Goal: Information Seeking & Learning: Learn about a topic

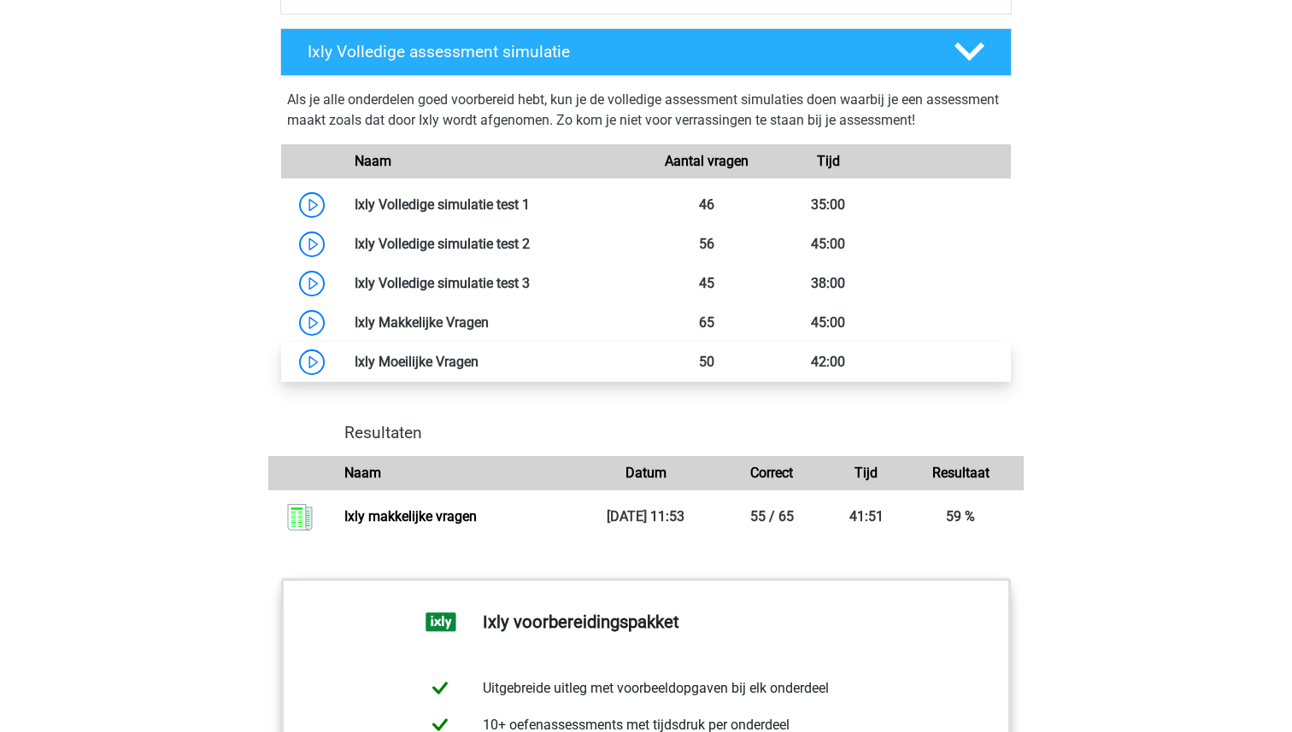
scroll to position [1450, 0]
click at [478, 367] on link at bounding box center [478, 362] width 0 height 16
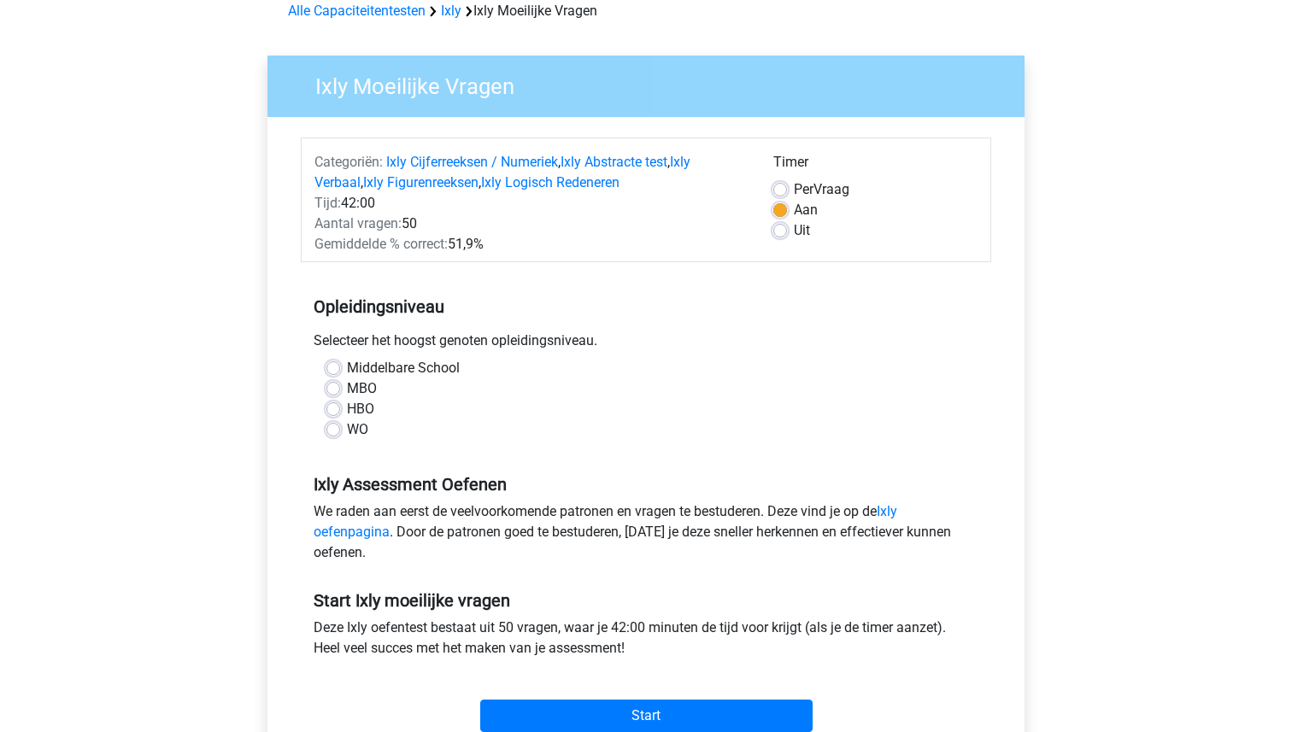
scroll to position [220, 0]
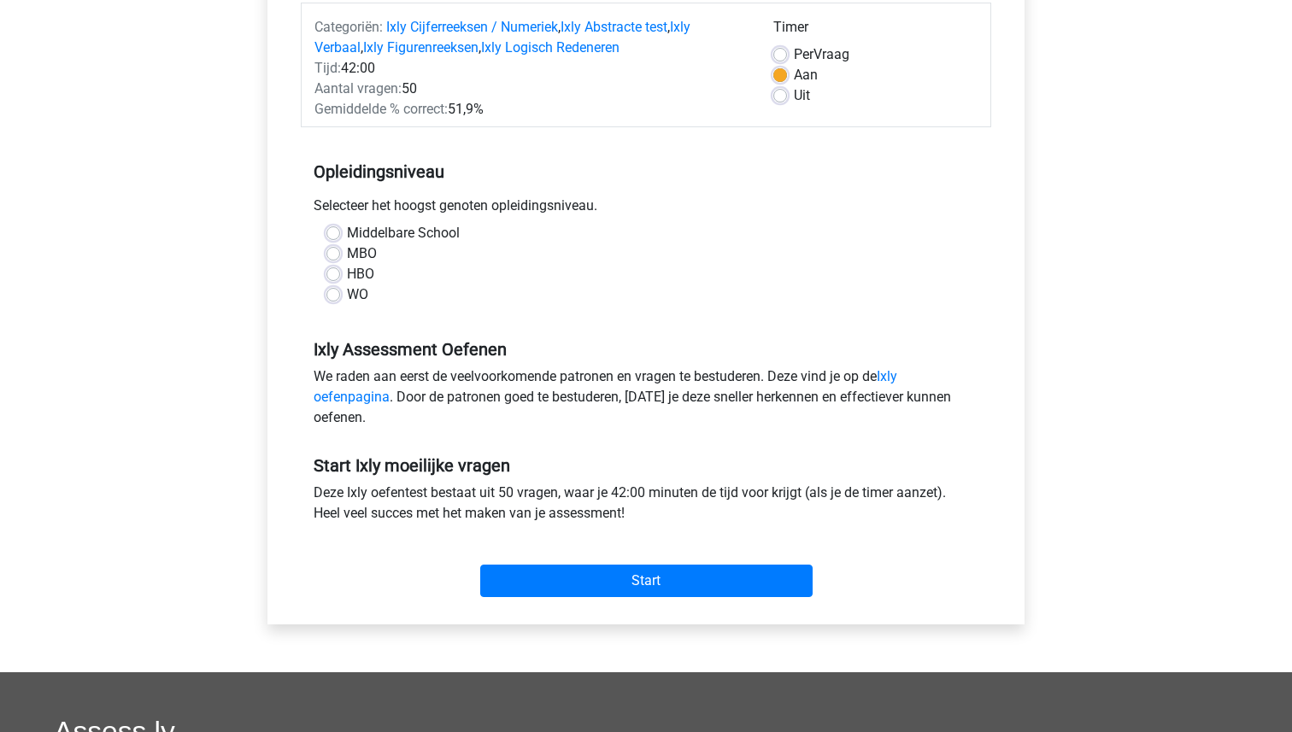
click at [347, 297] on label "WO" at bounding box center [357, 294] width 21 height 21
click at [330, 297] on input "WO" at bounding box center [333, 292] width 14 height 17
radio input "true"
click at [794, 96] on label "Uit" at bounding box center [802, 95] width 16 height 21
click at [786, 96] on input "Uit" at bounding box center [780, 93] width 14 height 17
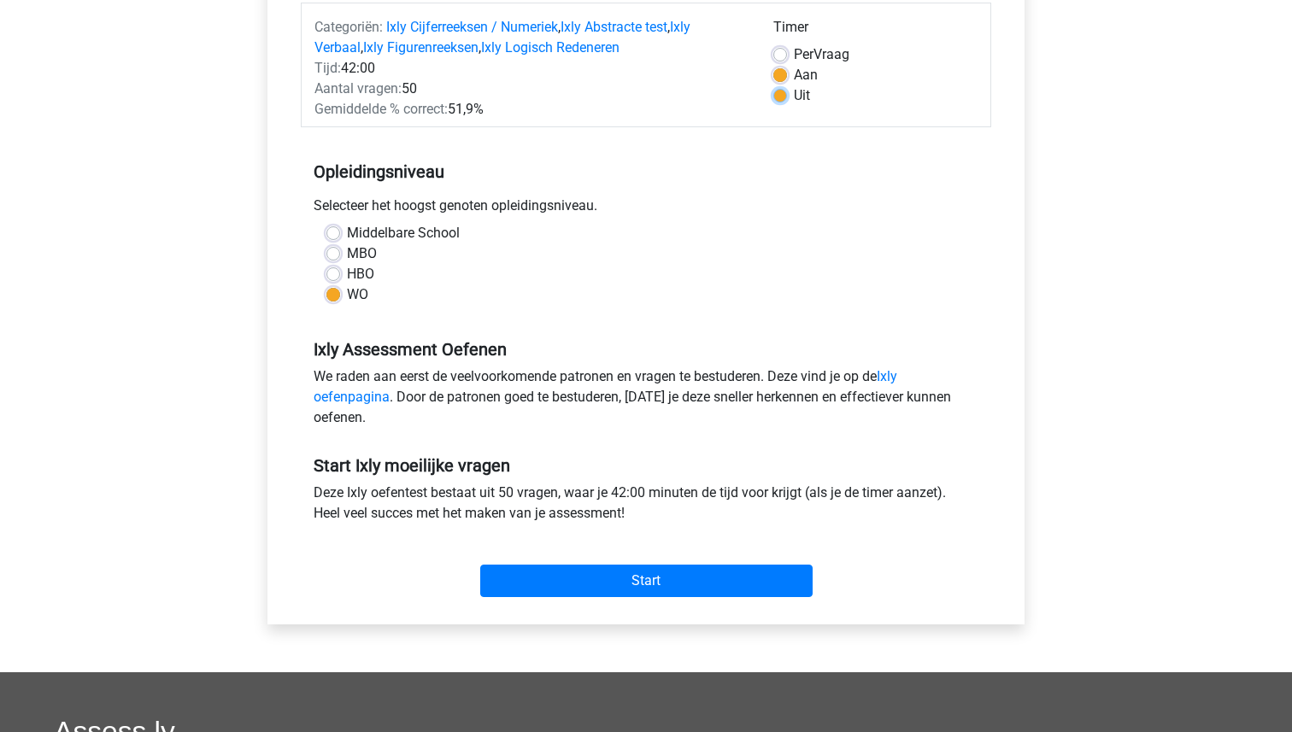
radio input "true"
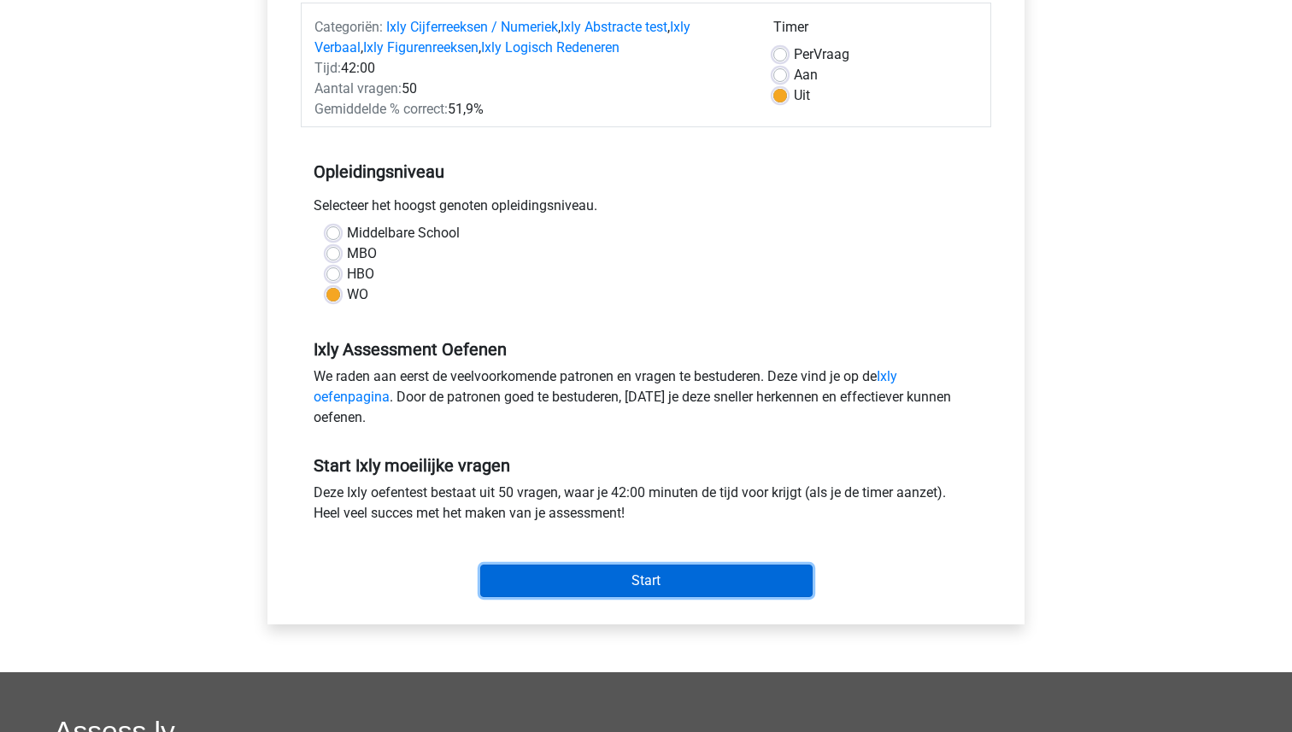
click at [696, 582] on input "Start" at bounding box center [646, 581] width 332 height 32
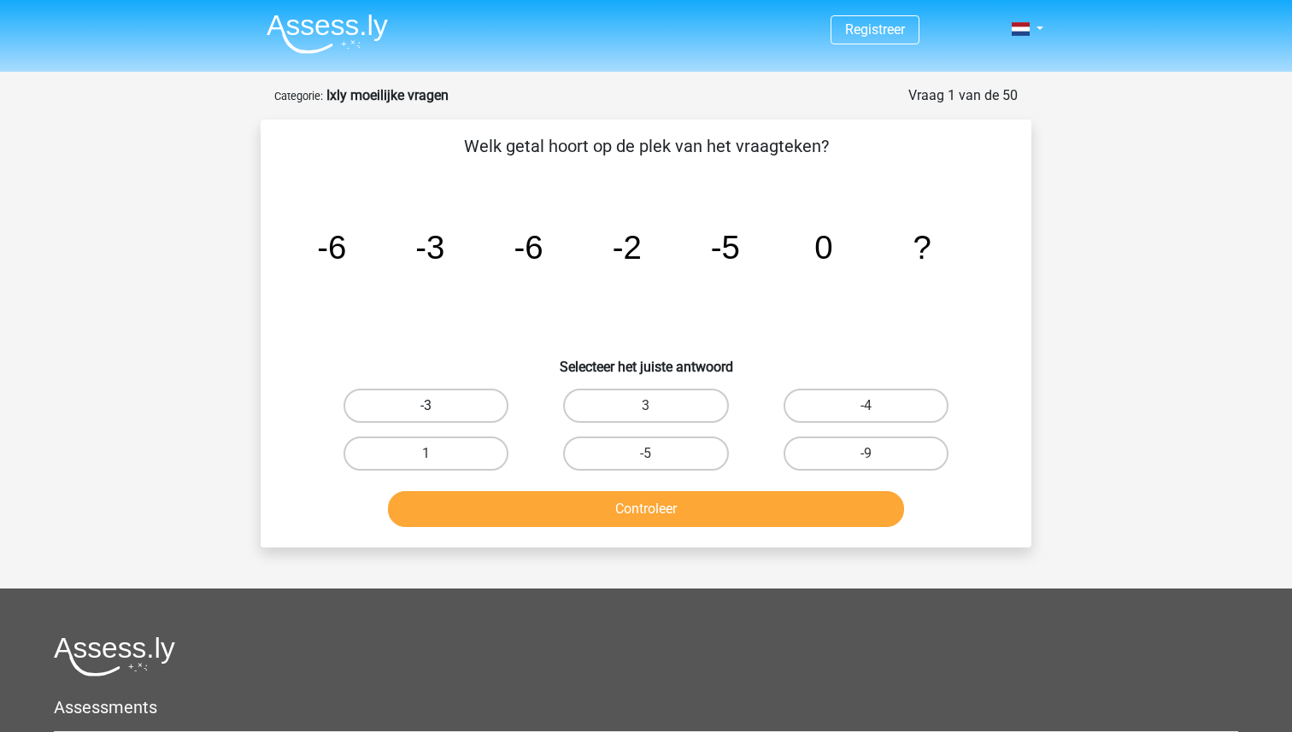
click at [439, 389] on label "-3" at bounding box center [425, 406] width 165 height 34
click at [437, 406] on input "-3" at bounding box center [431, 411] width 11 height 11
radio input "true"
click at [686, 507] on button "Controleer" at bounding box center [646, 509] width 517 height 36
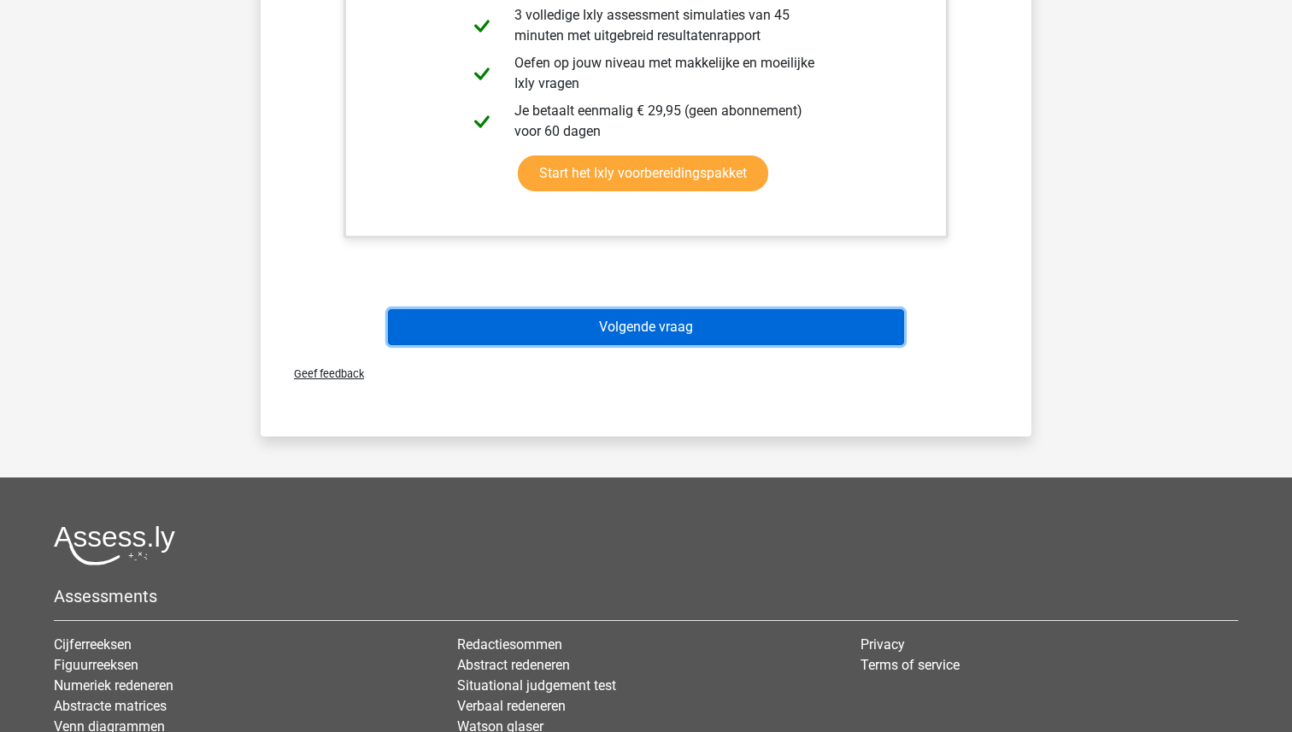
click at [595, 329] on button "Volgende vraag" at bounding box center [646, 327] width 517 height 36
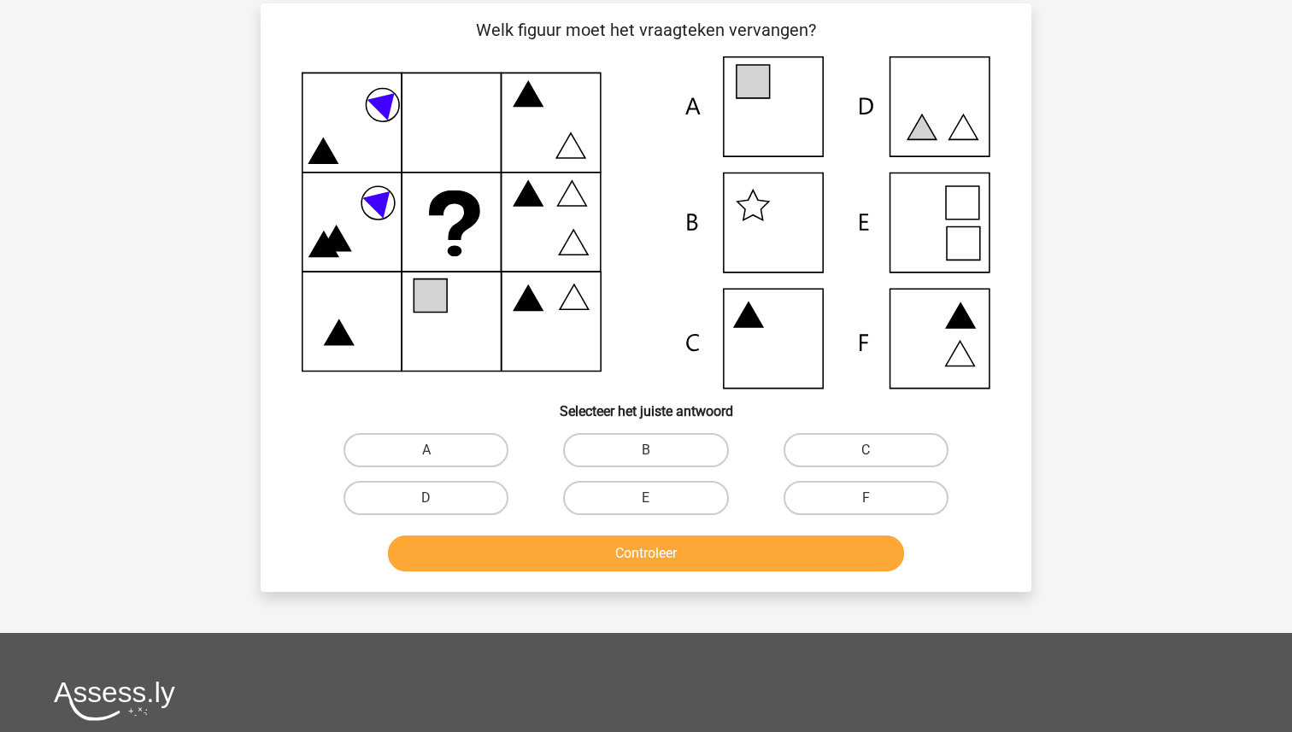
scroll to position [85, 0]
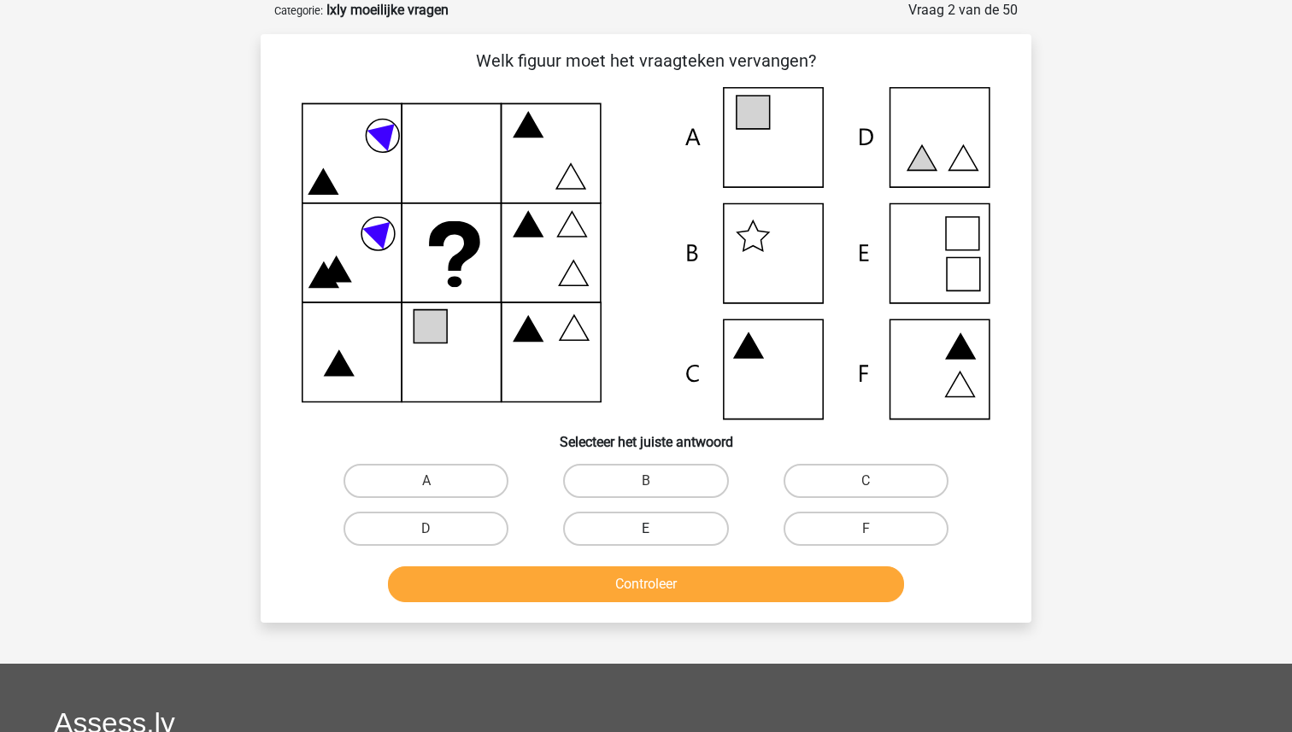
click at [641, 530] on label "E" at bounding box center [645, 529] width 165 height 34
click at [646, 530] on input "E" at bounding box center [651, 534] width 11 height 11
radio input "true"
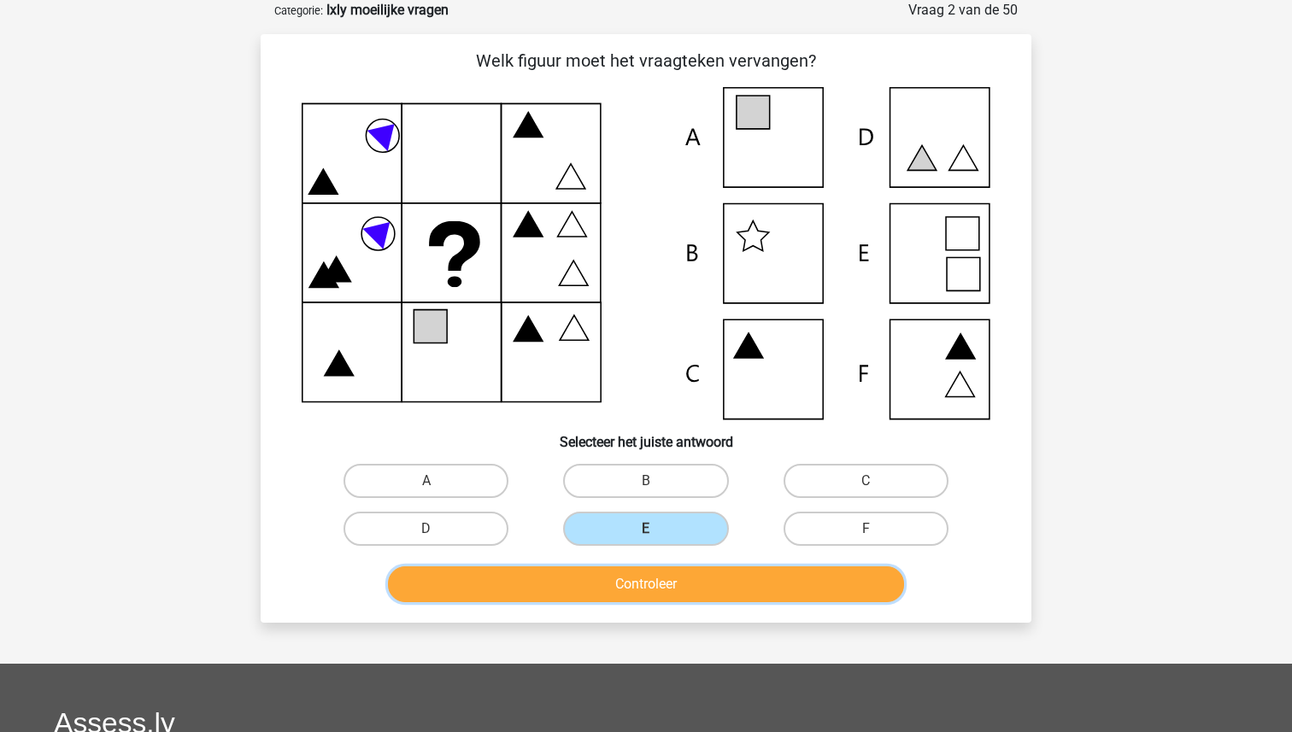
click at [641, 578] on button "Controleer" at bounding box center [646, 584] width 517 height 36
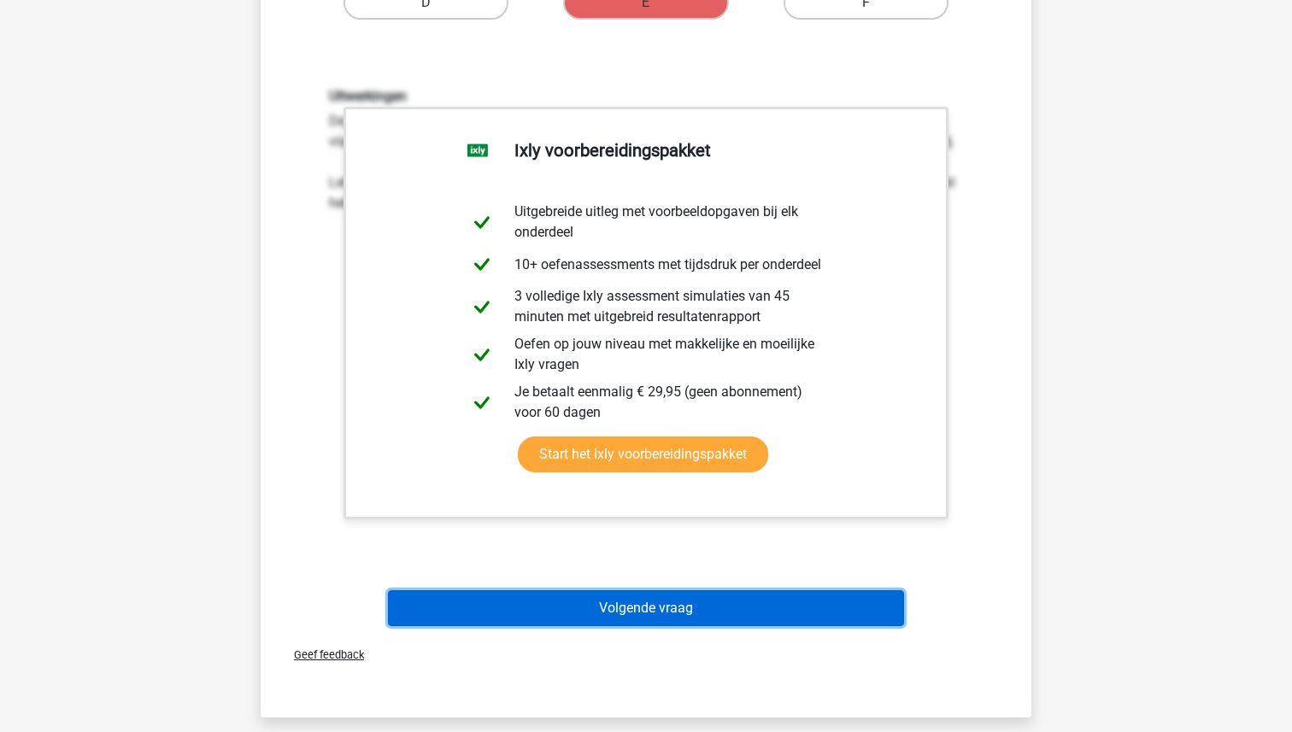
click at [645, 617] on button "Volgende vraag" at bounding box center [646, 608] width 517 height 36
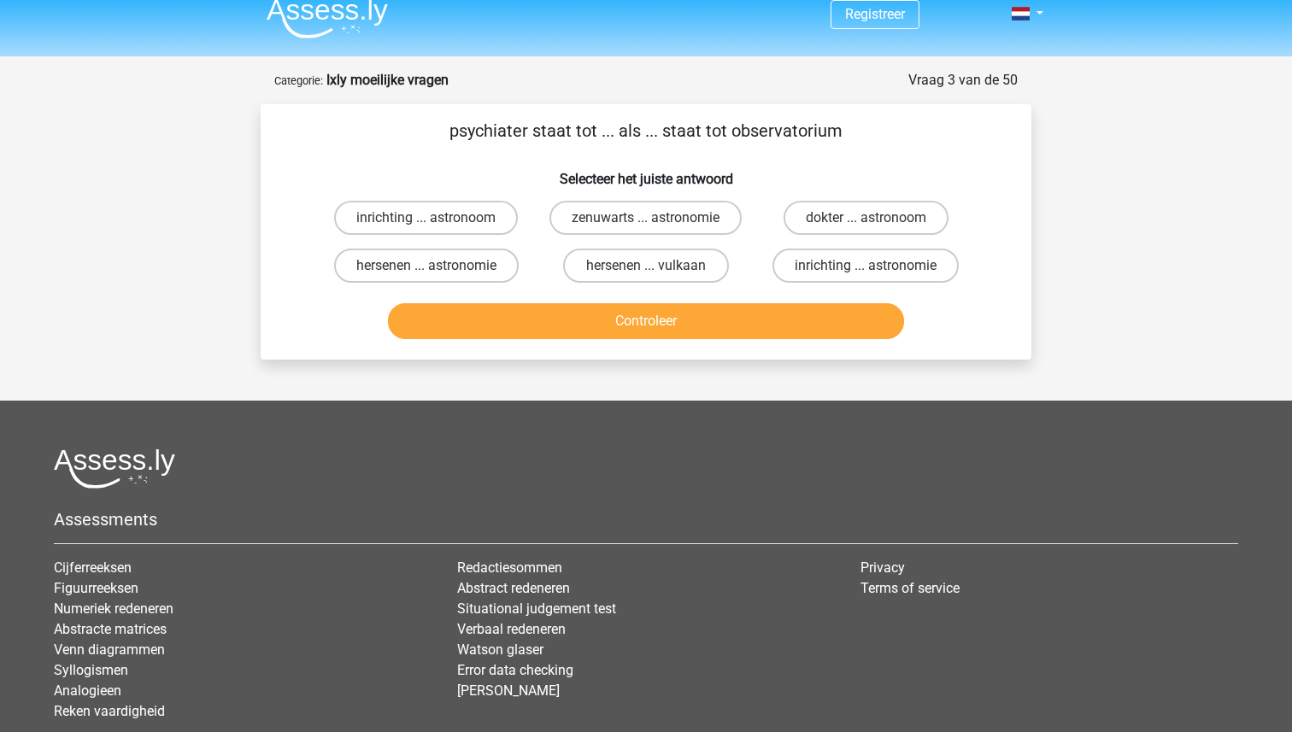
scroll to position [1, 0]
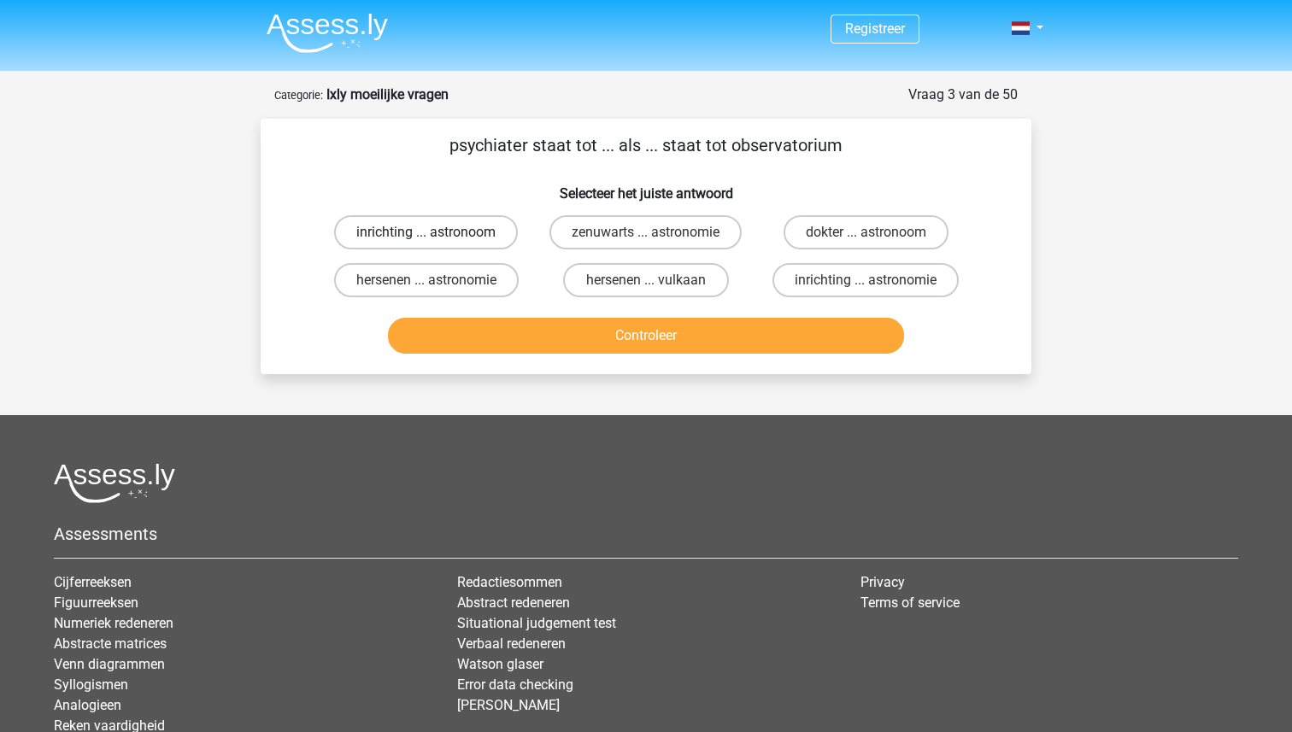
click at [465, 233] on label "inrichting ... astronoom" at bounding box center [426, 232] width 184 height 34
click at [437, 233] on input "inrichting ... astronoom" at bounding box center [431, 237] width 11 height 11
radio input "true"
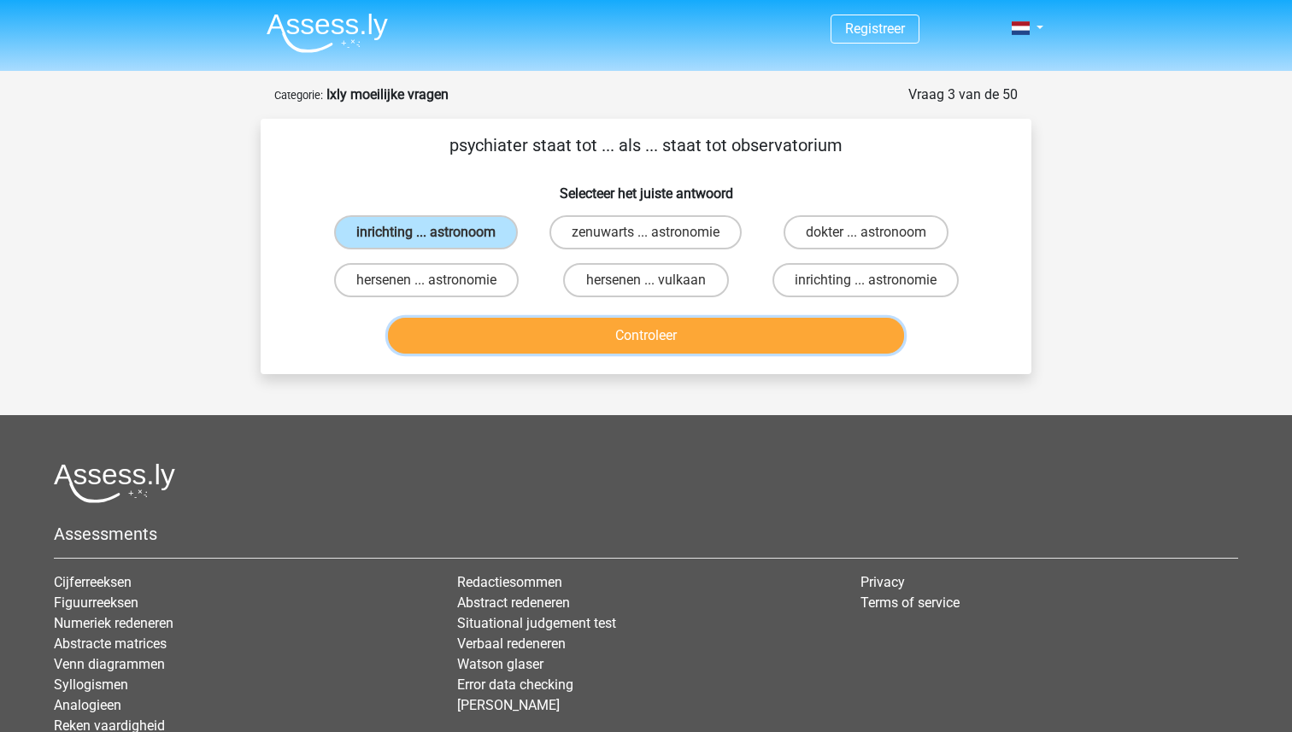
click at [614, 336] on button "Controleer" at bounding box center [646, 336] width 517 height 36
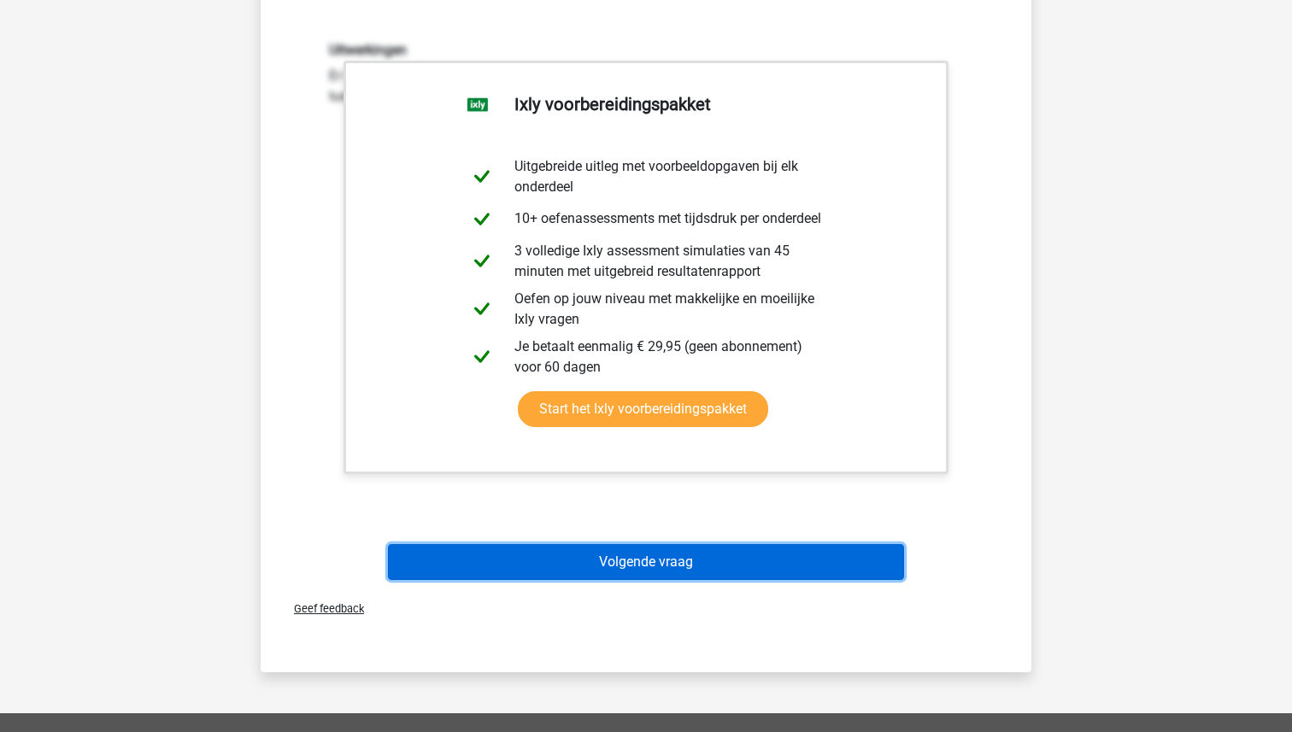
click at [625, 555] on button "Volgende vraag" at bounding box center [646, 562] width 517 height 36
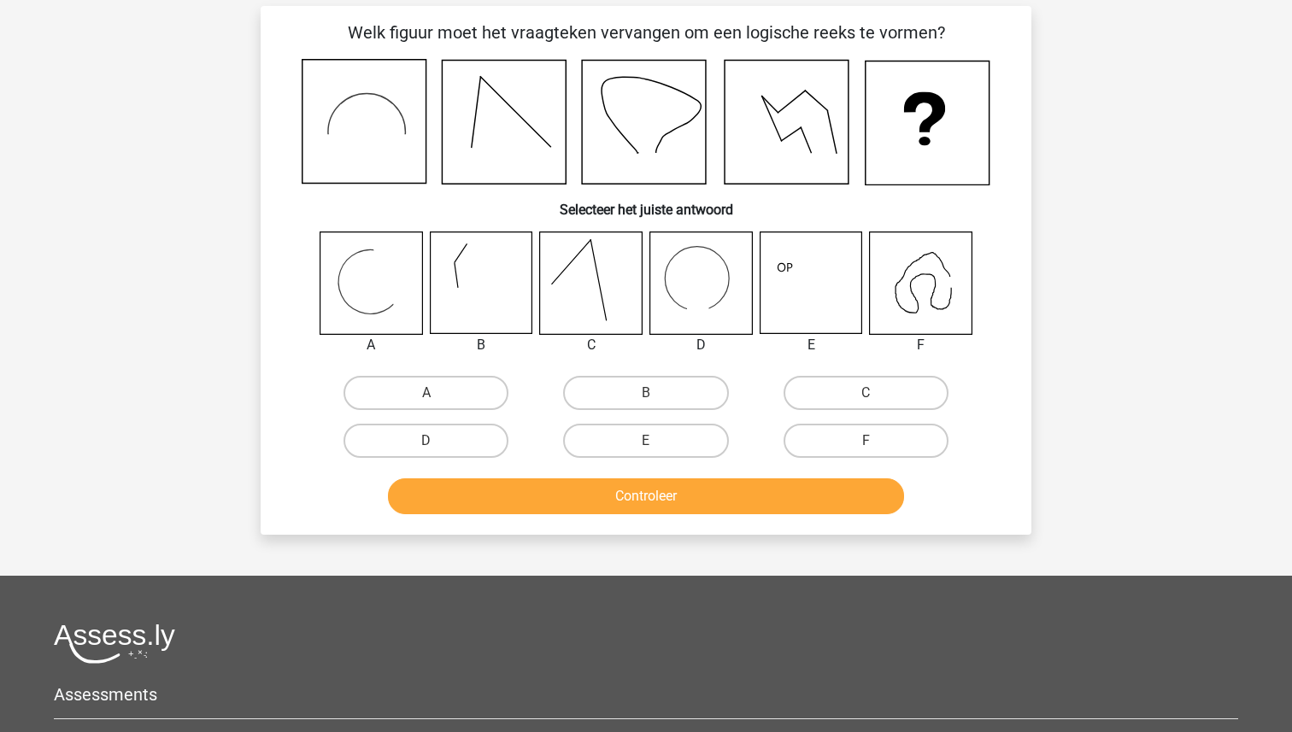
scroll to position [85, 0]
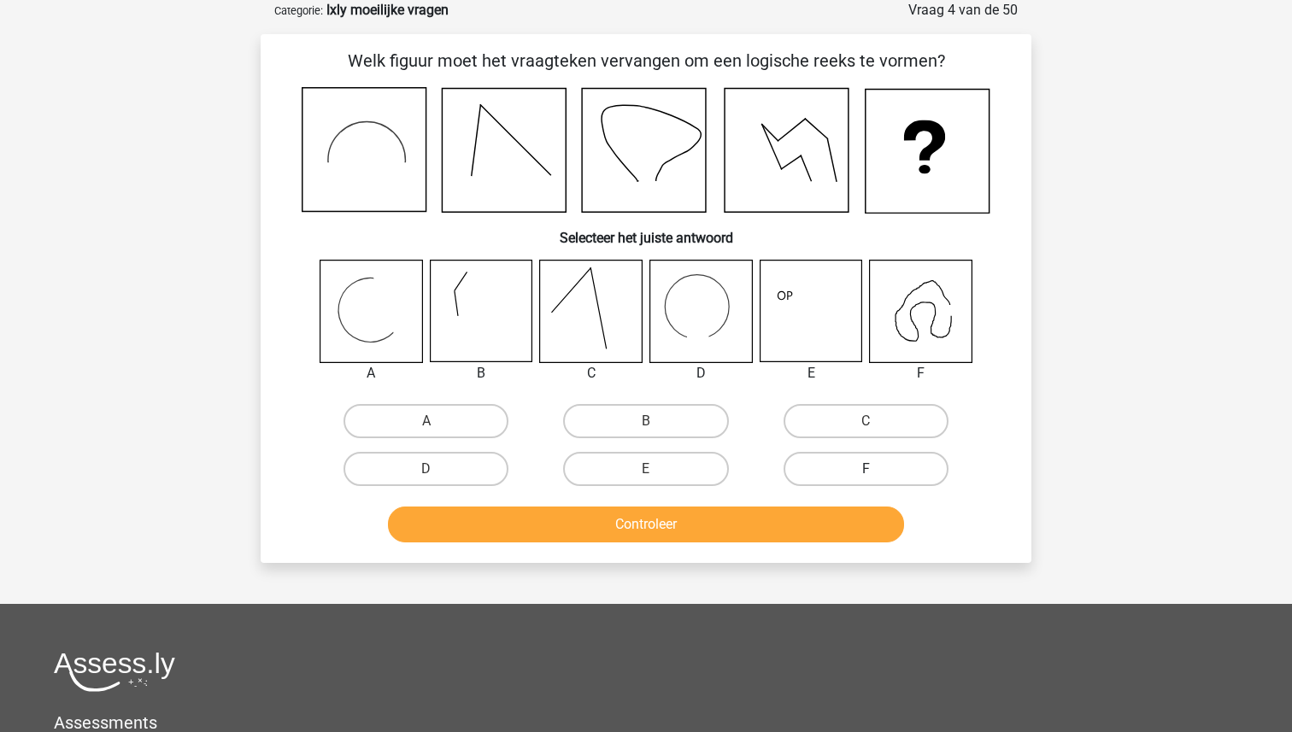
click at [867, 465] on label "F" at bounding box center [865, 469] width 165 height 34
click at [867, 469] on input "F" at bounding box center [870, 474] width 11 height 11
radio input "true"
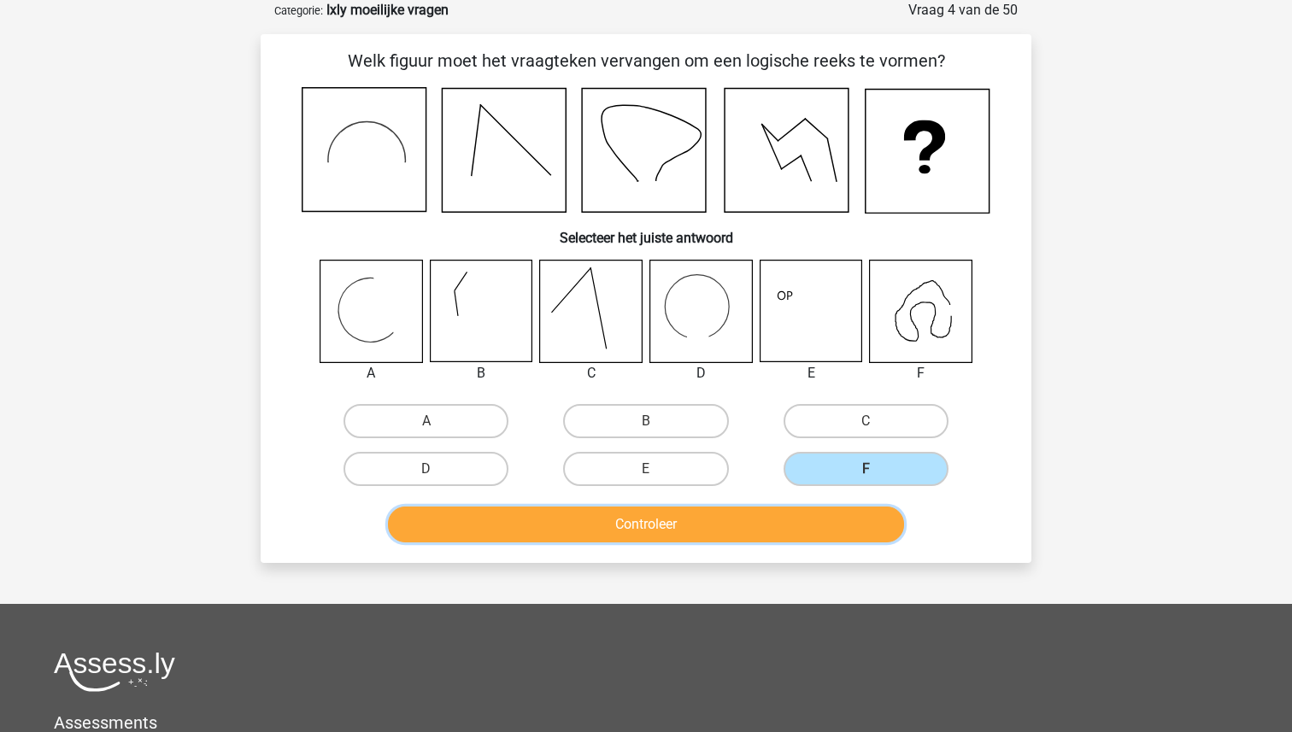
click at [782, 532] on button "Controleer" at bounding box center [646, 525] width 517 height 36
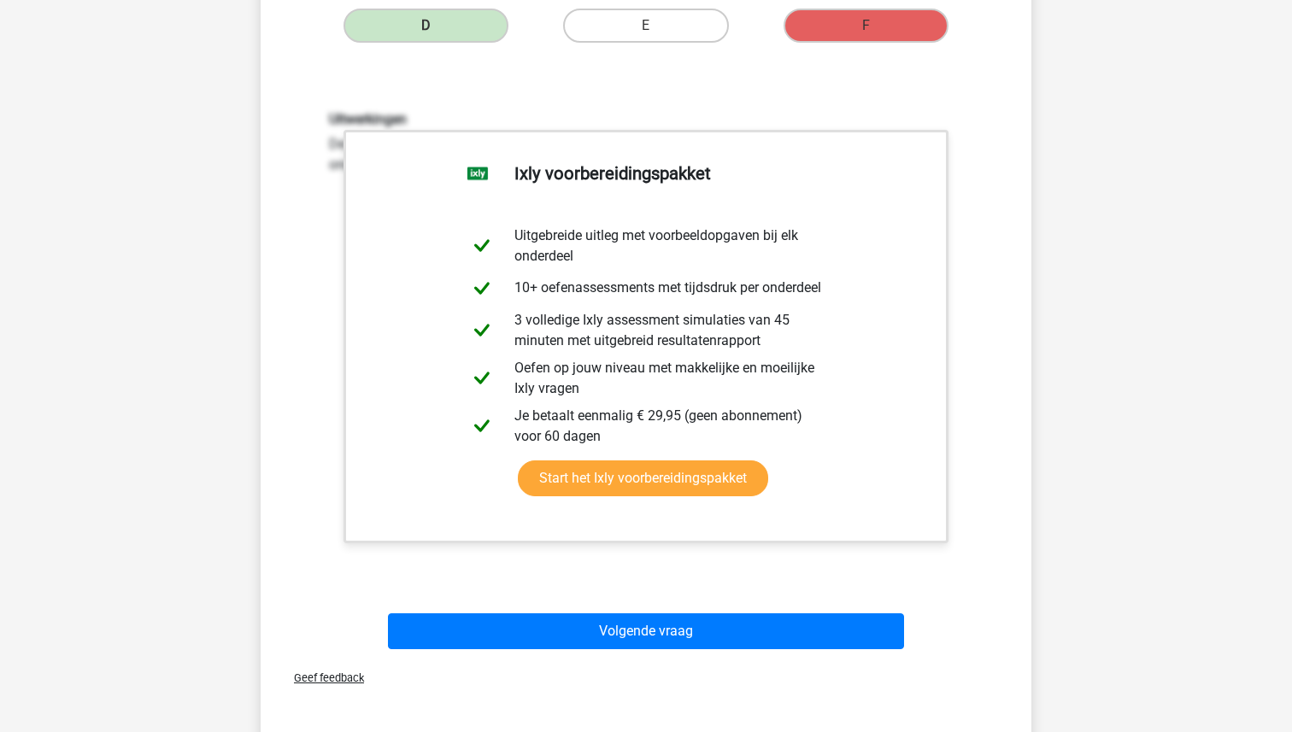
scroll to position [575, 0]
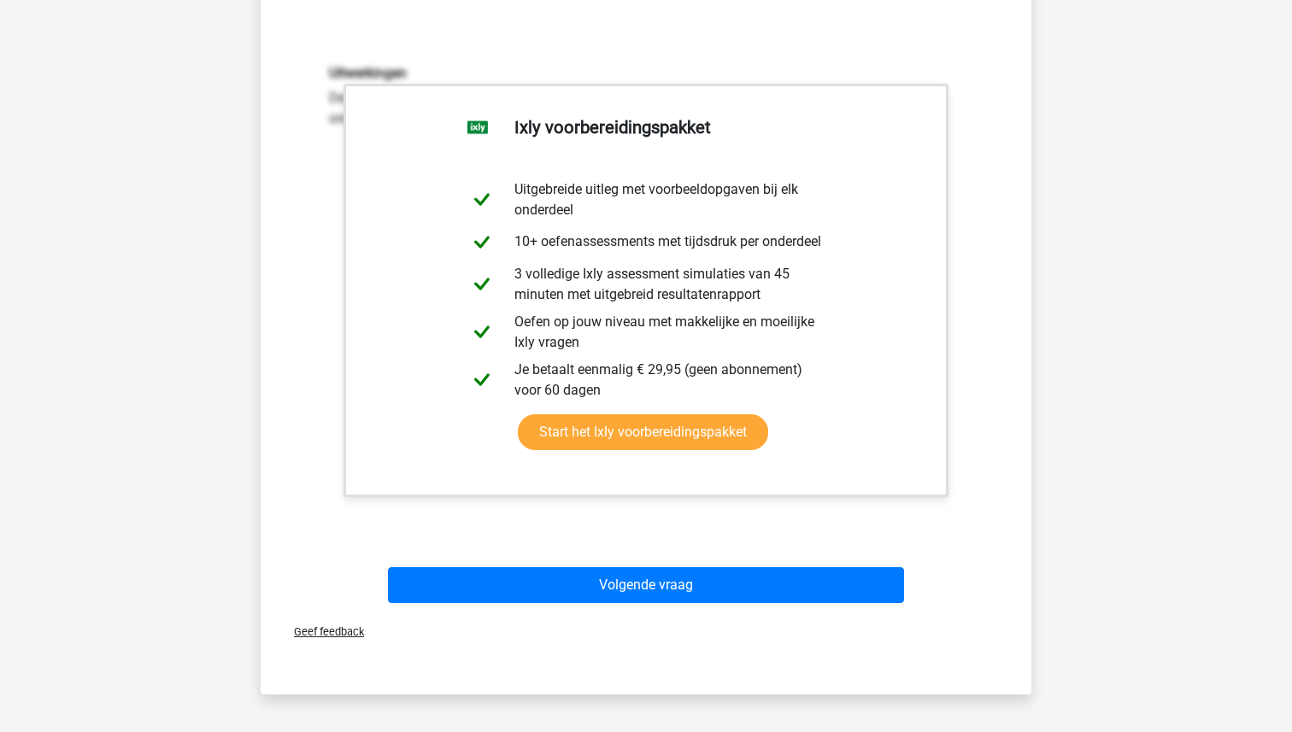
click at [700, 606] on div "Volgende vraag" at bounding box center [645, 588] width 659 height 43
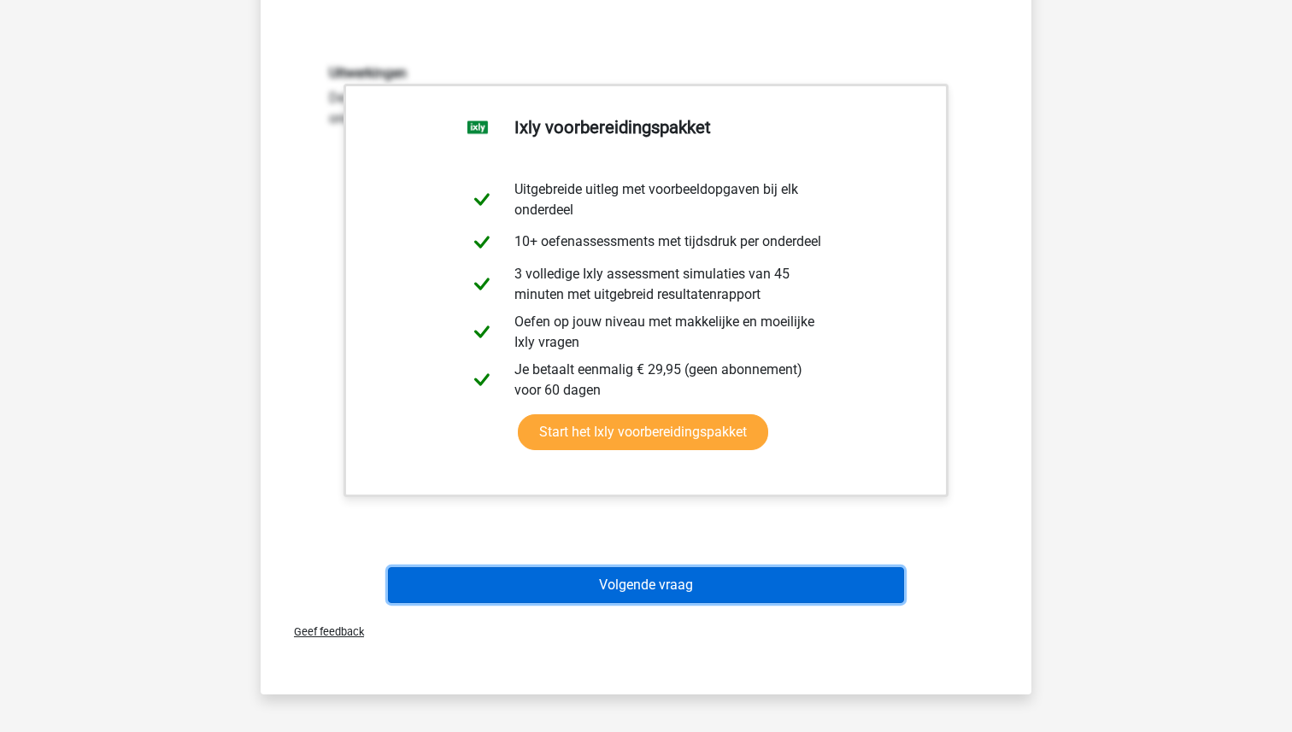
click at [698, 586] on button "Volgende vraag" at bounding box center [646, 585] width 517 height 36
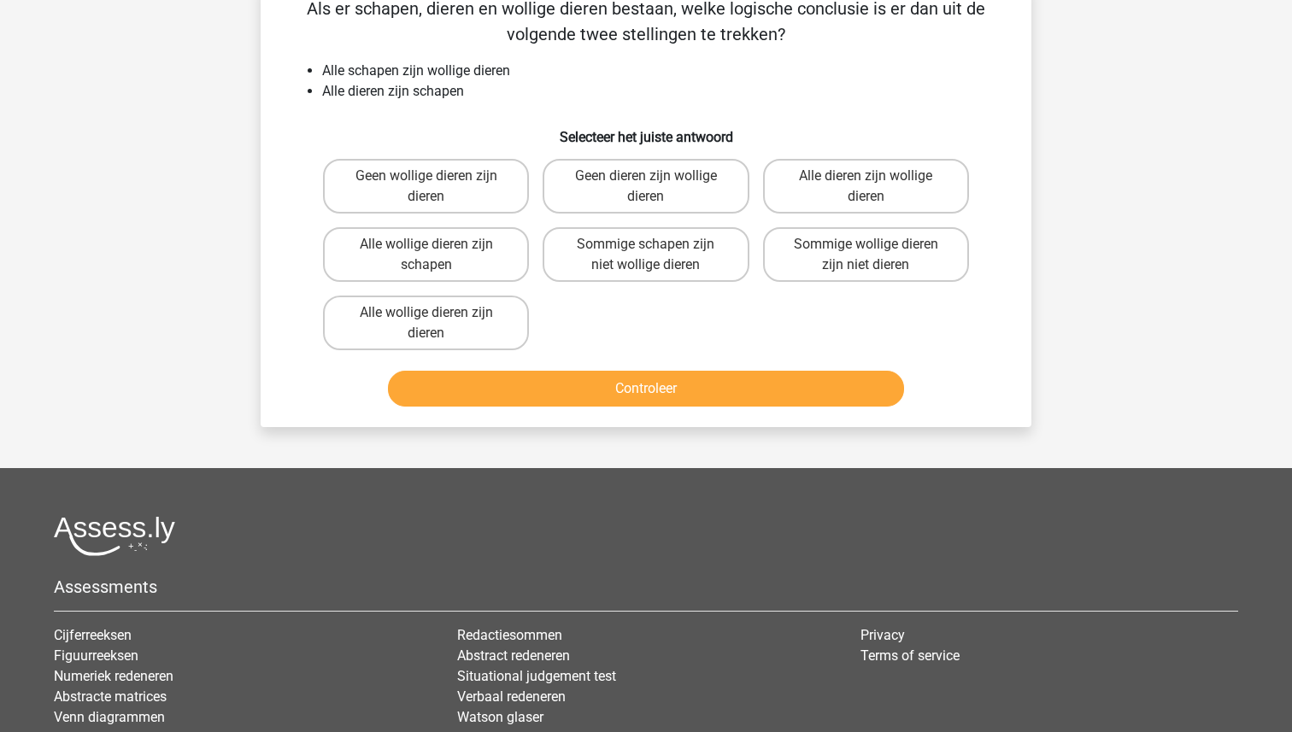
scroll to position [85, 0]
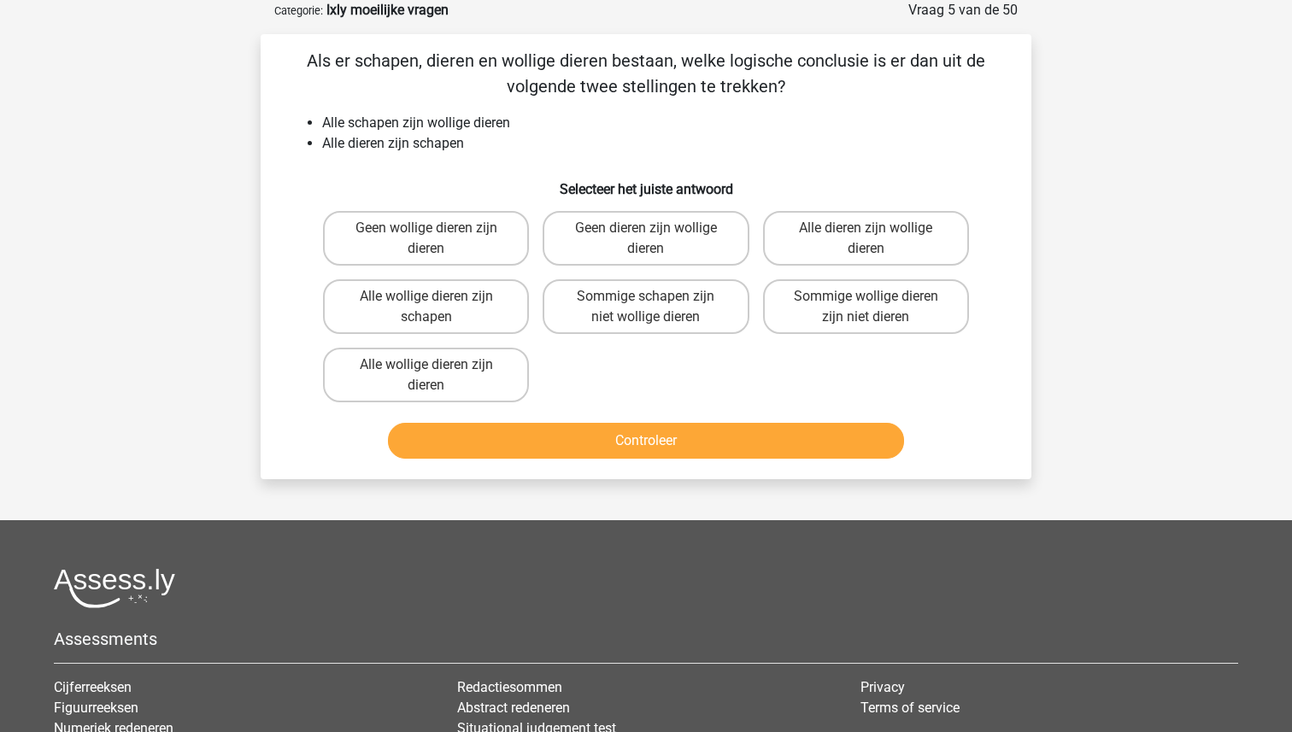
click at [870, 229] on input "Alle dieren zijn wollige dieren" at bounding box center [870, 233] width 11 height 11
radio input "true"
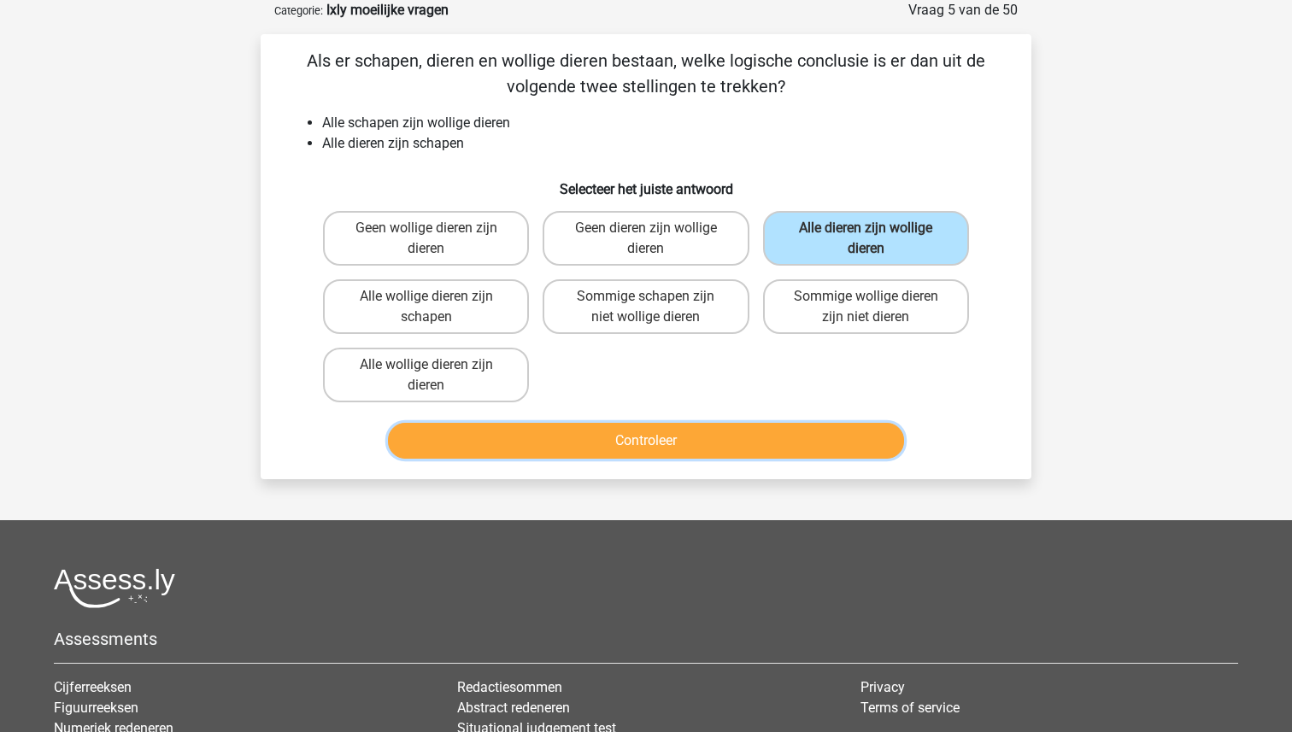
click at [703, 425] on button "Controleer" at bounding box center [646, 441] width 517 height 36
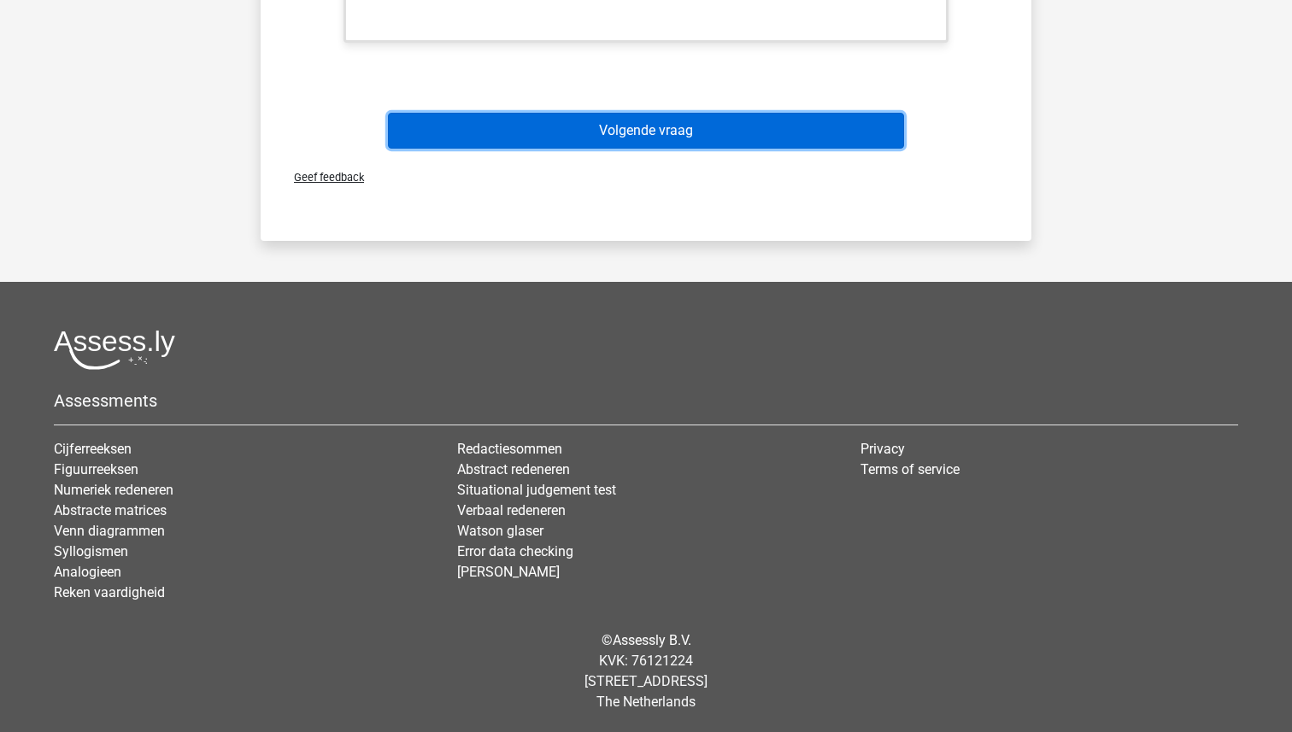
click at [700, 148] on button "Volgende vraag" at bounding box center [646, 131] width 517 height 36
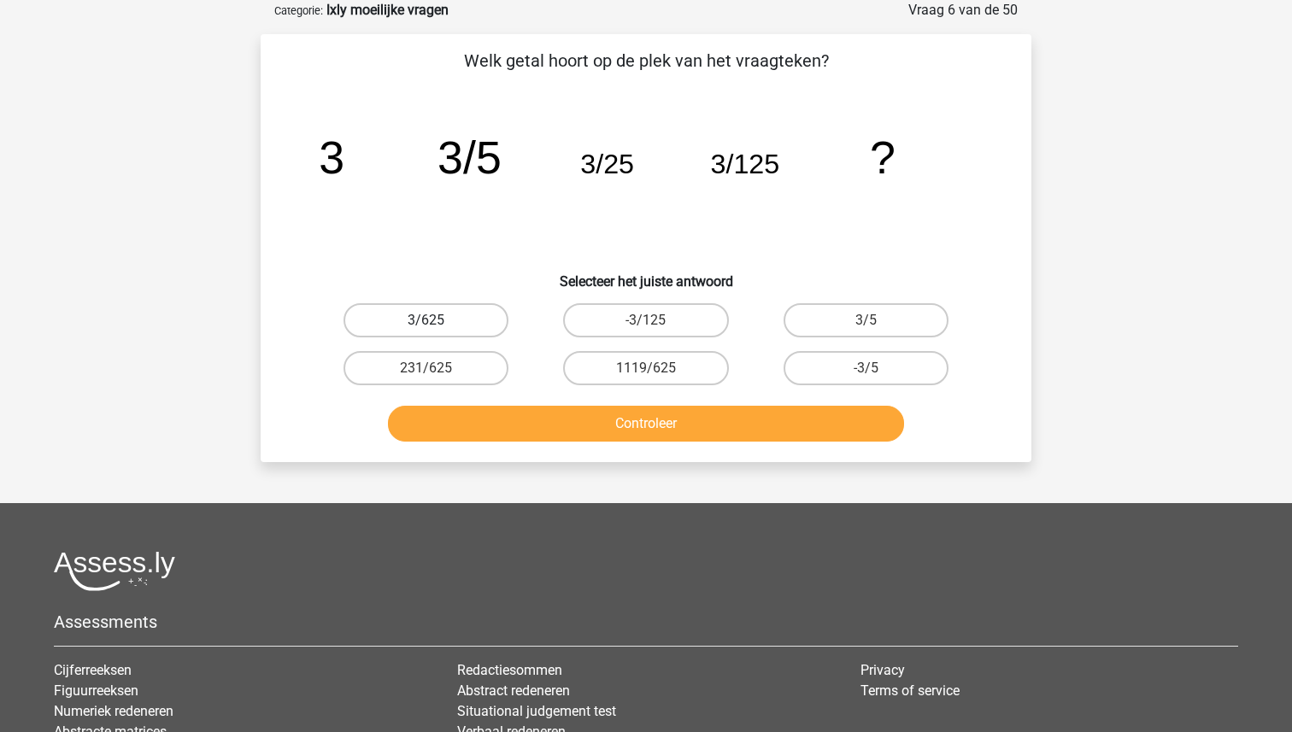
click at [457, 317] on label "3/625" at bounding box center [425, 320] width 165 height 34
click at [437, 320] on input "3/625" at bounding box center [431, 325] width 11 height 11
radio input "true"
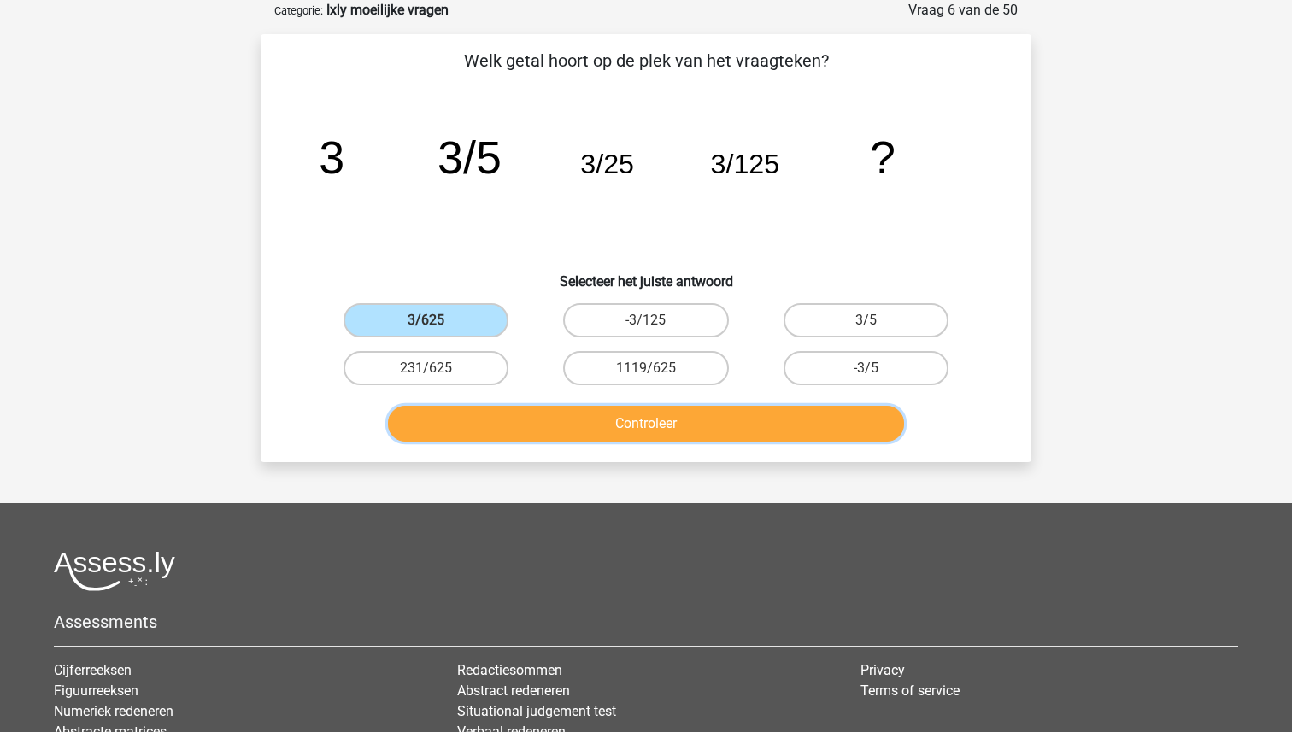
click at [600, 429] on button "Controleer" at bounding box center [646, 424] width 517 height 36
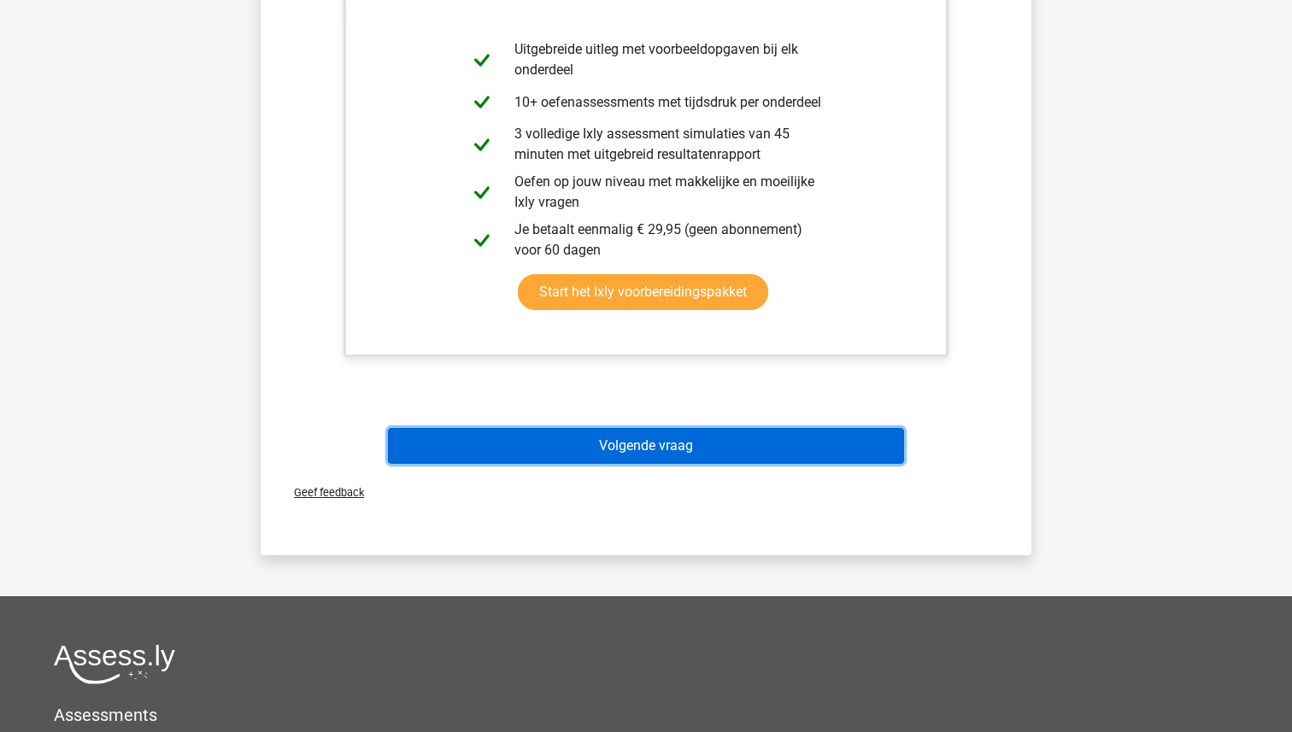
click at [606, 438] on button "Volgende vraag" at bounding box center [646, 446] width 517 height 36
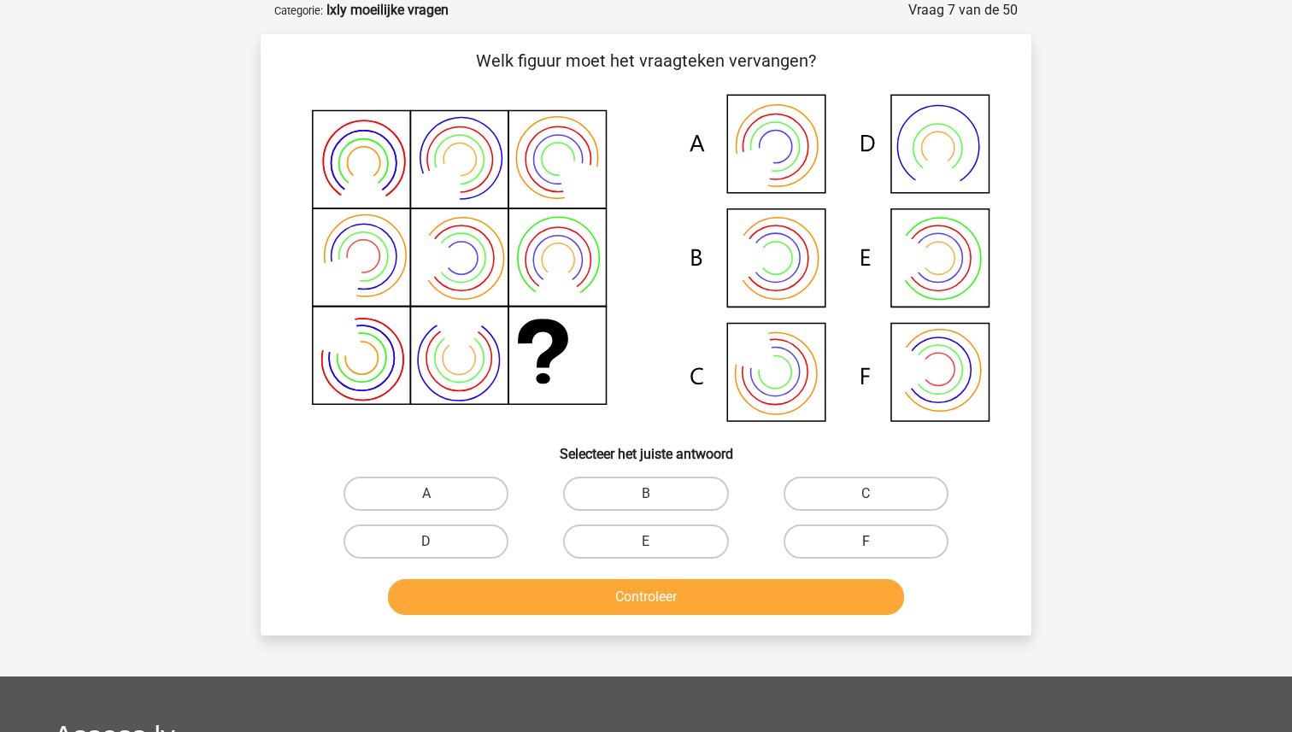
click at [851, 538] on label "F" at bounding box center [865, 541] width 165 height 34
click at [865, 542] on input "F" at bounding box center [870, 547] width 11 height 11
radio input "true"
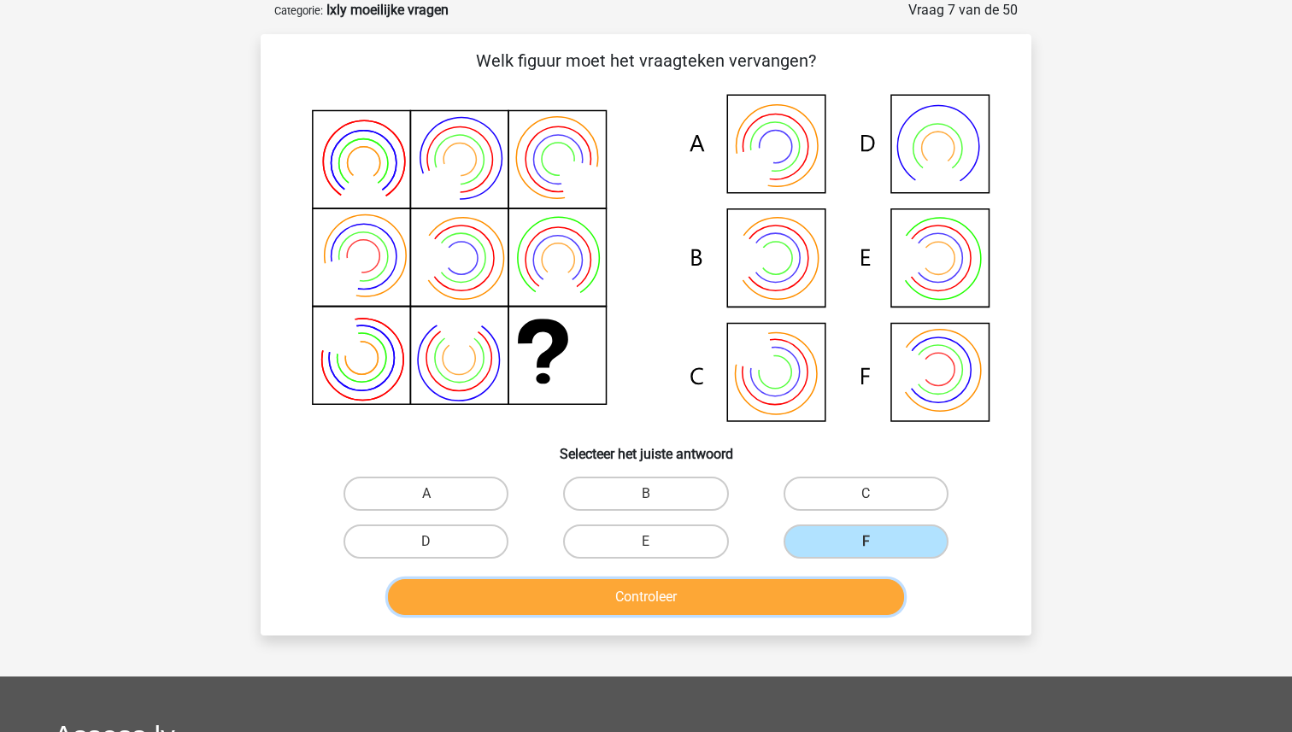
click at [793, 595] on button "Controleer" at bounding box center [646, 597] width 517 height 36
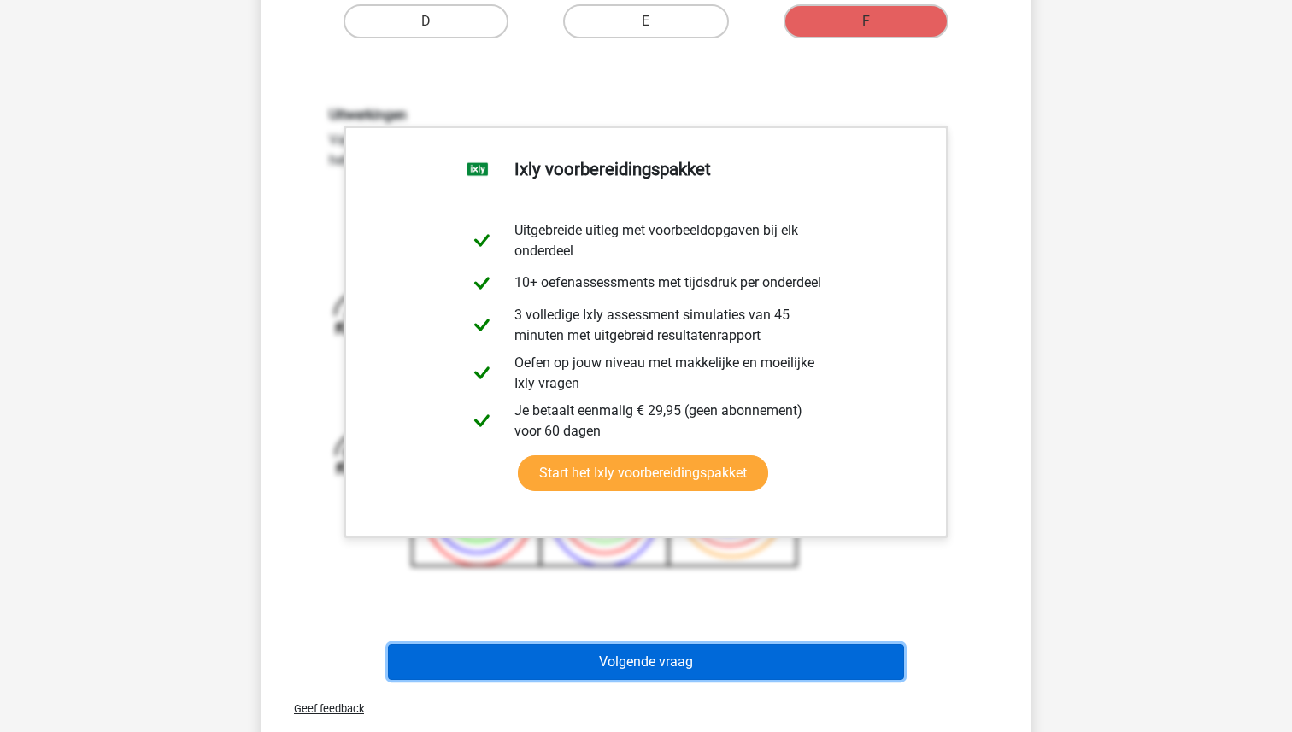
click at [709, 644] on button "Volgende vraag" at bounding box center [646, 662] width 517 height 36
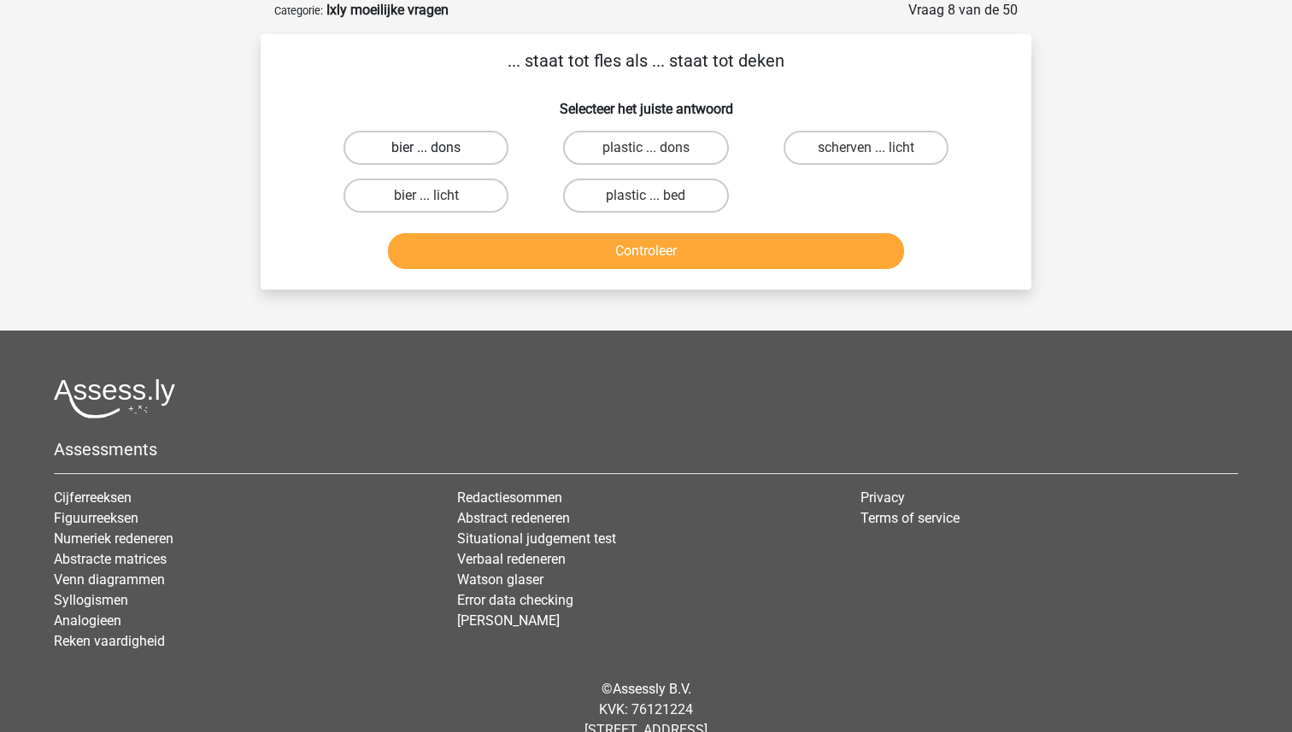
click at [455, 146] on label "bier ... dons" at bounding box center [425, 148] width 165 height 34
click at [437, 148] on input "bier ... dons" at bounding box center [431, 153] width 11 height 11
radio input "true"
click at [601, 249] on button "Controleer" at bounding box center [646, 251] width 517 height 36
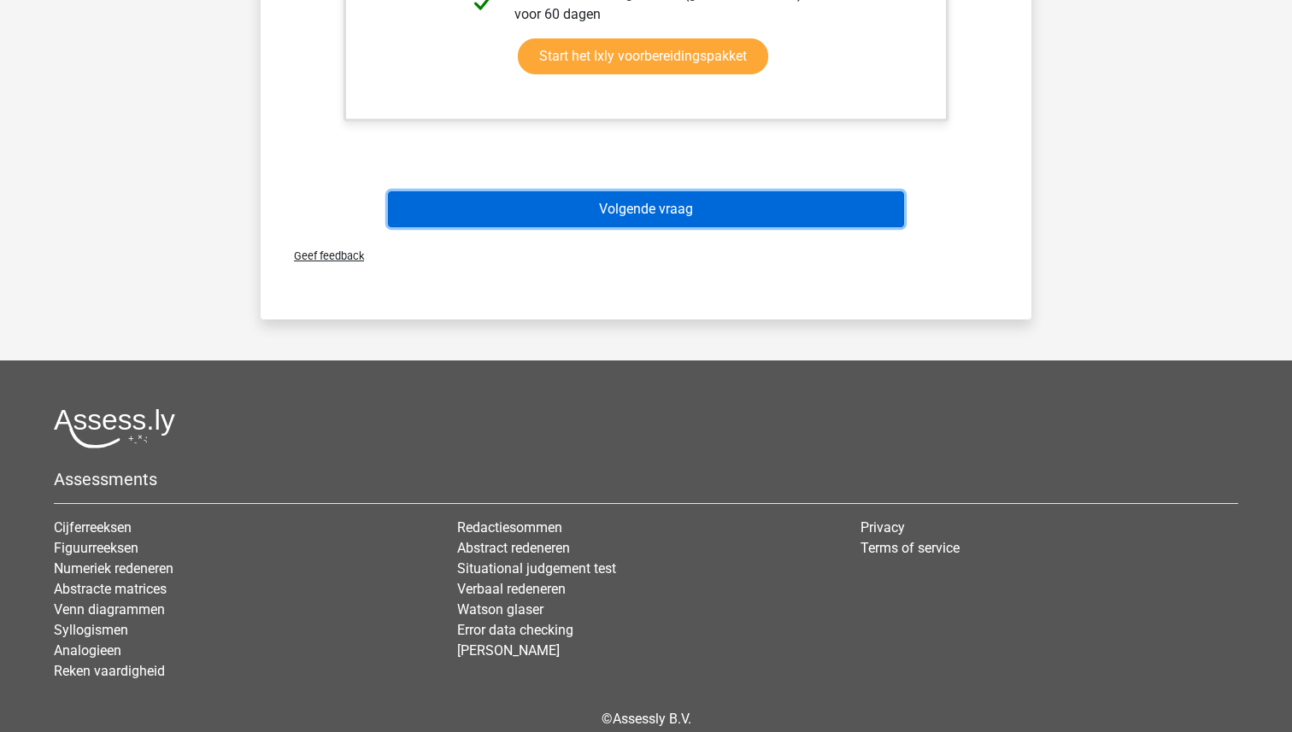
click at [605, 216] on button "Volgende vraag" at bounding box center [646, 209] width 517 height 36
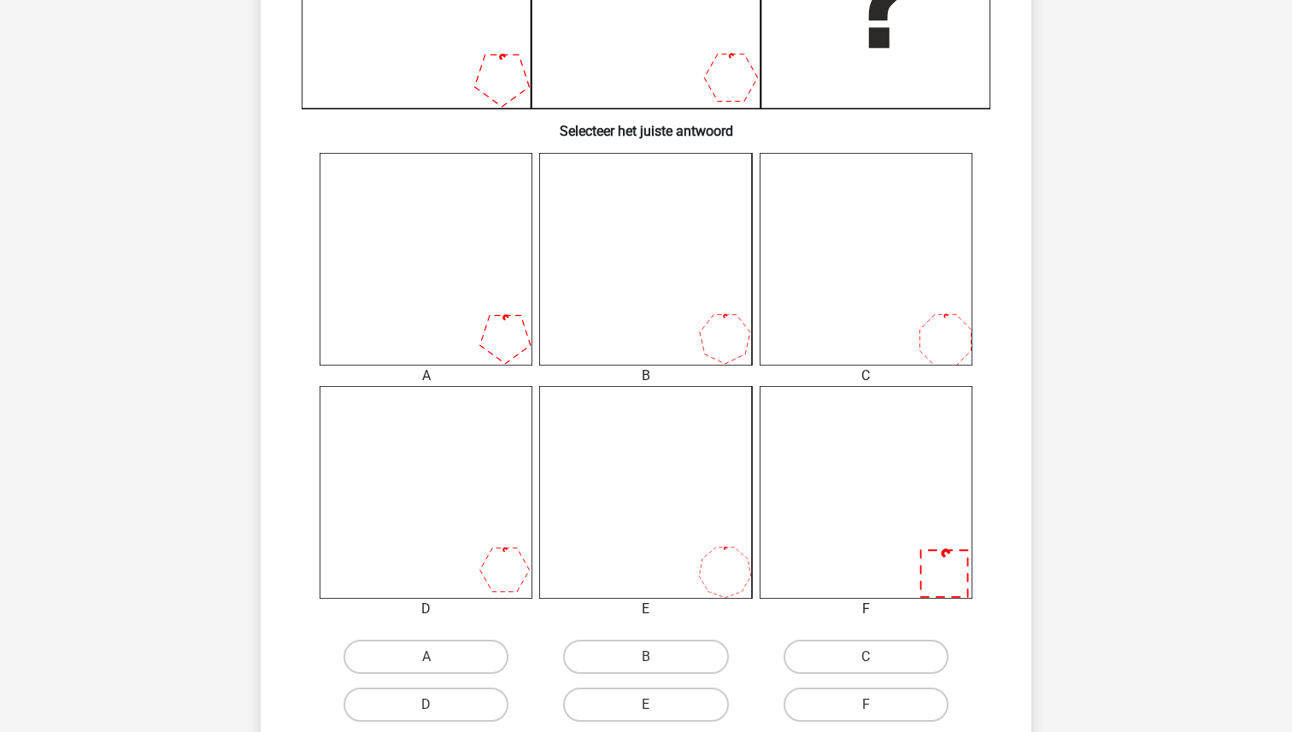
scroll to position [525, 0]
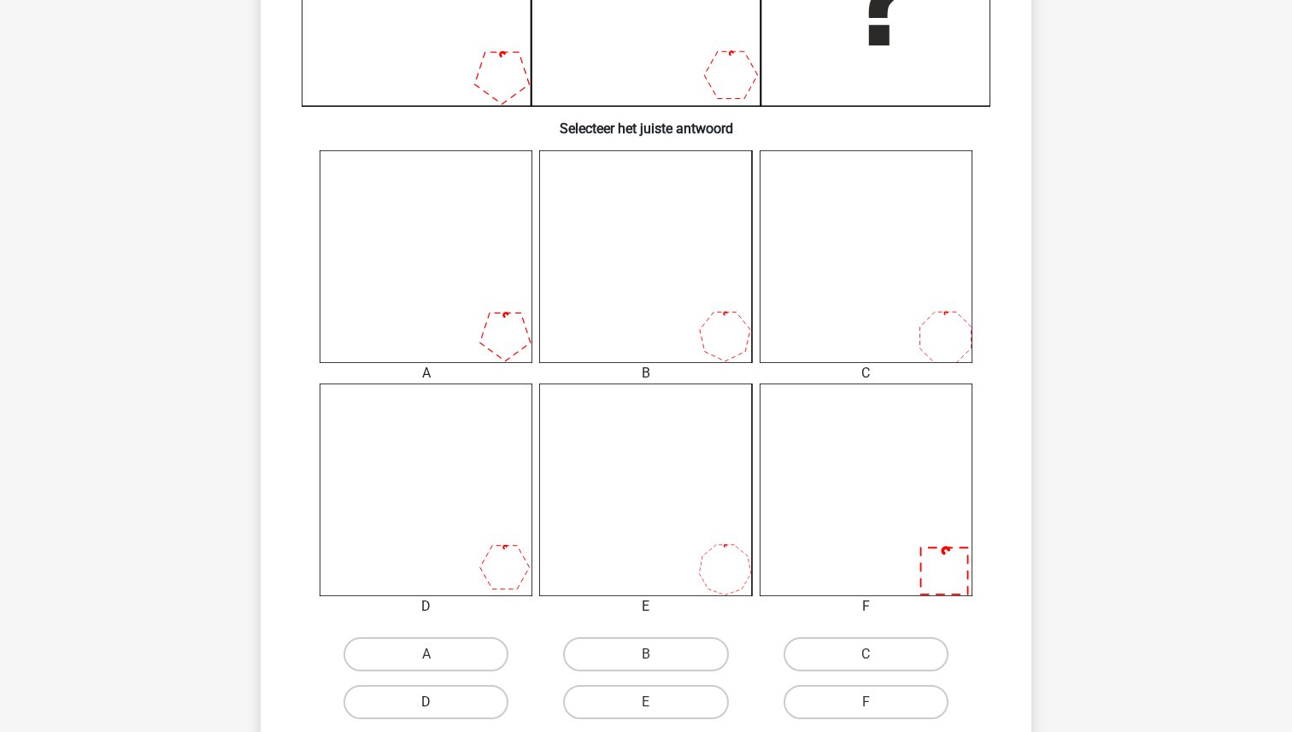
click at [450, 699] on label "D" at bounding box center [425, 702] width 165 height 34
click at [437, 702] on input "D" at bounding box center [431, 707] width 11 height 11
radio input "true"
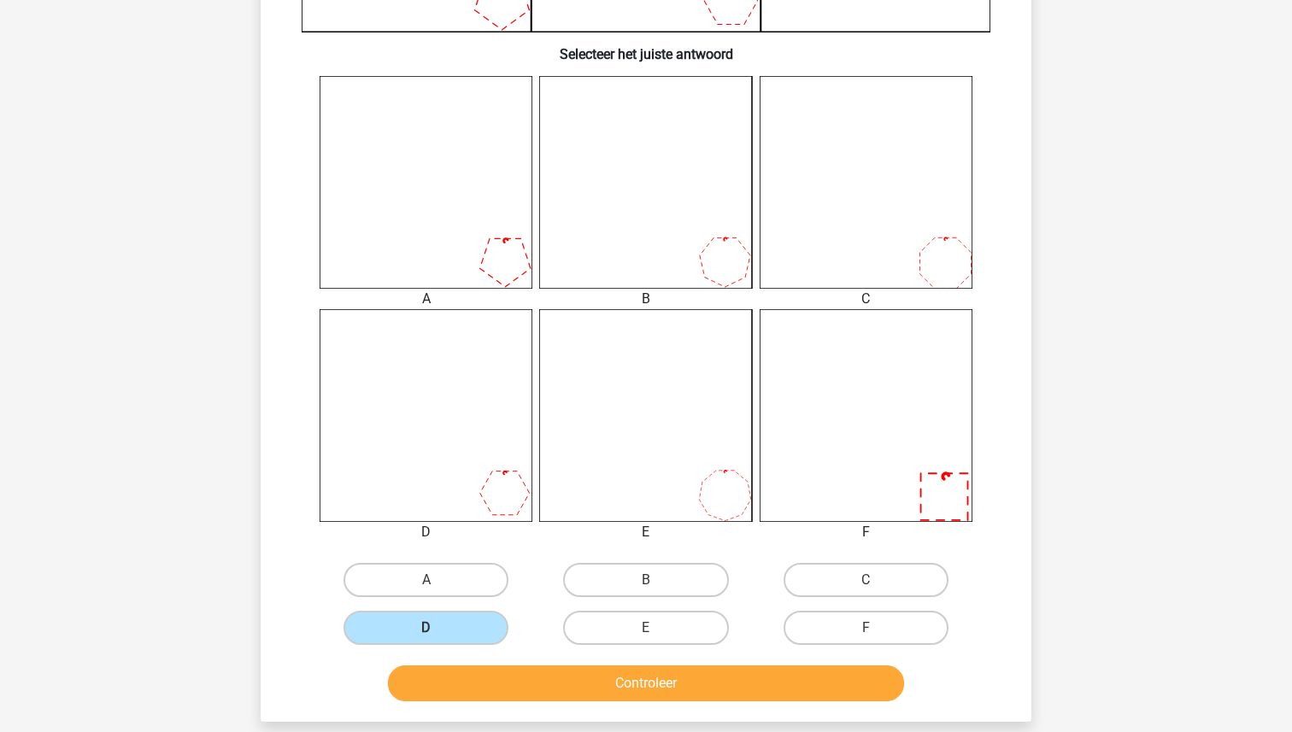
scroll to position [725, 0]
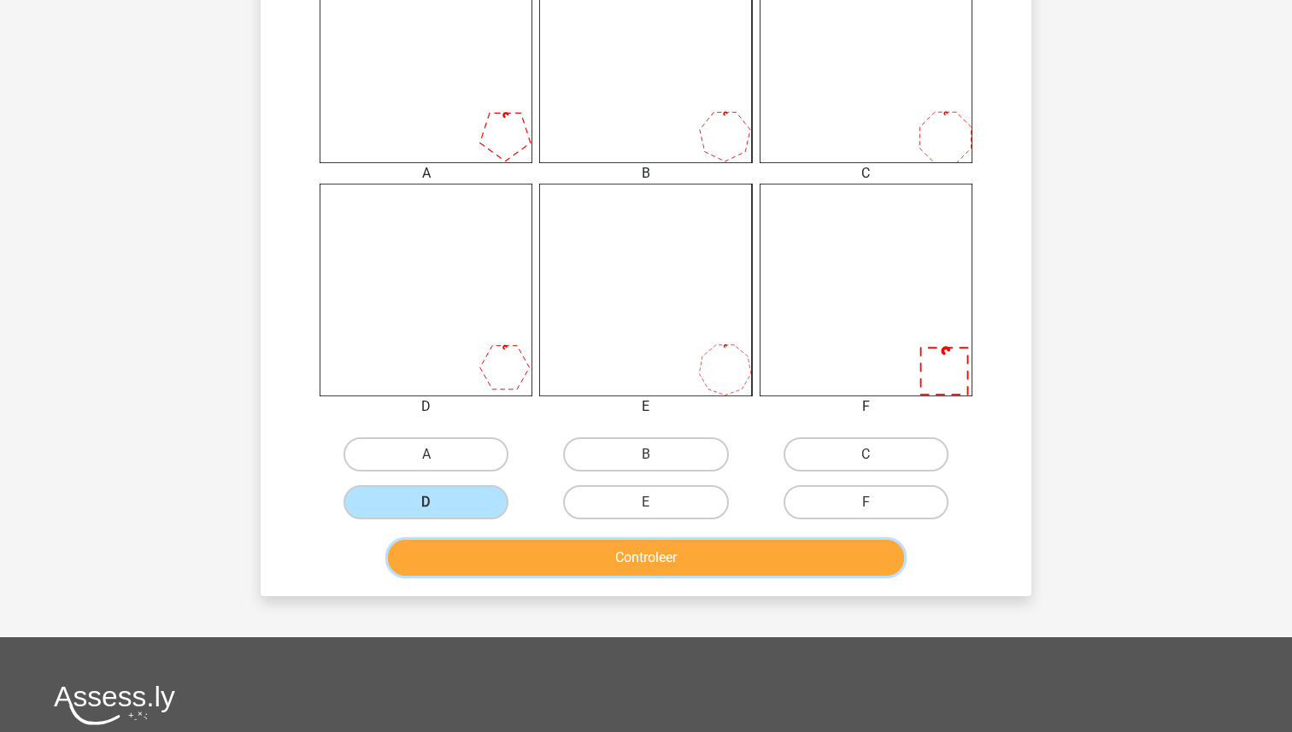
click at [620, 556] on button "Controleer" at bounding box center [646, 558] width 517 height 36
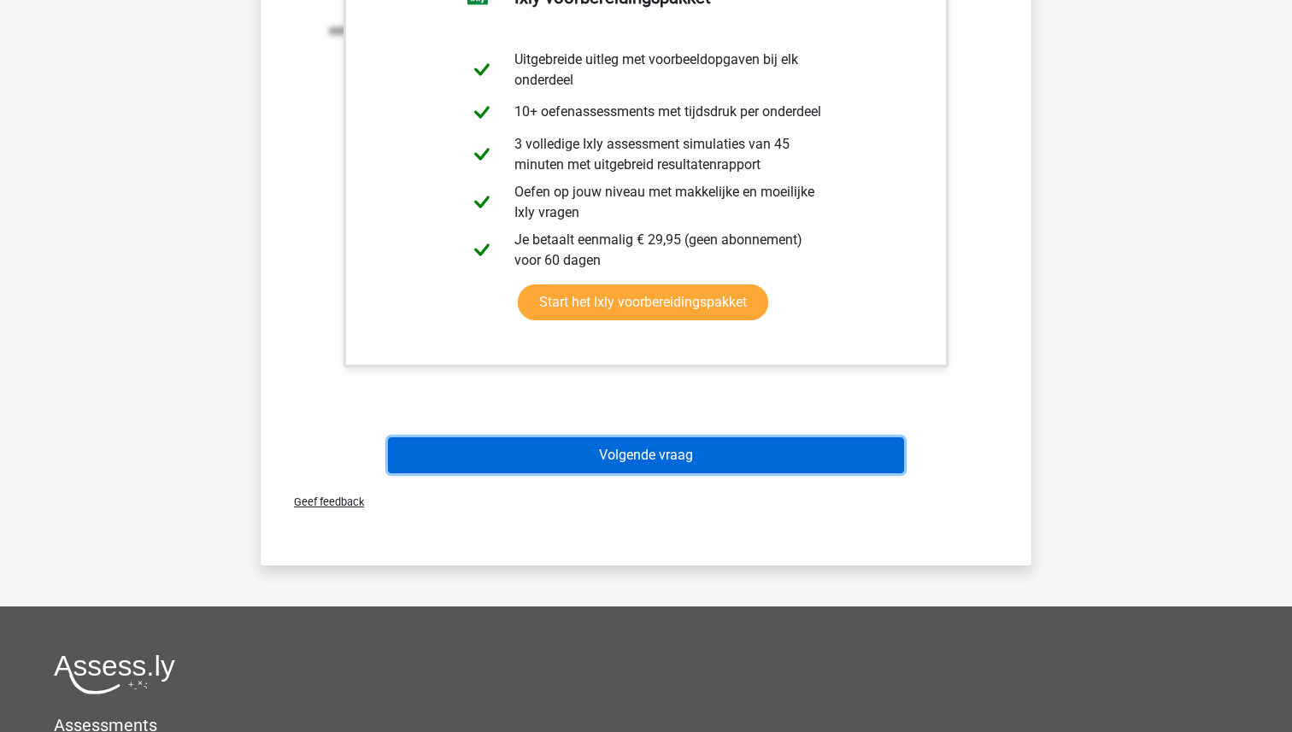
click at [628, 440] on button "Volgende vraag" at bounding box center [646, 455] width 517 height 36
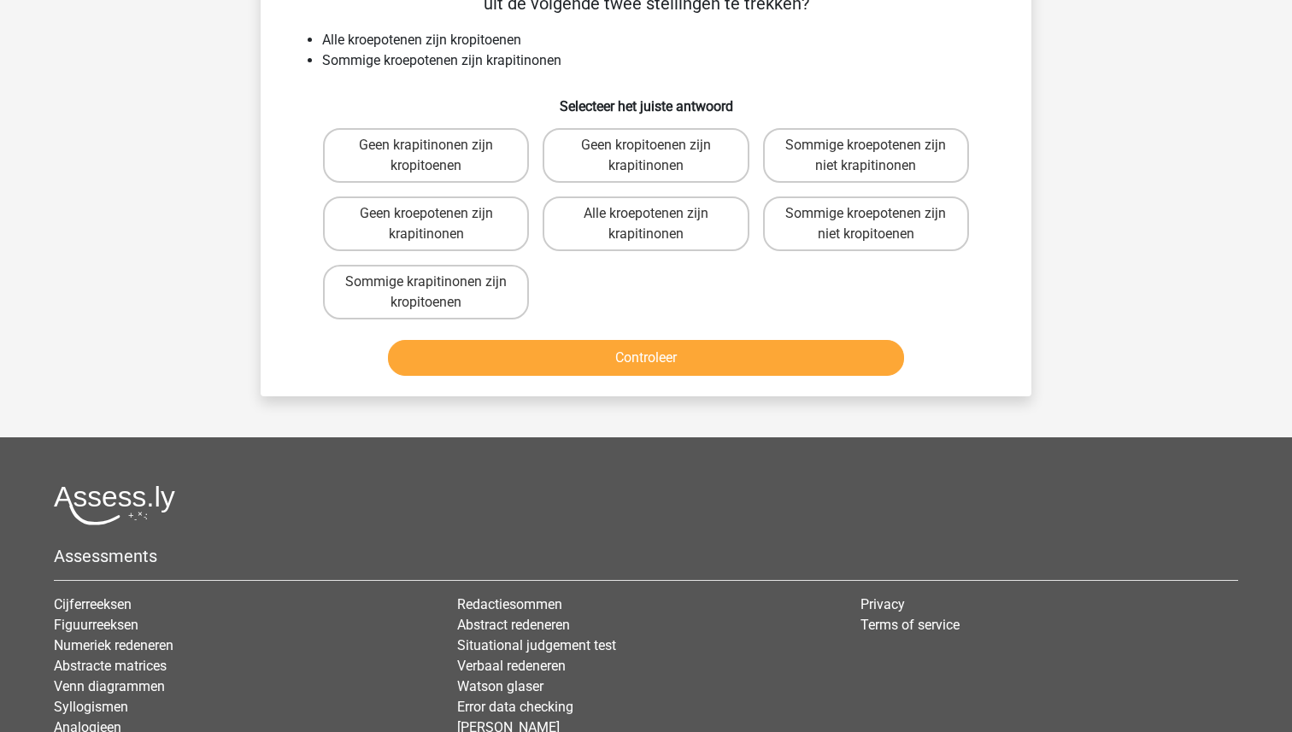
scroll to position [85, 0]
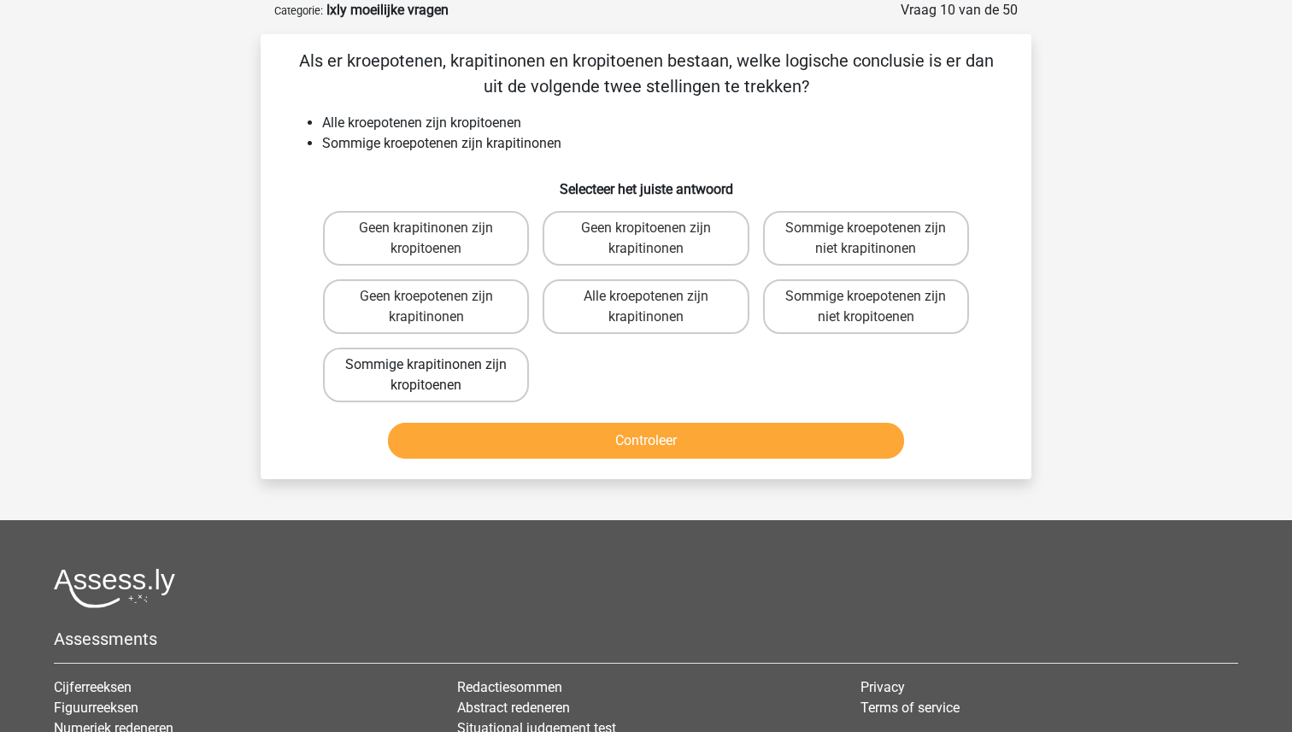
click at [469, 372] on label "Sommige krapitinonen zijn kropitoenen" at bounding box center [426, 375] width 206 height 55
click at [437, 372] on input "Sommige krapitinonen zijn kropitoenen" at bounding box center [431, 370] width 11 height 11
radio input "true"
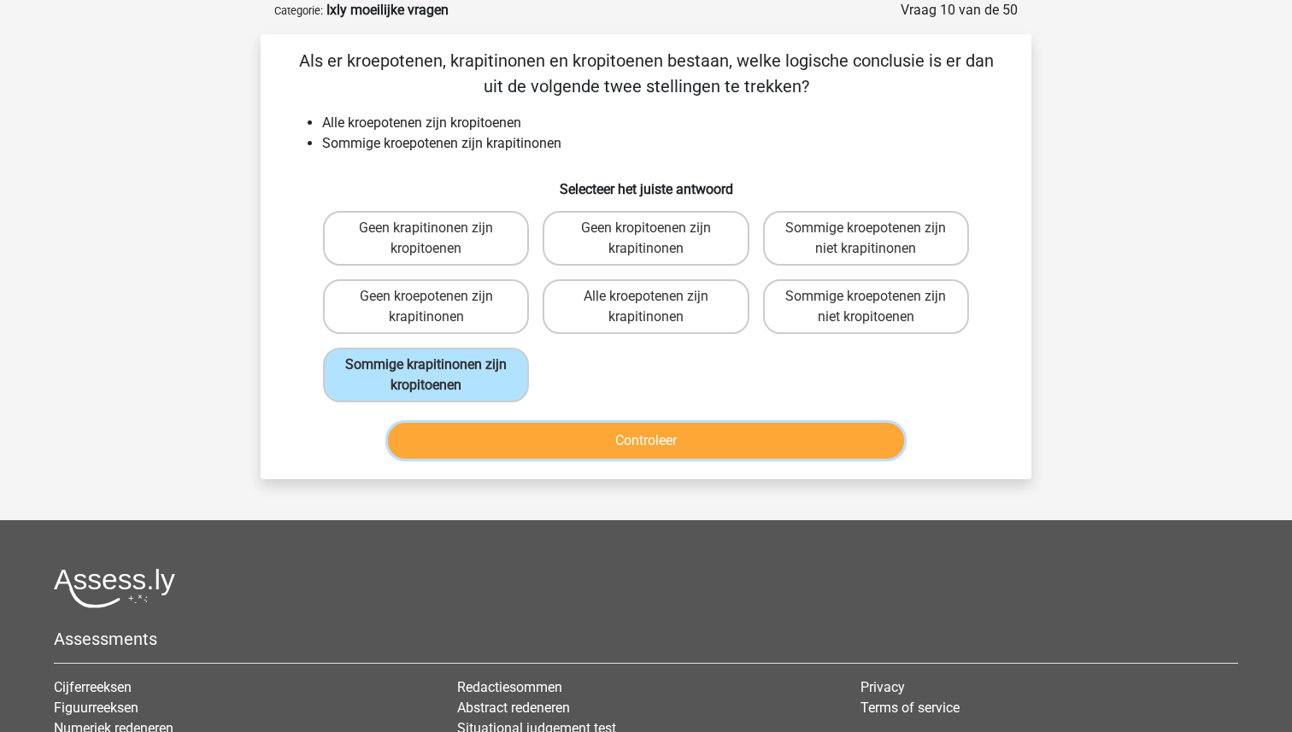
click at [577, 438] on button "Controleer" at bounding box center [646, 441] width 517 height 36
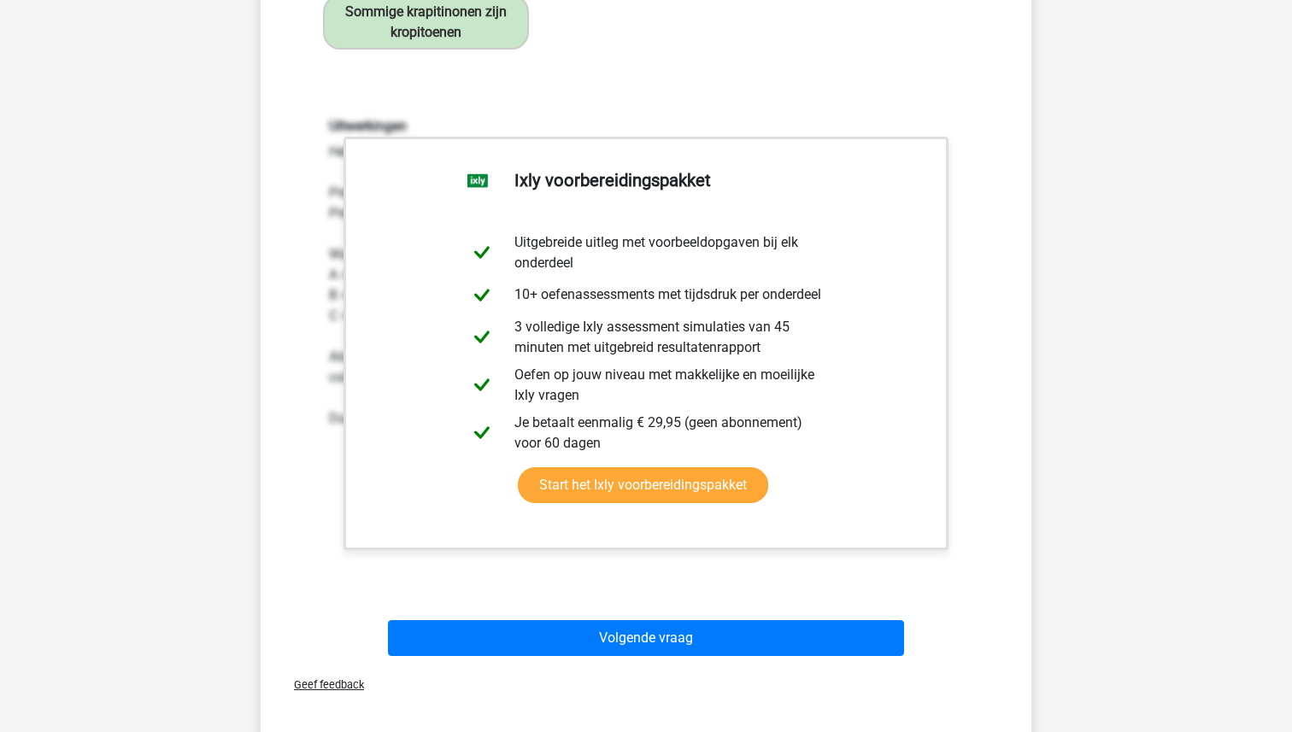
scroll to position [499, 0]
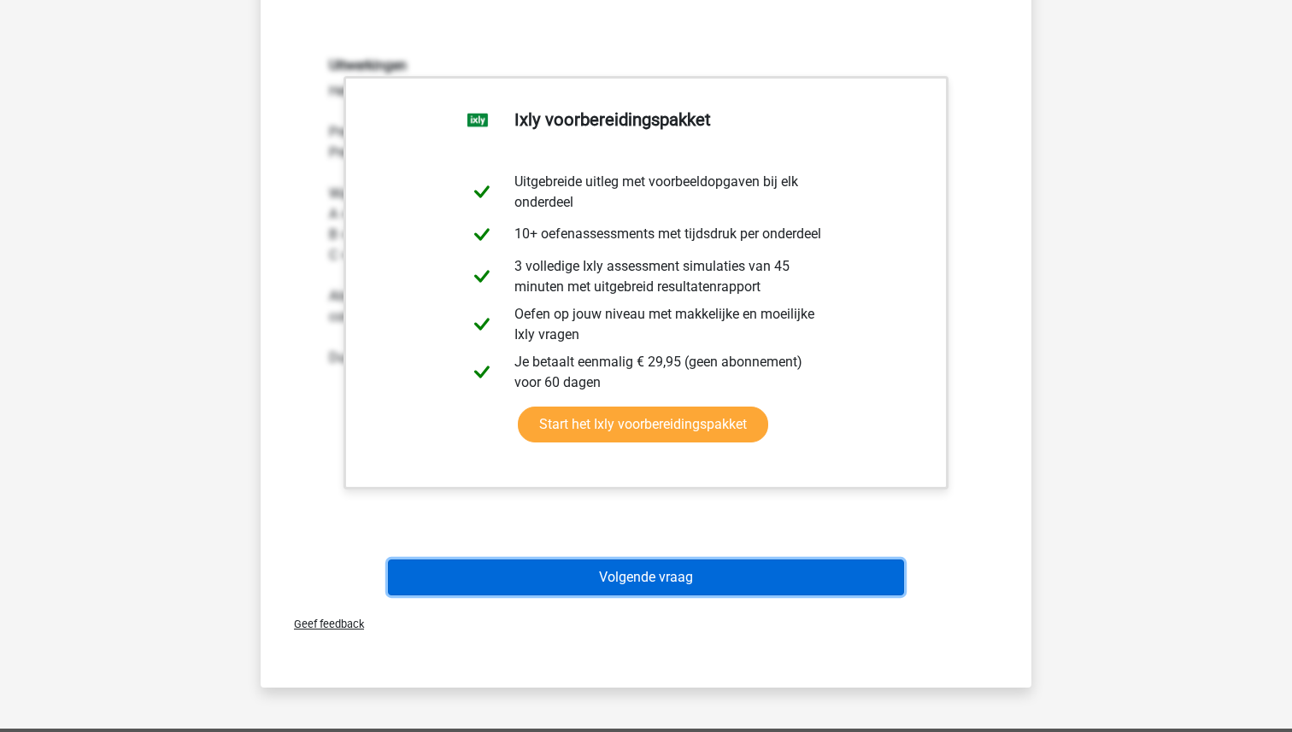
click at [606, 574] on button "Volgende vraag" at bounding box center [646, 577] width 517 height 36
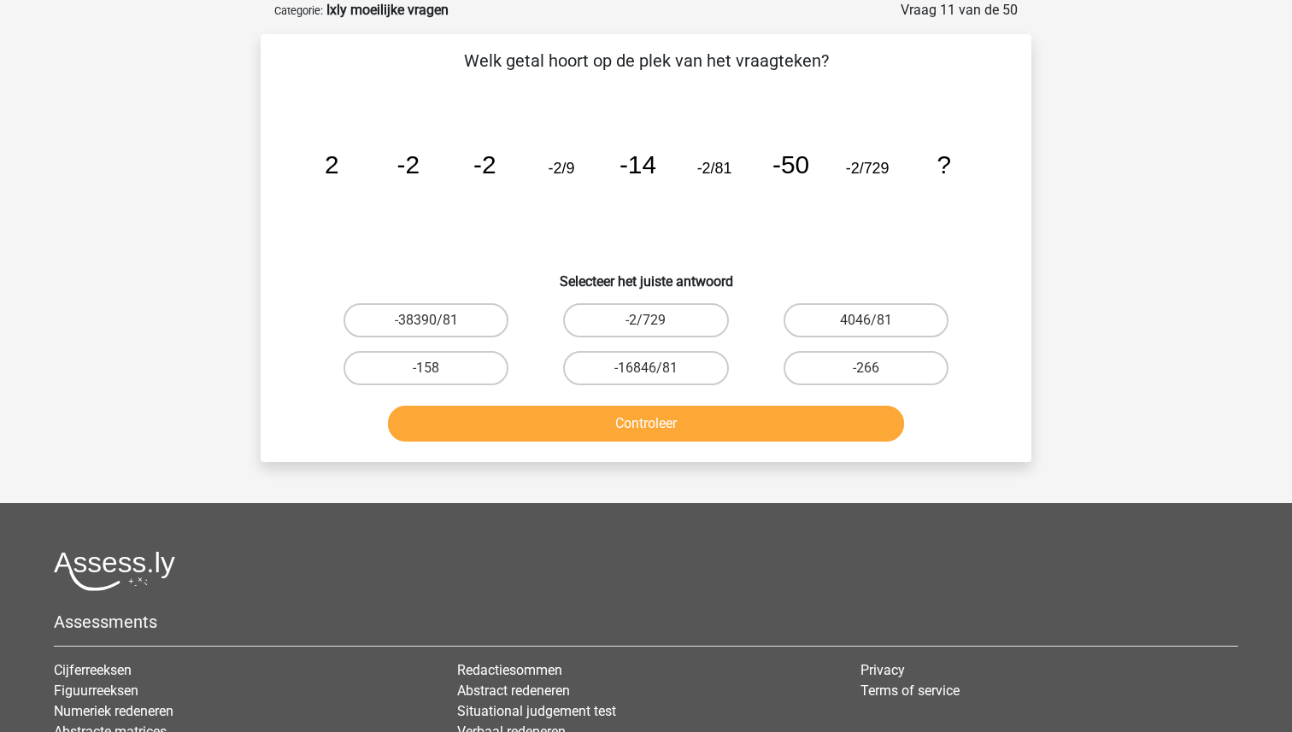
scroll to position [85, 0]
click at [459, 370] on label "-158" at bounding box center [425, 368] width 165 height 34
click at [437, 370] on input "-158" at bounding box center [431, 373] width 11 height 11
radio input "true"
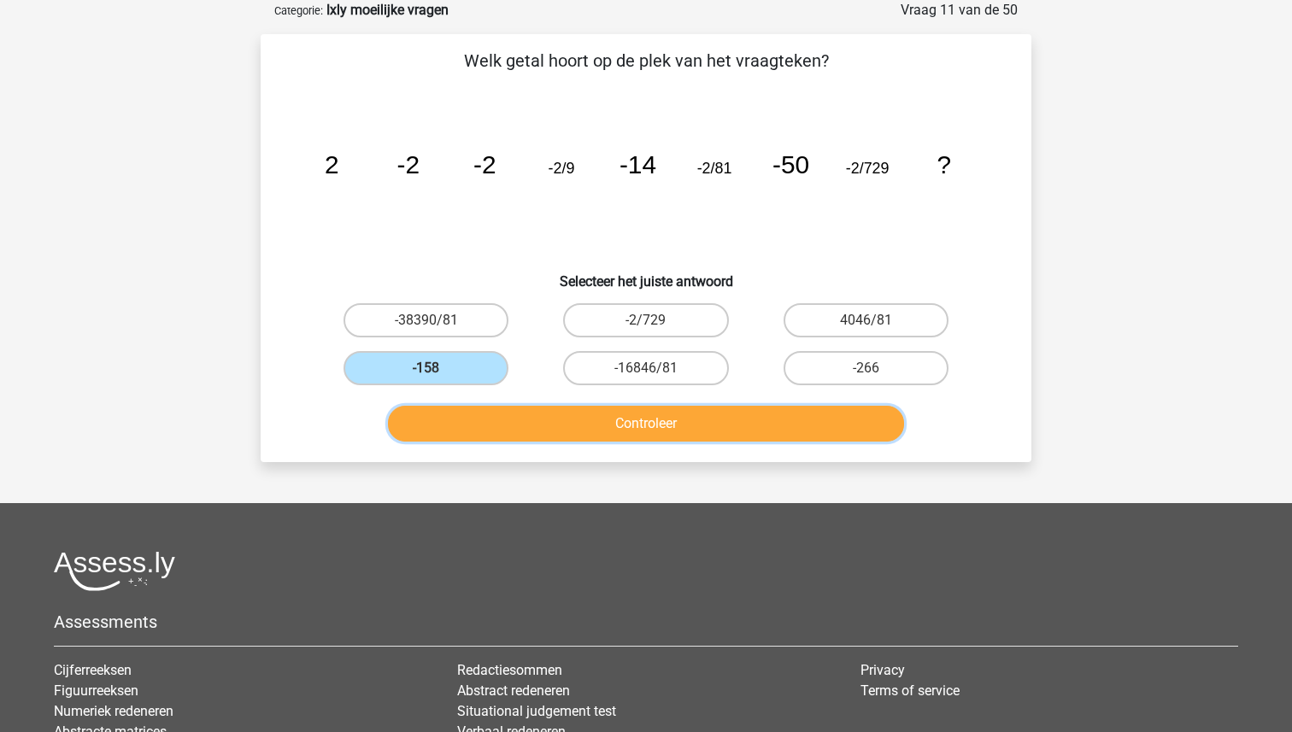
click at [638, 422] on button "Controleer" at bounding box center [646, 424] width 517 height 36
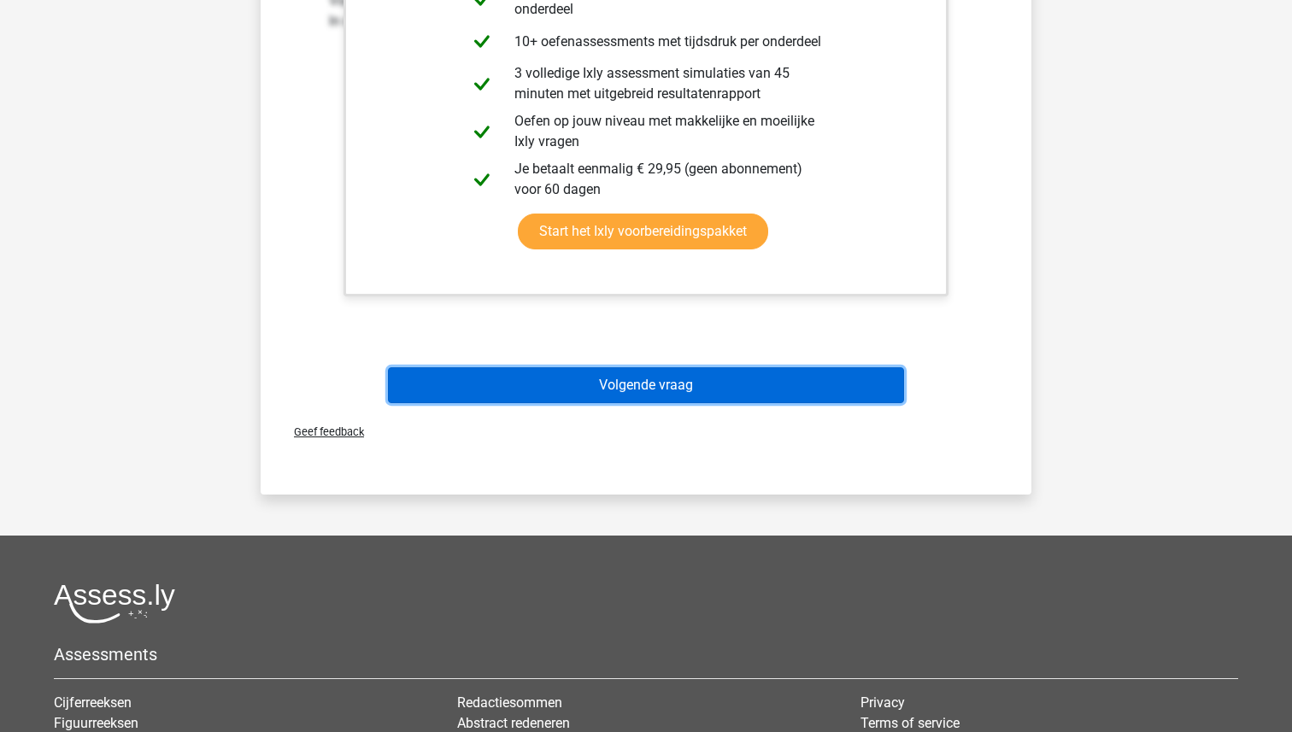
click at [642, 391] on button "Volgende vraag" at bounding box center [646, 385] width 517 height 36
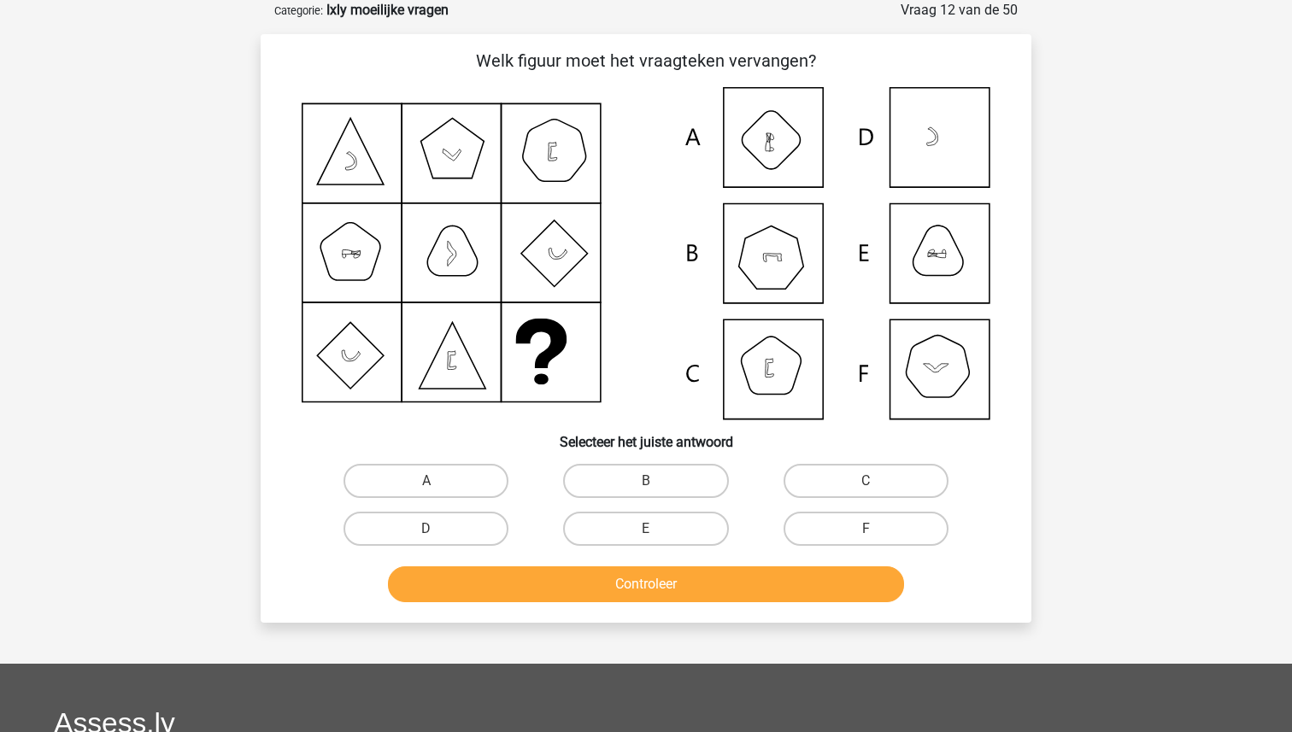
scroll to position [84, 0]
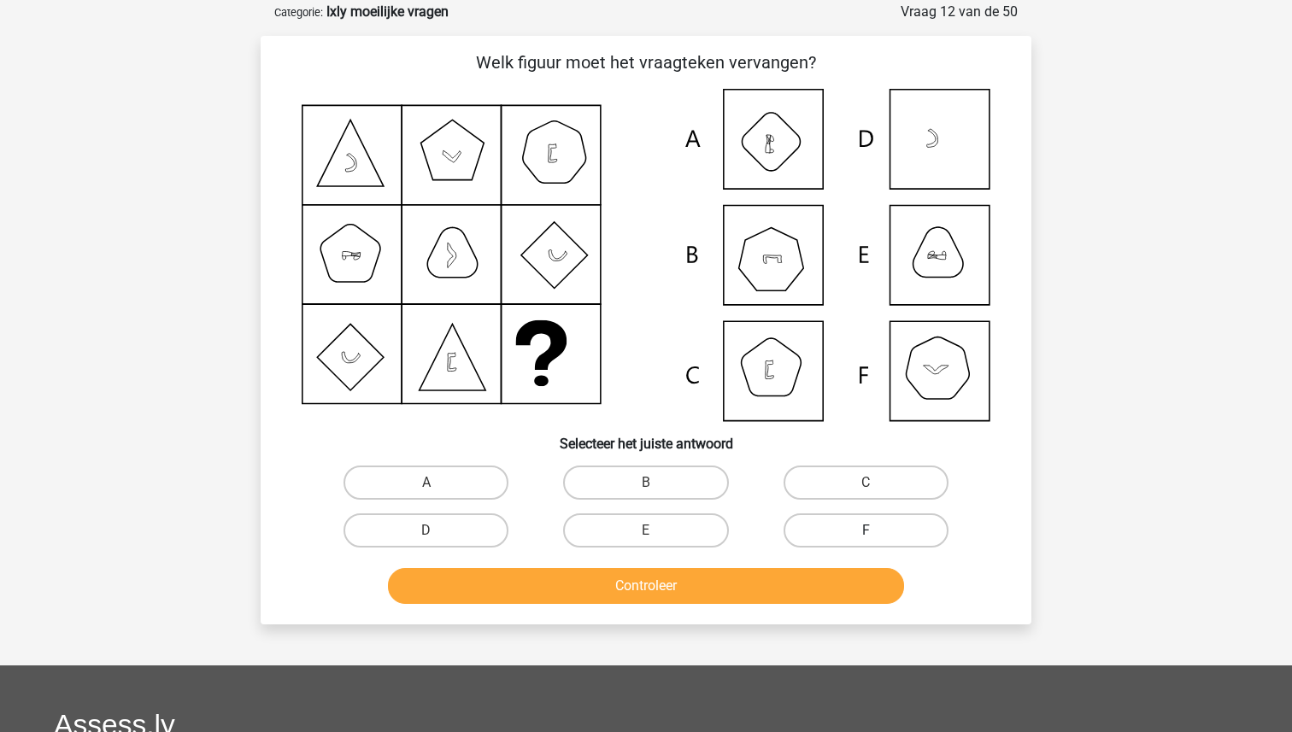
click at [829, 532] on label "F" at bounding box center [865, 530] width 165 height 34
click at [865, 532] on input "F" at bounding box center [870, 535] width 11 height 11
radio input "true"
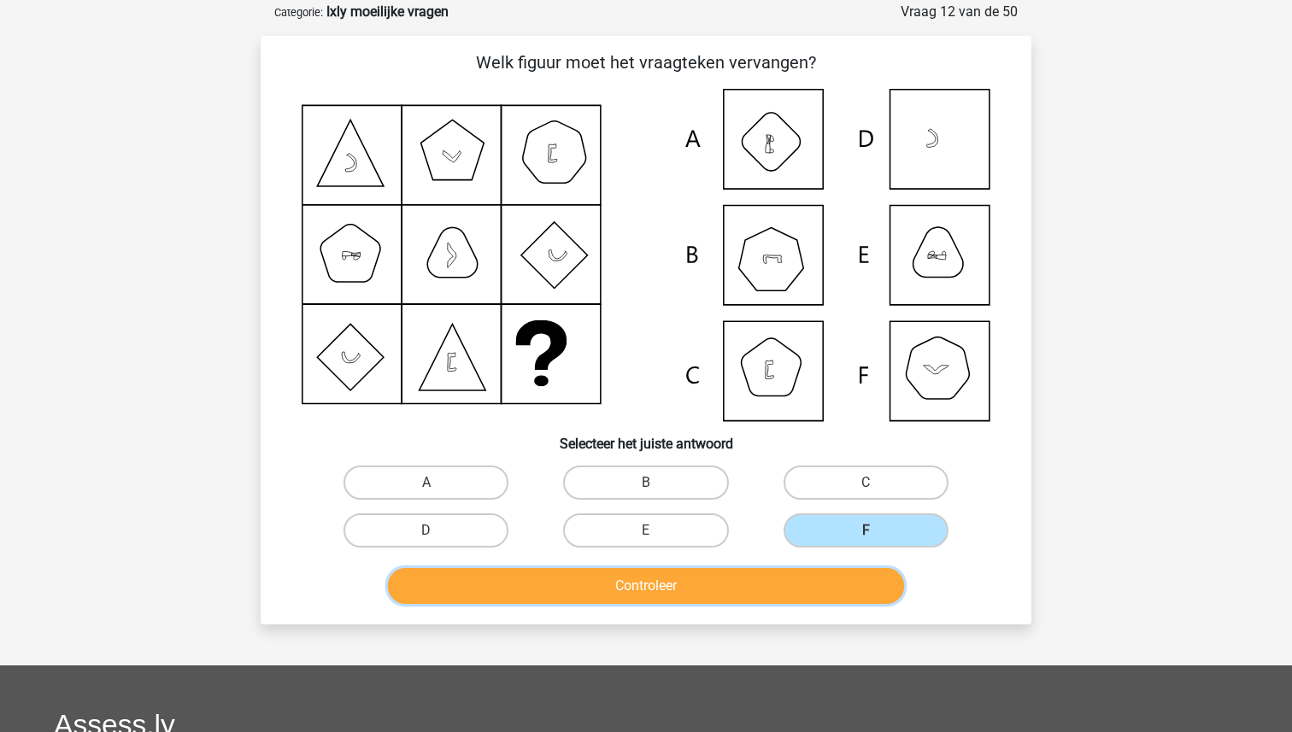
click at [782, 582] on button "Controleer" at bounding box center [646, 586] width 517 height 36
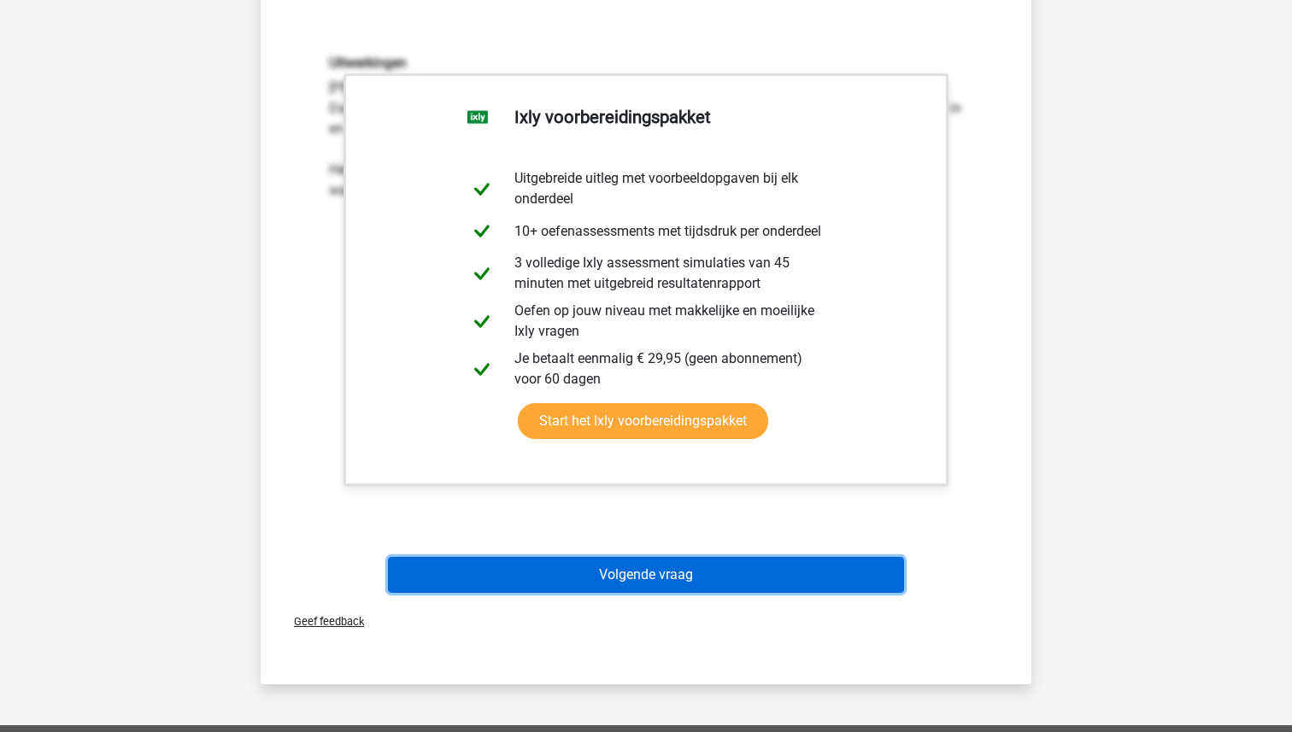
click at [687, 578] on button "Volgende vraag" at bounding box center [646, 575] width 517 height 36
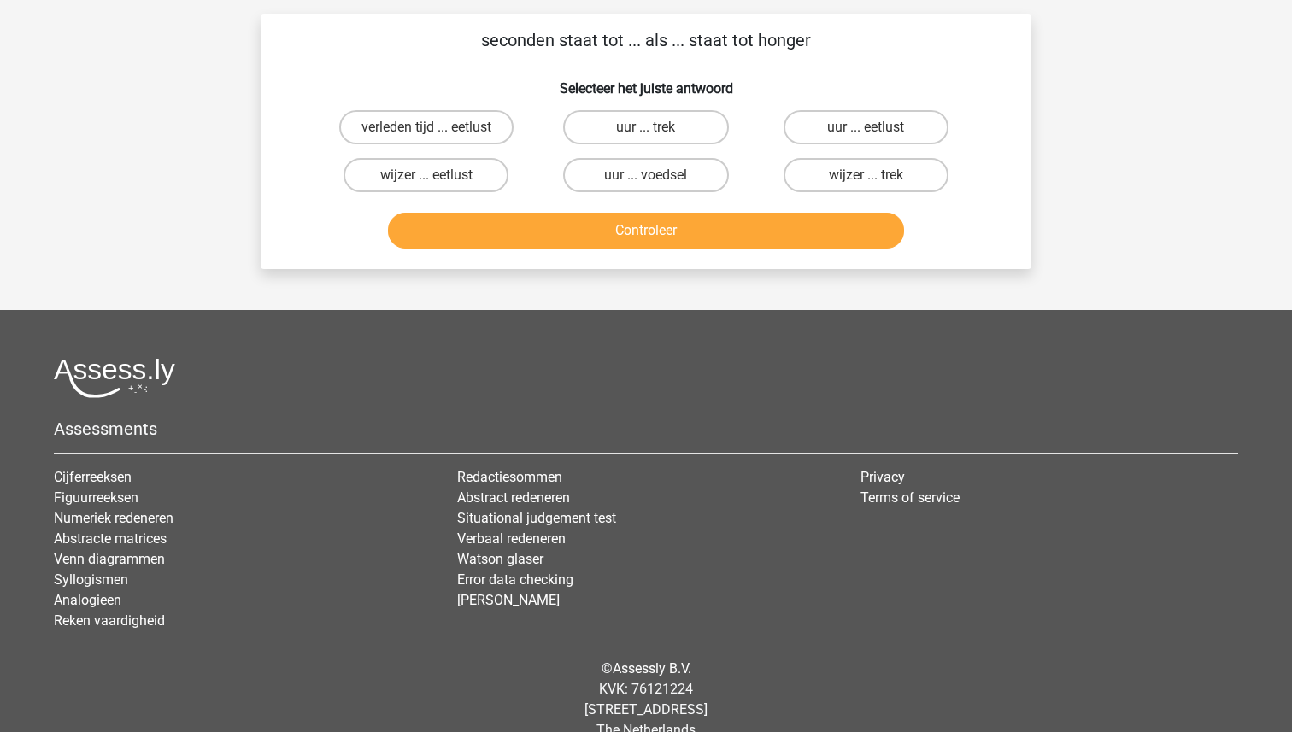
scroll to position [85, 0]
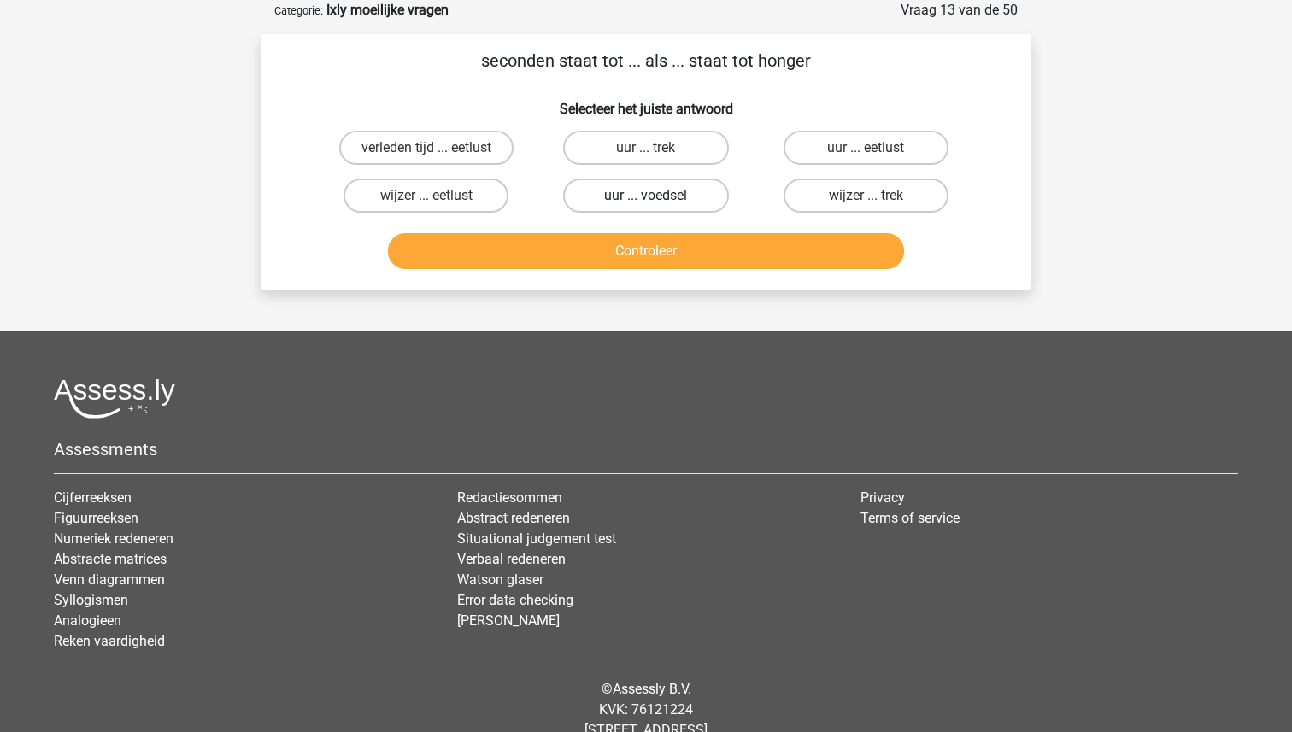
click at [675, 196] on label "uur ... voedsel" at bounding box center [645, 196] width 165 height 34
click at [657, 196] on input "uur ... voedsel" at bounding box center [651, 201] width 11 height 11
radio input "true"
click at [675, 247] on button "Controleer" at bounding box center [646, 251] width 517 height 36
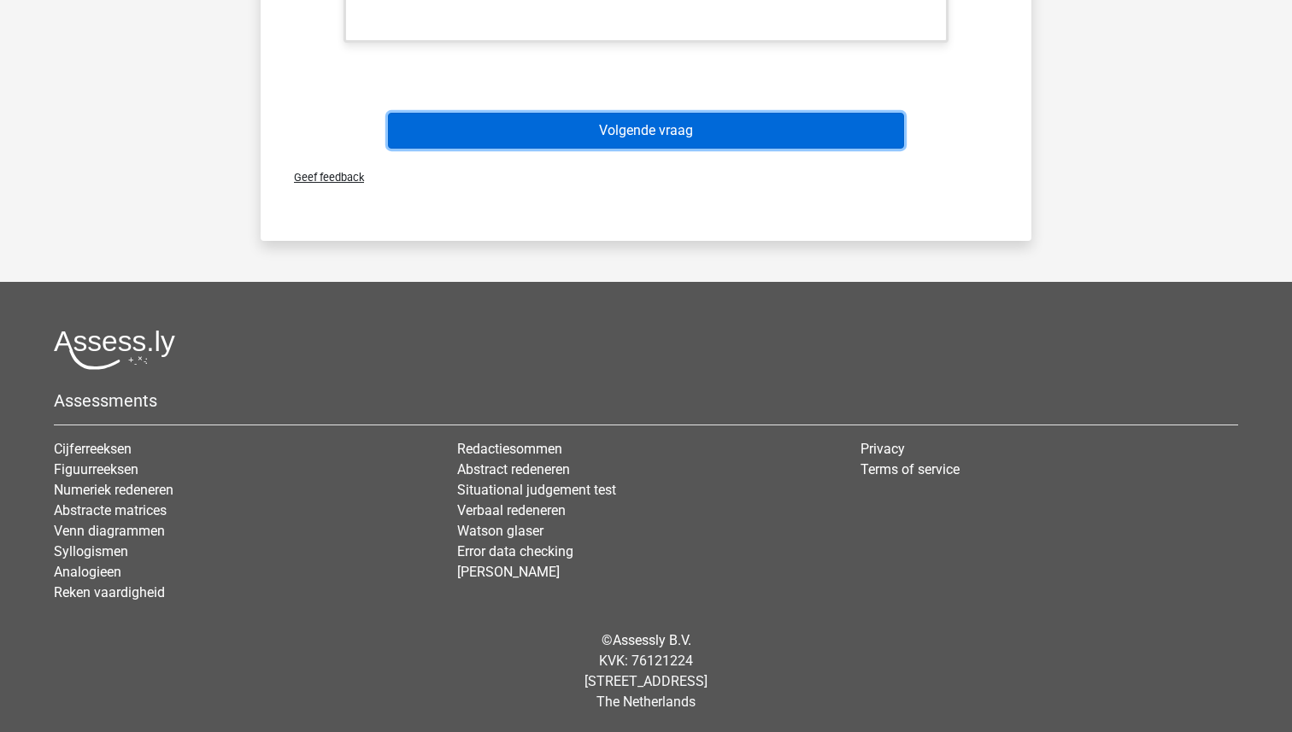
click at [666, 128] on button "Volgende vraag" at bounding box center [646, 131] width 517 height 36
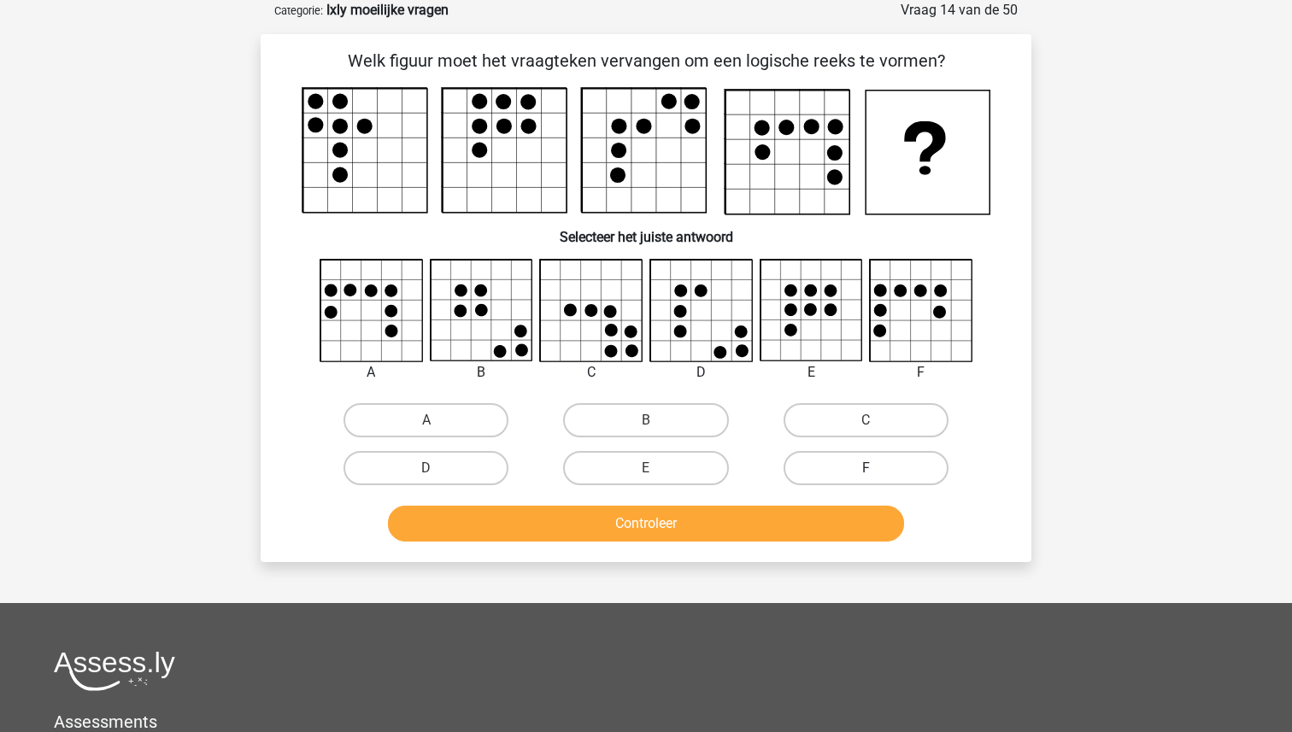
click at [834, 472] on label "F" at bounding box center [865, 468] width 165 height 34
click at [865, 472] on input "F" at bounding box center [870, 473] width 11 height 11
radio input "true"
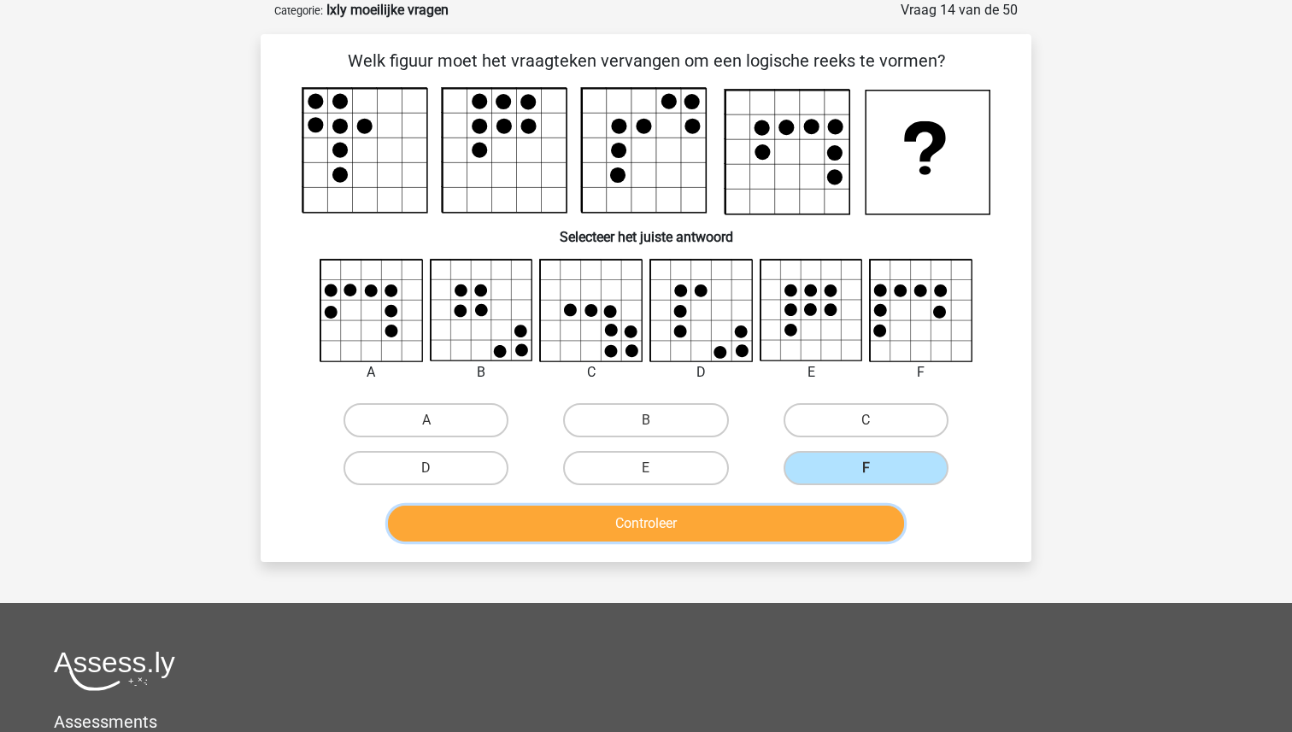
click at [755, 540] on button "Controleer" at bounding box center [646, 524] width 517 height 36
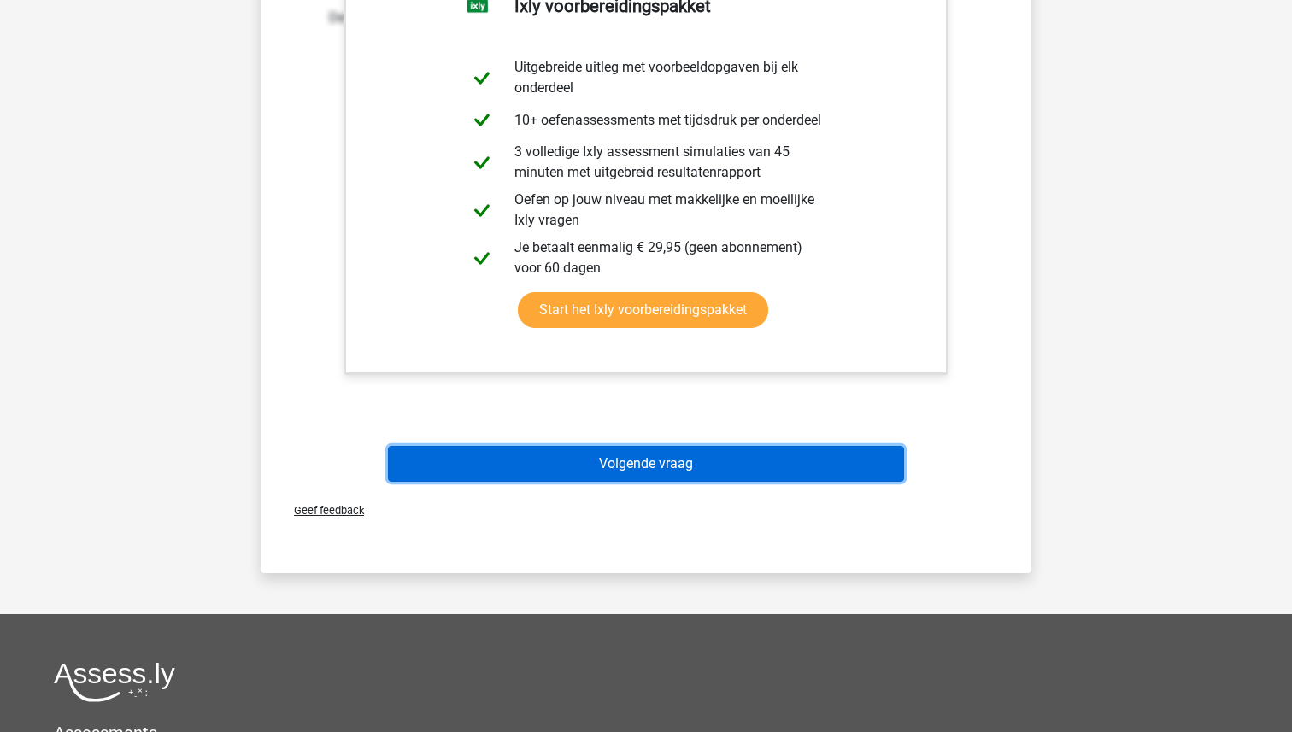
click at [688, 464] on button "Volgende vraag" at bounding box center [646, 464] width 517 height 36
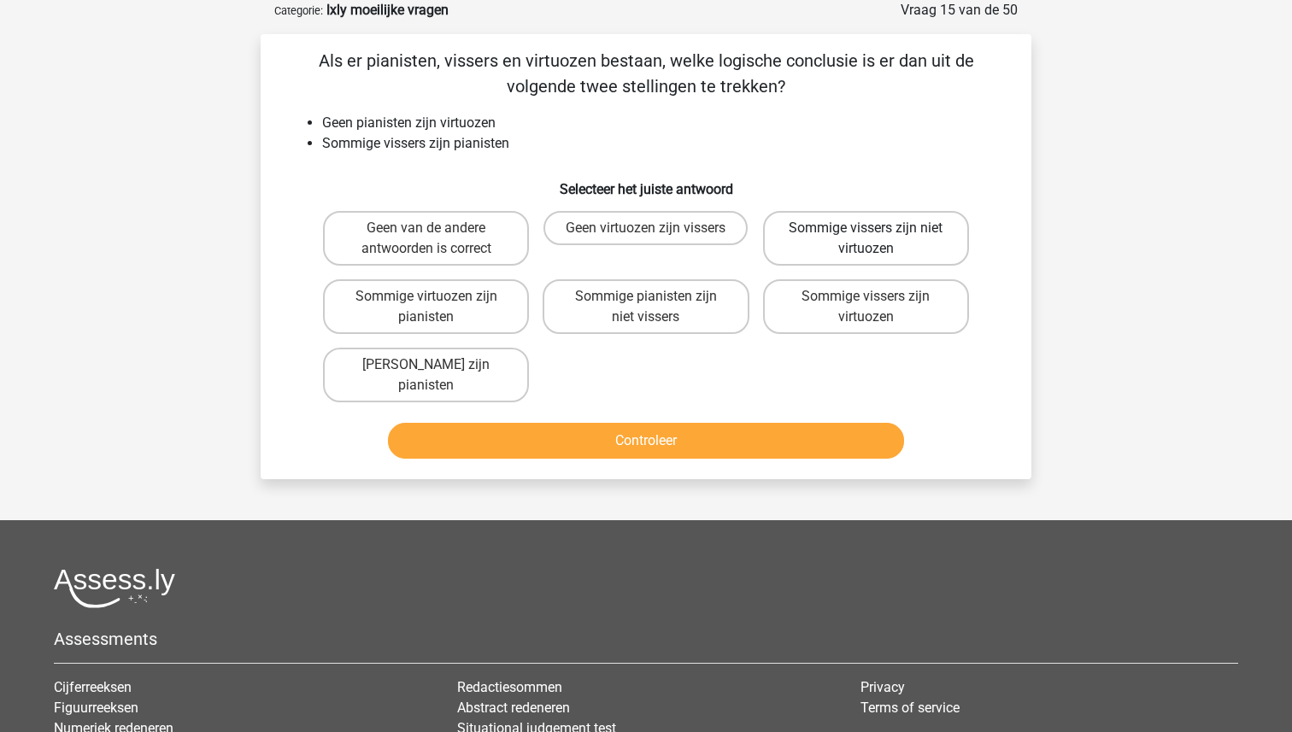
click at [826, 241] on label "Sommige vissers zijn niet virtuozen" at bounding box center [866, 238] width 206 height 55
click at [865, 239] on input "Sommige vissers zijn niet virtuozen" at bounding box center [870, 233] width 11 height 11
radio input "true"
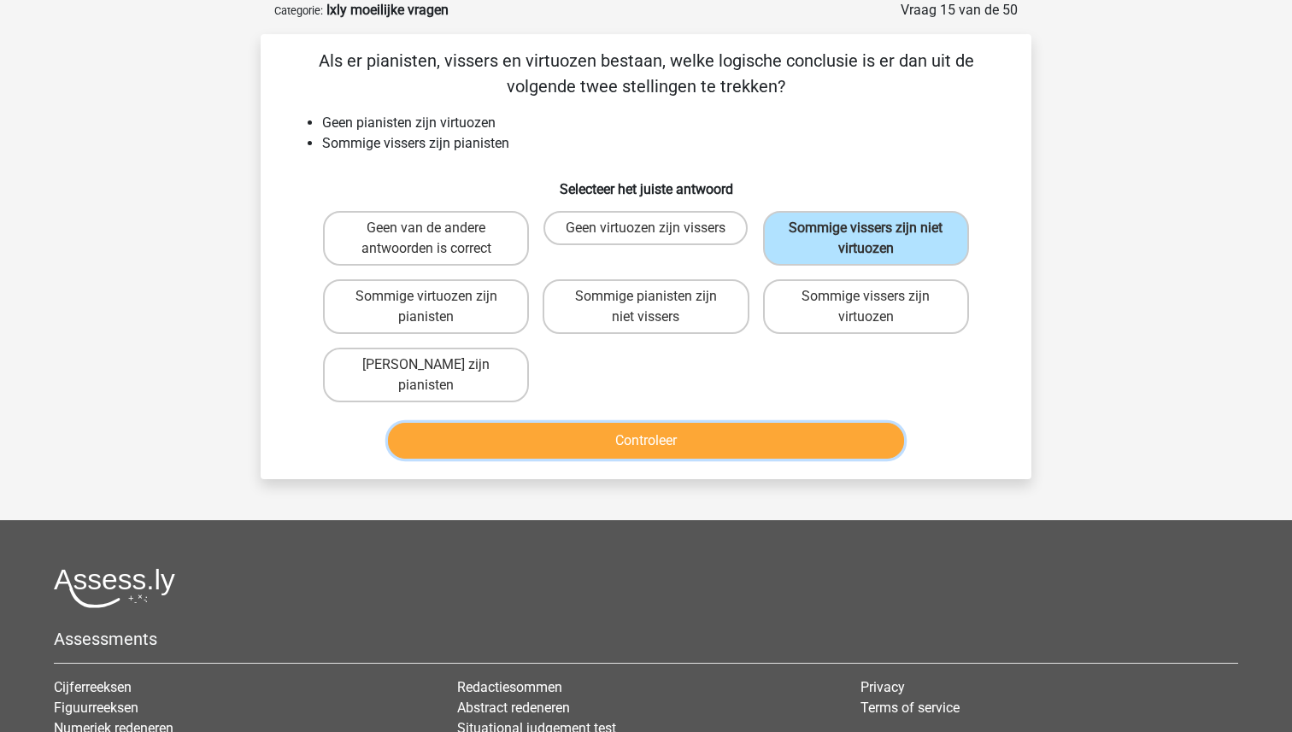
click at [682, 423] on button "Controleer" at bounding box center [646, 441] width 517 height 36
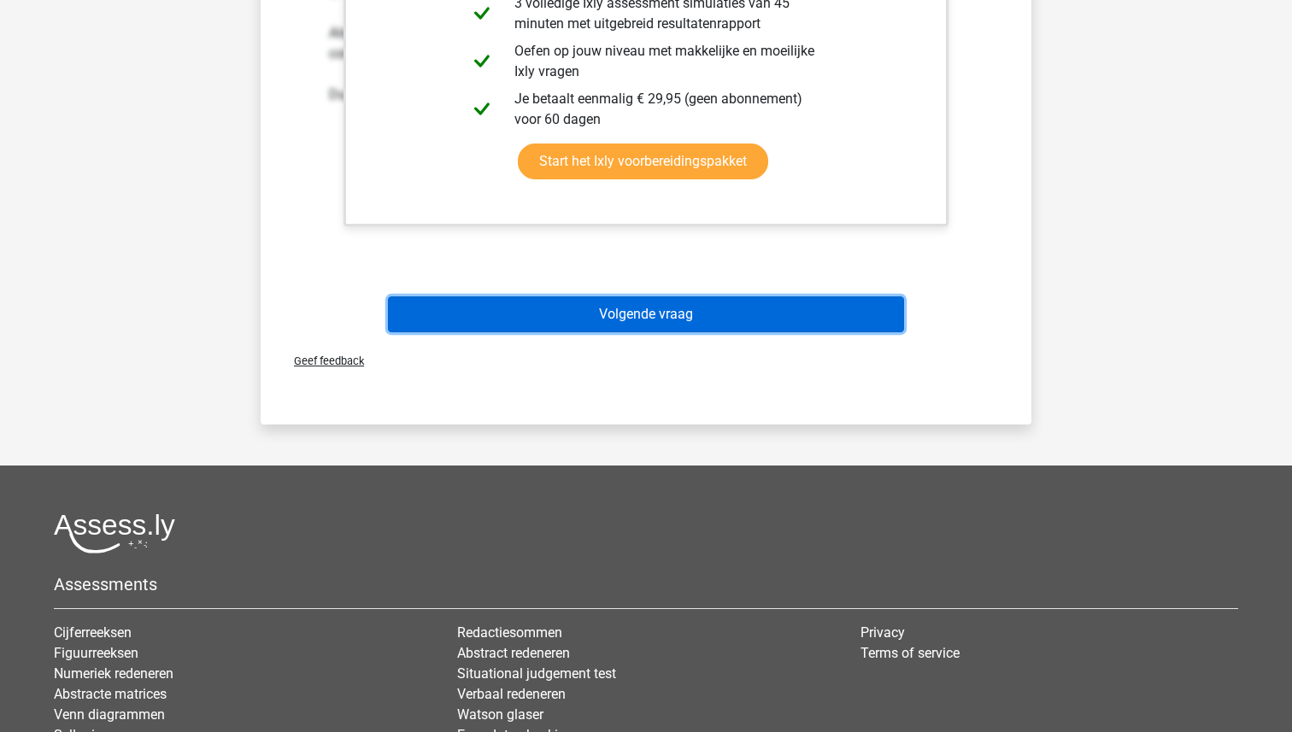
click at [660, 296] on button "Volgende vraag" at bounding box center [646, 314] width 517 height 36
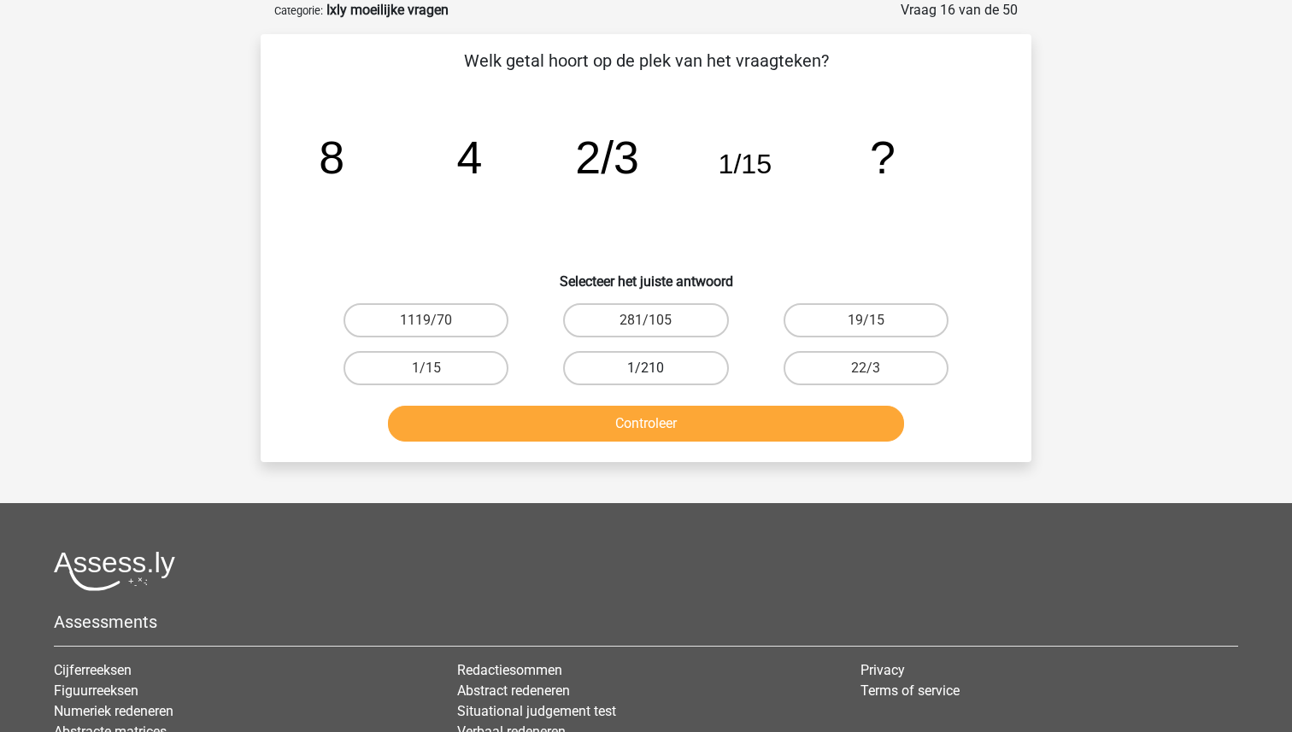
click at [633, 372] on label "1/210" at bounding box center [645, 368] width 165 height 34
click at [646, 372] on input "1/210" at bounding box center [651, 373] width 11 height 11
radio input "true"
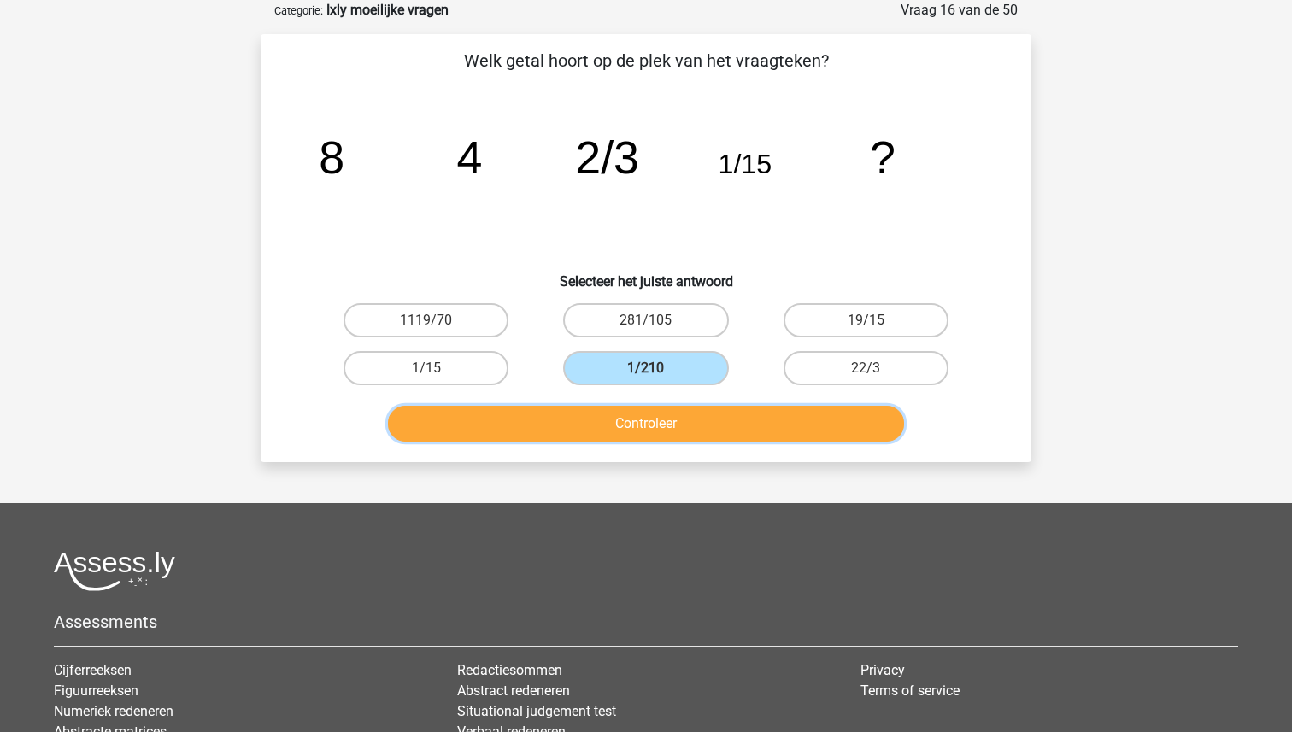
click at [641, 419] on button "Controleer" at bounding box center [646, 424] width 517 height 36
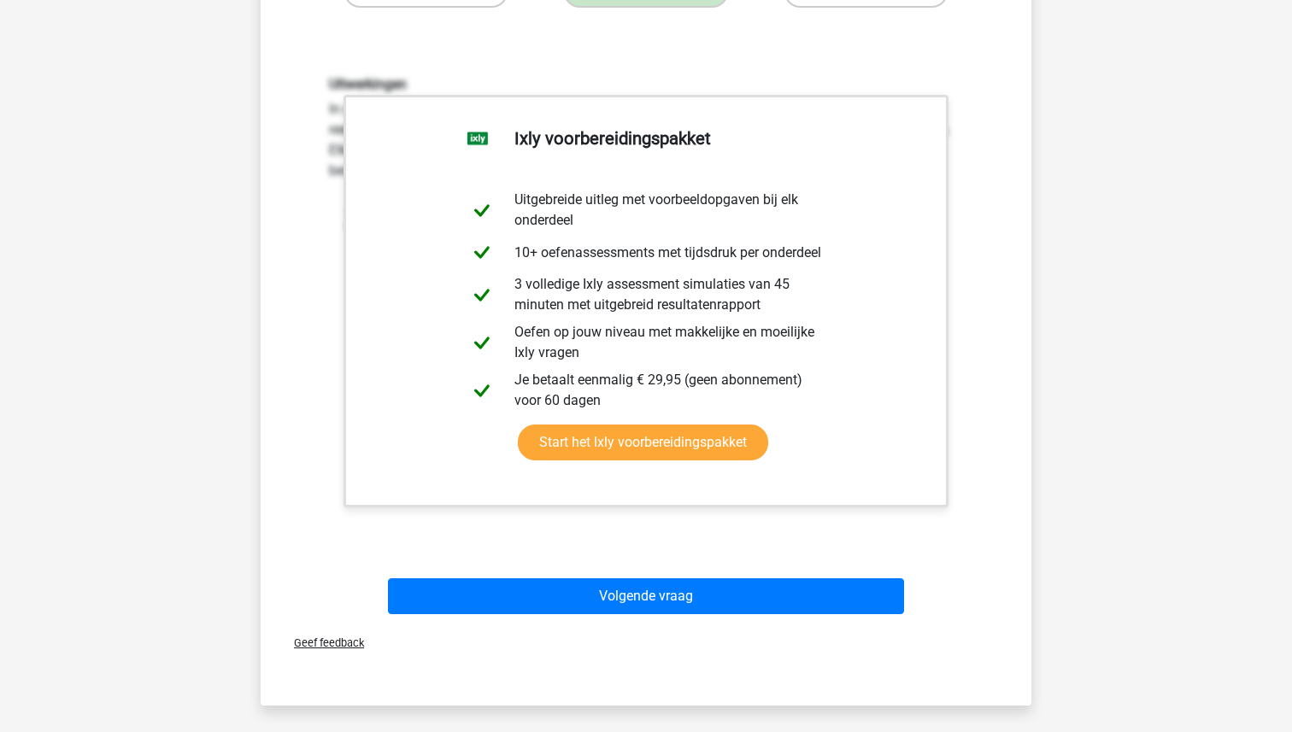
scroll to position [475, 0]
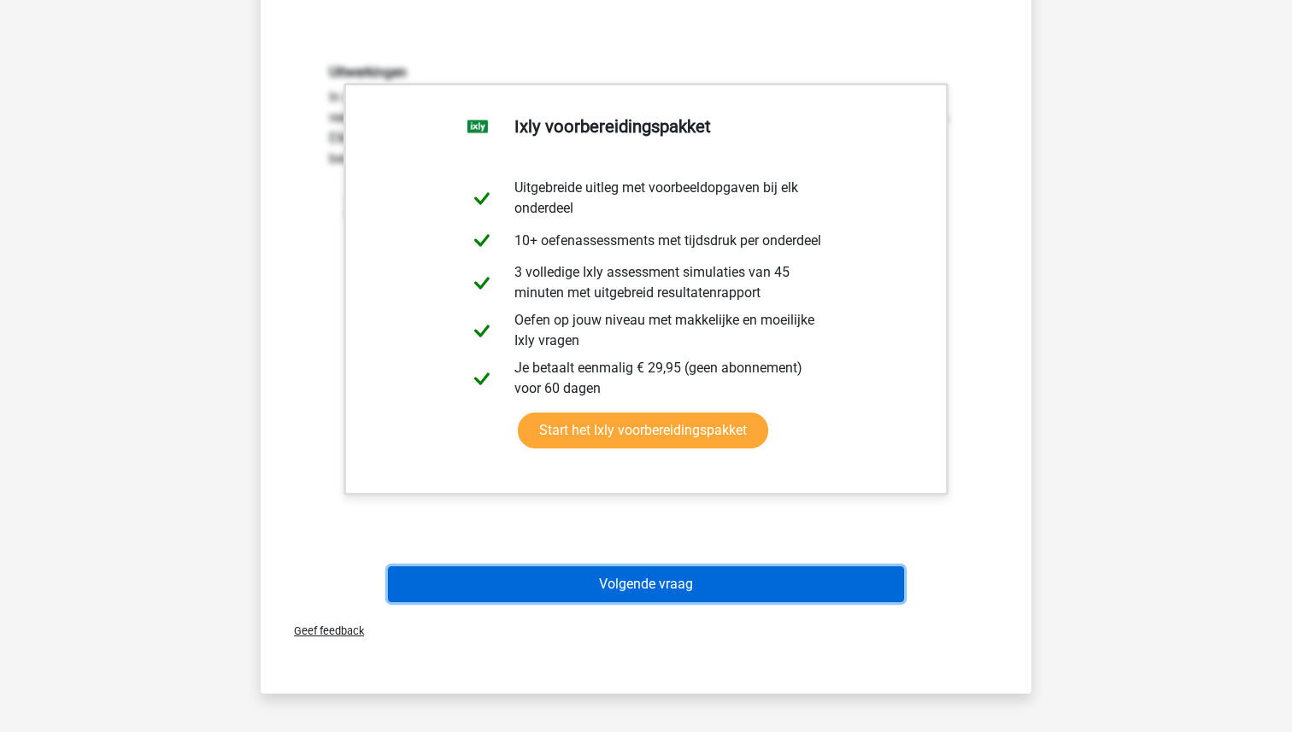
click at [650, 594] on button "Volgende vraag" at bounding box center [646, 584] width 517 height 36
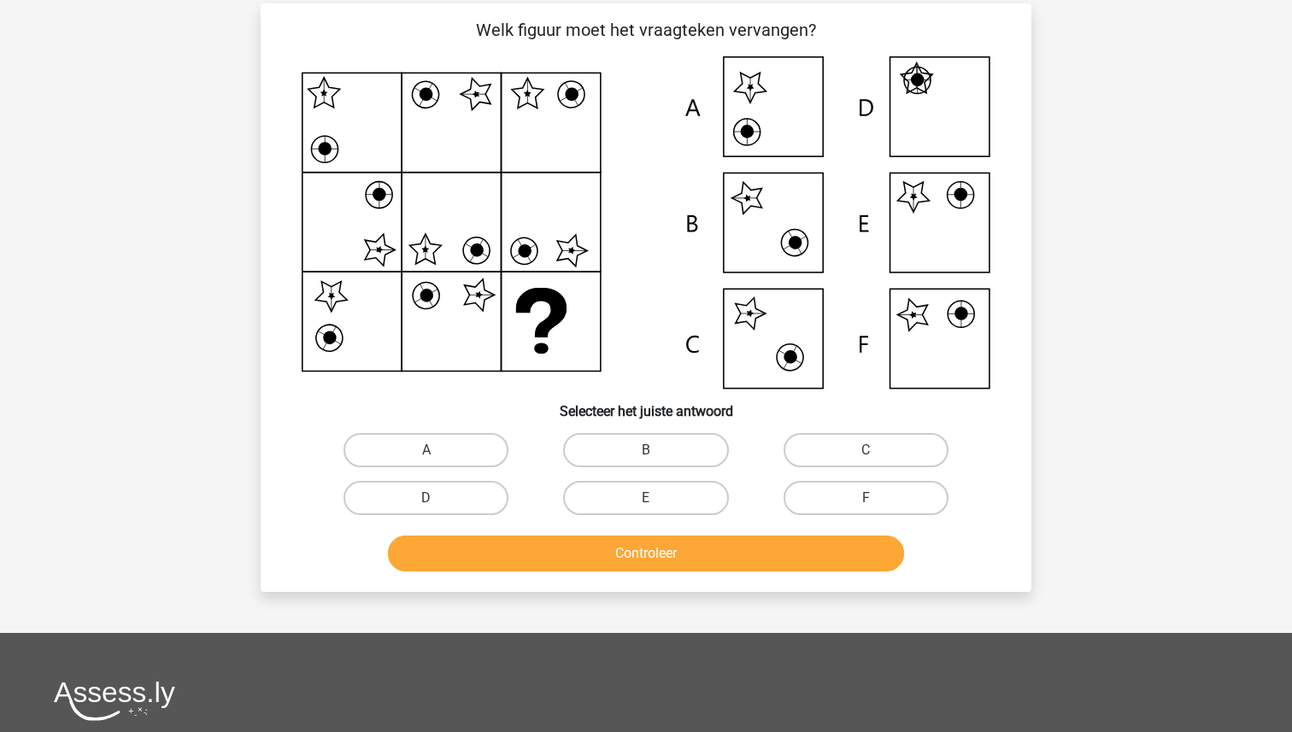
scroll to position [85, 0]
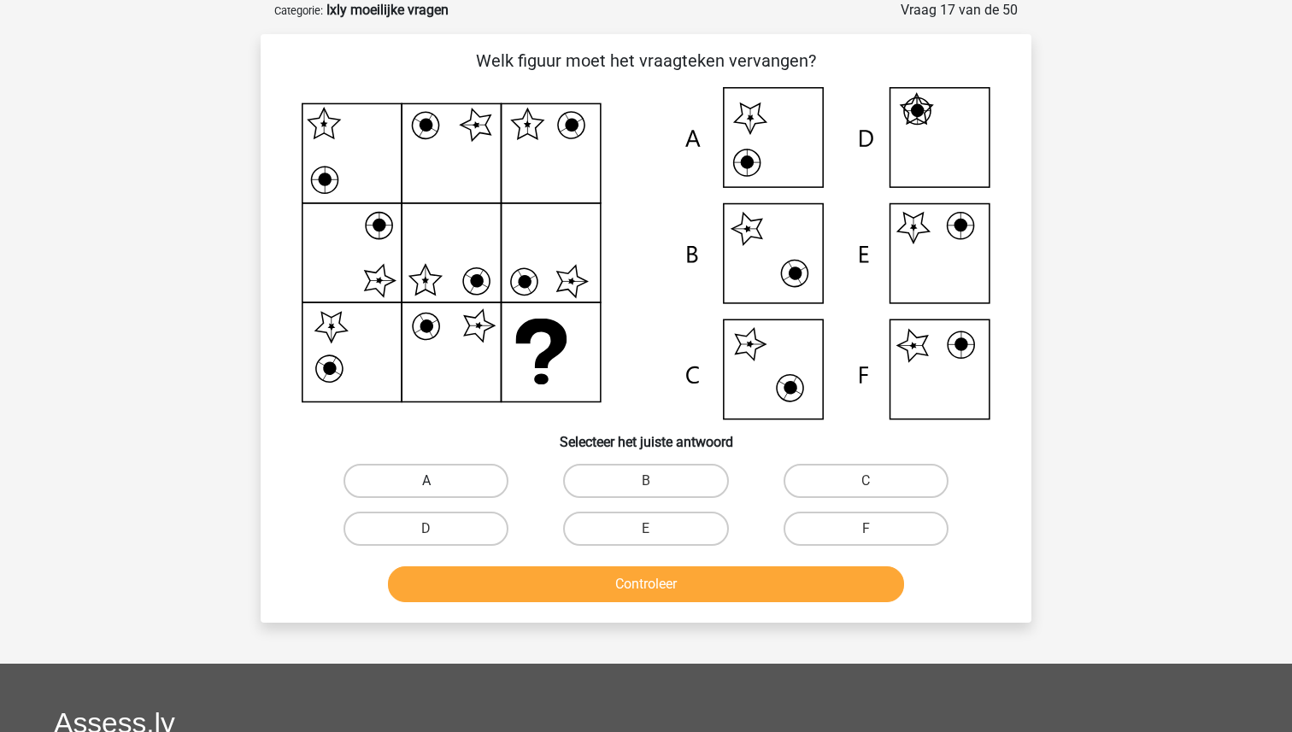
click at [458, 476] on label "A" at bounding box center [425, 481] width 165 height 34
click at [437, 481] on input "A" at bounding box center [431, 486] width 11 height 11
radio input "true"
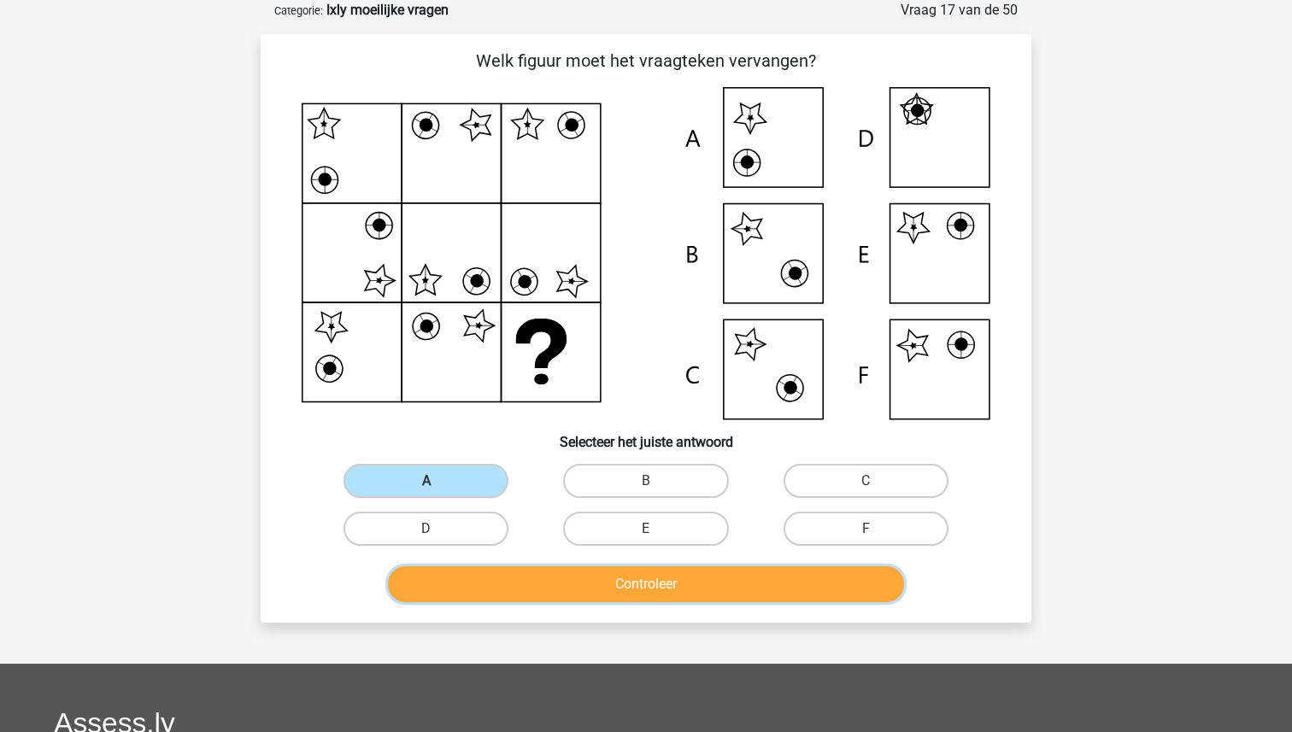
click at [629, 583] on button "Controleer" at bounding box center [646, 584] width 517 height 36
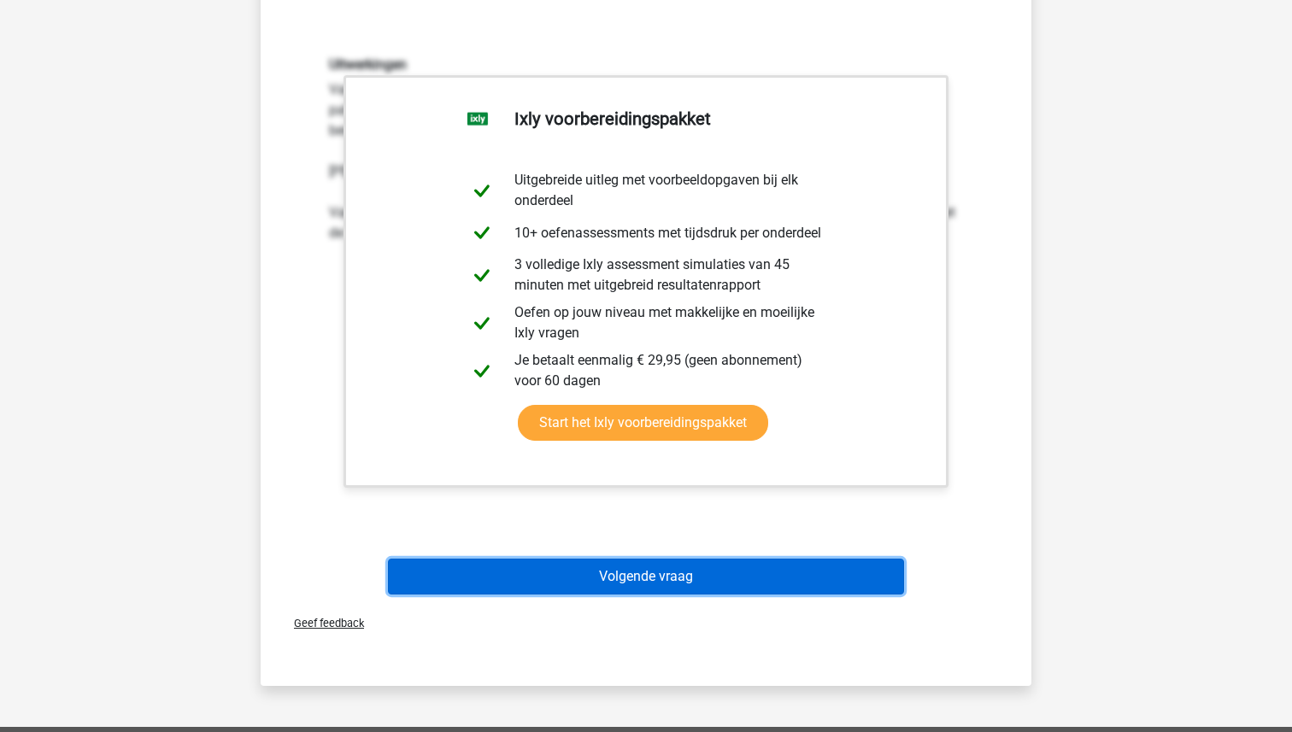
click at [630, 583] on button "Volgende vraag" at bounding box center [646, 577] width 517 height 36
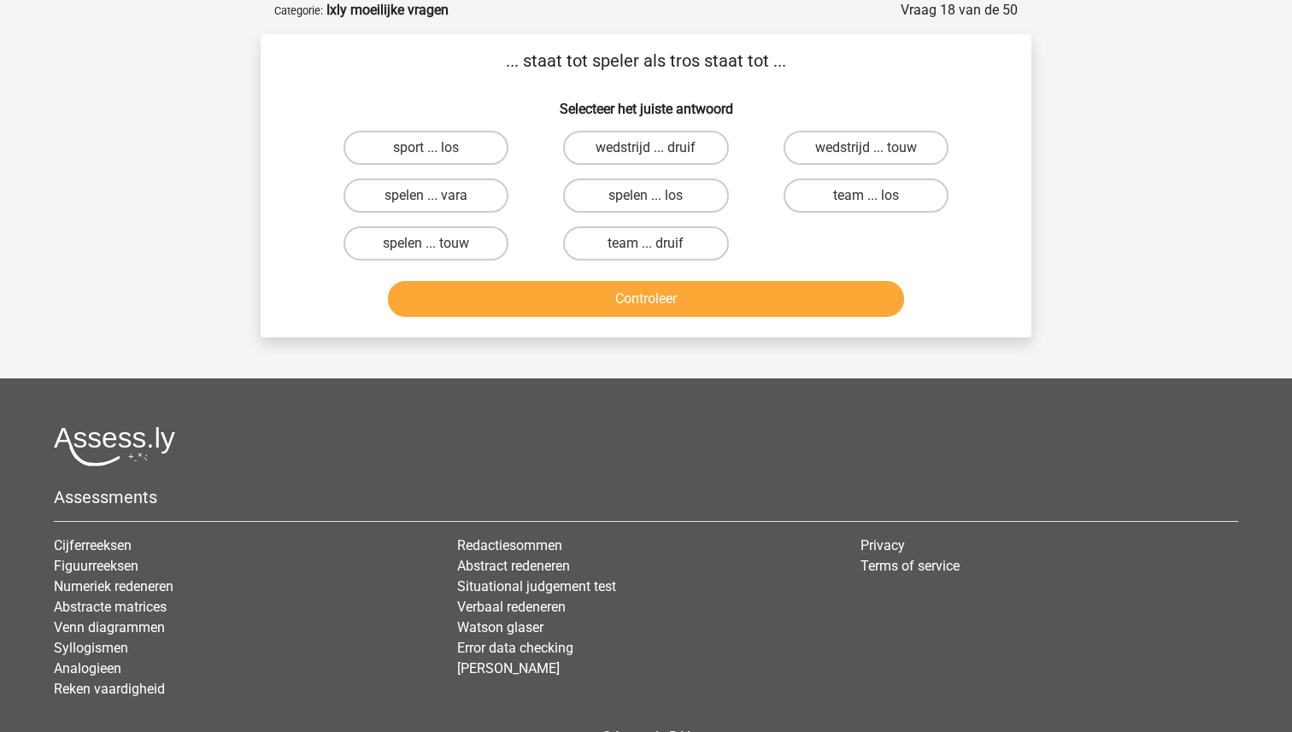
scroll to position [66, 0]
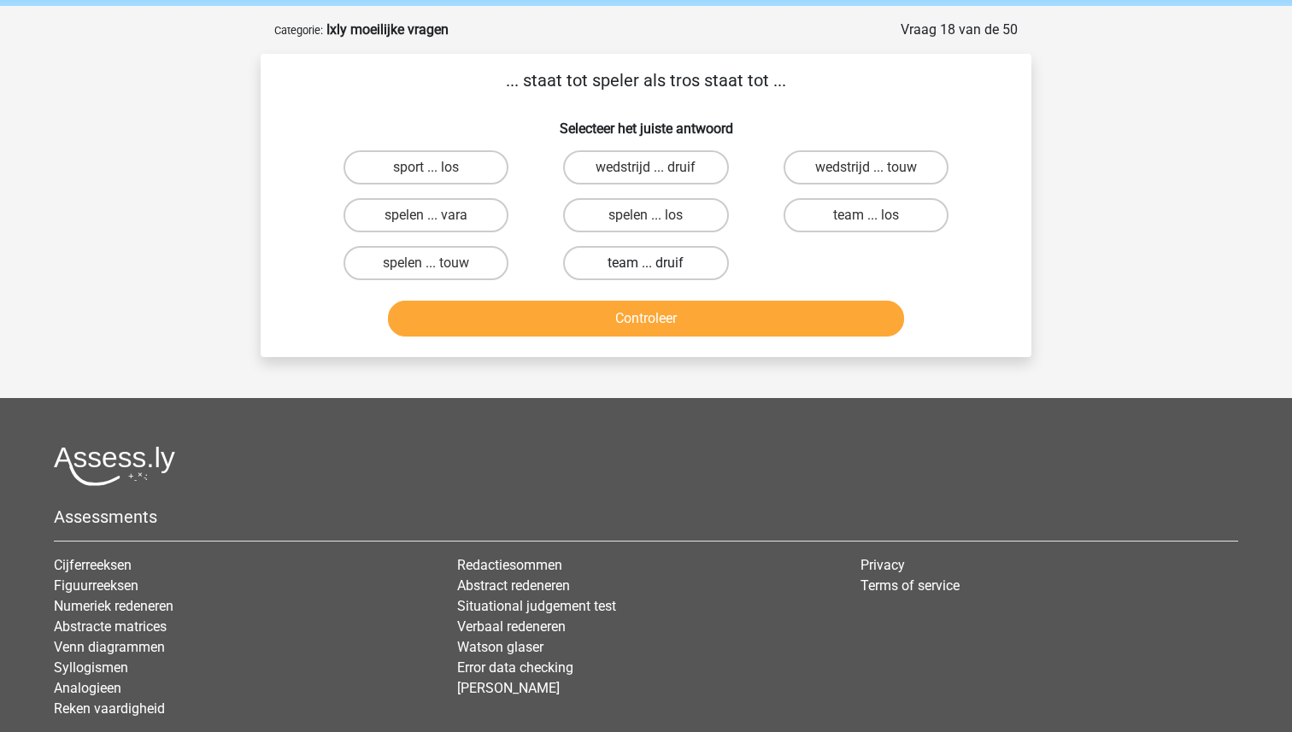
click at [624, 257] on label "team ... druif" at bounding box center [645, 263] width 165 height 34
click at [646, 263] on input "team ... druif" at bounding box center [651, 268] width 11 height 11
radio input "true"
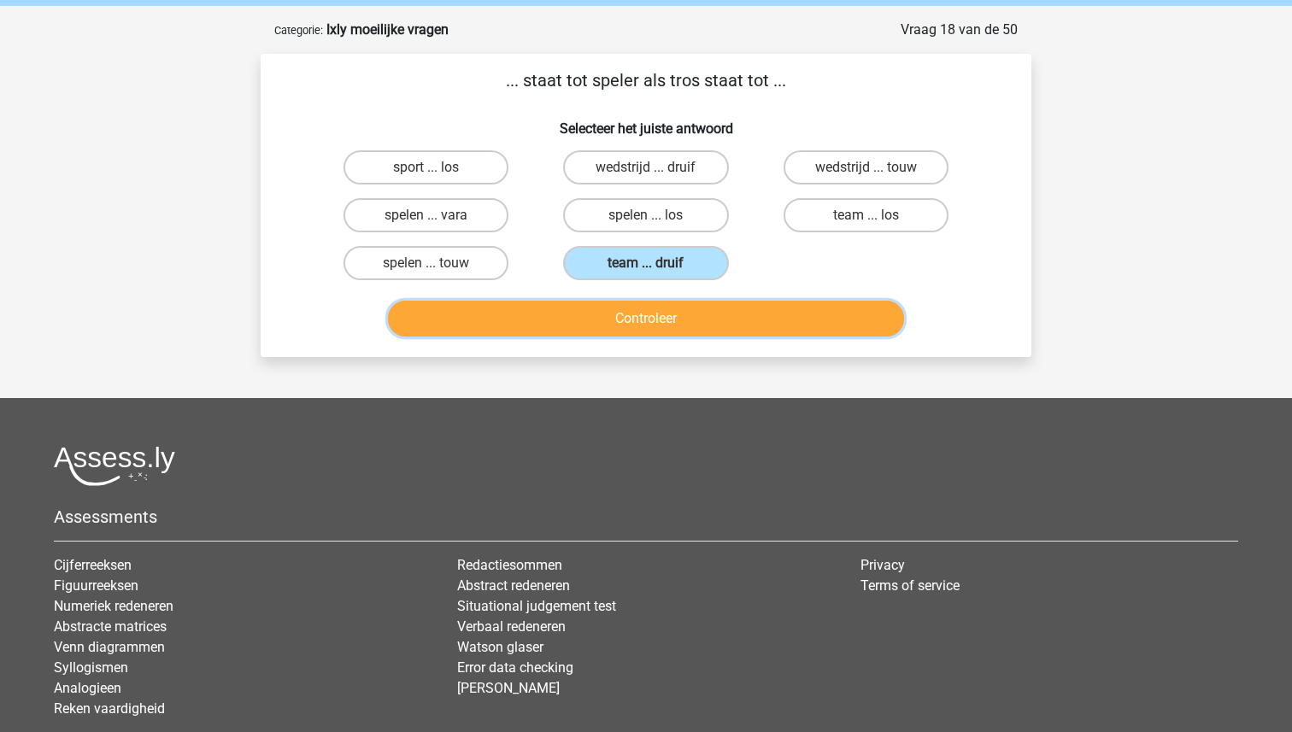
click at [628, 313] on button "Controleer" at bounding box center [646, 319] width 517 height 36
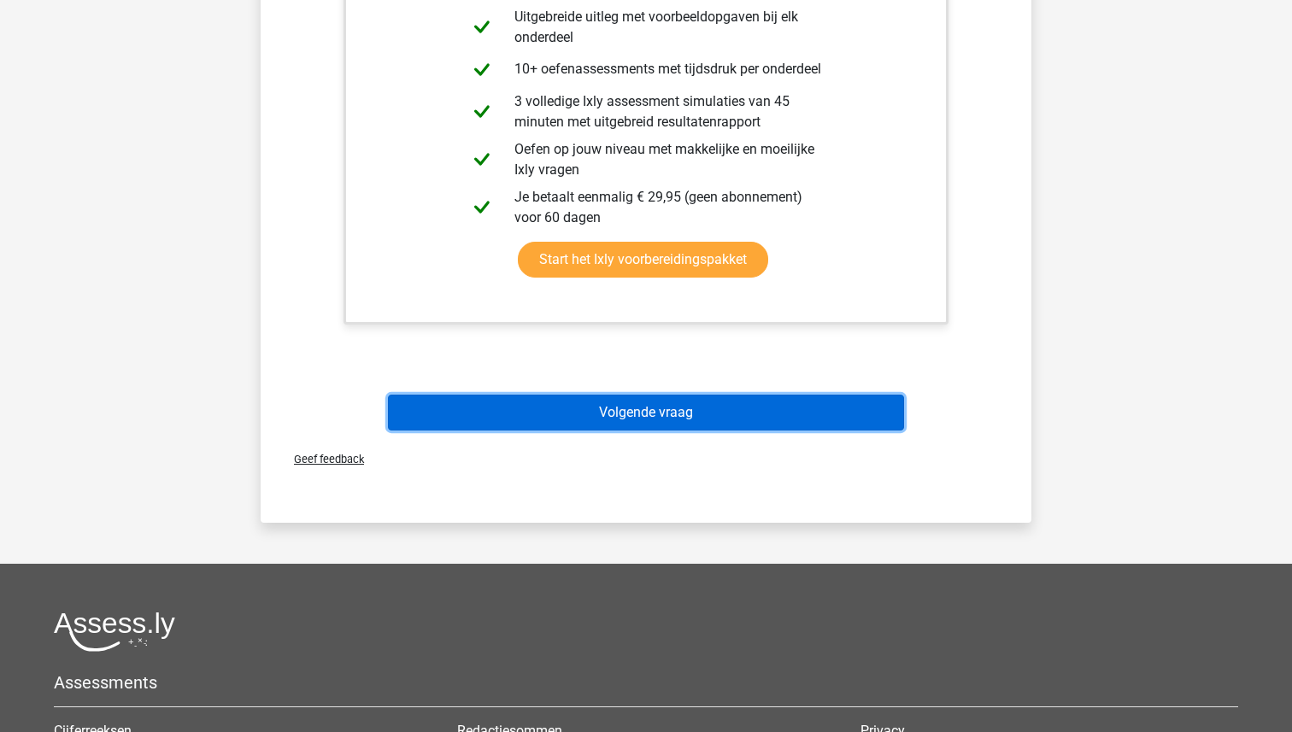
click at [619, 401] on button "Volgende vraag" at bounding box center [646, 413] width 517 height 36
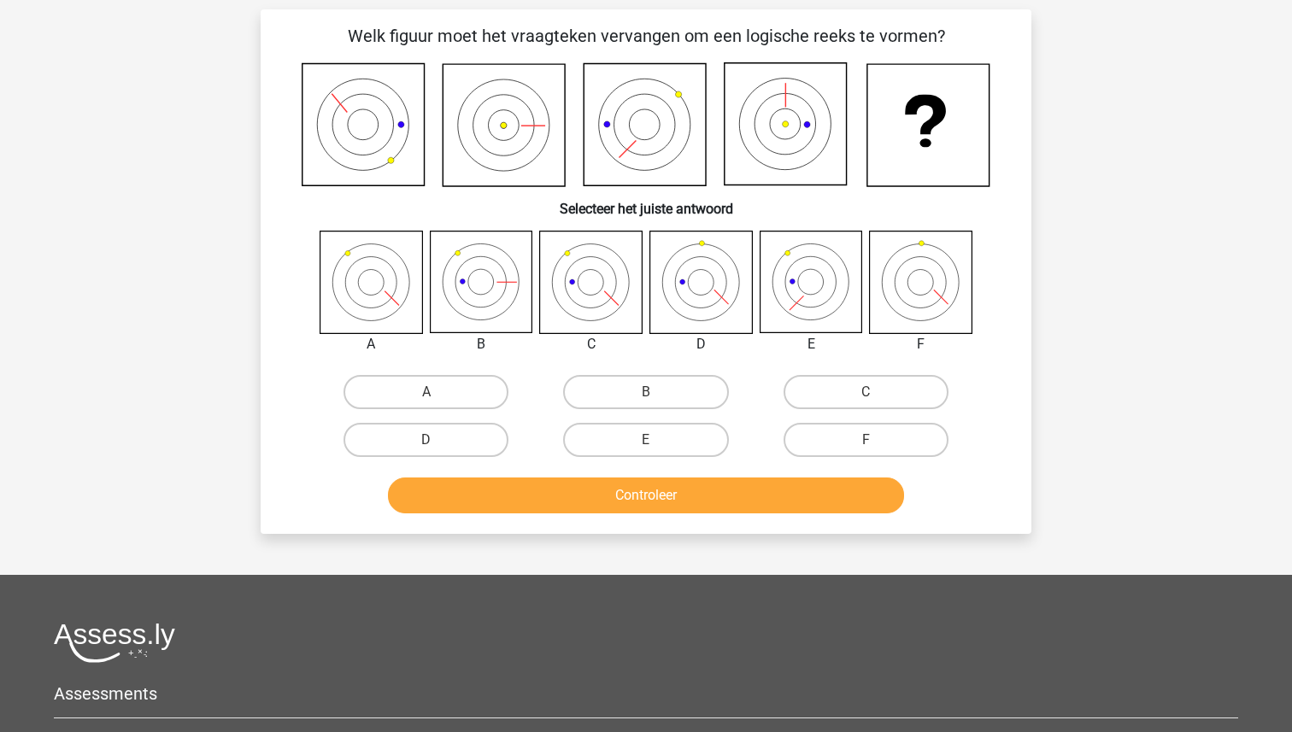
scroll to position [85, 0]
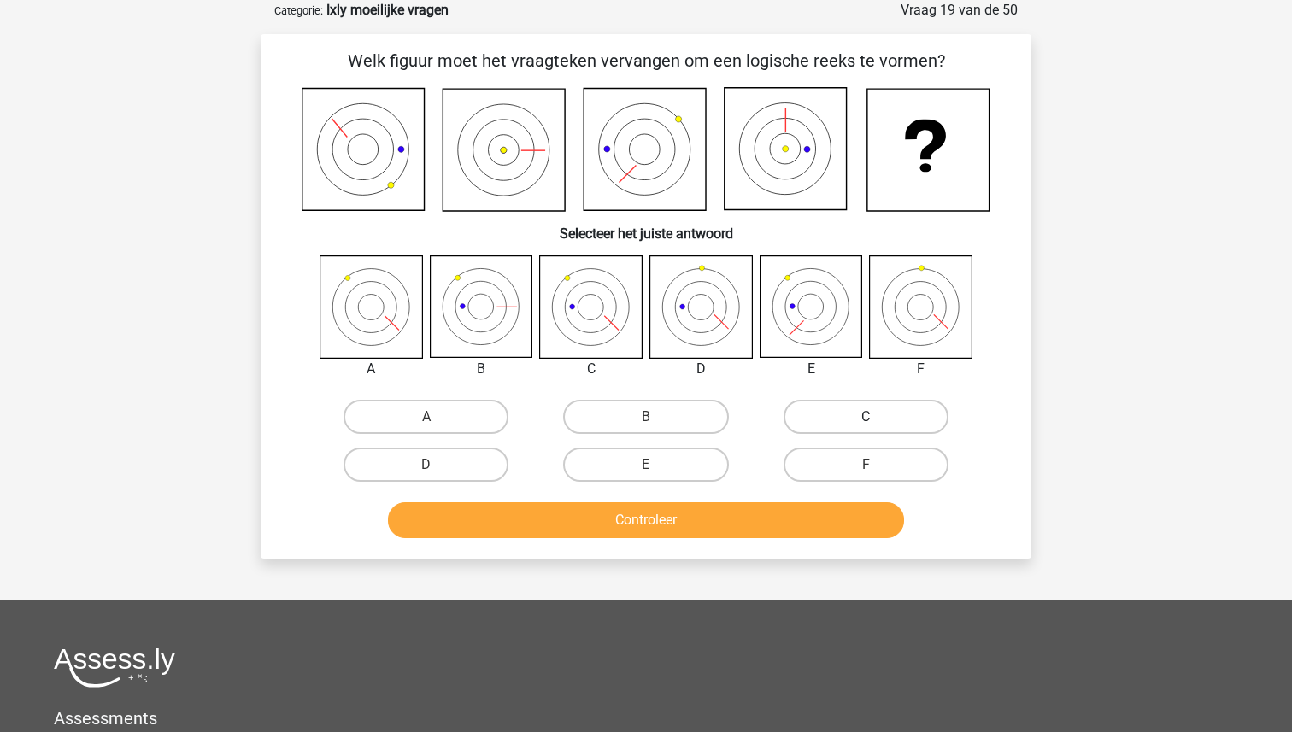
click at [831, 414] on label "C" at bounding box center [865, 417] width 165 height 34
click at [865, 417] on input "C" at bounding box center [870, 422] width 11 height 11
radio input "true"
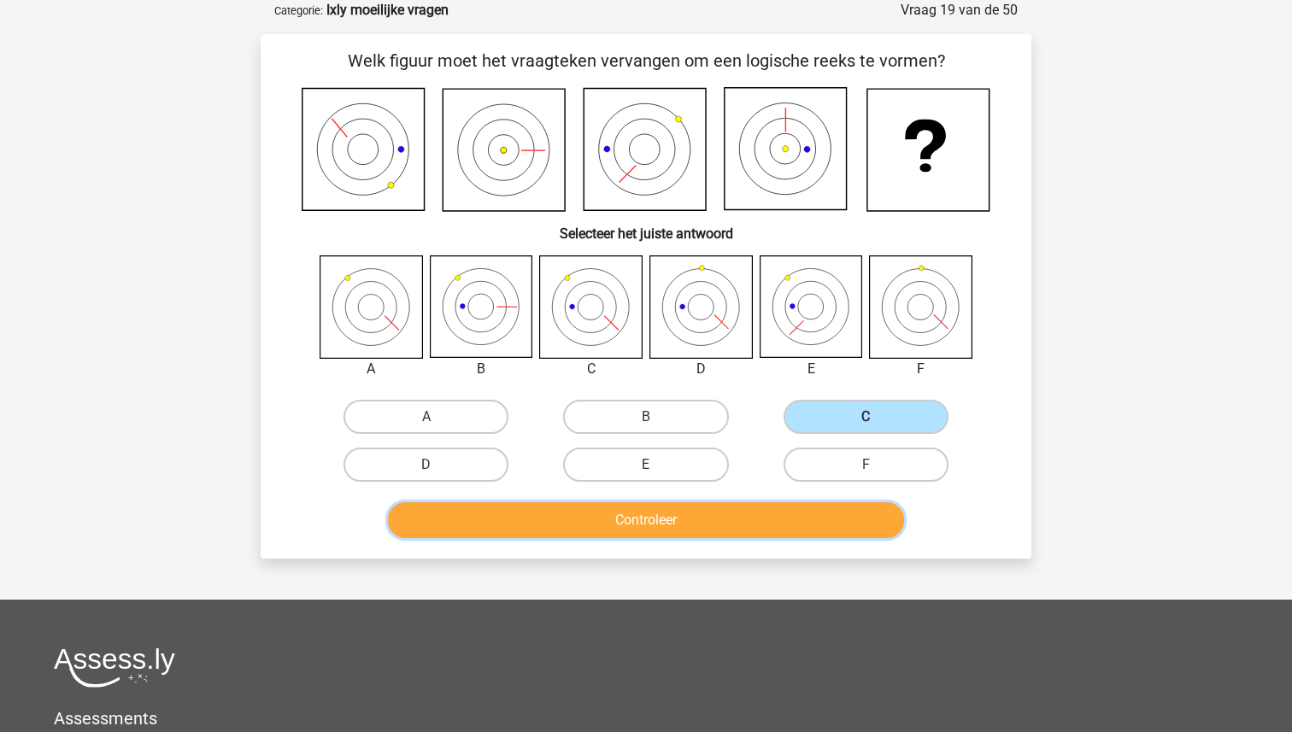
click at [687, 534] on button "Controleer" at bounding box center [646, 520] width 517 height 36
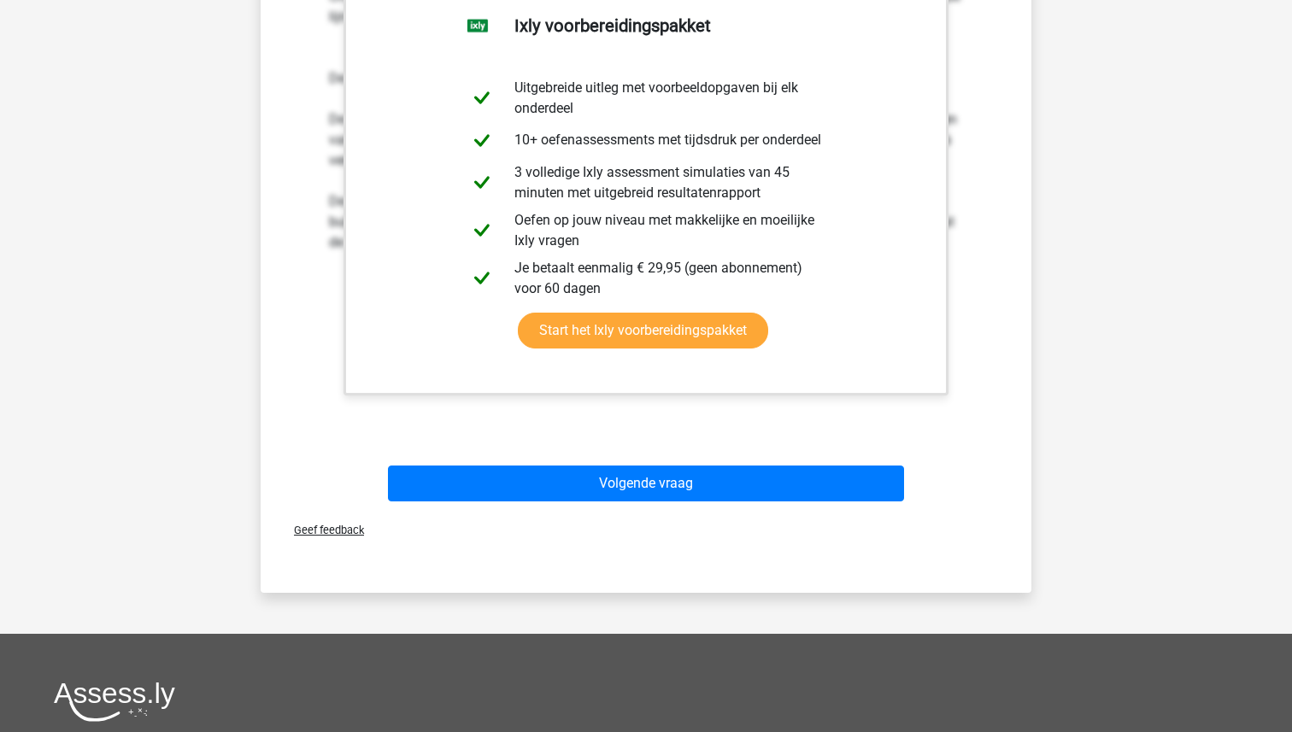
scroll to position [701, 0]
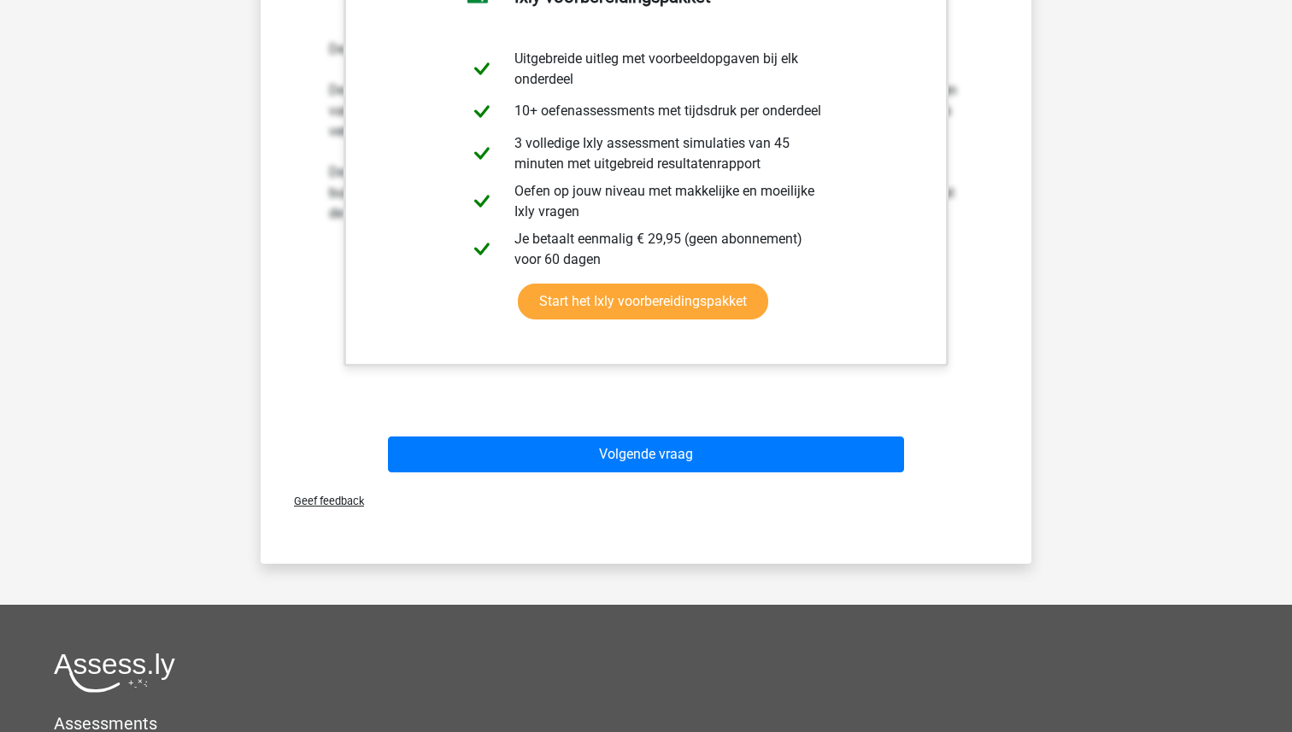
click at [671, 473] on div "Volgende vraag" at bounding box center [645, 457] width 659 height 43
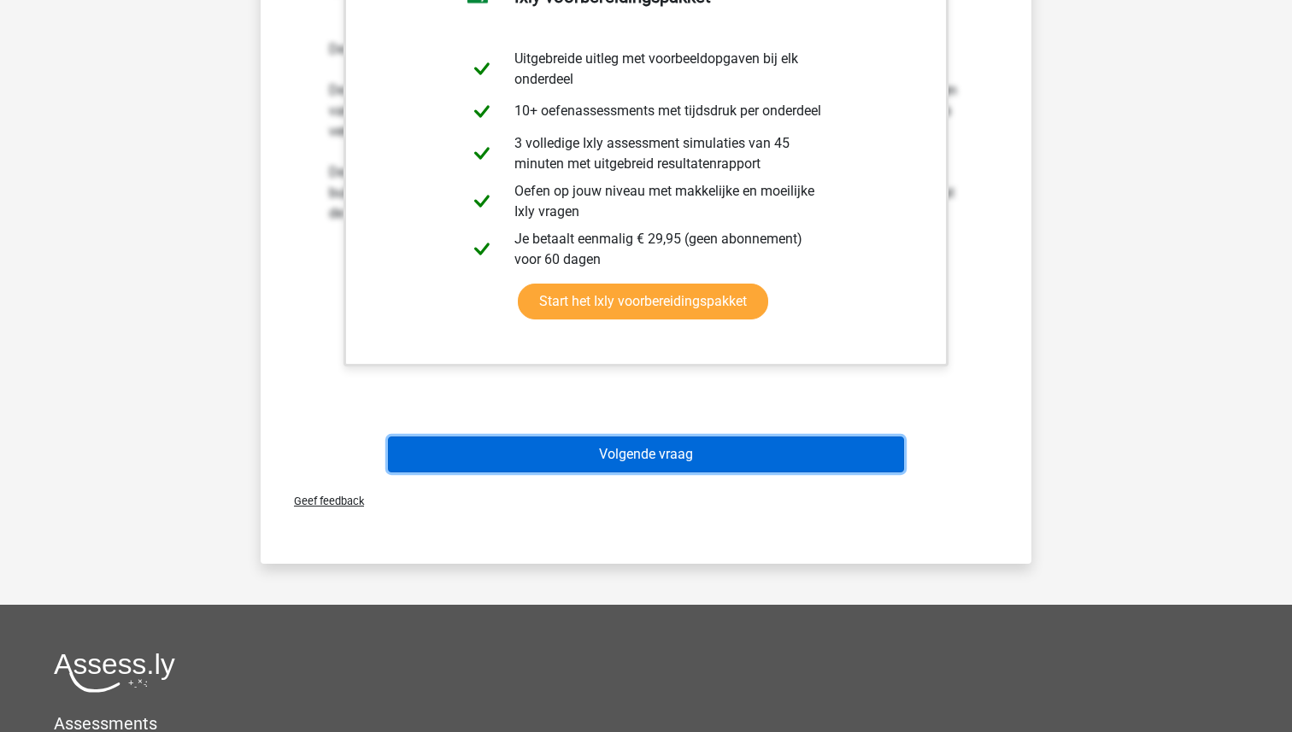
click at [663, 448] on button "Volgende vraag" at bounding box center [646, 454] width 517 height 36
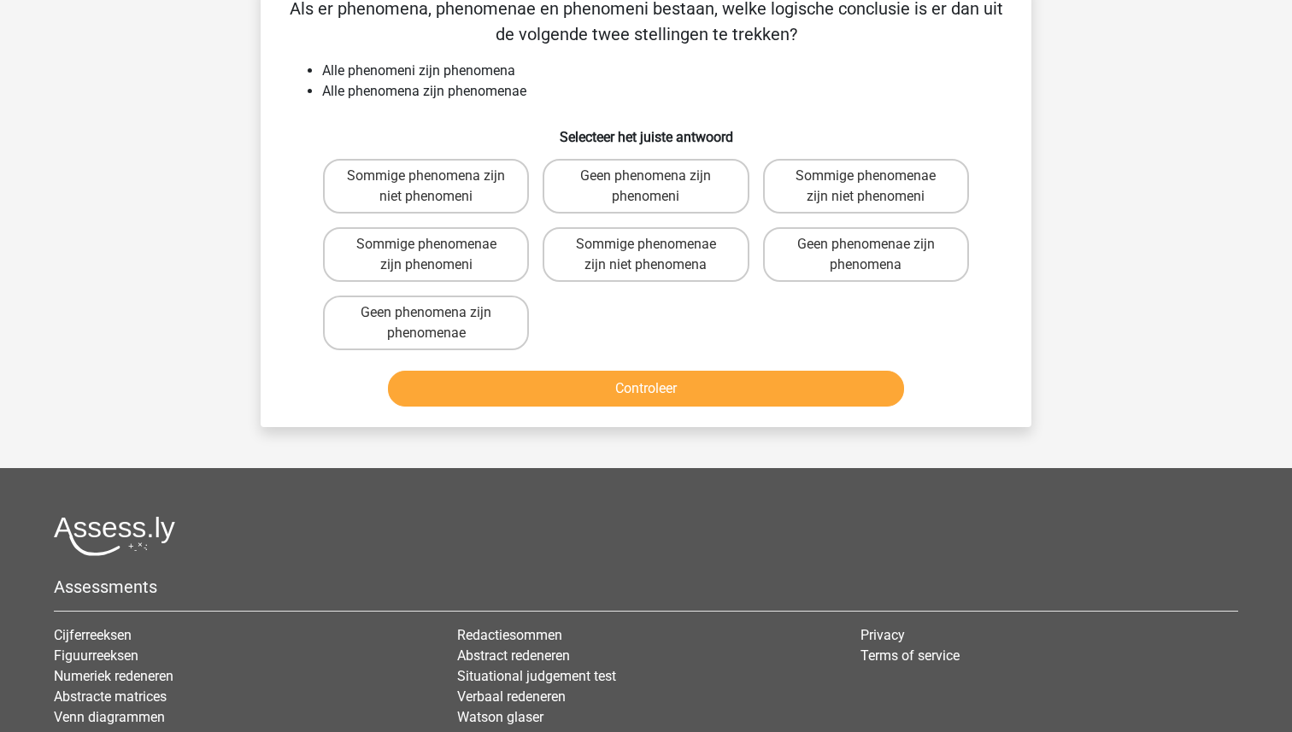
scroll to position [85, 0]
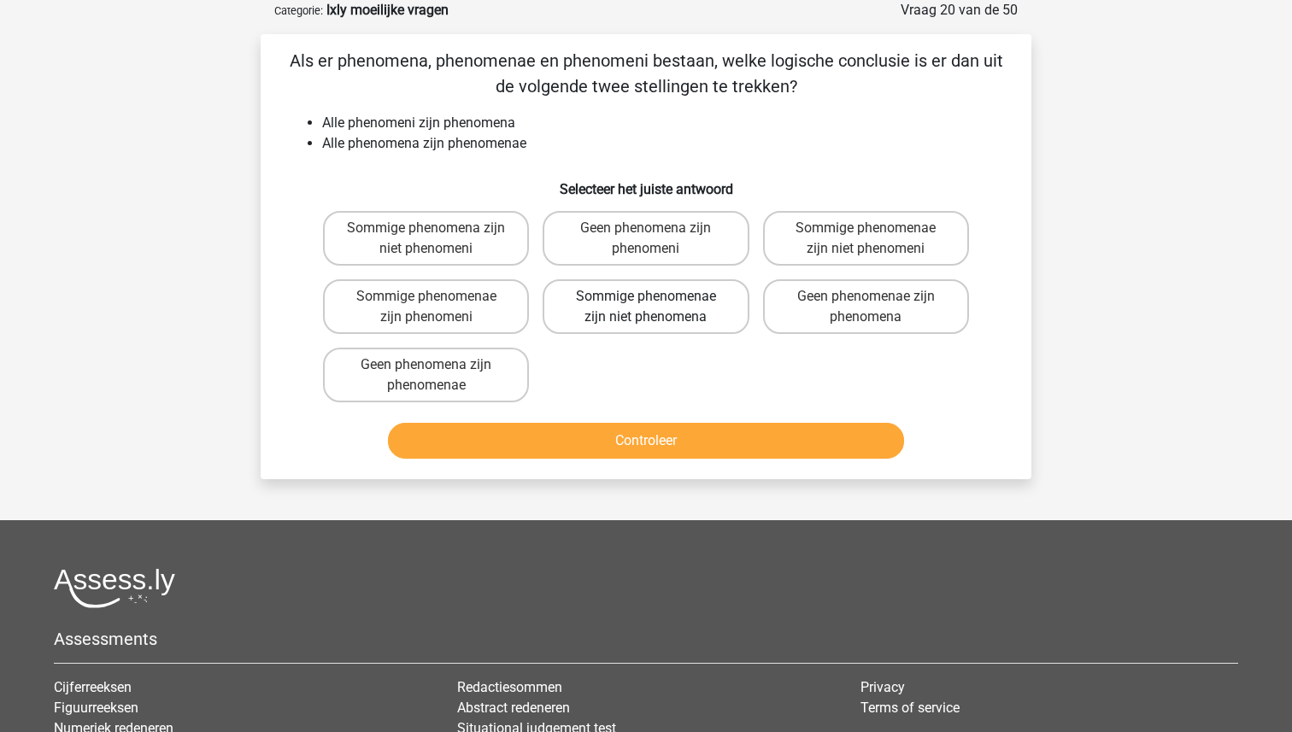
click at [581, 311] on label "Sommige phenomenae zijn niet phenomena" at bounding box center [645, 306] width 206 height 55
click at [646, 308] on input "Sommige phenomenae zijn niet phenomena" at bounding box center [651, 301] width 11 height 11
radio input "true"
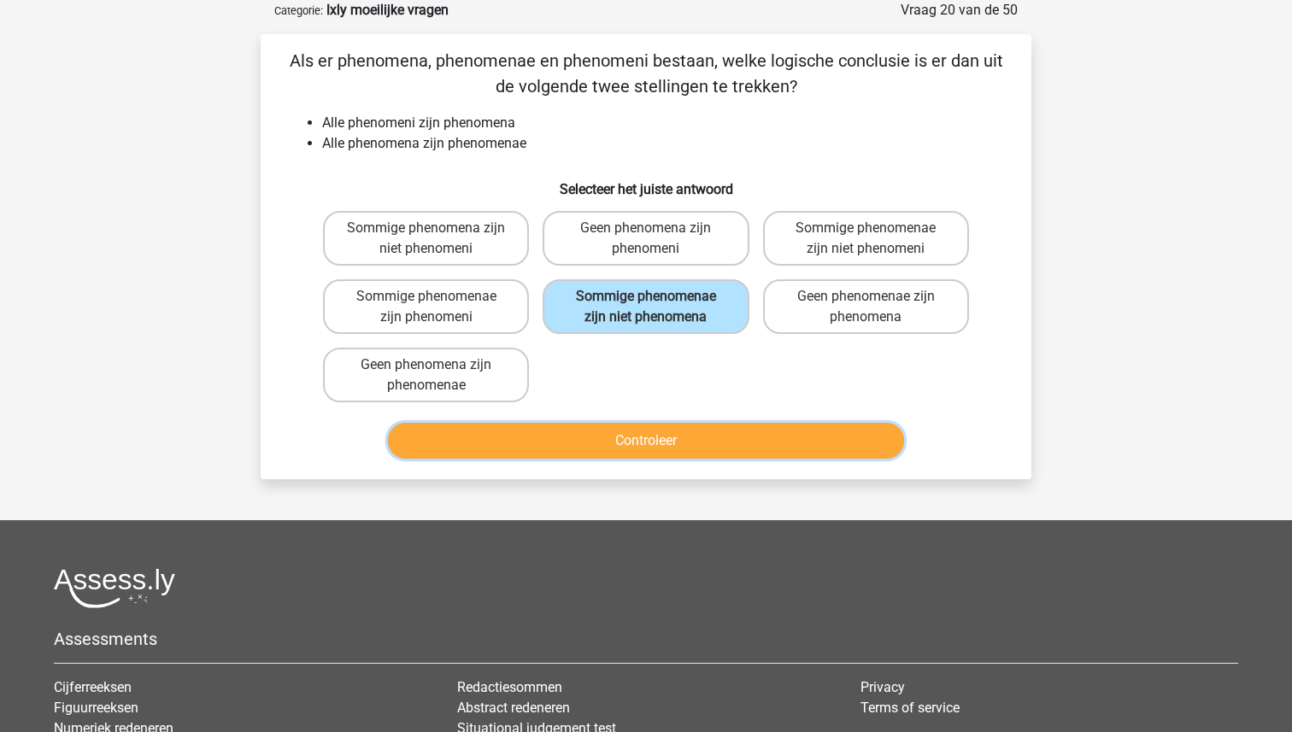
click at [653, 440] on button "Controleer" at bounding box center [646, 441] width 517 height 36
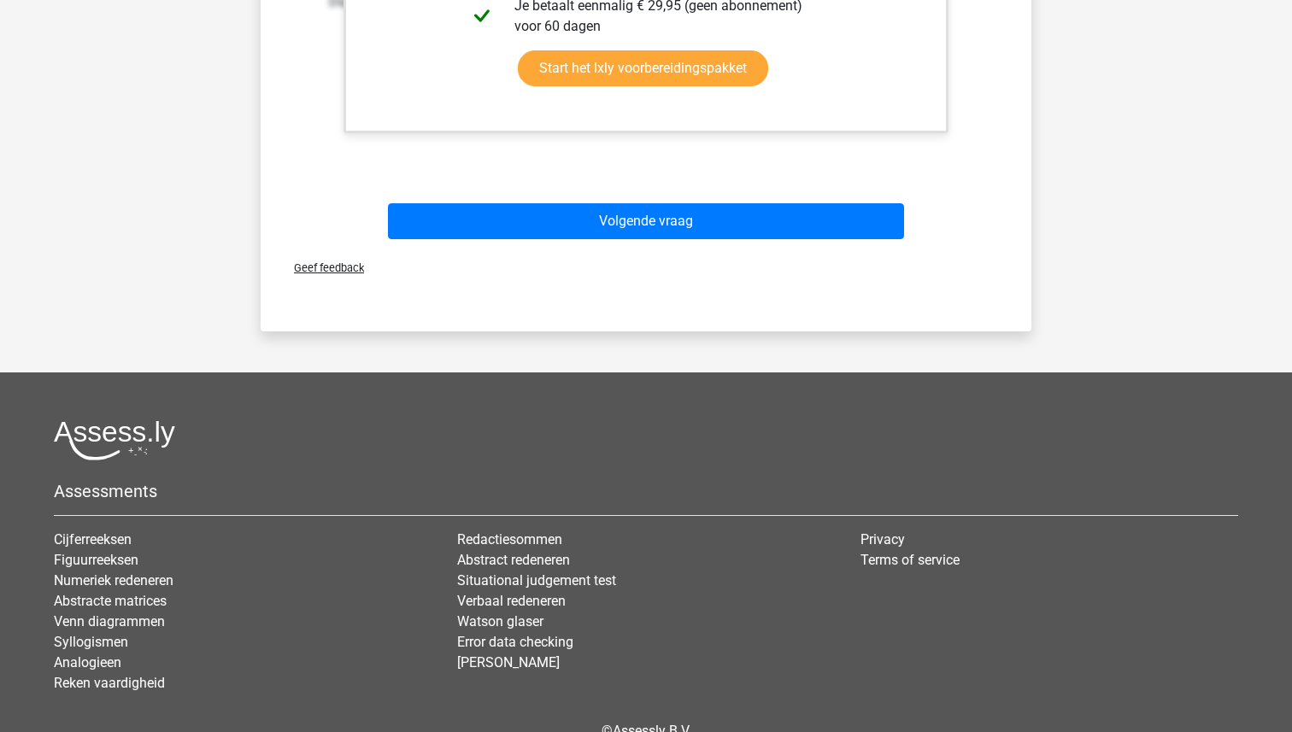
scroll to position [879, 0]
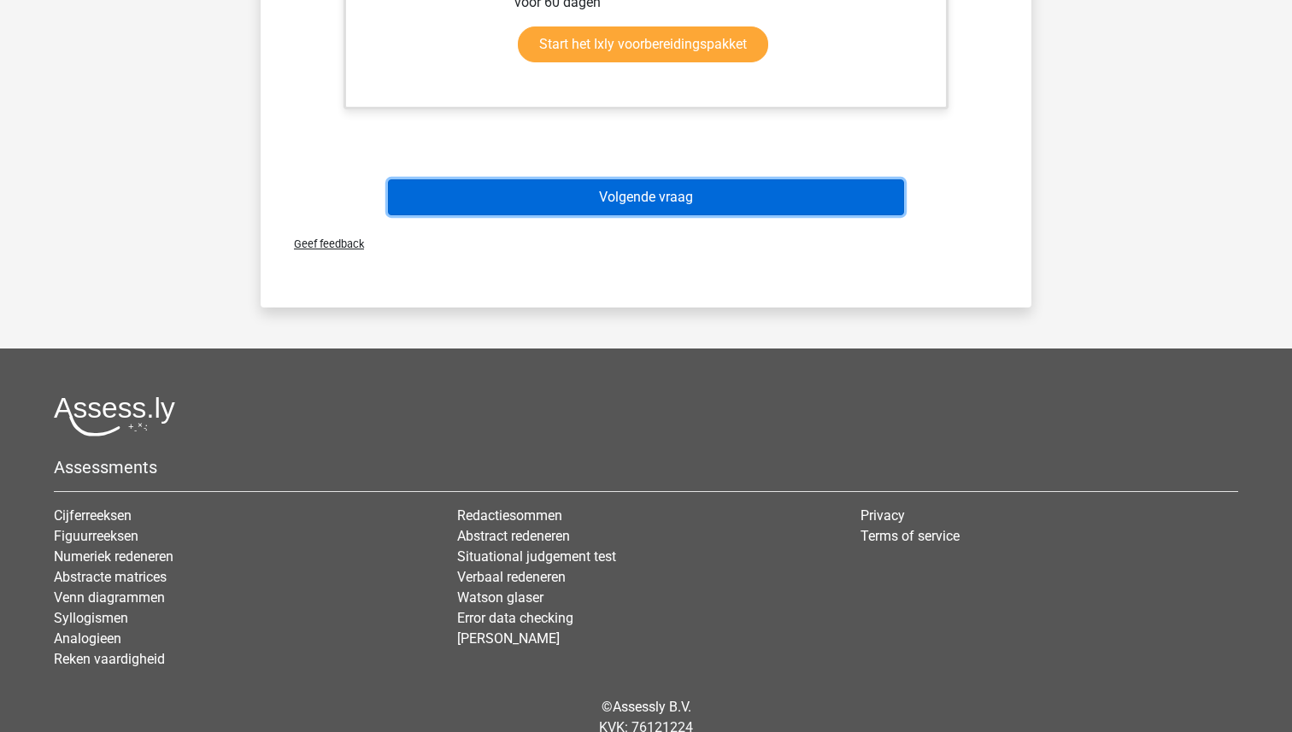
click at [628, 188] on button "Volgende vraag" at bounding box center [646, 197] width 517 height 36
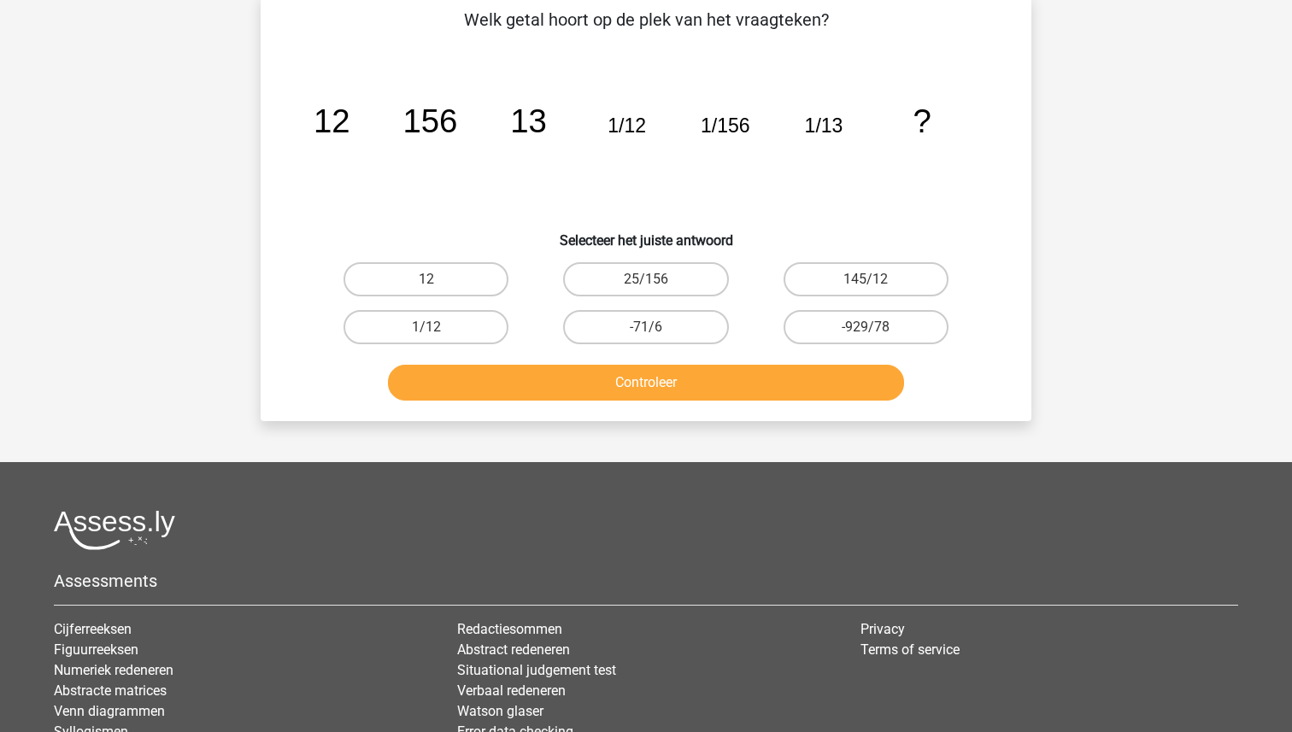
scroll to position [85, 0]
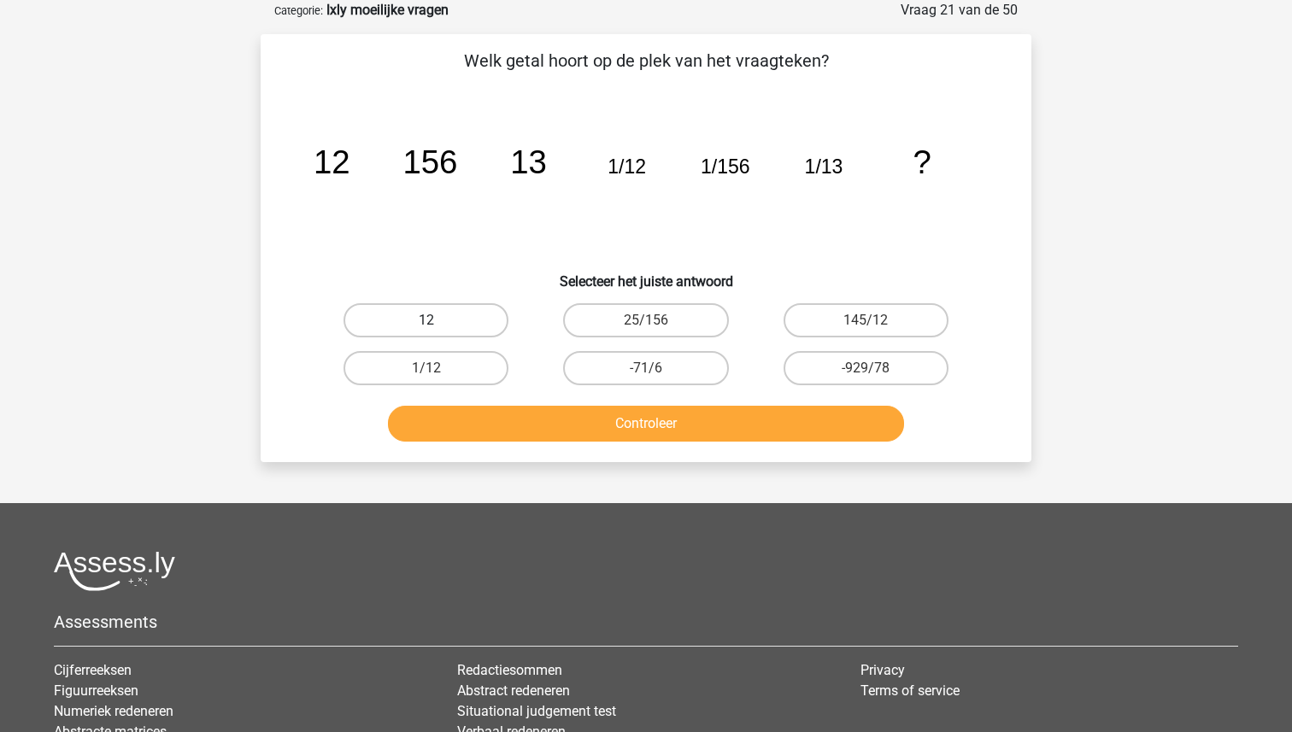
click at [418, 318] on label "12" at bounding box center [425, 320] width 165 height 34
click at [426, 320] on input "12" at bounding box center [431, 325] width 11 height 11
radio input "true"
click at [594, 404] on div "Controleer" at bounding box center [646, 420] width 716 height 56
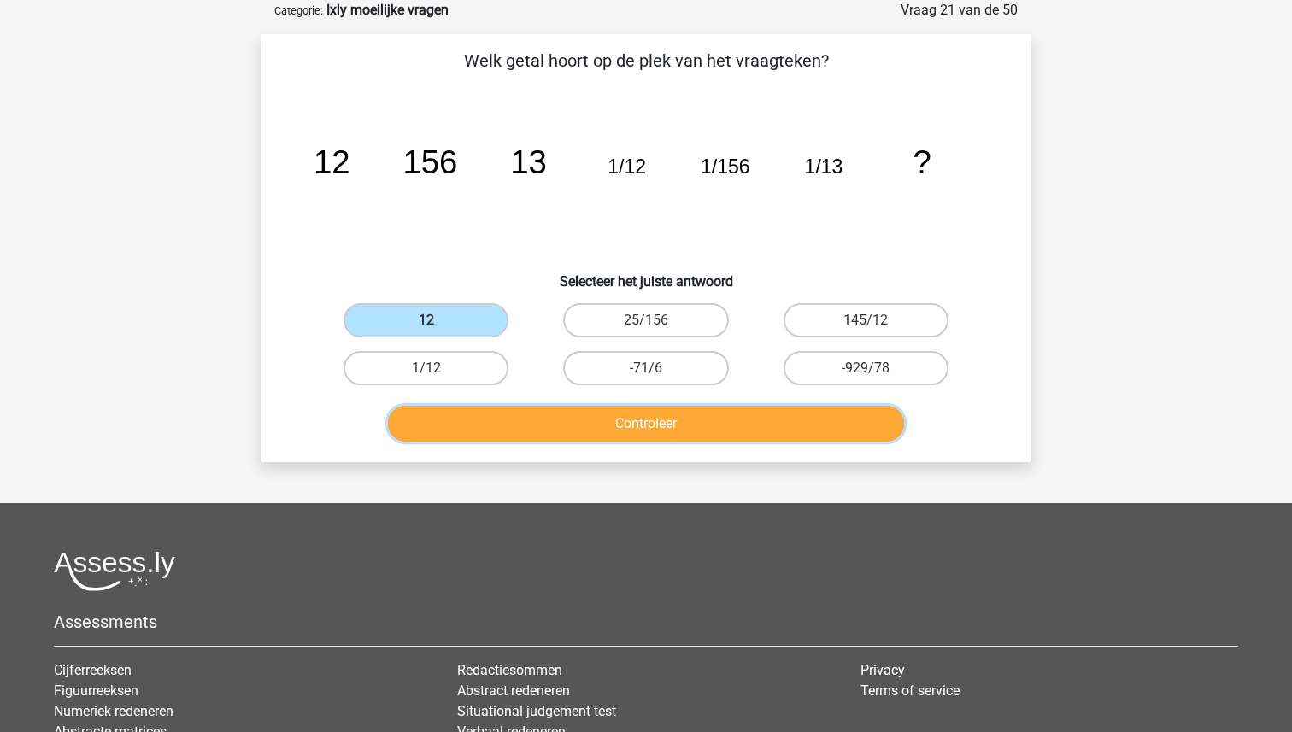
click at [600, 418] on button "Controleer" at bounding box center [646, 424] width 517 height 36
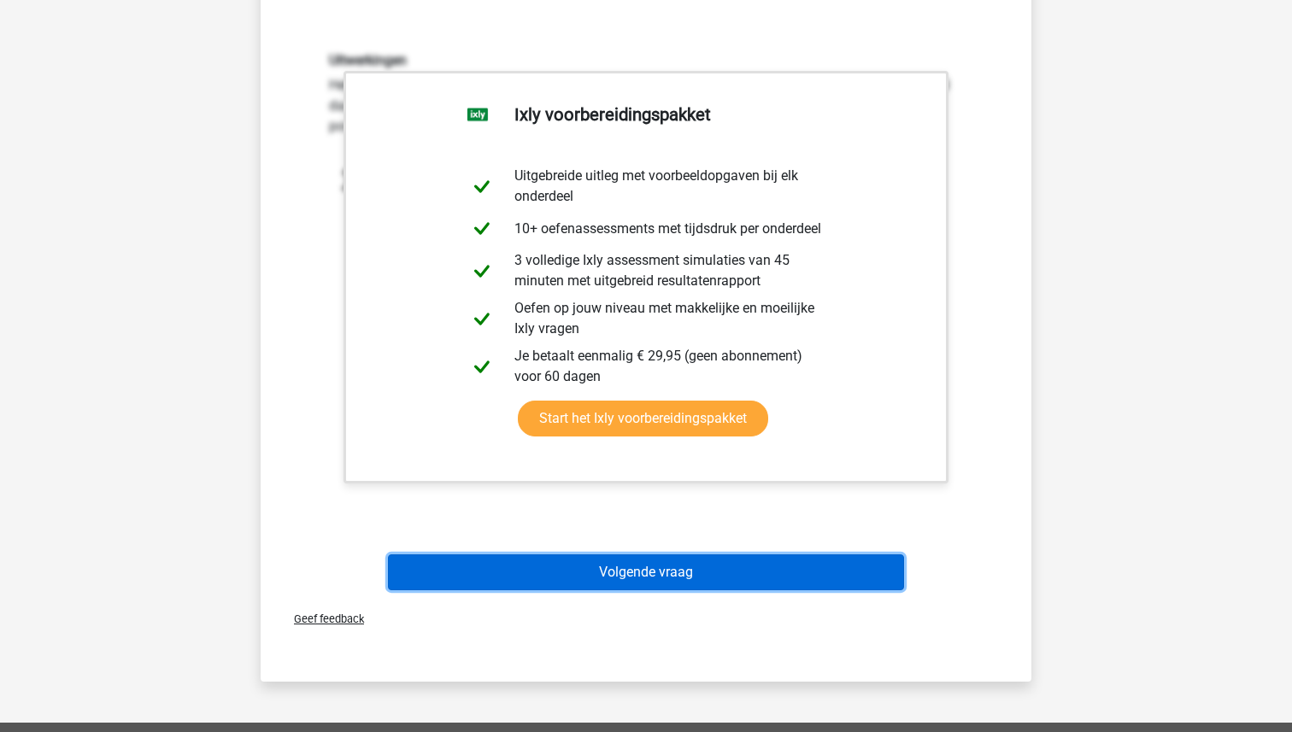
click at [624, 575] on button "Volgende vraag" at bounding box center [646, 572] width 517 height 36
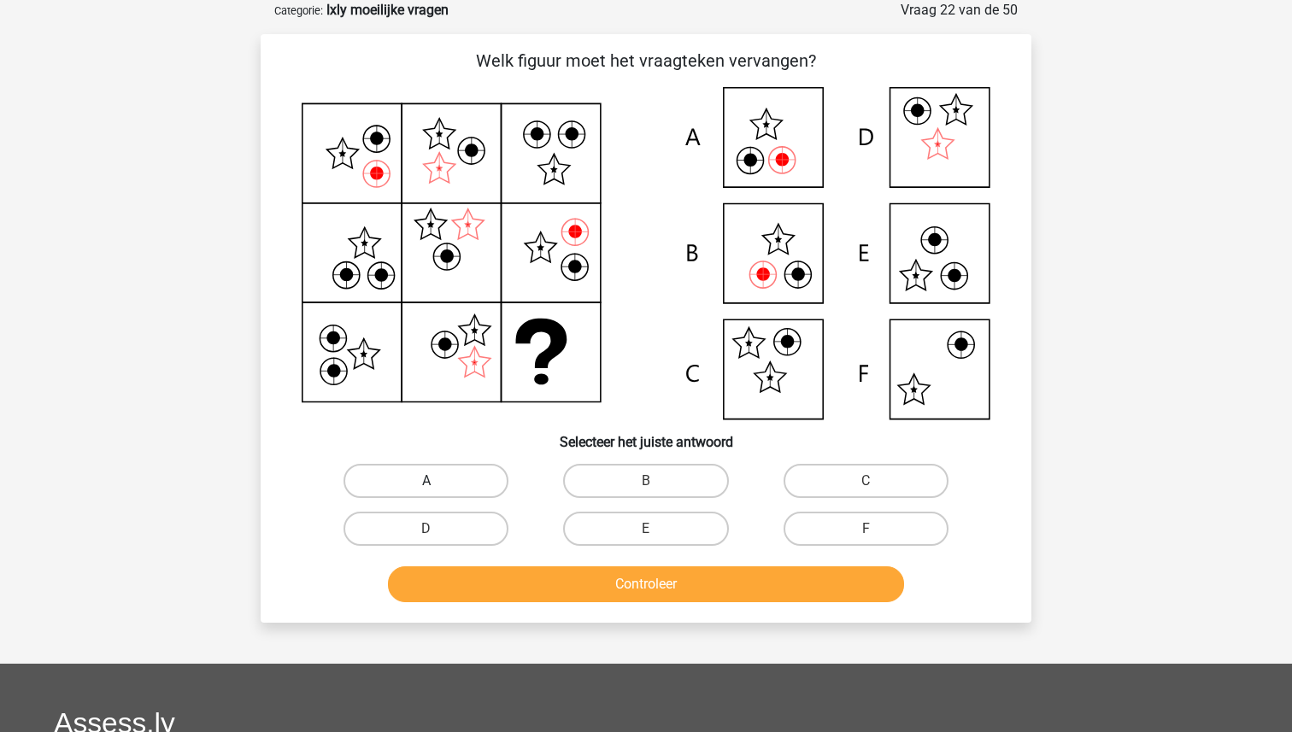
click at [439, 475] on label "A" at bounding box center [425, 481] width 165 height 34
click at [437, 481] on input "A" at bounding box center [431, 486] width 11 height 11
radio input "true"
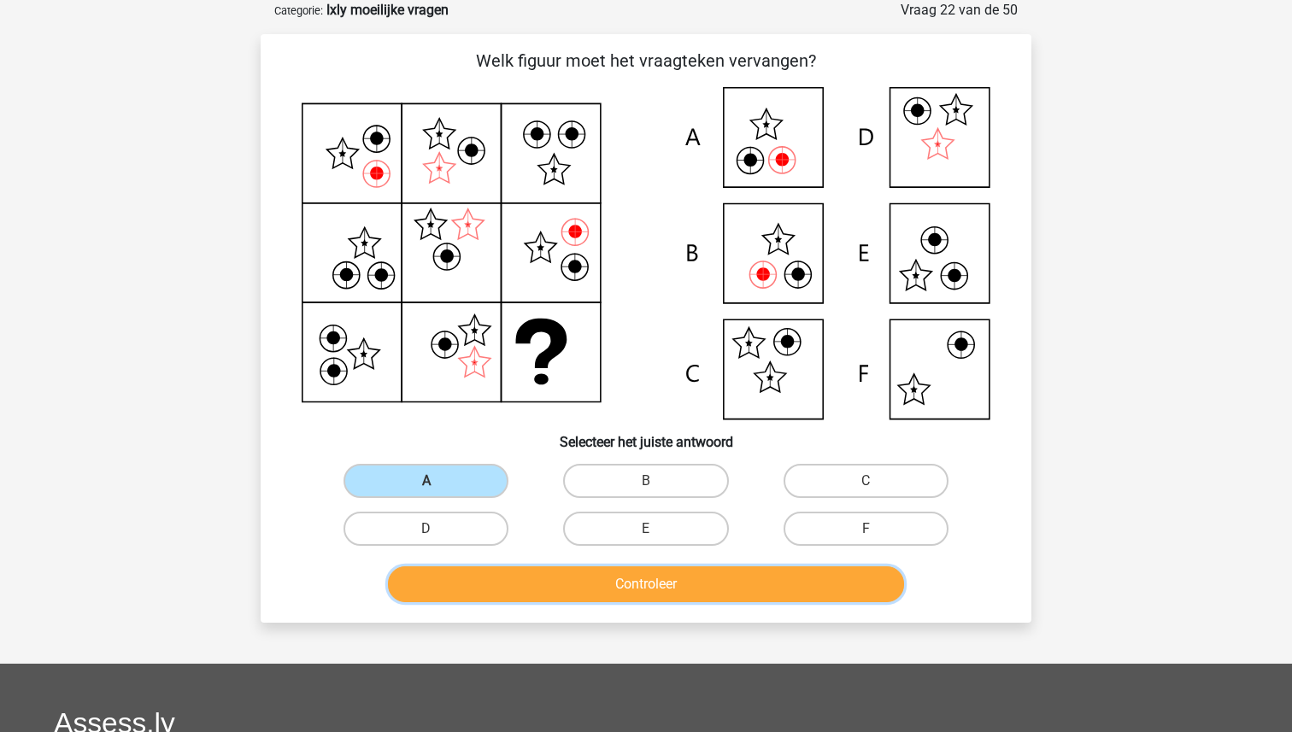
click at [592, 588] on button "Controleer" at bounding box center [646, 584] width 517 height 36
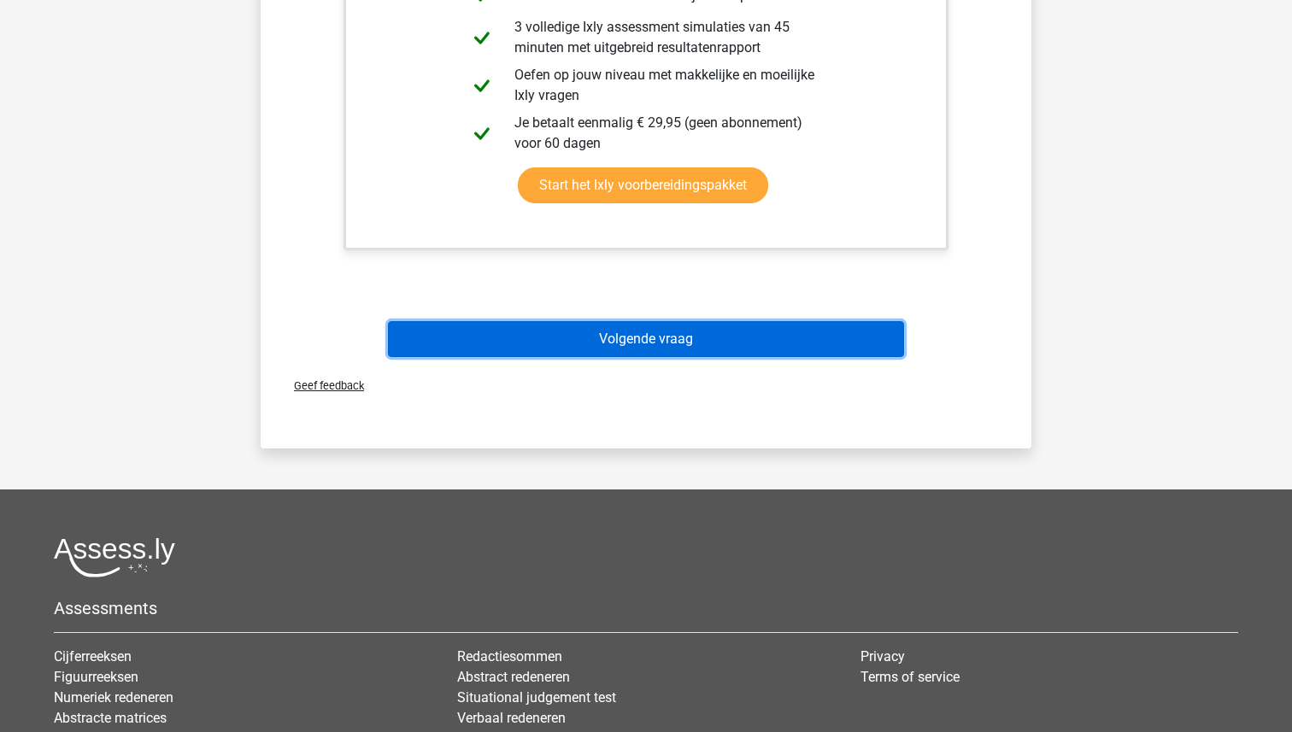
click at [630, 333] on button "Volgende vraag" at bounding box center [646, 339] width 517 height 36
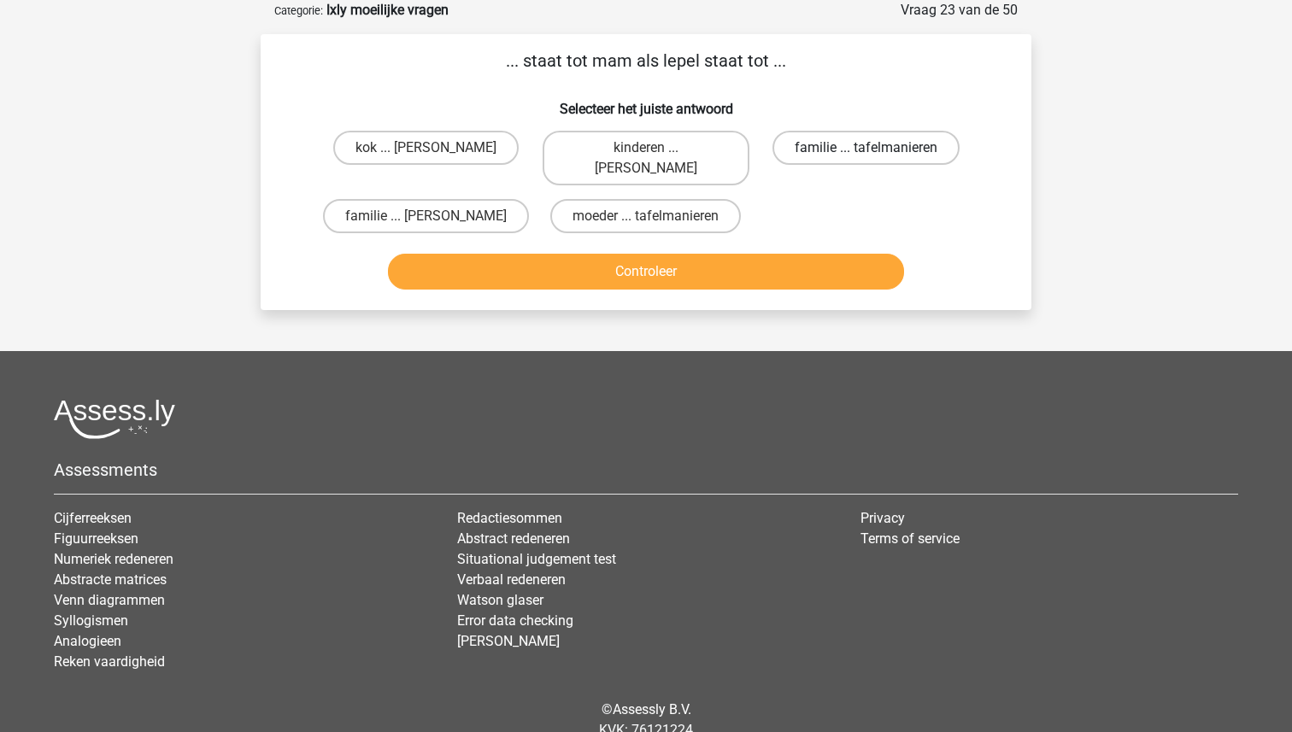
click at [820, 161] on label "familie ... tafelmanieren" at bounding box center [865, 148] width 187 height 34
click at [865, 159] on input "familie ... tafelmanieren" at bounding box center [870, 153] width 11 height 11
radio input "true"
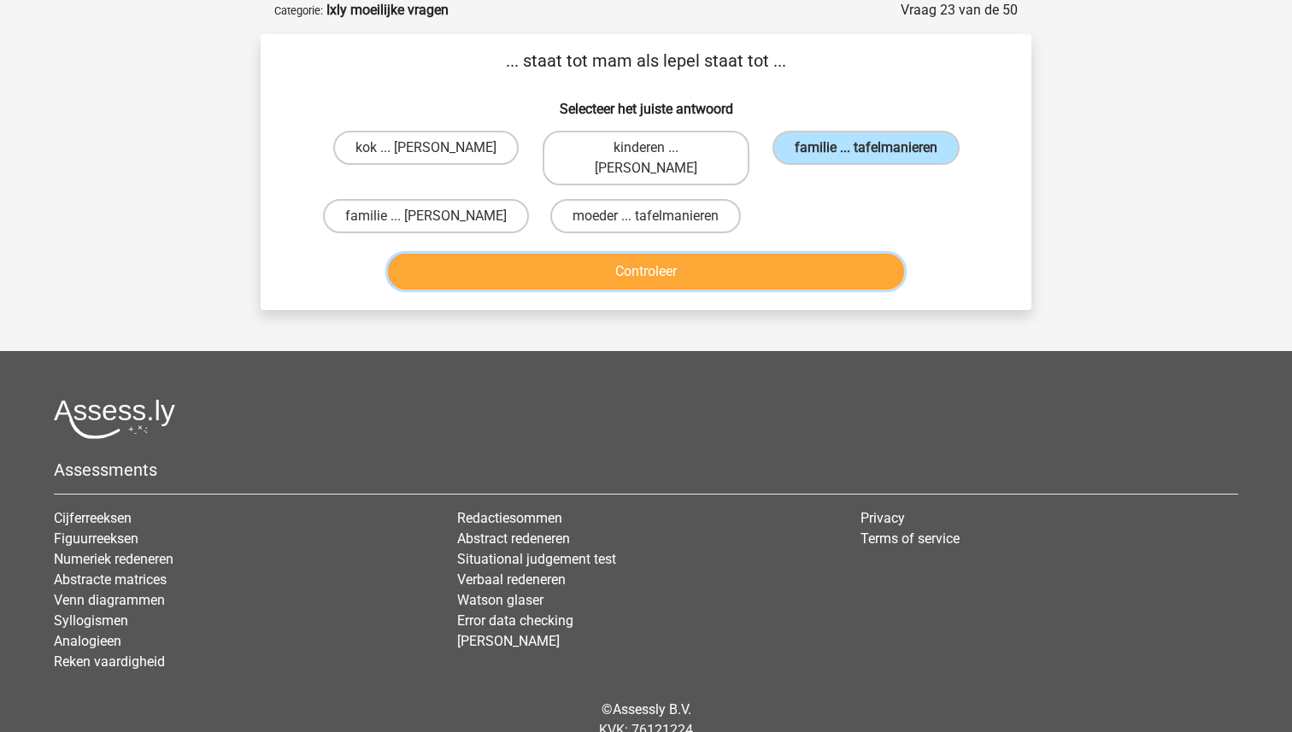
click at [722, 254] on button "Controleer" at bounding box center [646, 272] width 517 height 36
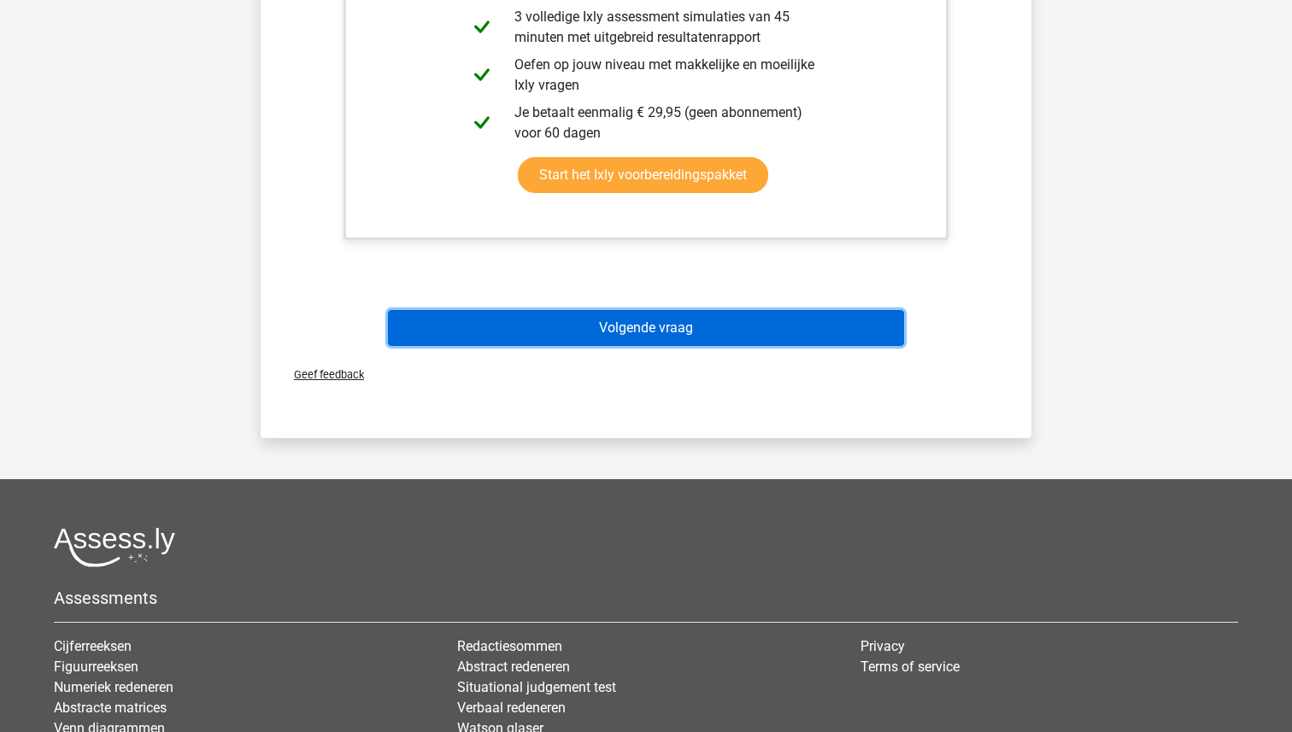
click at [702, 310] on button "Volgende vraag" at bounding box center [646, 328] width 517 height 36
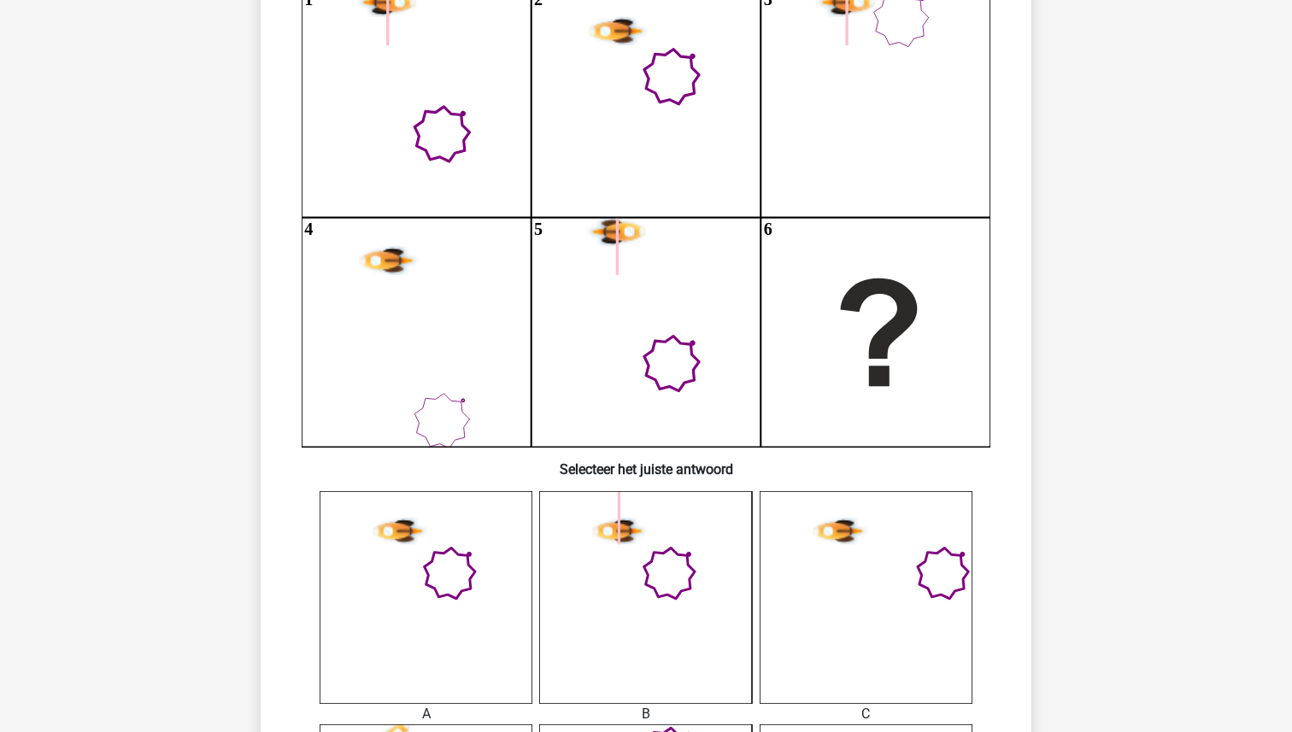
scroll to position [363, 0]
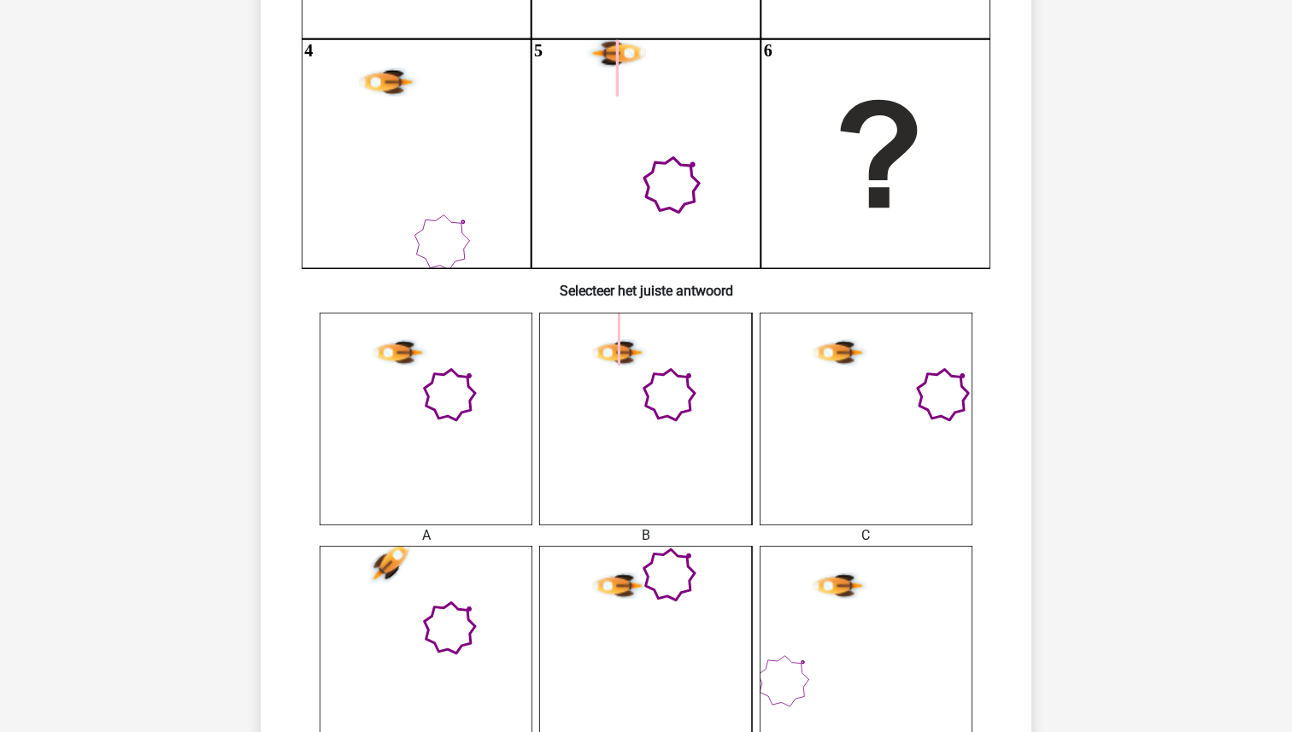
click at [908, 114] on icon at bounding box center [879, 154] width 77 height 108
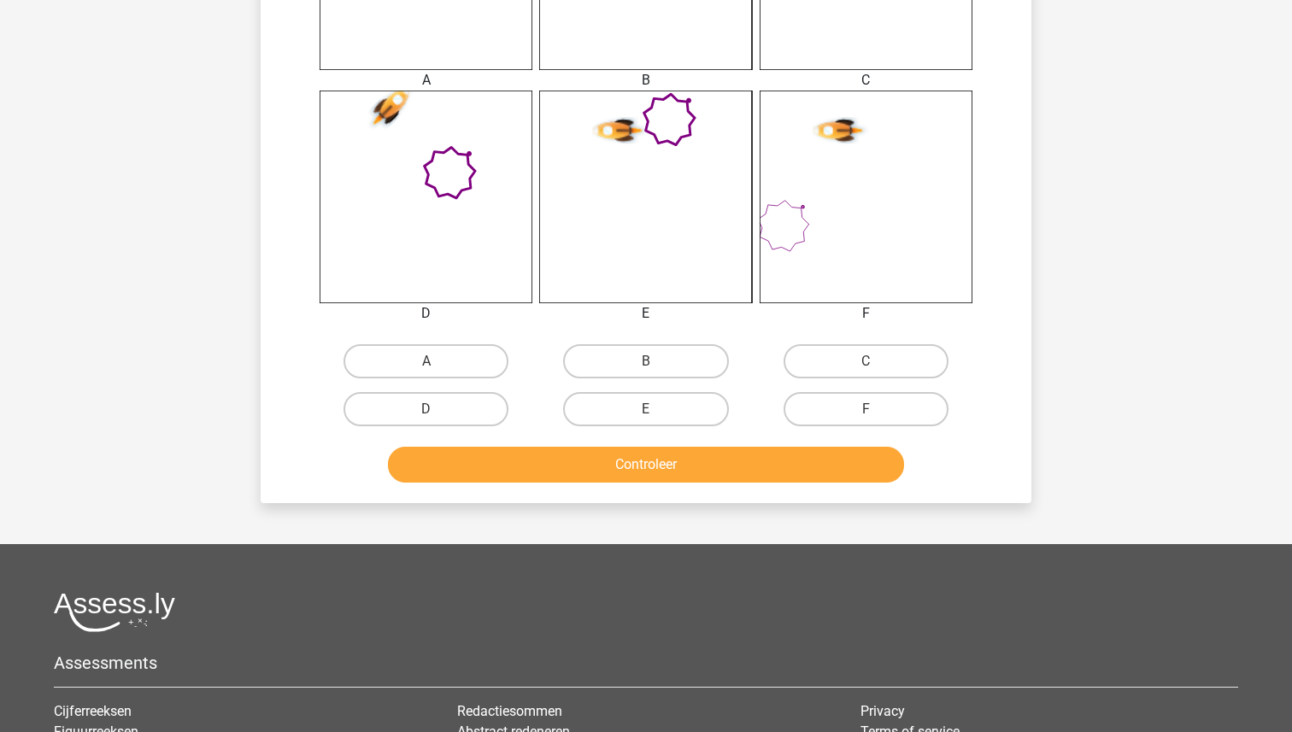
scroll to position [870, 0]
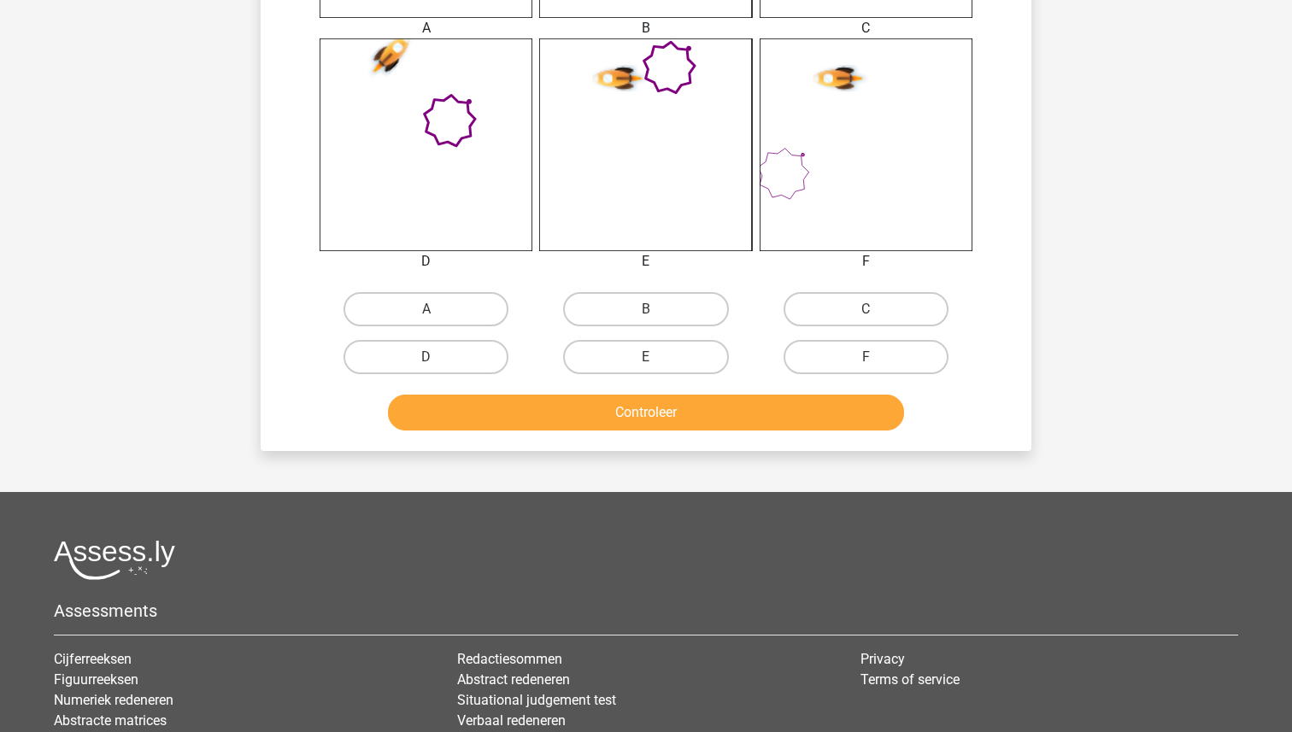
click at [430, 310] on input "A" at bounding box center [431, 314] width 11 height 11
radio input "true"
click at [667, 412] on button "Controleer" at bounding box center [646, 413] width 517 height 36
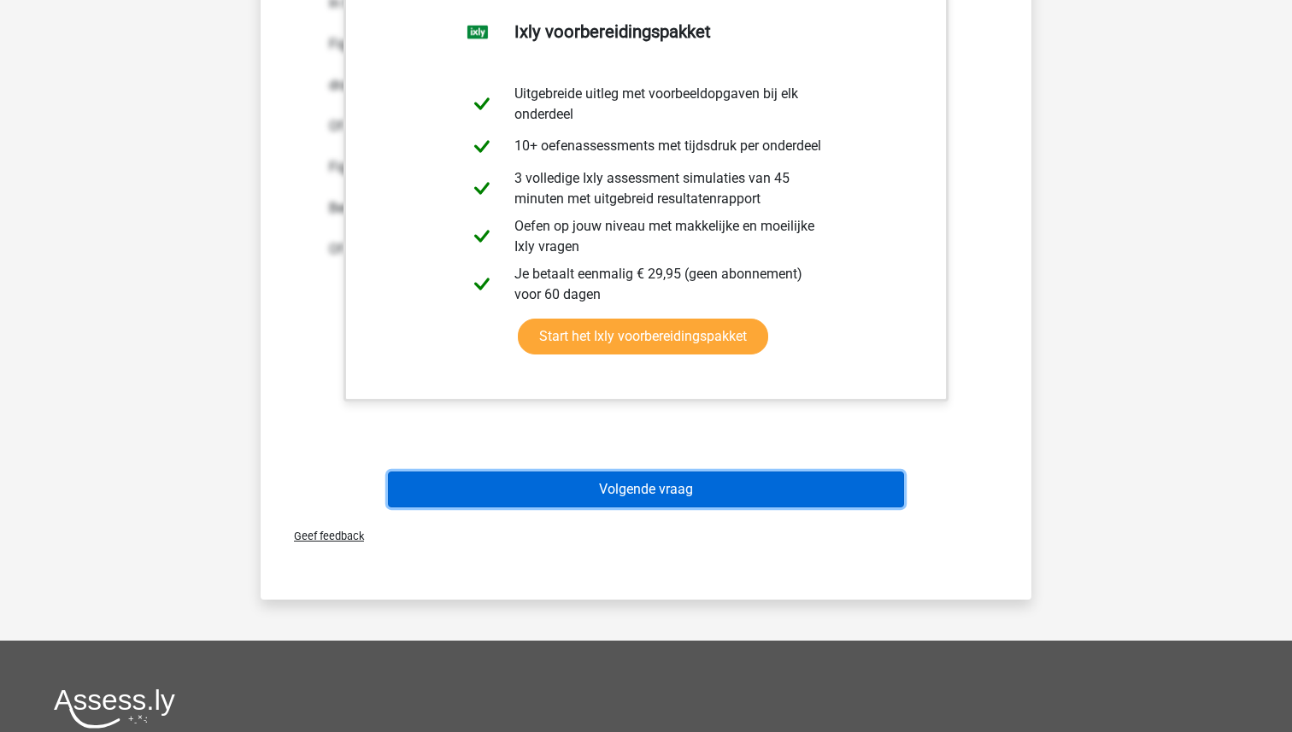
click at [667, 489] on button "Volgende vraag" at bounding box center [646, 490] width 517 height 36
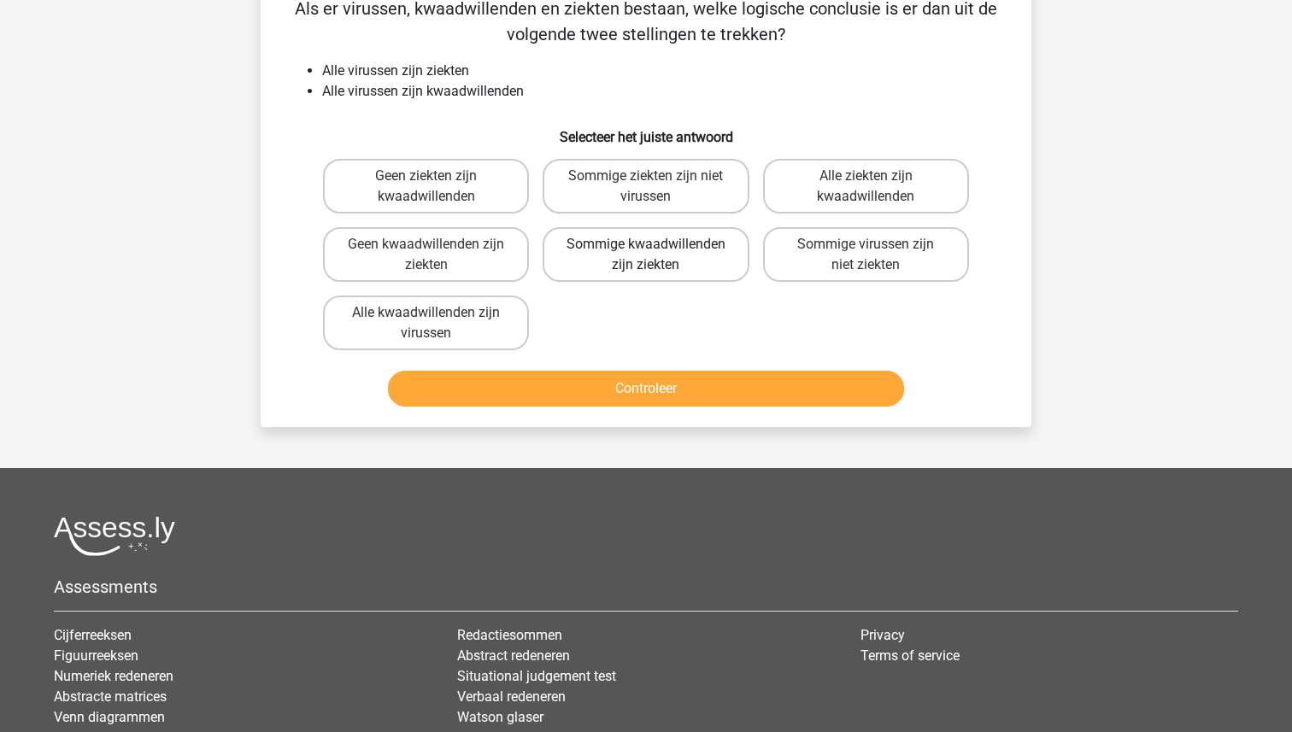
scroll to position [85, 0]
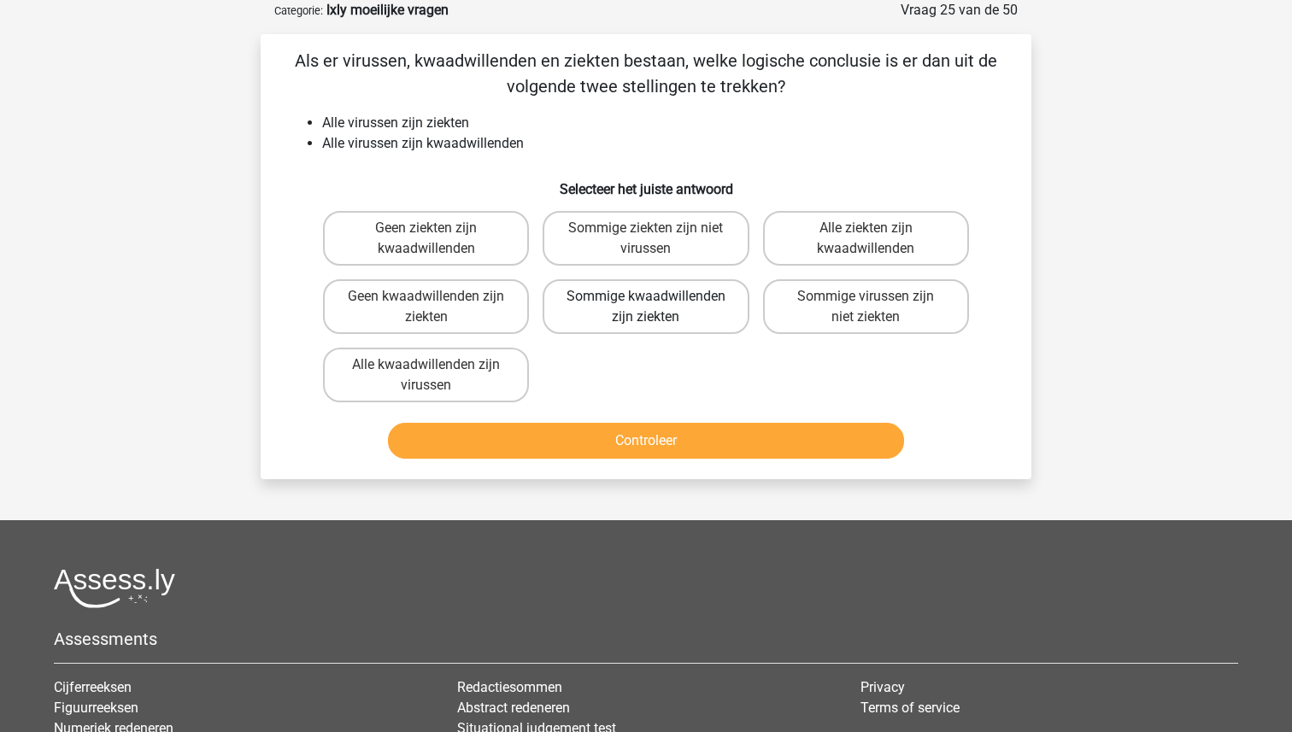
click at [665, 310] on label "Sommige kwaadwillenden zijn ziekten" at bounding box center [645, 306] width 206 height 55
click at [657, 308] on input "Sommige kwaadwillenden zijn ziekten" at bounding box center [651, 301] width 11 height 11
radio input "true"
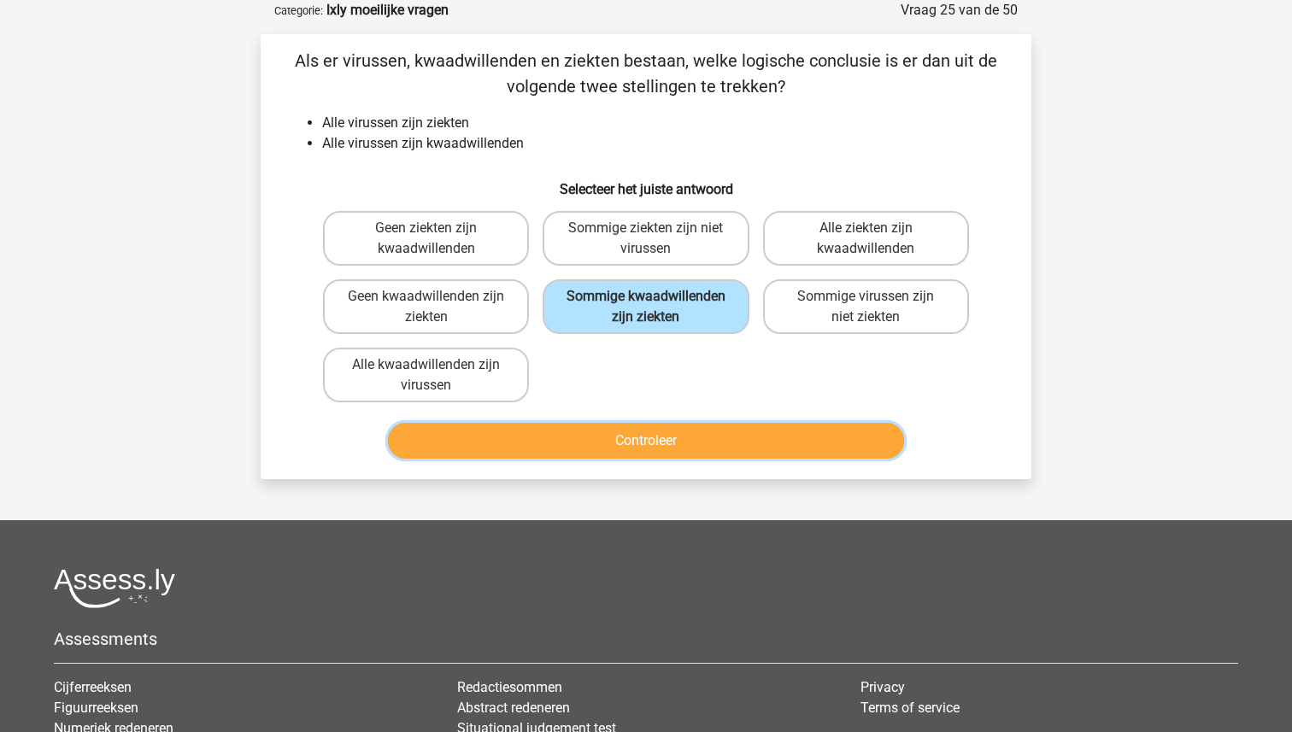
click at [667, 440] on button "Controleer" at bounding box center [646, 441] width 517 height 36
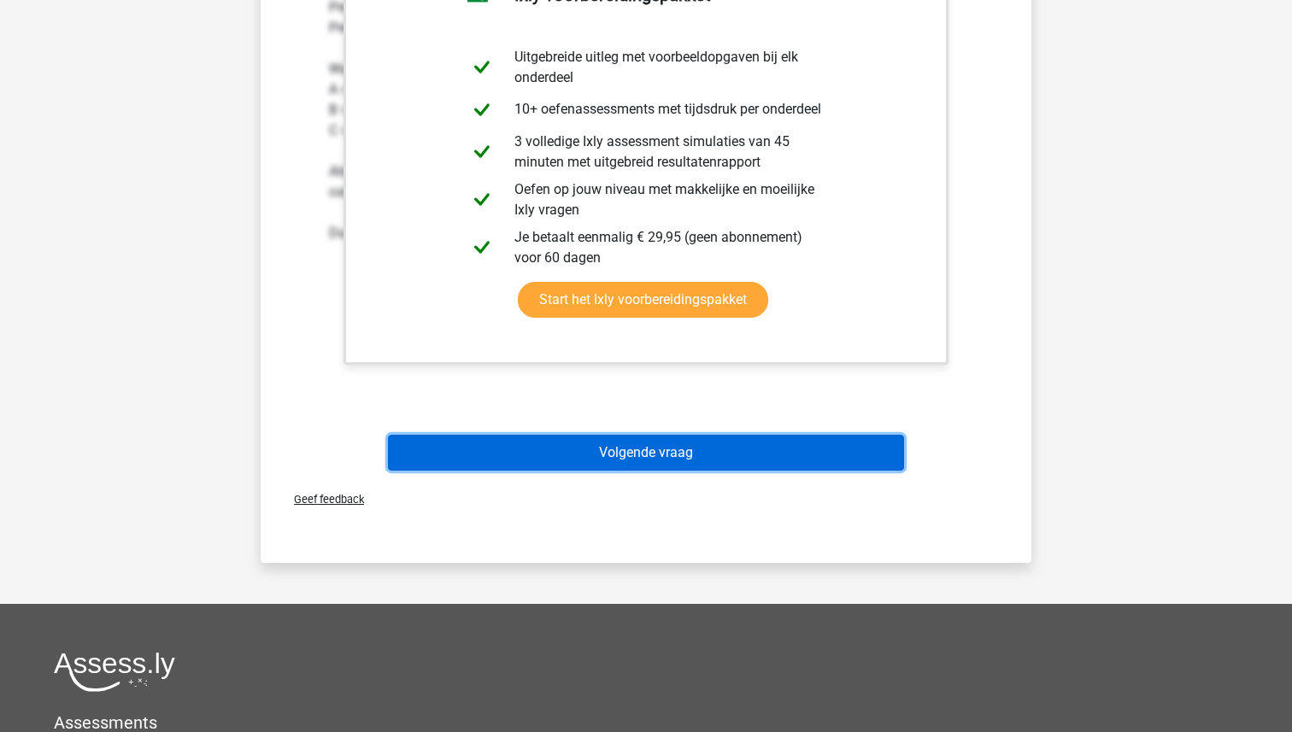
click at [667, 453] on button "Volgende vraag" at bounding box center [646, 453] width 517 height 36
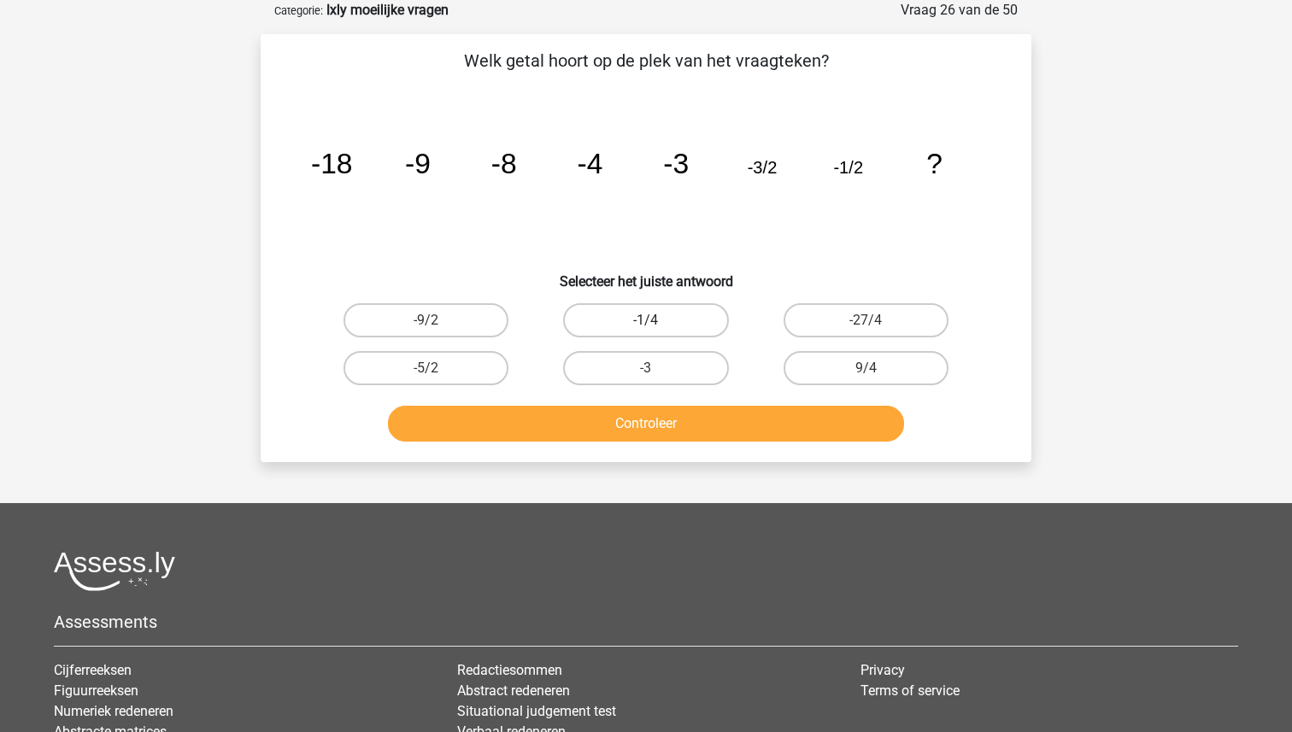
click at [657, 321] on label "-1/4" at bounding box center [645, 320] width 165 height 34
click at [657, 321] on input "-1/4" at bounding box center [651, 325] width 11 height 11
radio input "true"
click at [671, 403] on div "Controleer" at bounding box center [646, 420] width 716 height 56
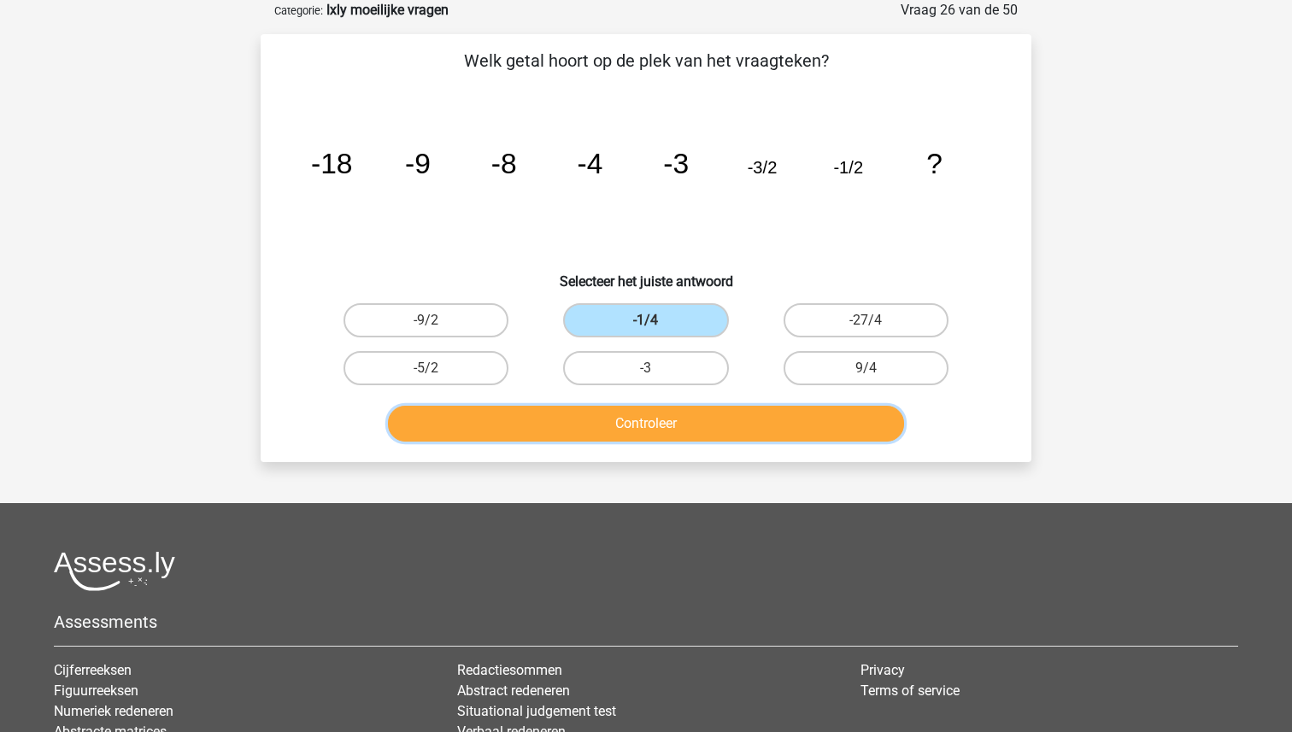
click at [673, 415] on button "Controleer" at bounding box center [646, 424] width 517 height 36
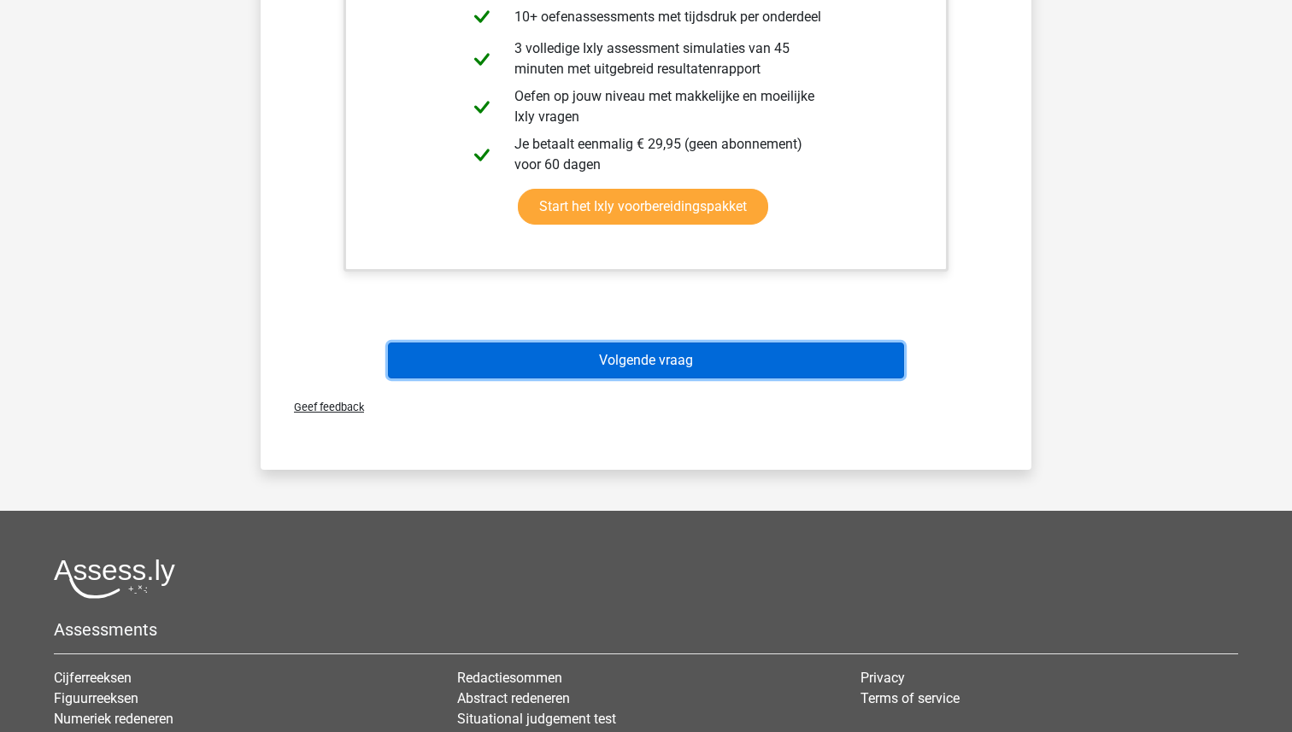
click at [659, 347] on button "Volgende vraag" at bounding box center [646, 361] width 517 height 36
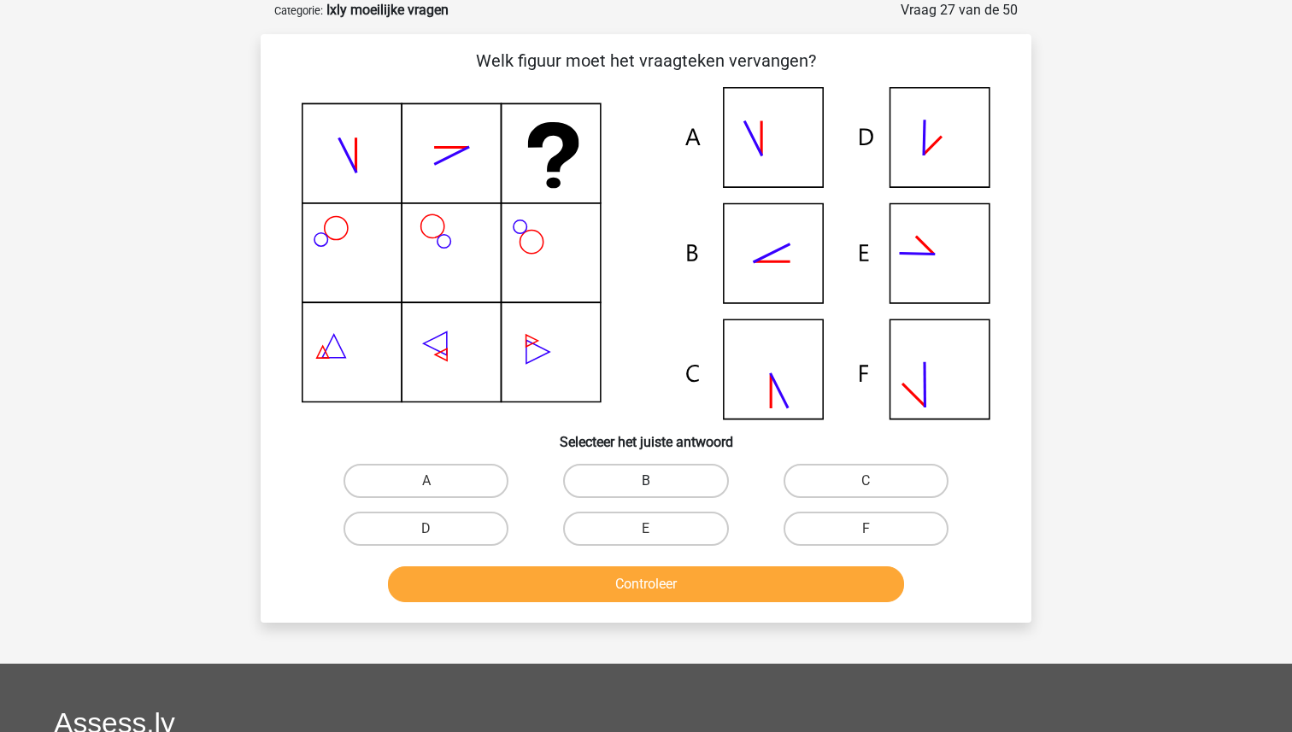
click at [677, 474] on label "B" at bounding box center [645, 481] width 165 height 34
click at [657, 481] on input "B" at bounding box center [651, 486] width 11 height 11
radio input "true"
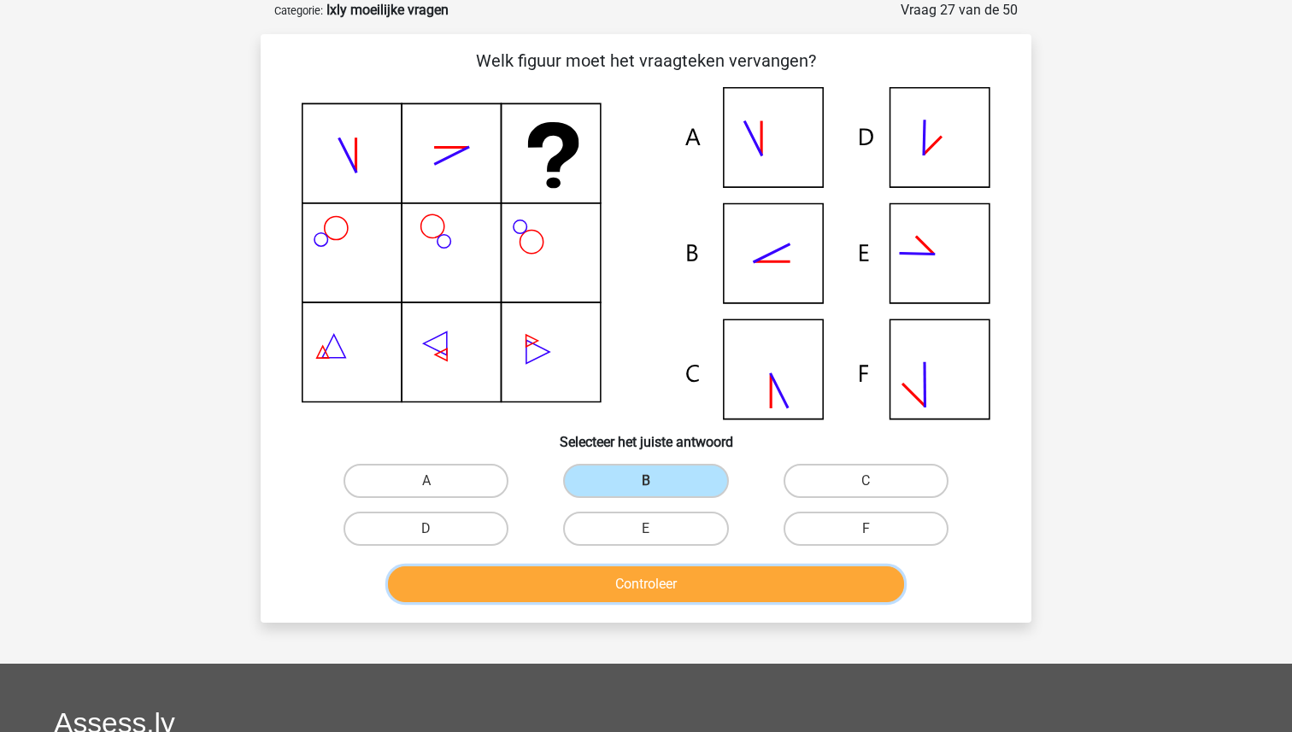
click at [682, 570] on button "Controleer" at bounding box center [646, 584] width 517 height 36
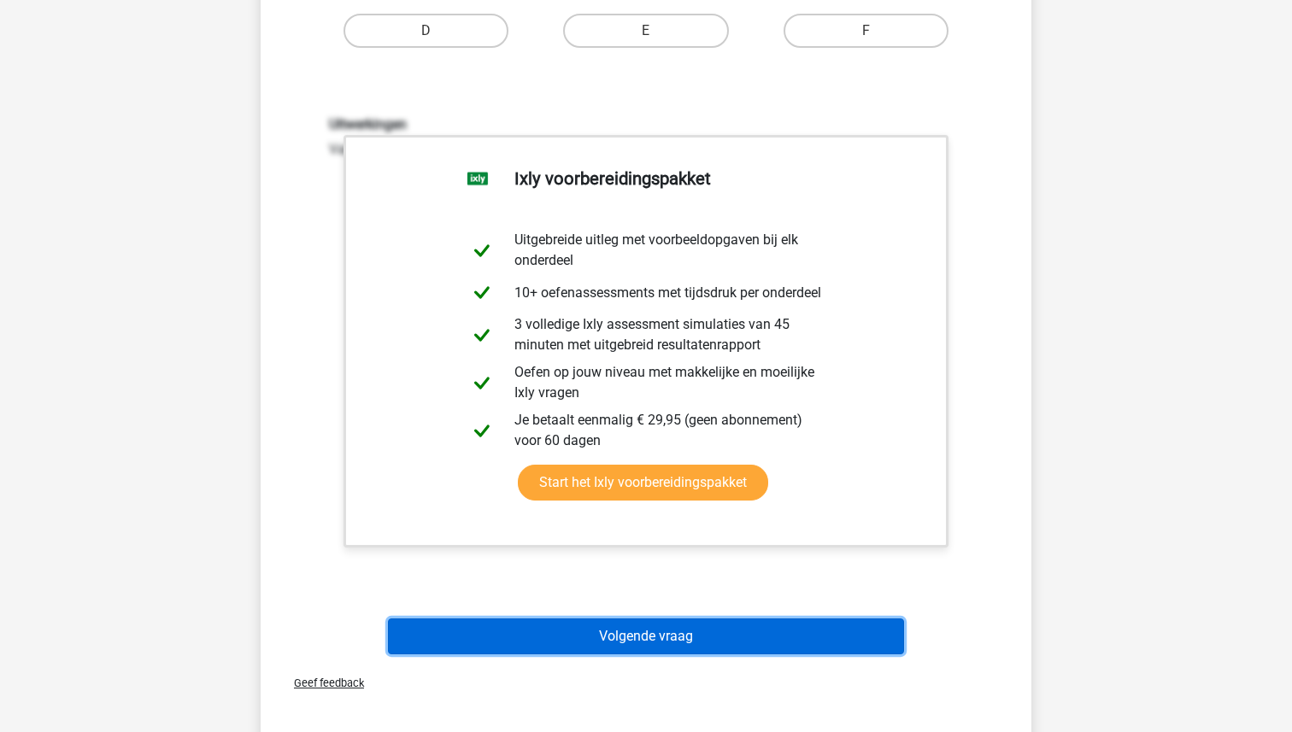
click at [673, 623] on button "Volgende vraag" at bounding box center [646, 636] width 517 height 36
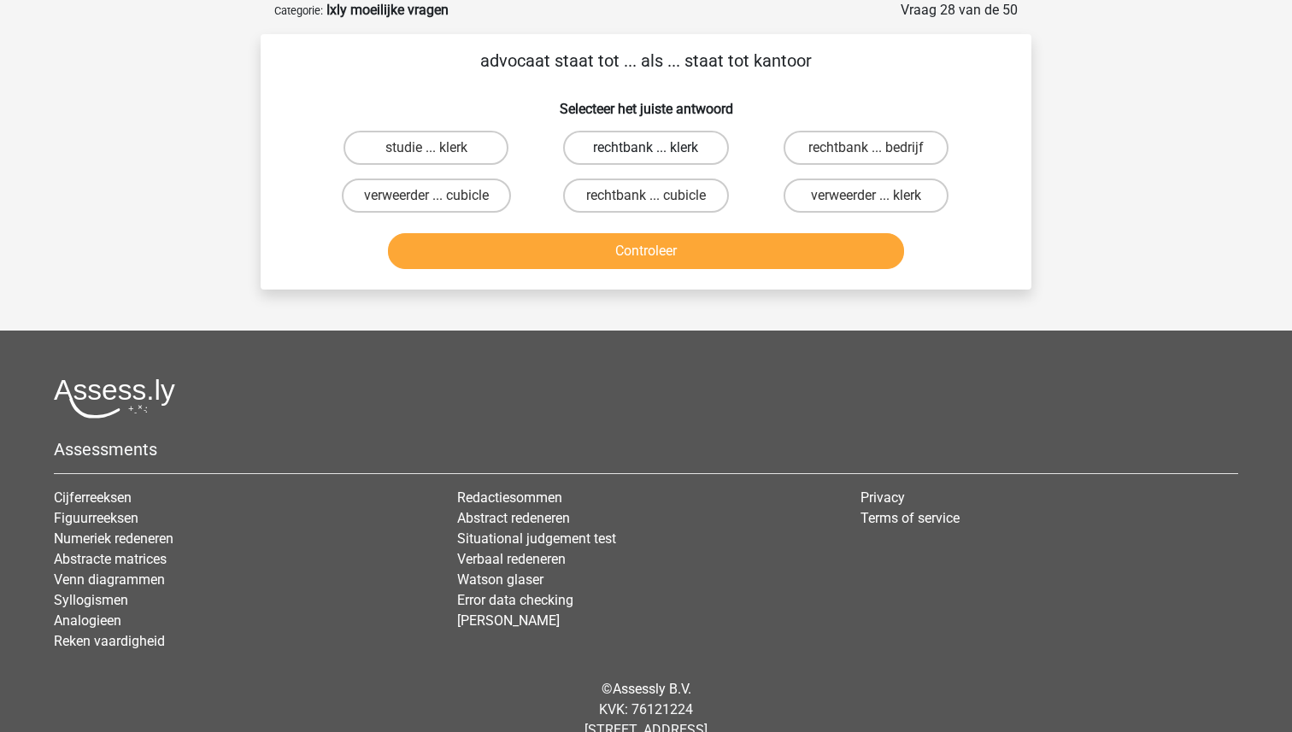
click at [658, 144] on label "rechtbank ... klerk" at bounding box center [645, 148] width 165 height 34
click at [657, 148] on input "rechtbank ... klerk" at bounding box center [651, 153] width 11 height 11
radio input "true"
click at [663, 256] on button "Controleer" at bounding box center [646, 251] width 517 height 36
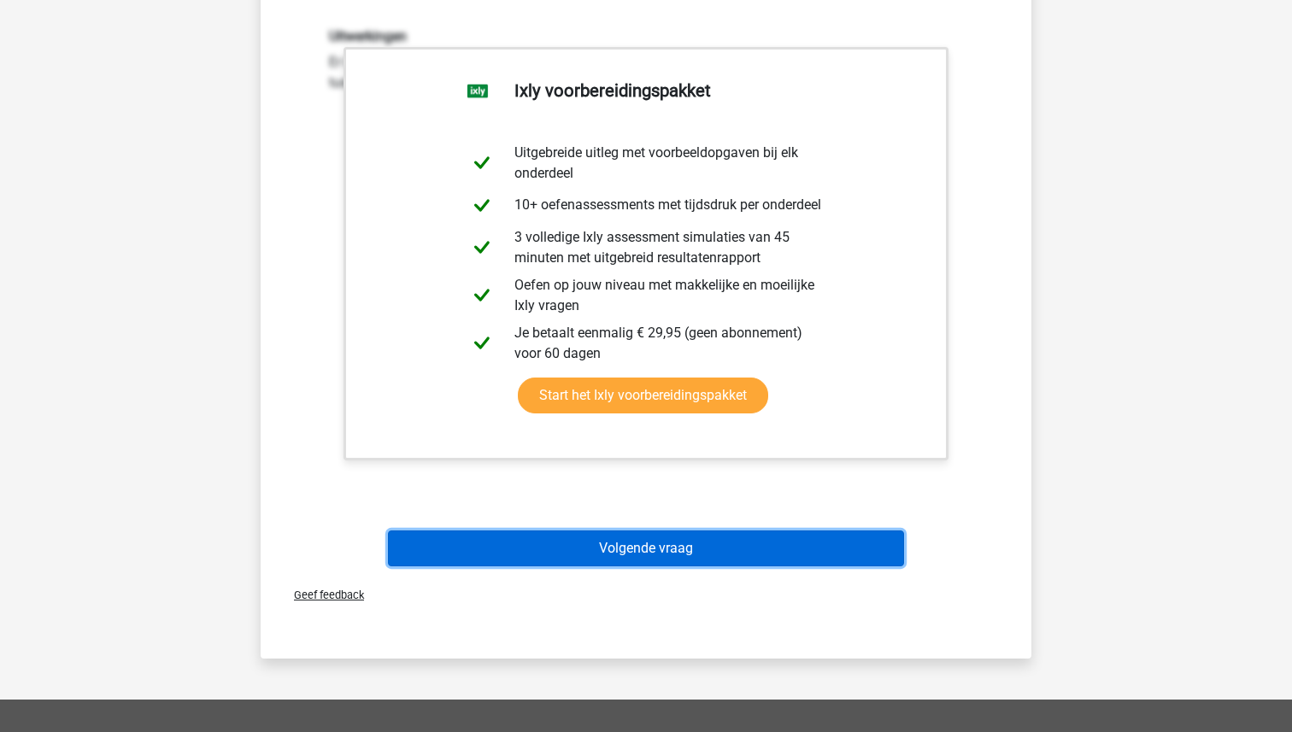
click at [628, 547] on button "Volgende vraag" at bounding box center [646, 548] width 517 height 36
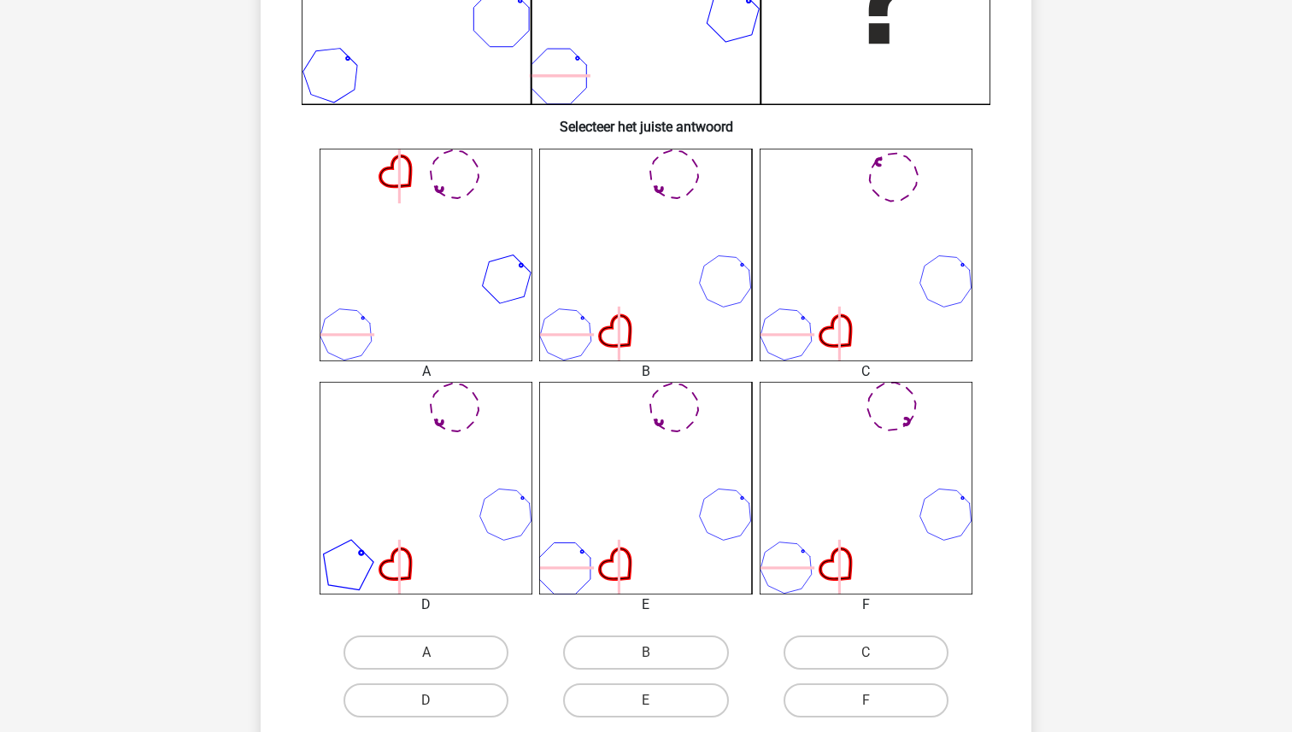
scroll to position [535, 0]
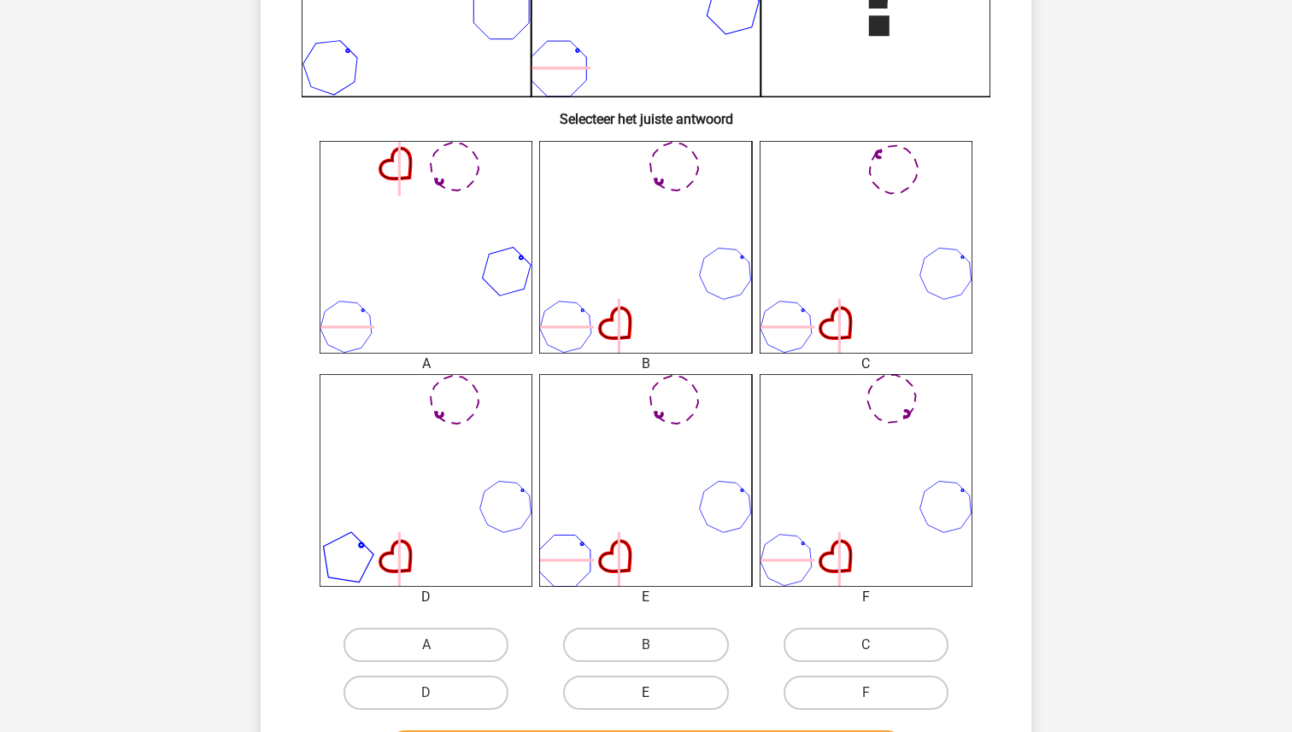
click at [653, 684] on label "E" at bounding box center [645, 693] width 165 height 34
click at [653, 693] on input "E" at bounding box center [651, 698] width 11 height 11
radio input "true"
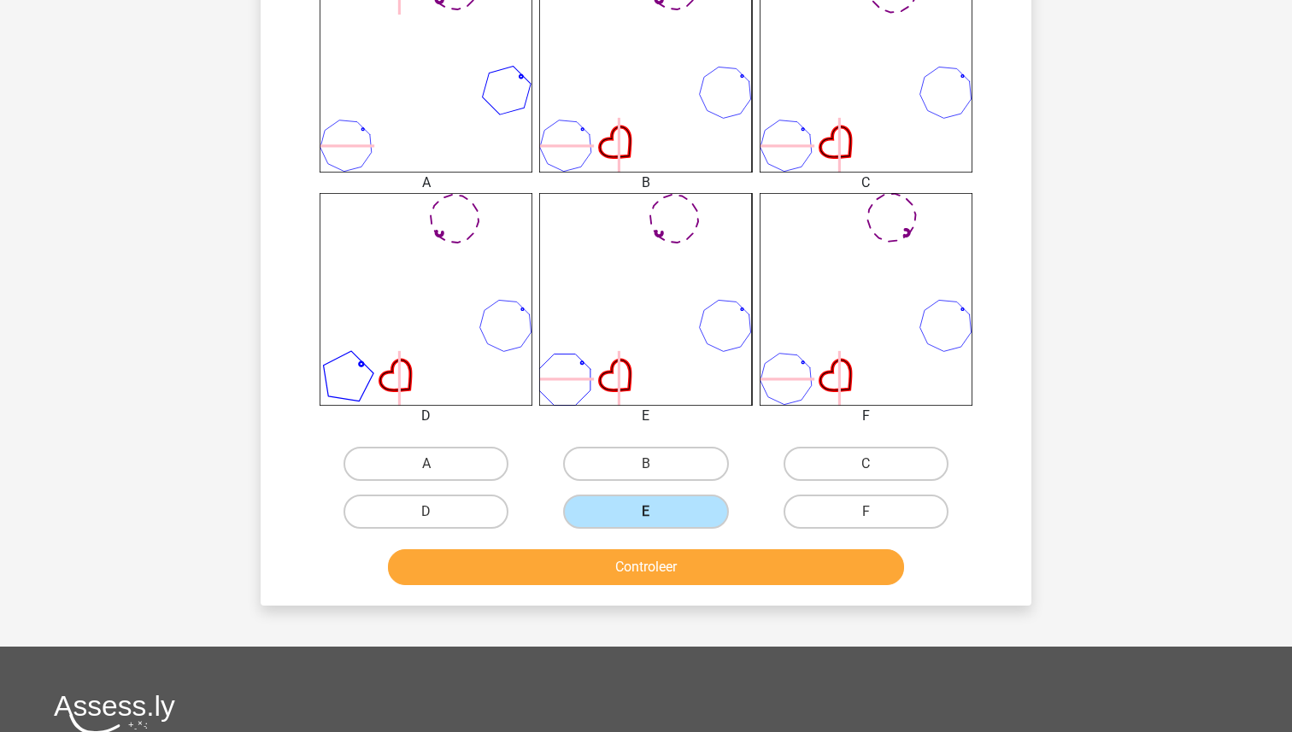
scroll to position [787, 0]
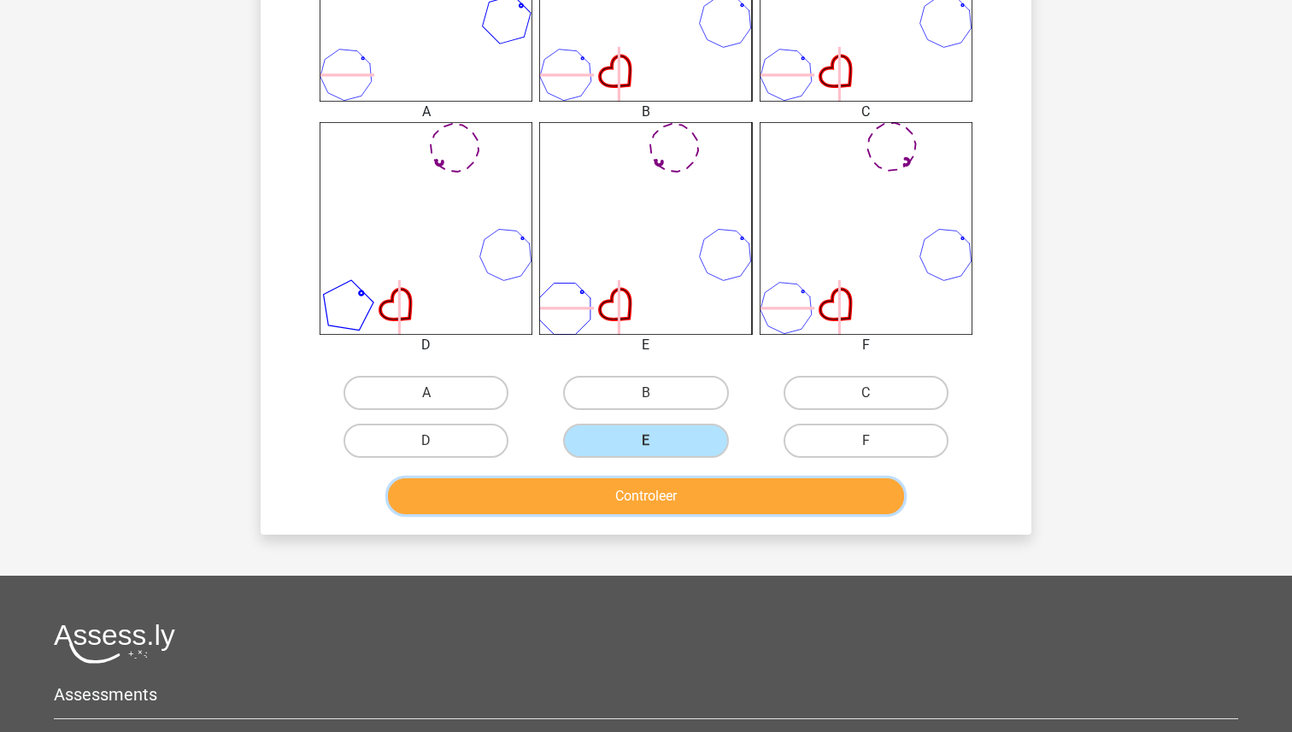
click at [643, 501] on button "Controleer" at bounding box center [646, 496] width 517 height 36
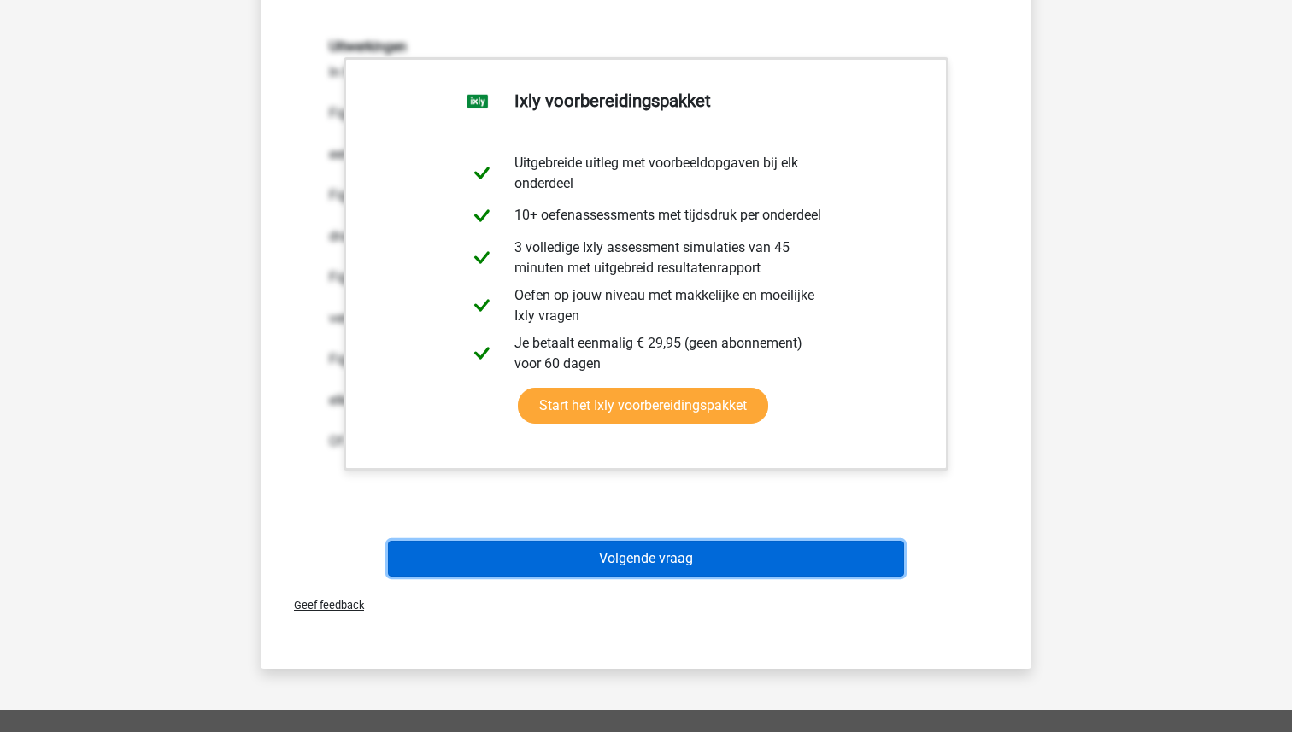
click at [643, 544] on button "Volgende vraag" at bounding box center [646, 559] width 517 height 36
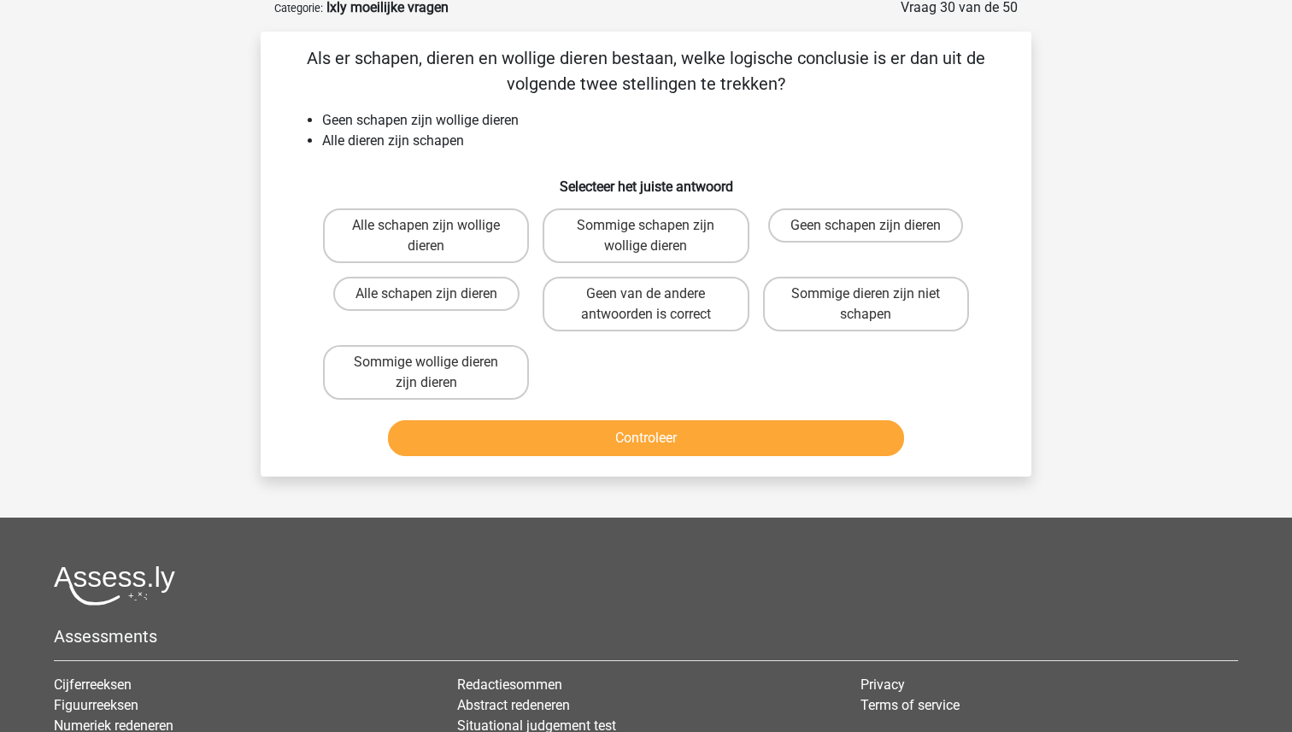
scroll to position [85, 0]
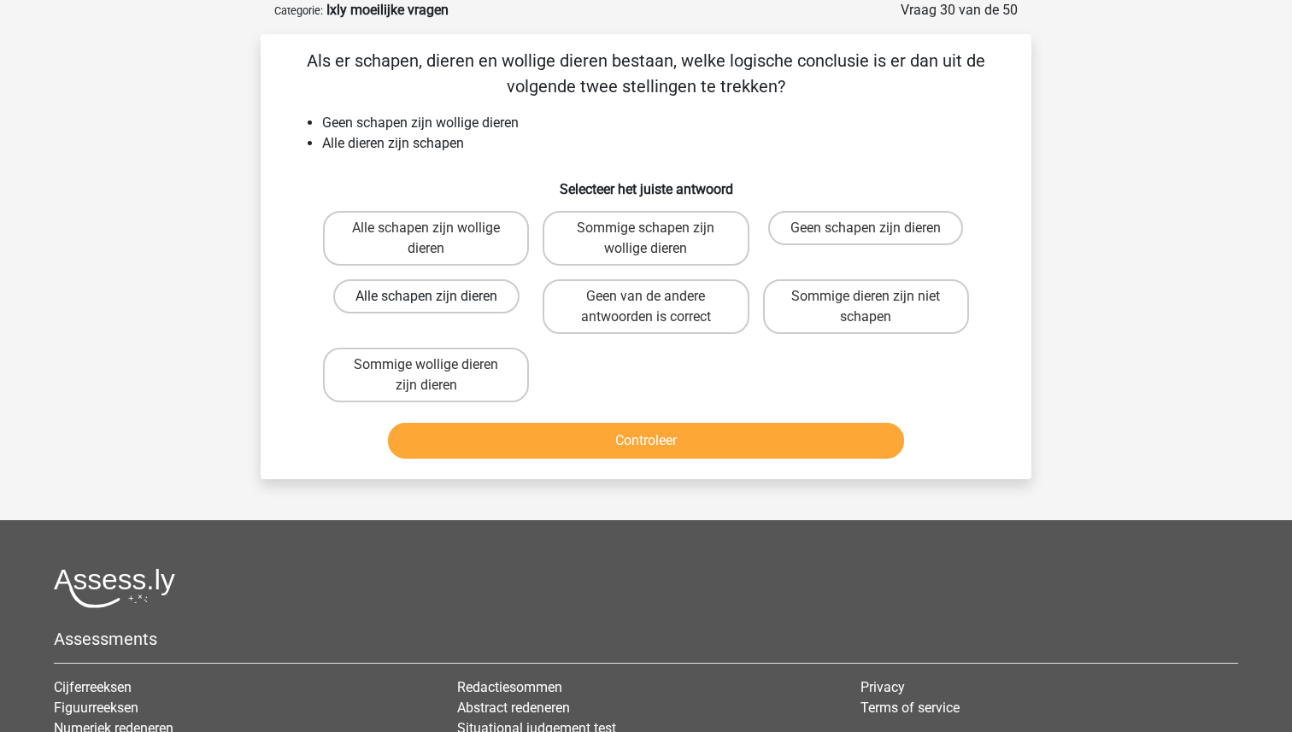
click at [410, 304] on label "Alle schapen zijn dieren" at bounding box center [426, 296] width 186 height 34
click at [426, 304] on input "Alle schapen zijn dieren" at bounding box center [431, 301] width 11 height 11
radio input "true"
click at [690, 436] on button "Controleer" at bounding box center [646, 441] width 517 height 36
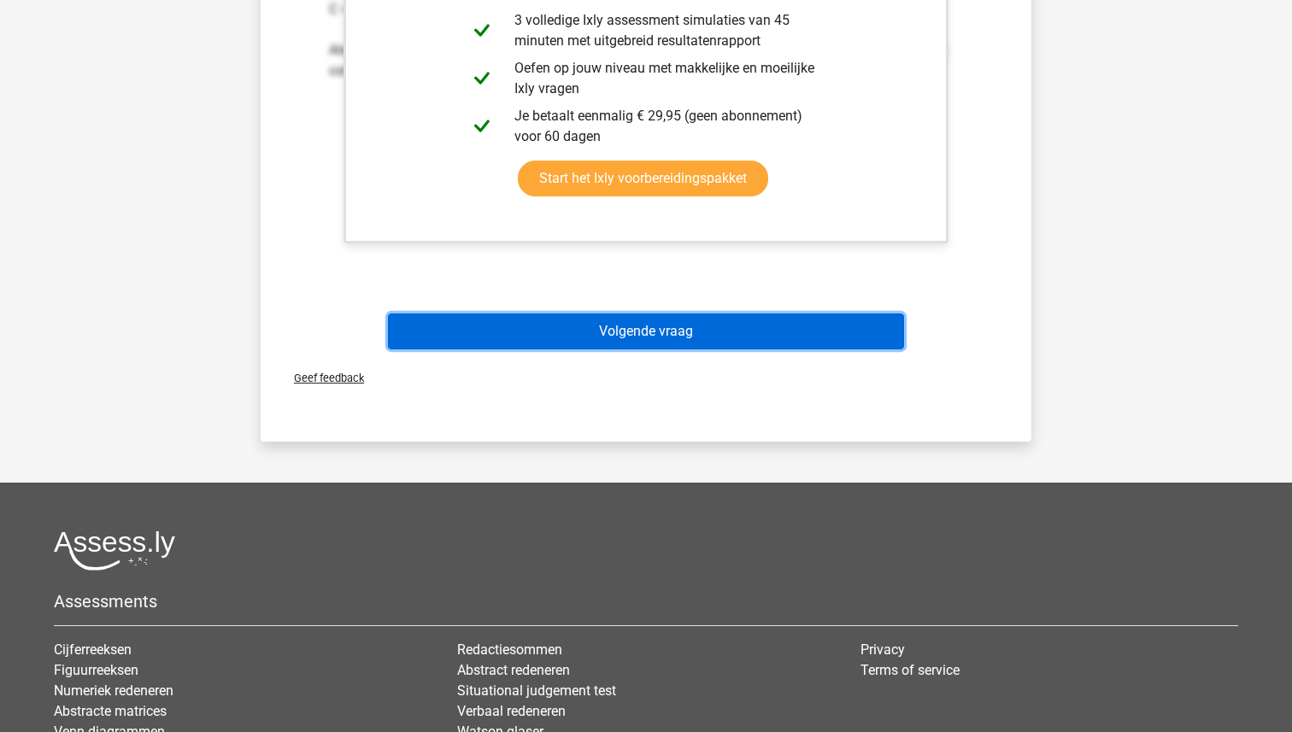
click at [663, 331] on button "Volgende vraag" at bounding box center [646, 331] width 517 height 36
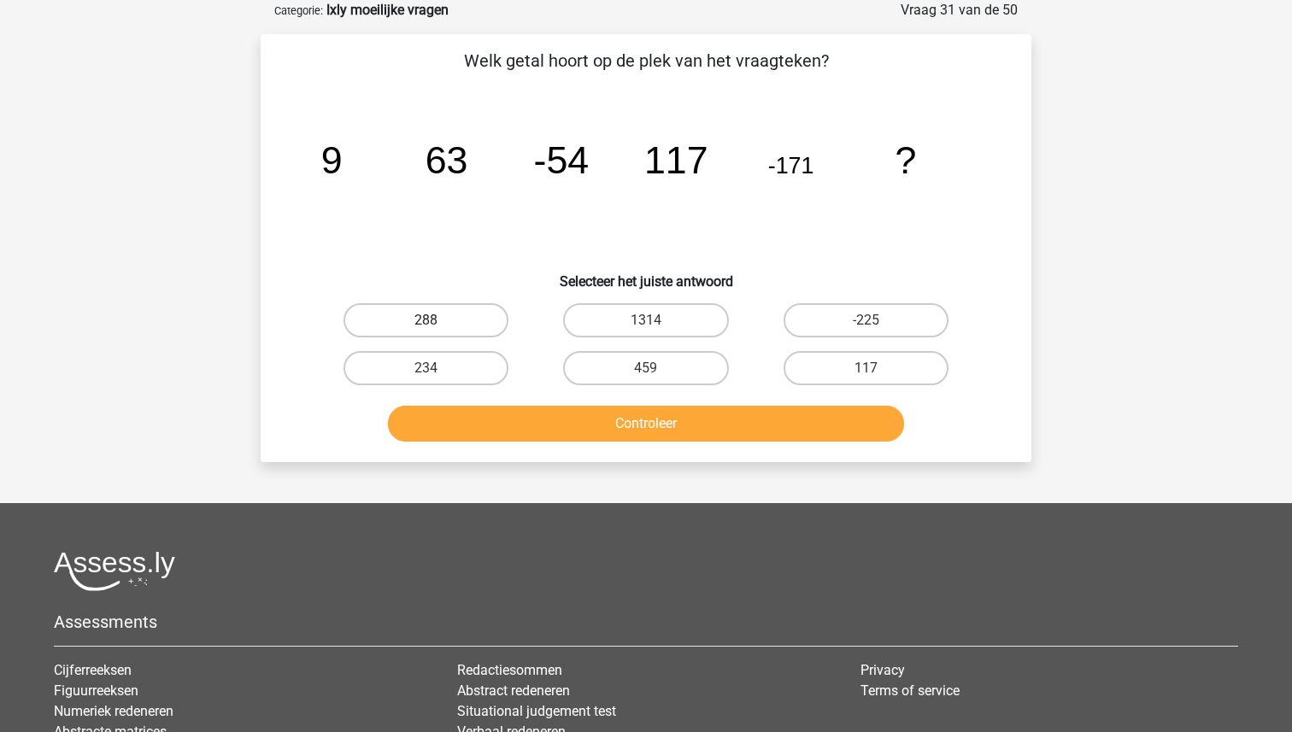
click at [459, 328] on label "288" at bounding box center [425, 320] width 165 height 34
click at [437, 328] on input "288" at bounding box center [431, 325] width 11 height 11
radio input "true"
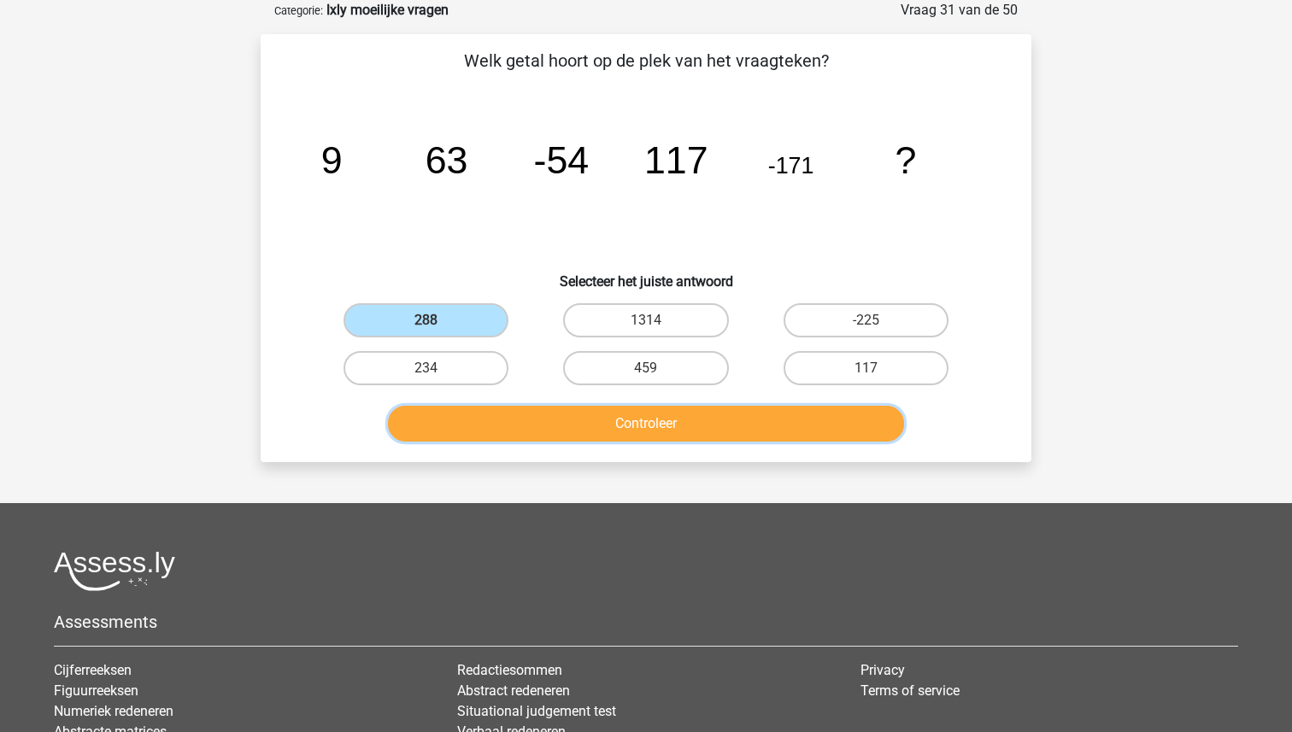
click at [564, 431] on button "Controleer" at bounding box center [646, 424] width 517 height 36
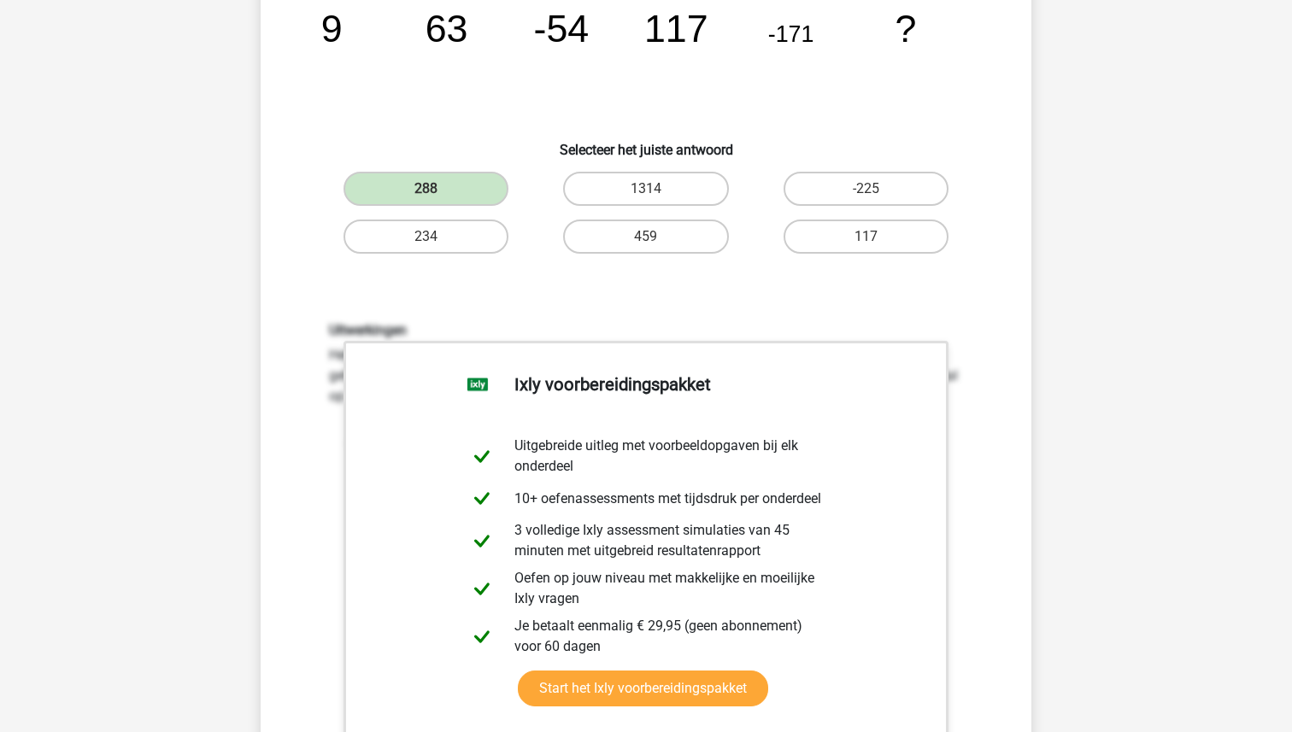
scroll to position [414, 0]
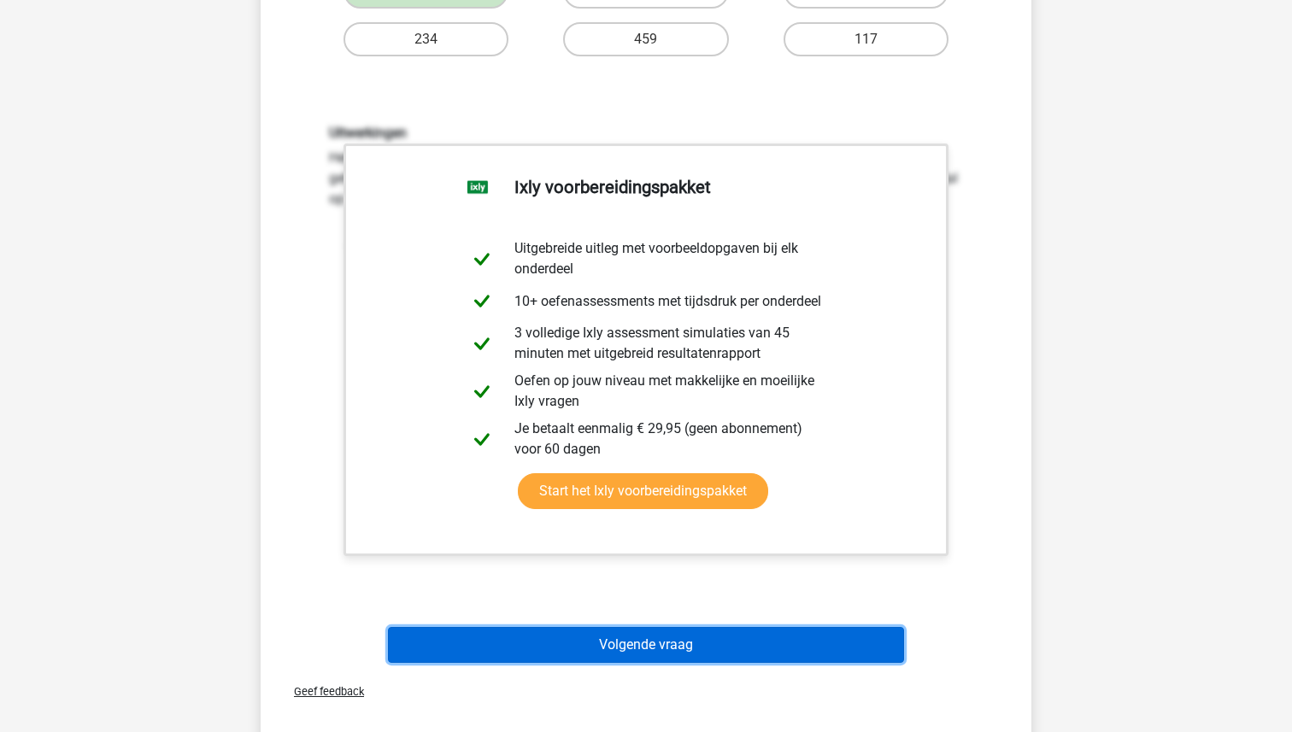
click at [554, 641] on button "Volgende vraag" at bounding box center [646, 645] width 517 height 36
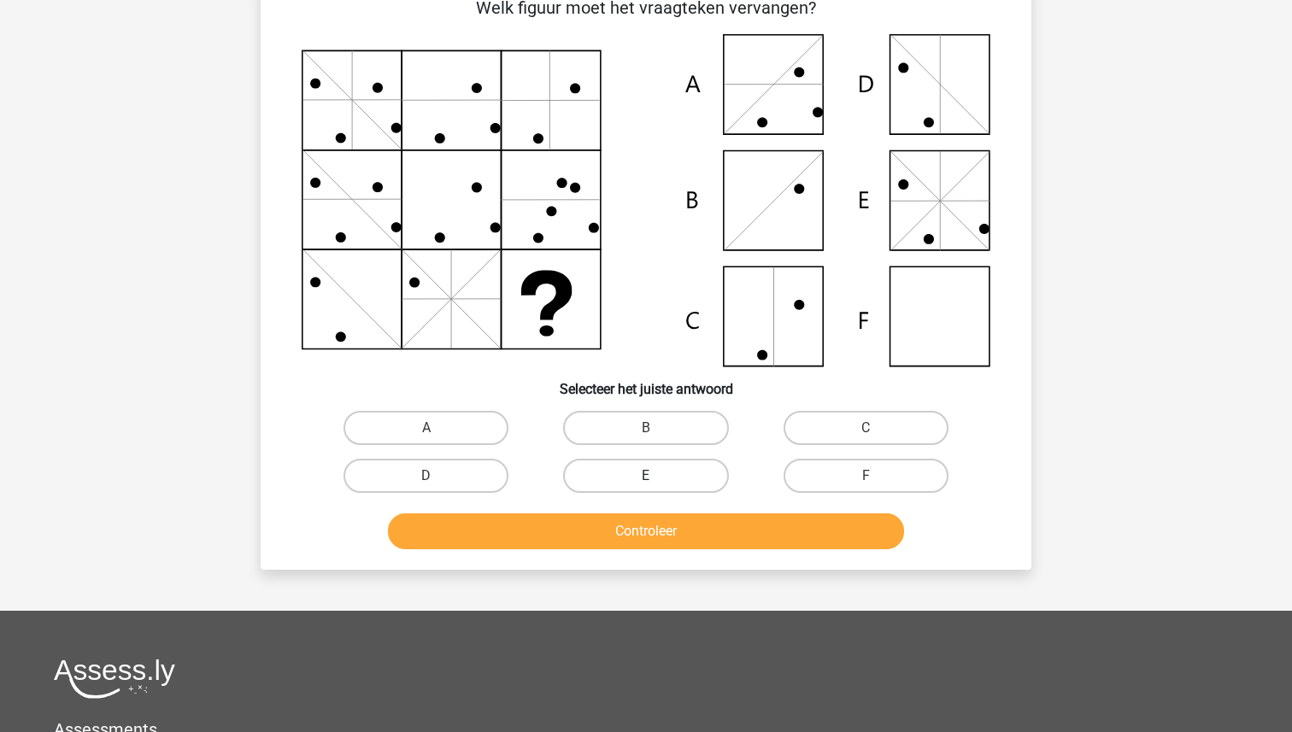
scroll to position [85, 0]
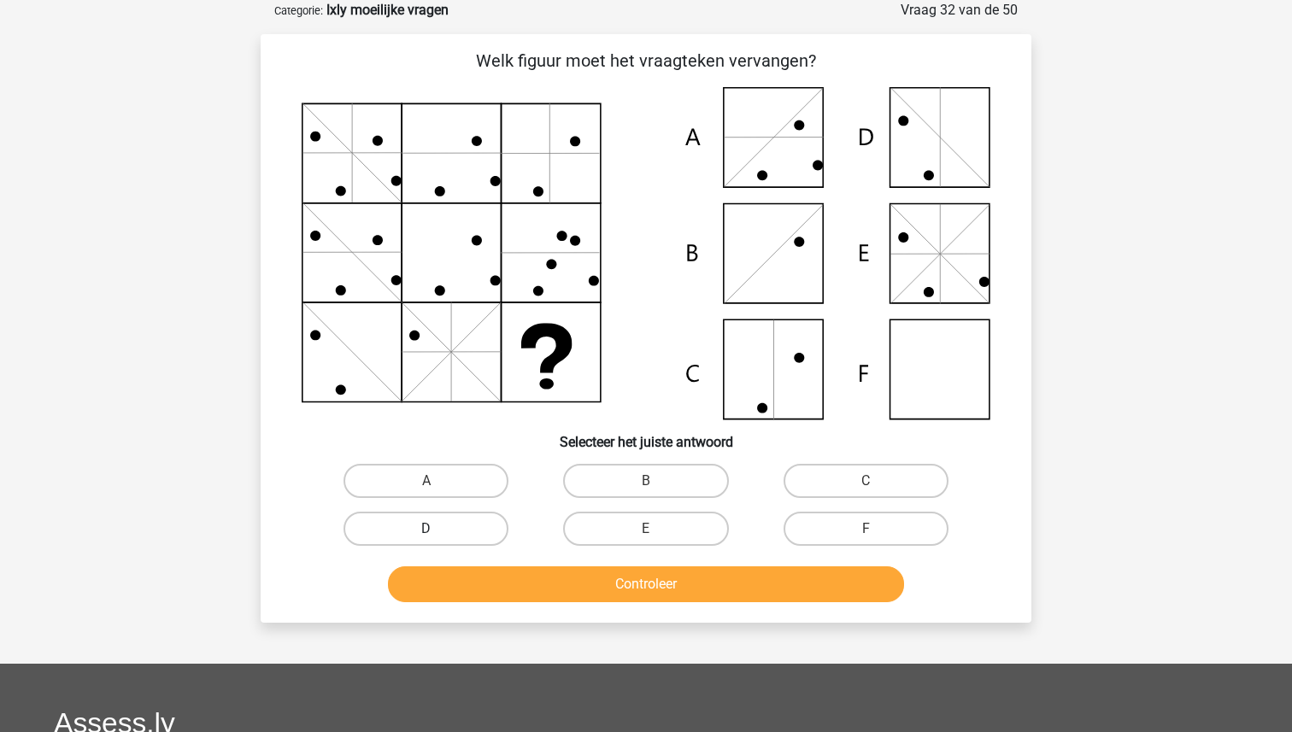
click at [448, 530] on label "D" at bounding box center [425, 529] width 165 height 34
click at [437, 530] on input "D" at bounding box center [431, 534] width 11 height 11
radio input "true"
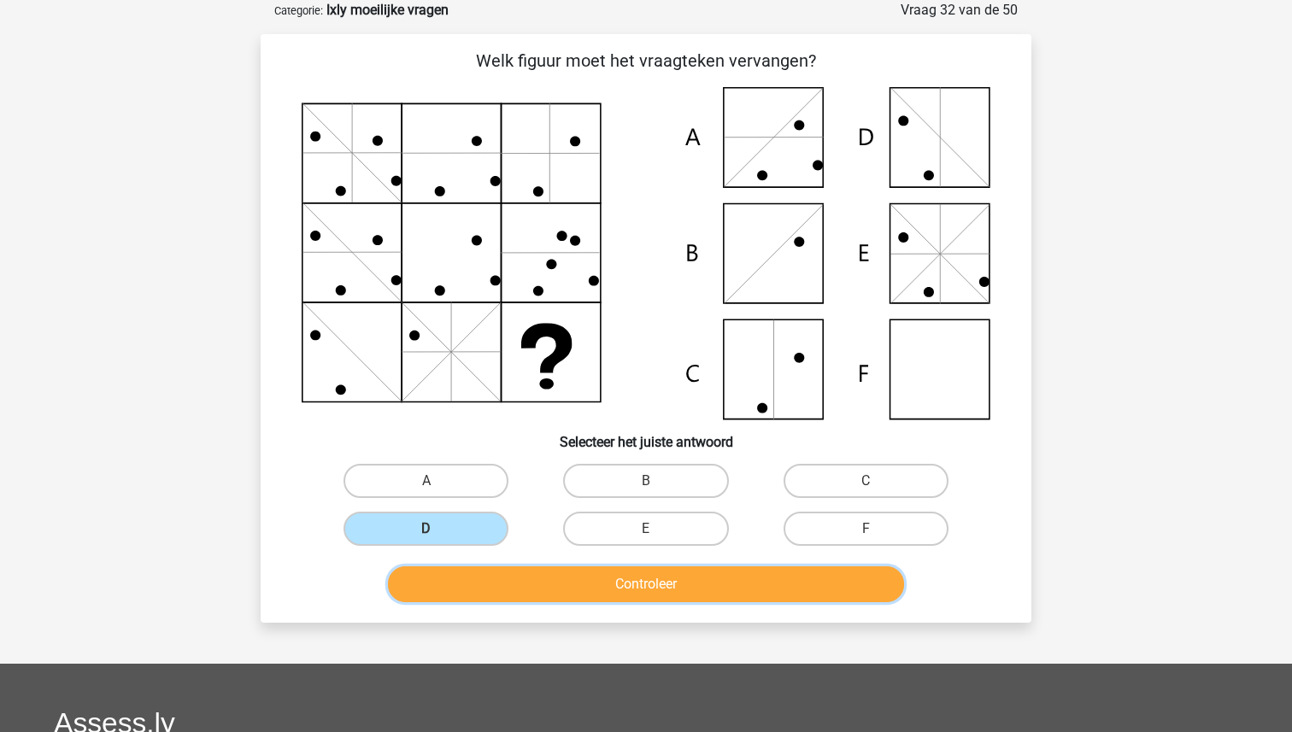
click at [589, 590] on button "Controleer" at bounding box center [646, 584] width 517 height 36
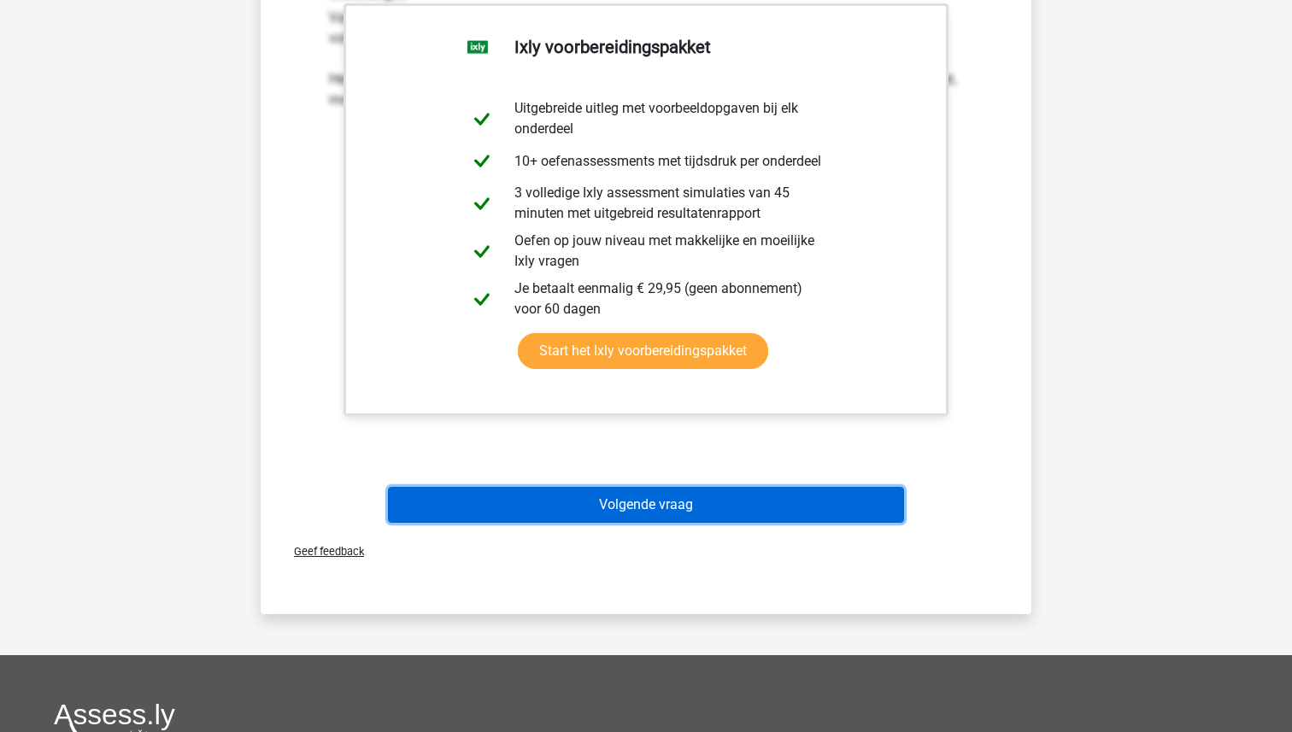
click at [642, 508] on button "Volgende vraag" at bounding box center [646, 505] width 517 height 36
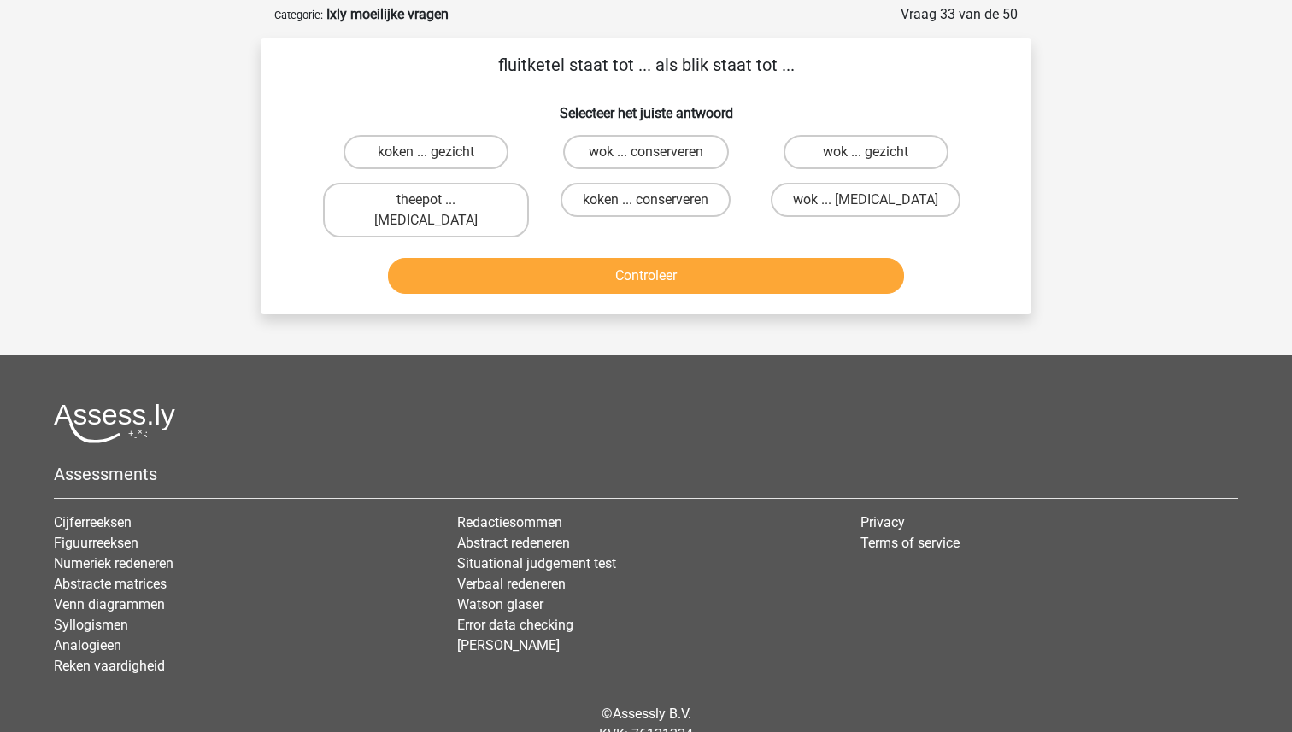
scroll to position [74, 0]
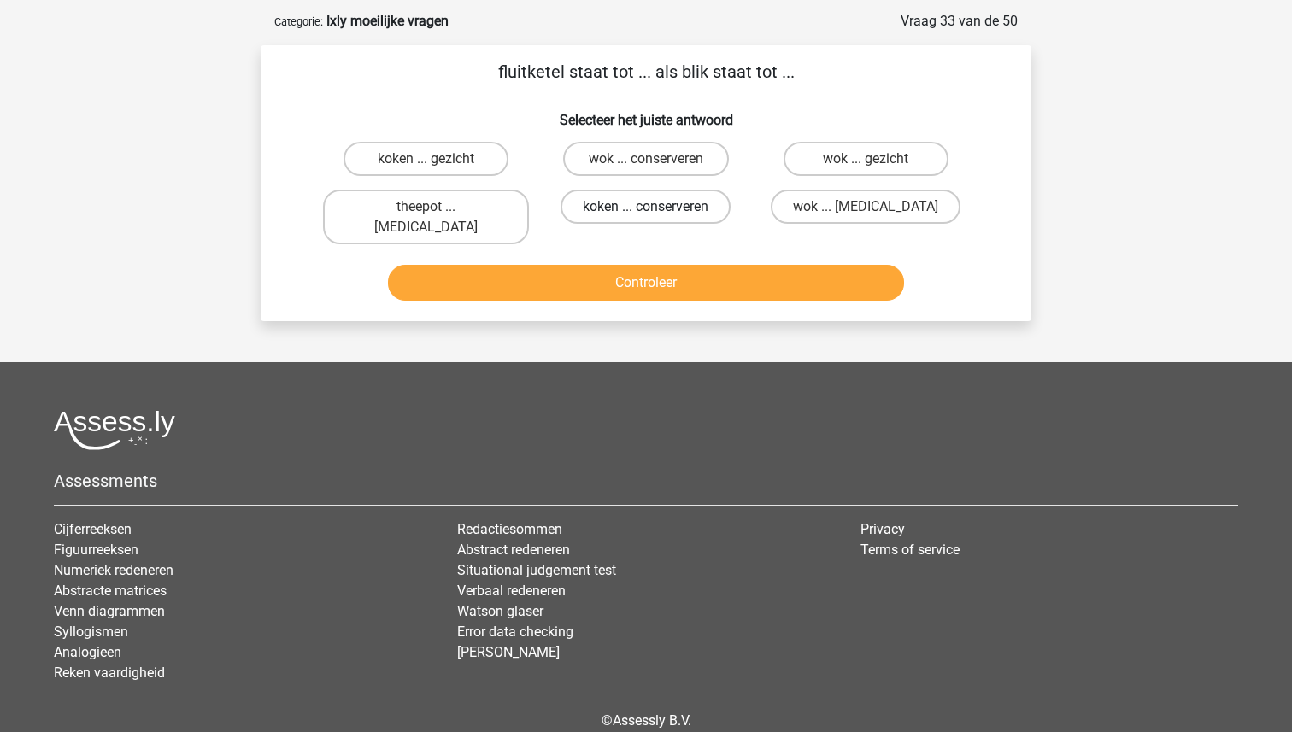
click at [617, 202] on label "koken ... conserveren" at bounding box center [645, 207] width 170 height 34
click at [646, 207] on input "koken ... conserveren" at bounding box center [651, 212] width 11 height 11
radio input "true"
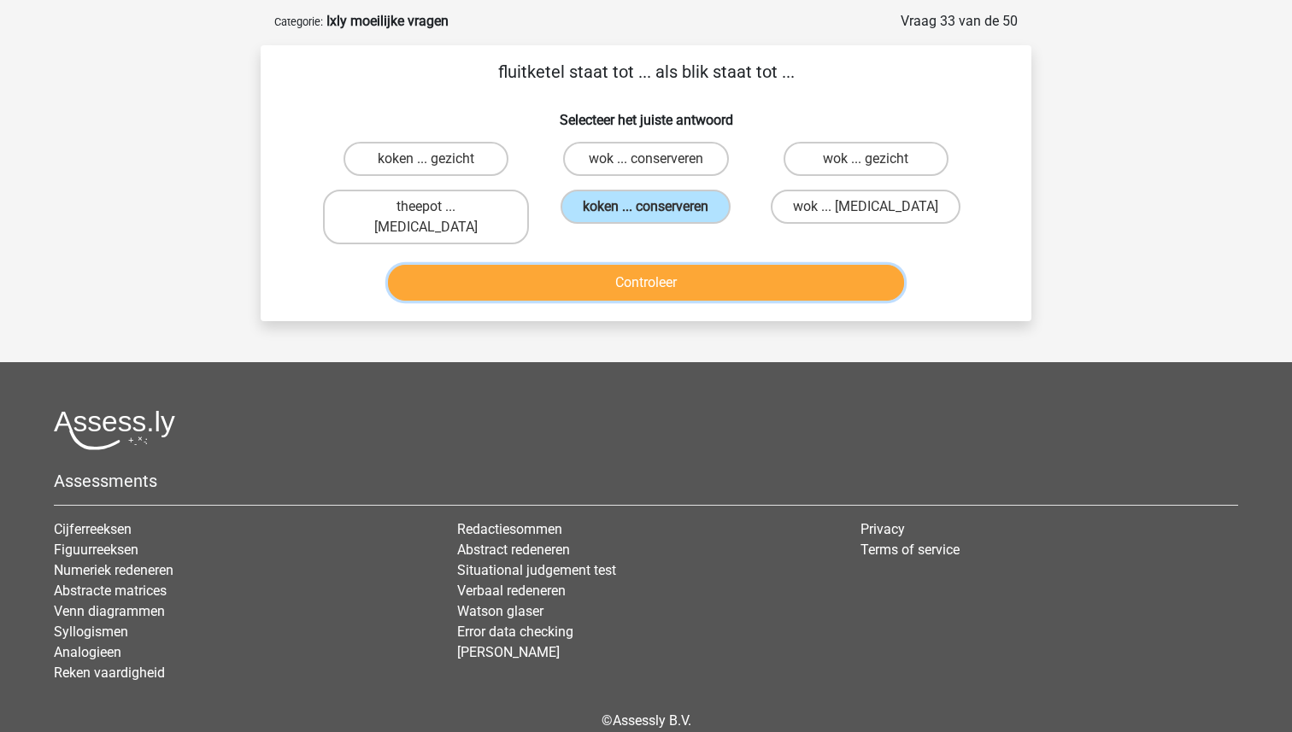
click at [618, 265] on button "Controleer" at bounding box center [646, 283] width 517 height 36
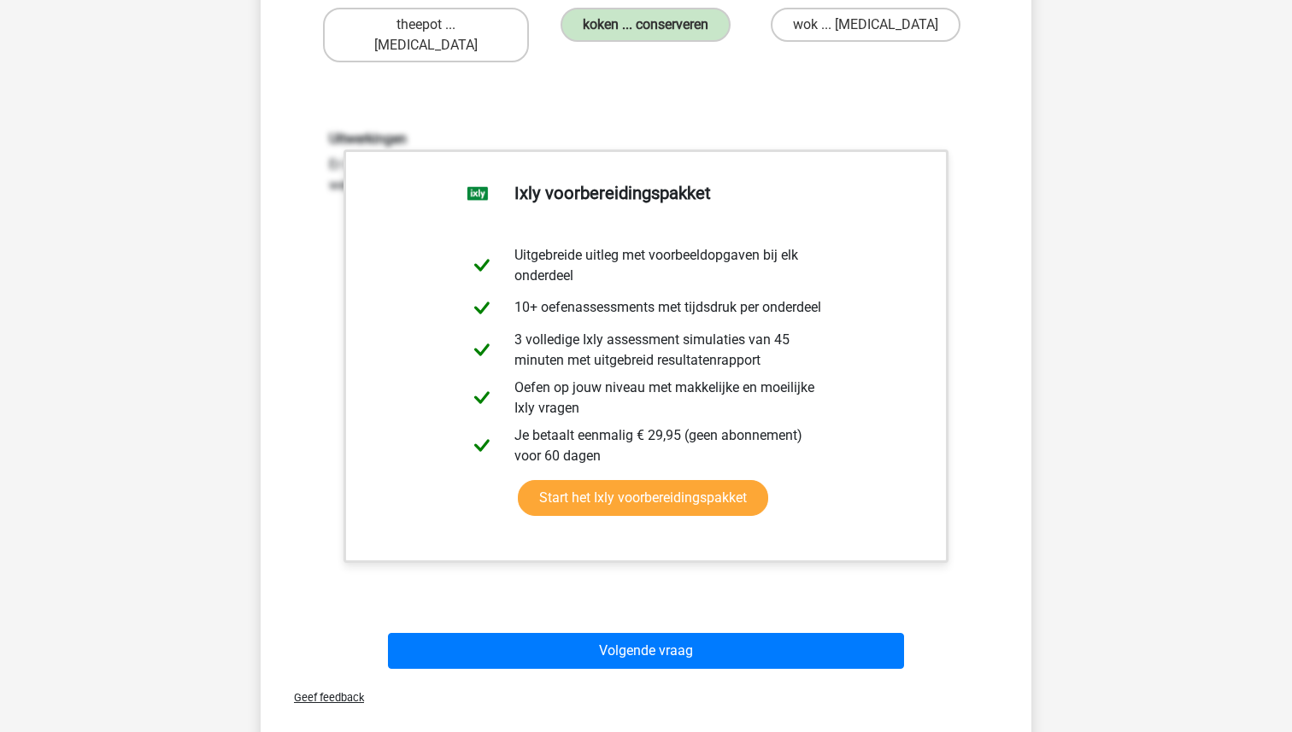
scroll to position [756, 0]
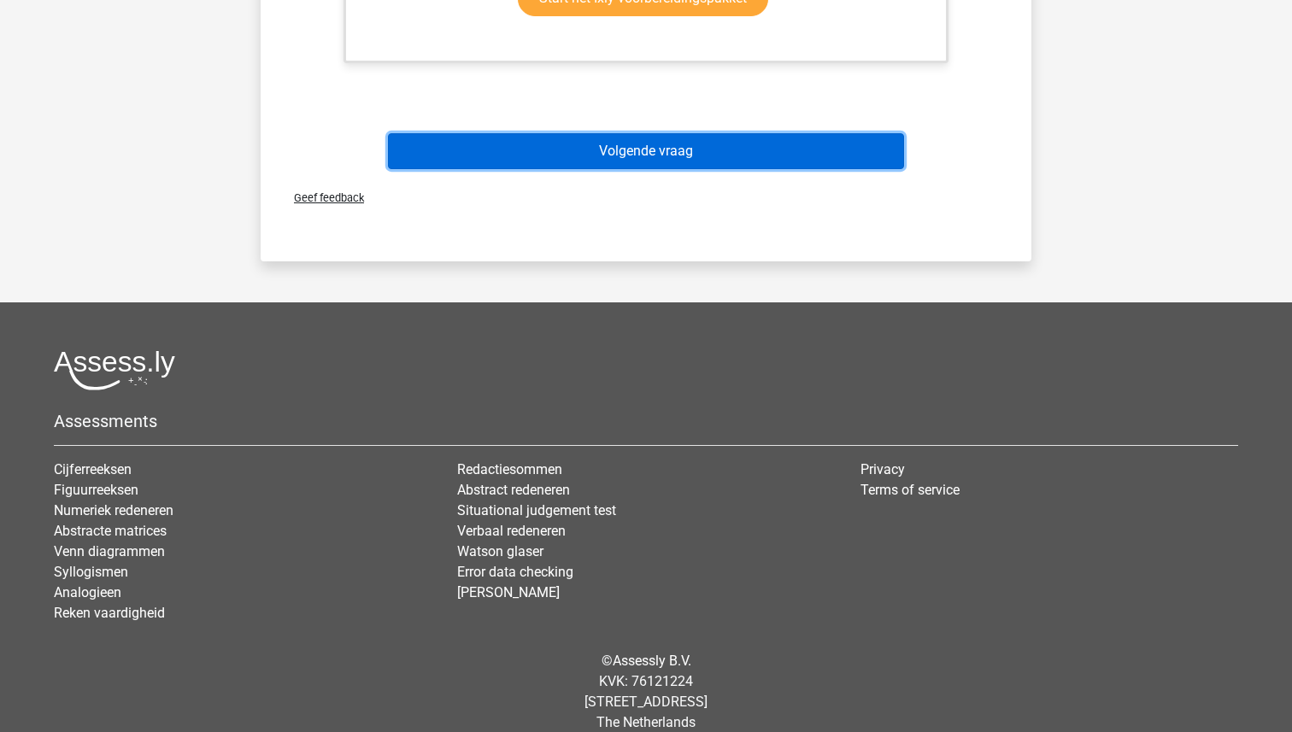
click at [625, 144] on button "Volgende vraag" at bounding box center [646, 151] width 517 height 36
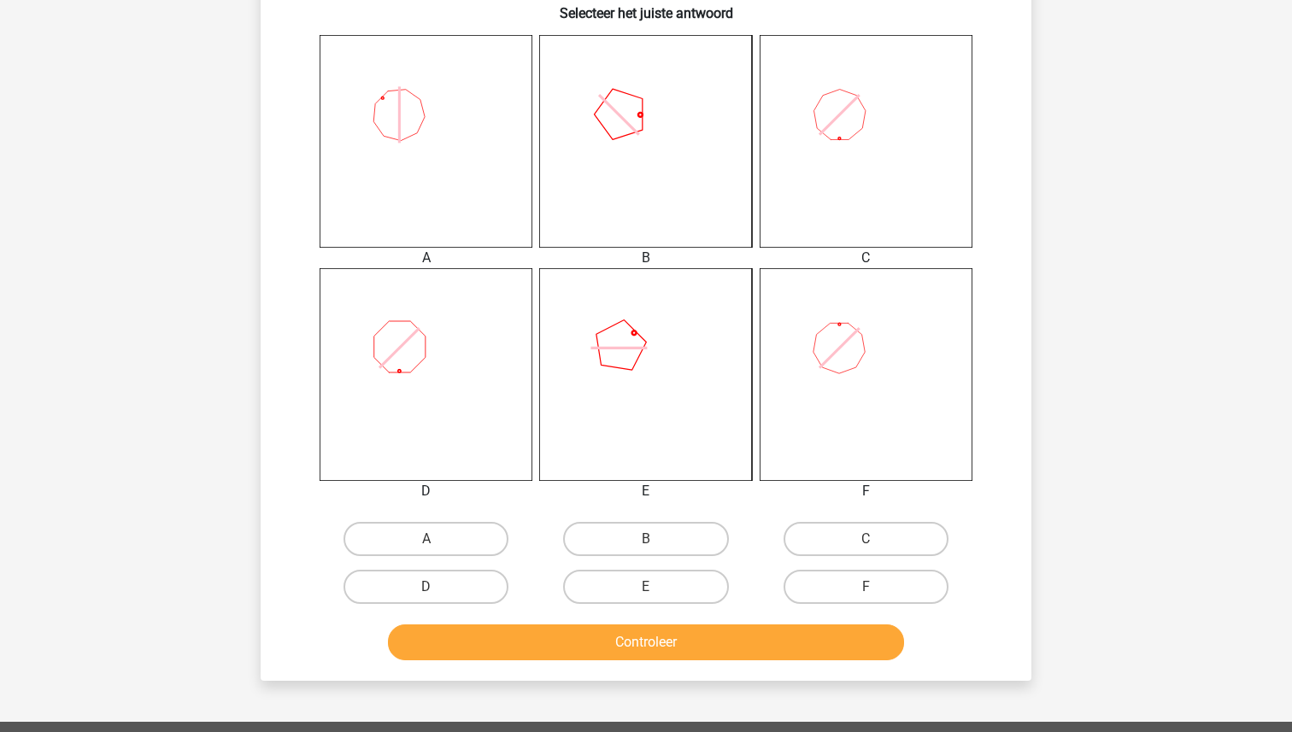
scroll to position [649, 0]
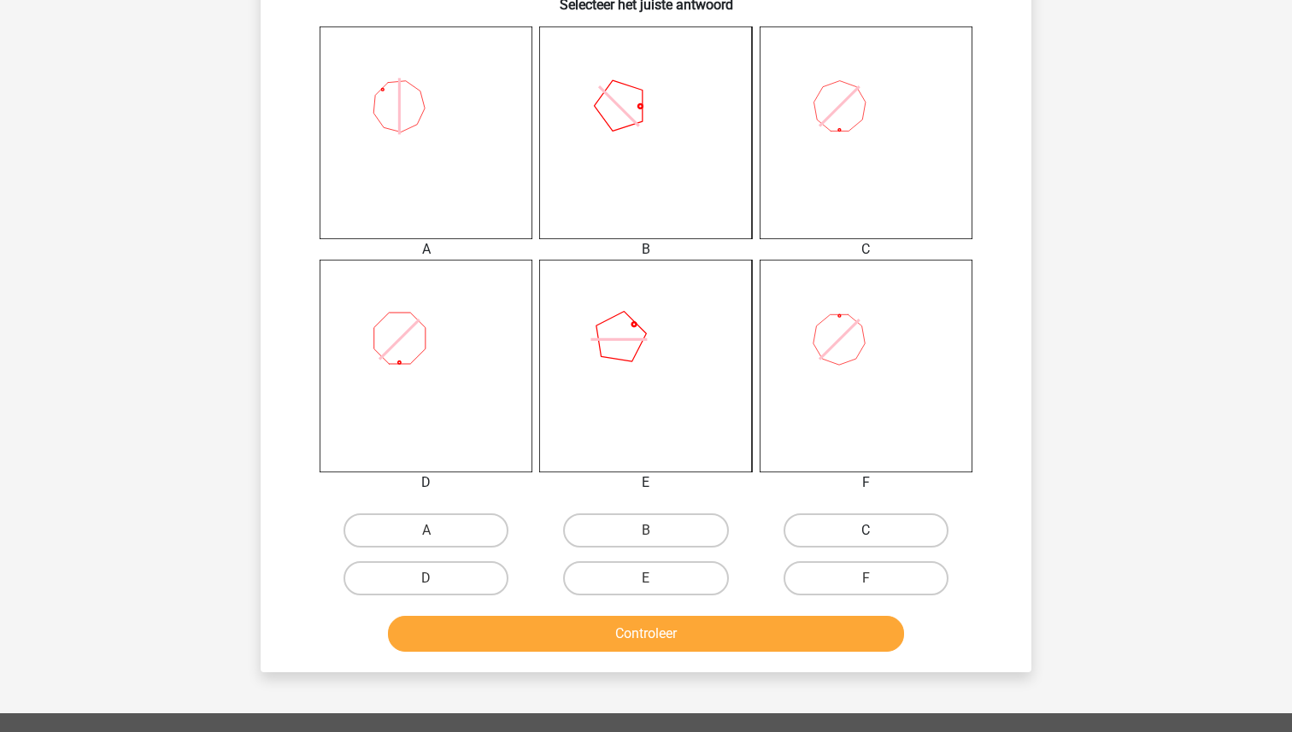
click at [854, 525] on label "C" at bounding box center [865, 530] width 165 height 34
click at [865, 530] on input "C" at bounding box center [870, 535] width 11 height 11
radio input "true"
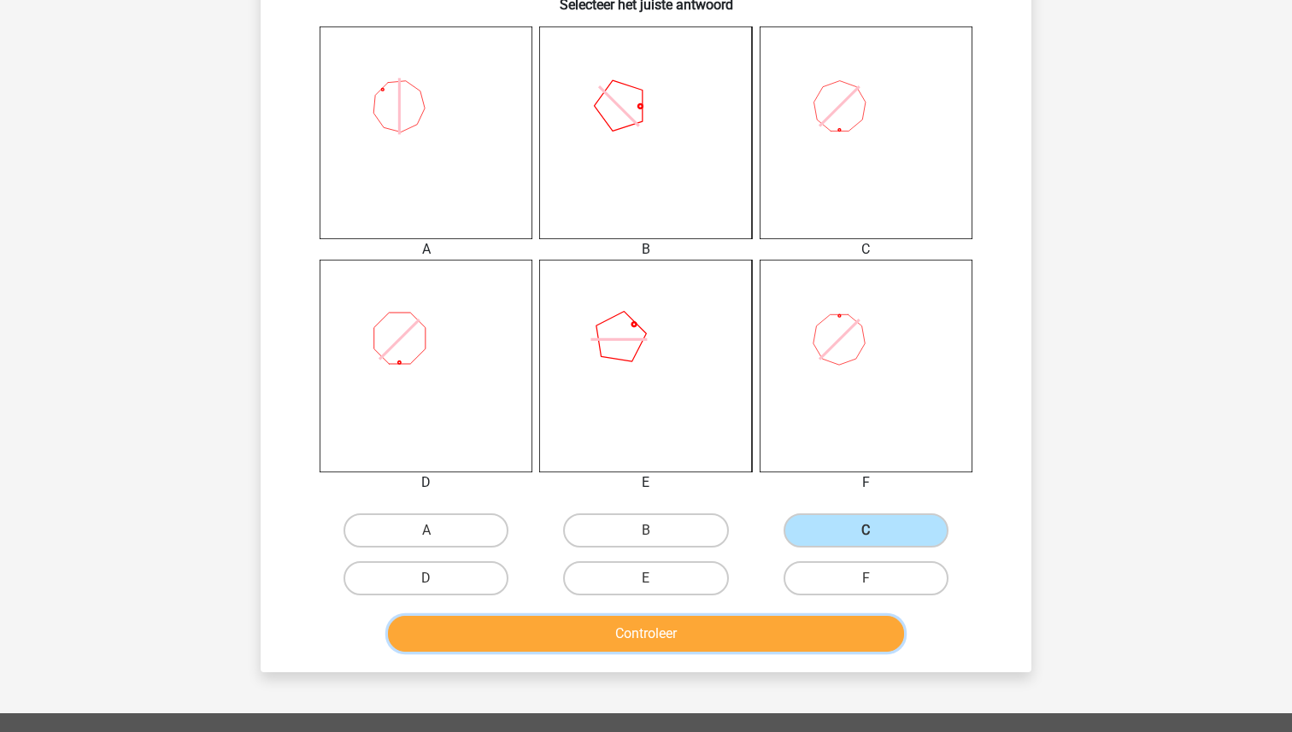
click at [776, 628] on button "Controleer" at bounding box center [646, 634] width 517 height 36
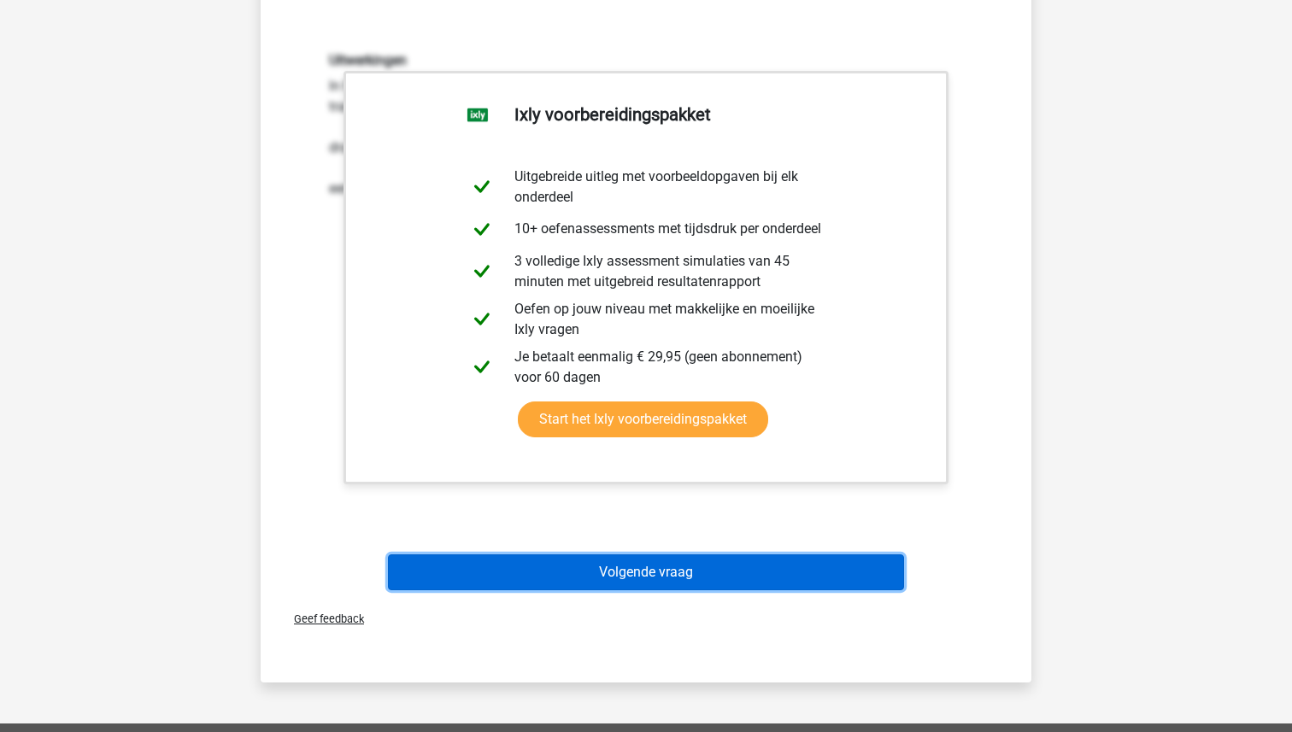
click at [641, 582] on button "Volgende vraag" at bounding box center [646, 572] width 517 height 36
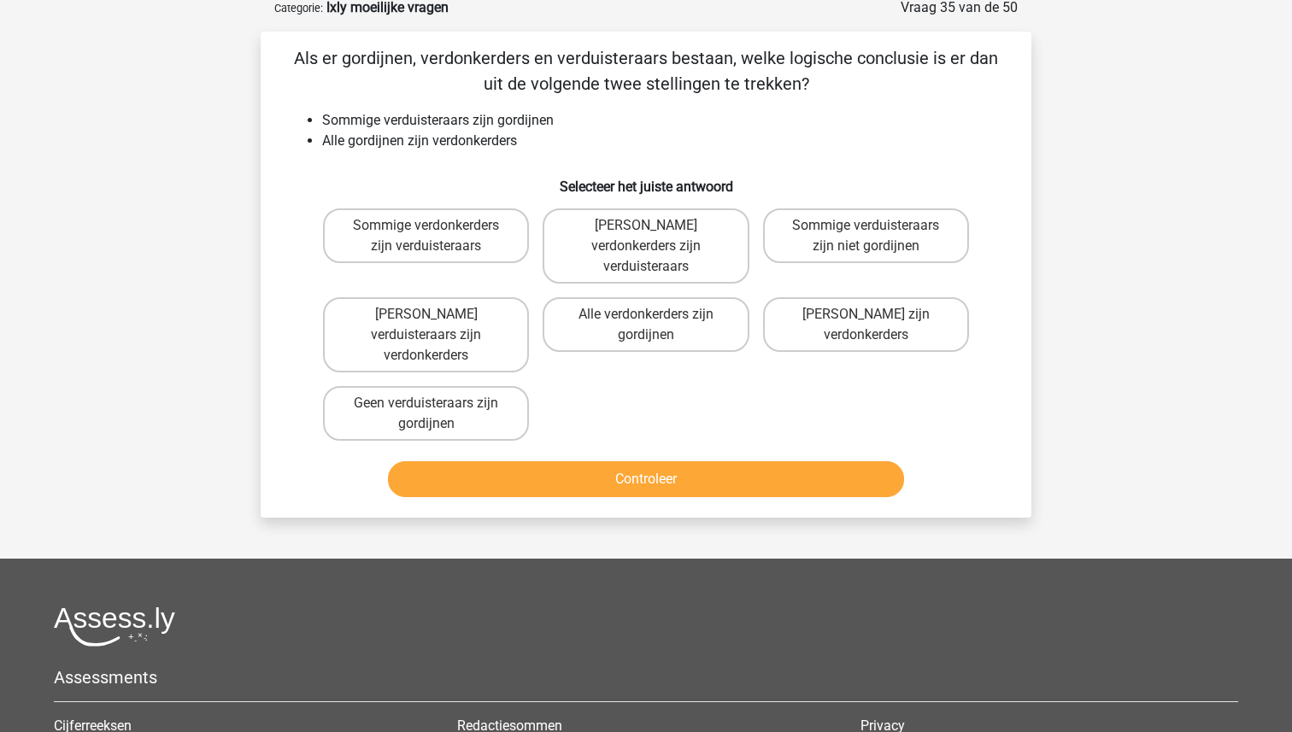
scroll to position [85, 0]
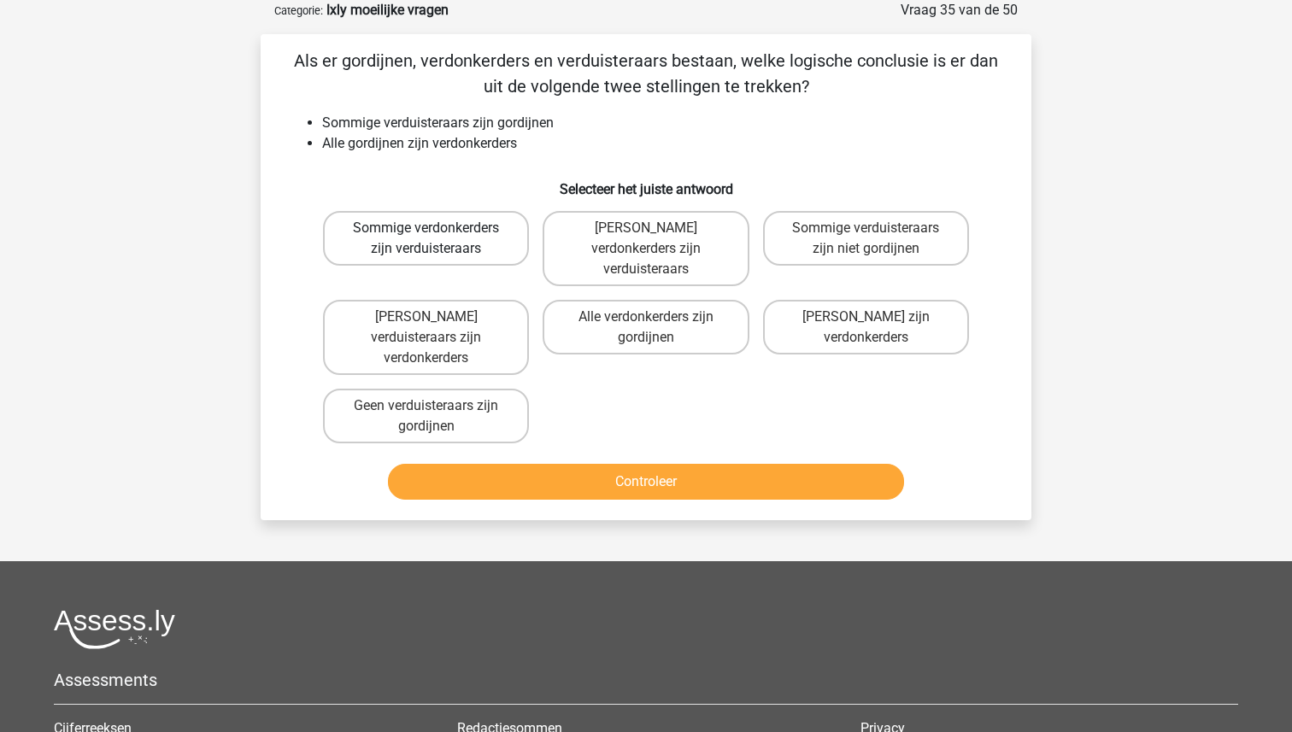
click at [444, 248] on label "Sommige verdonkerders zijn verduisteraars" at bounding box center [426, 238] width 206 height 55
click at [437, 239] on input "Sommige verdonkerders zijn verduisteraars" at bounding box center [431, 233] width 11 height 11
radio input "true"
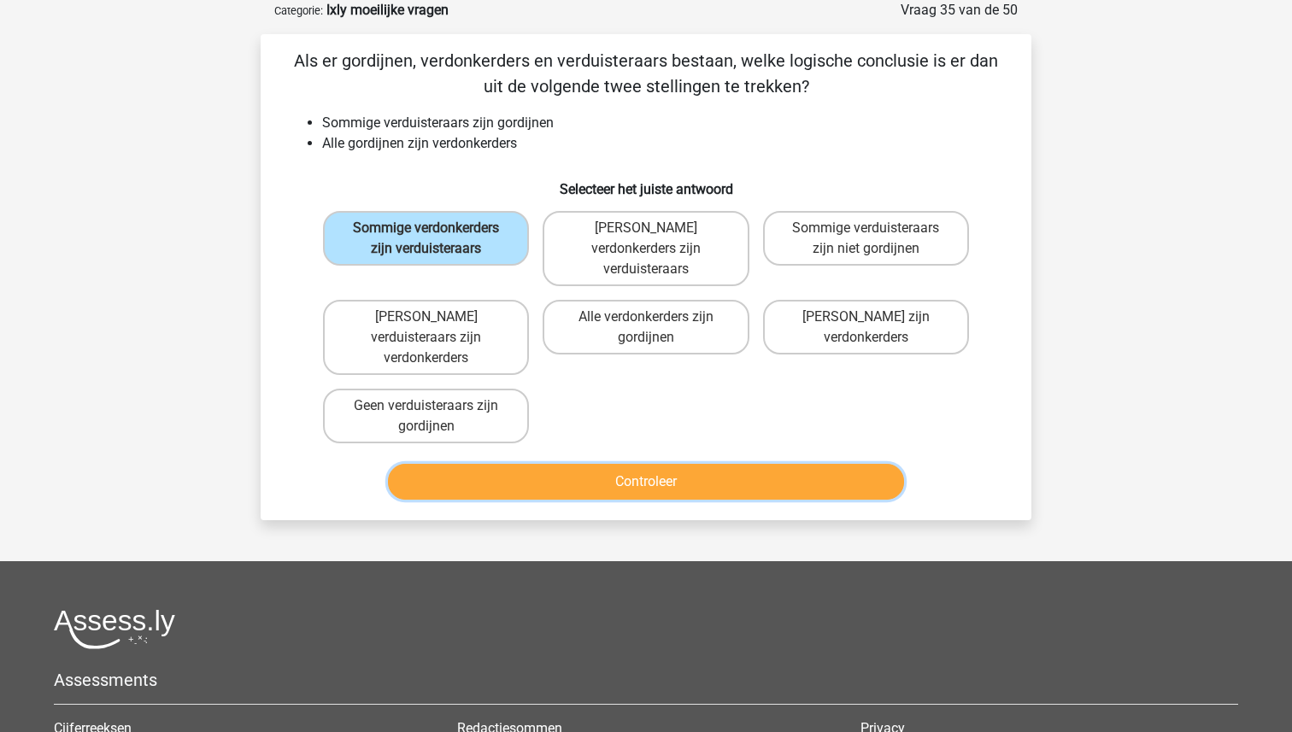
click at [587, 464] on button "Controleer" at bounding box center [646, 482] width 517 height 36
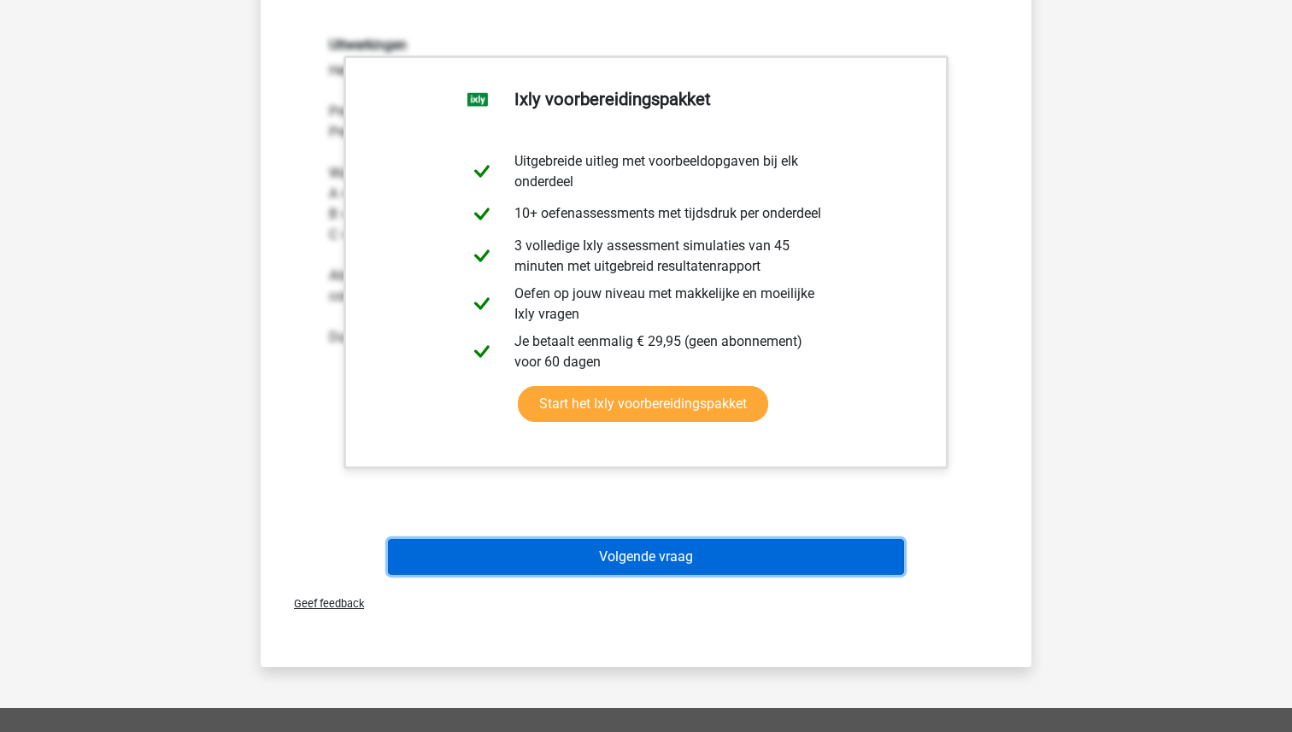
click at [597, 539] on button "Volgende vraag" at bounding box center [646, 557] width 517 height 36
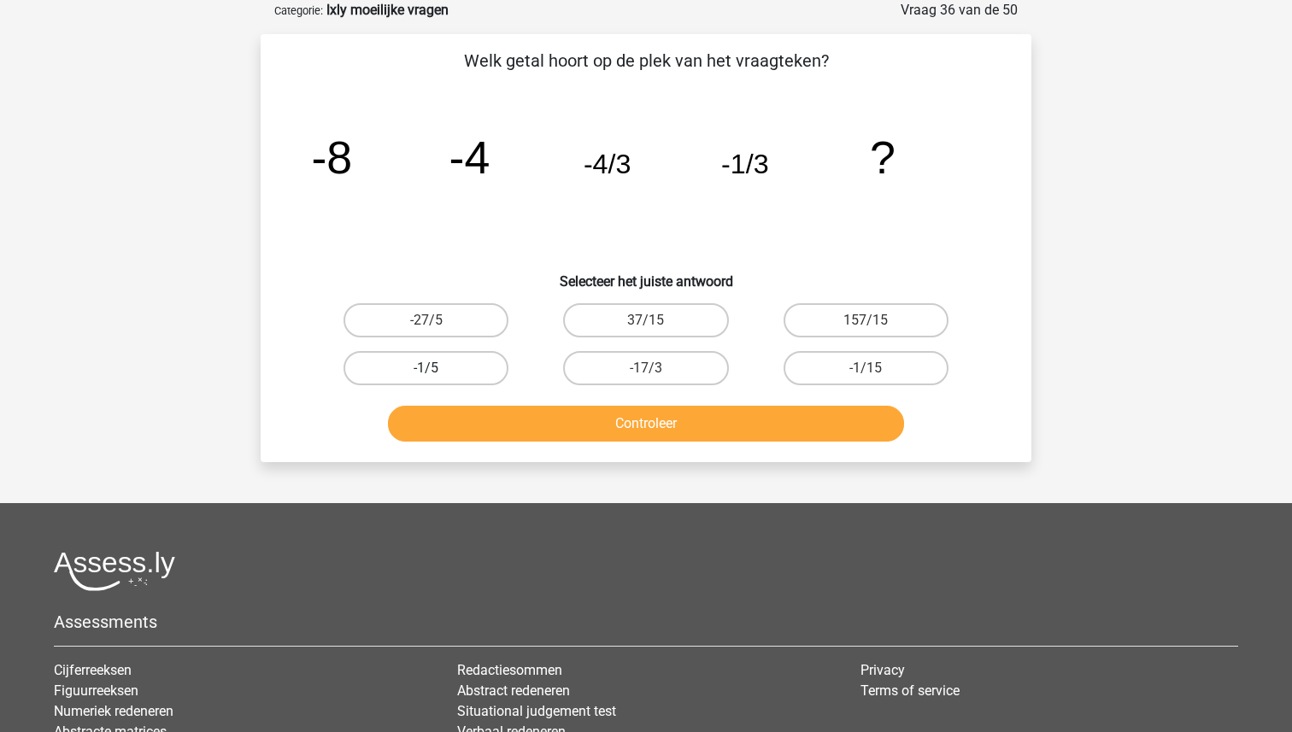
click at [473, 365] on label "-1/5" at bounding box center [425, 368] width 165 height 34
click at [437, 368] on input "-1/5" at bounding box center [431, 373] width 11 height 11
radio input "true"
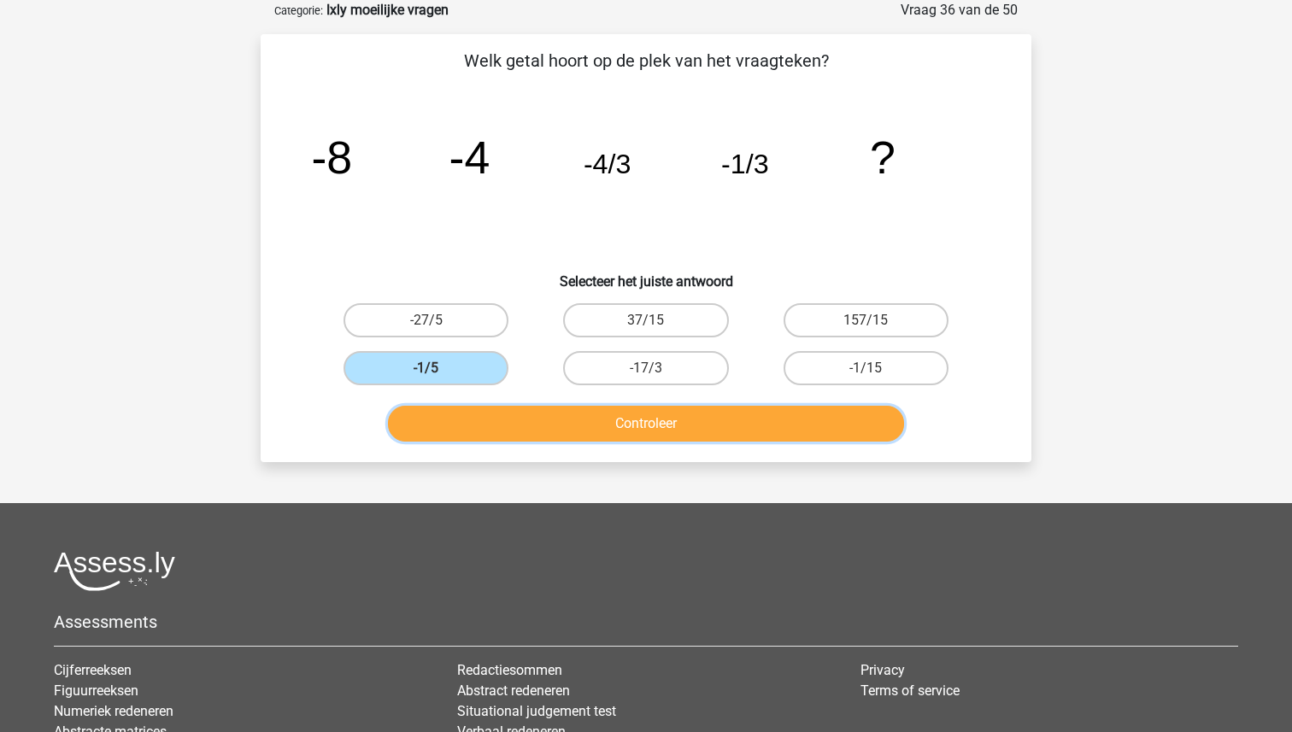
click at [595, 428] on button "Controleer" at bounding box center [646, 424] width 517 height 36
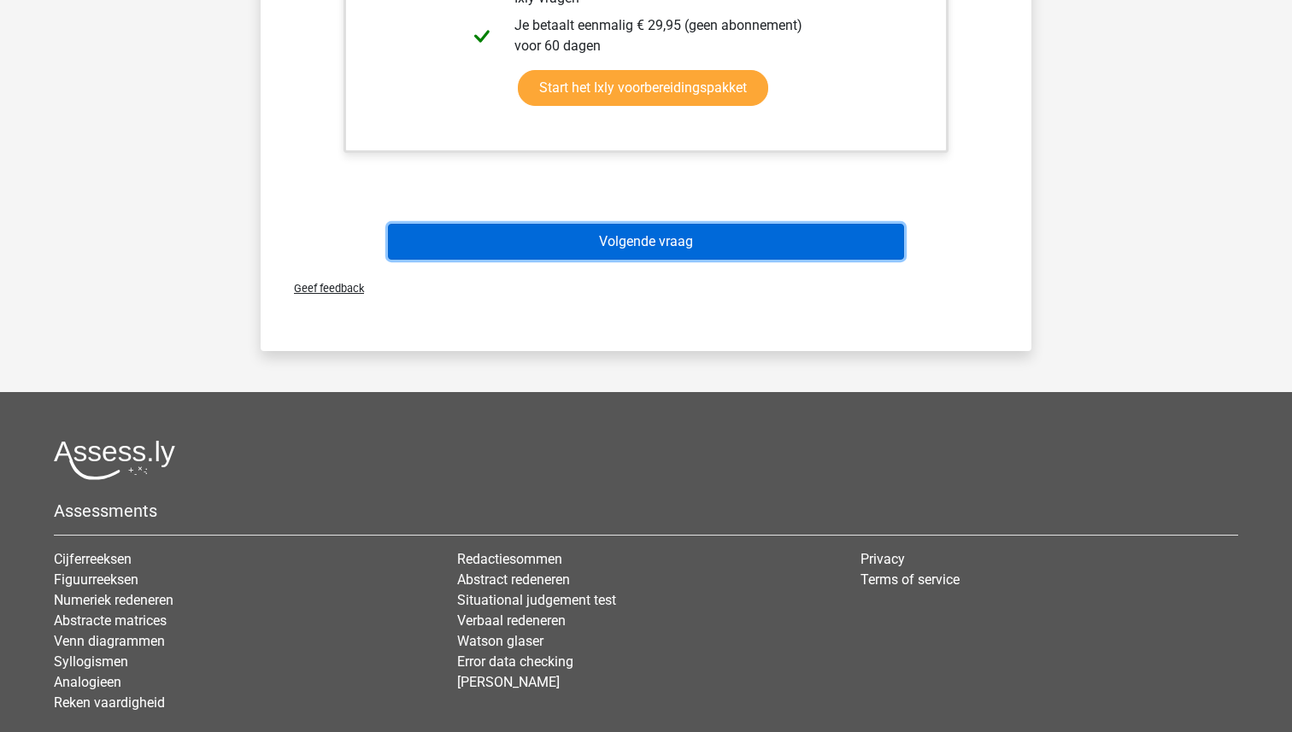
click at [693, 231] on button "Volgende vraag" at bounding box center [646, 242] width 517 height 36
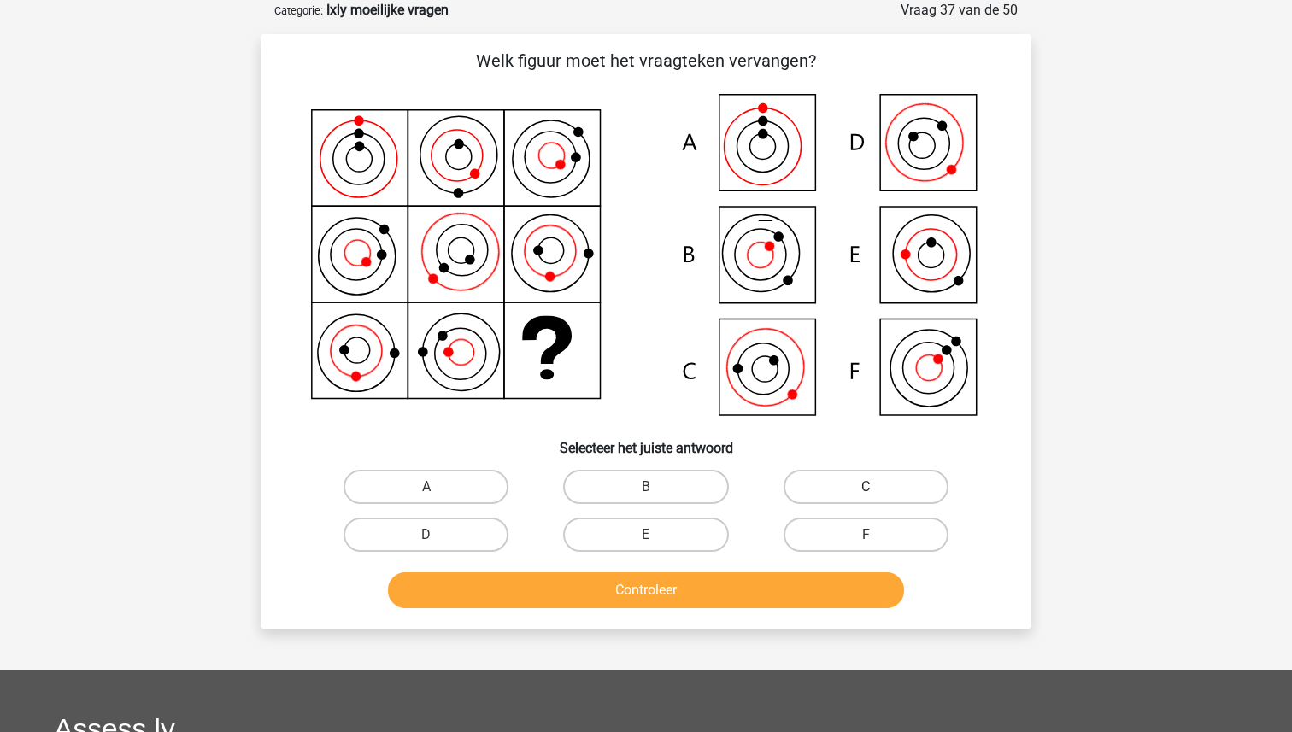
click at [840, 472] on label "C" at bounding box center [865, 487] width 165 height 34
click at [865, 487] on input "C" at bounding box center [870, 492] width 11 height 11
radio input "true"
click at [765, 594] on button "Controleer" at bounding box center [646, 590] width 517 height 36
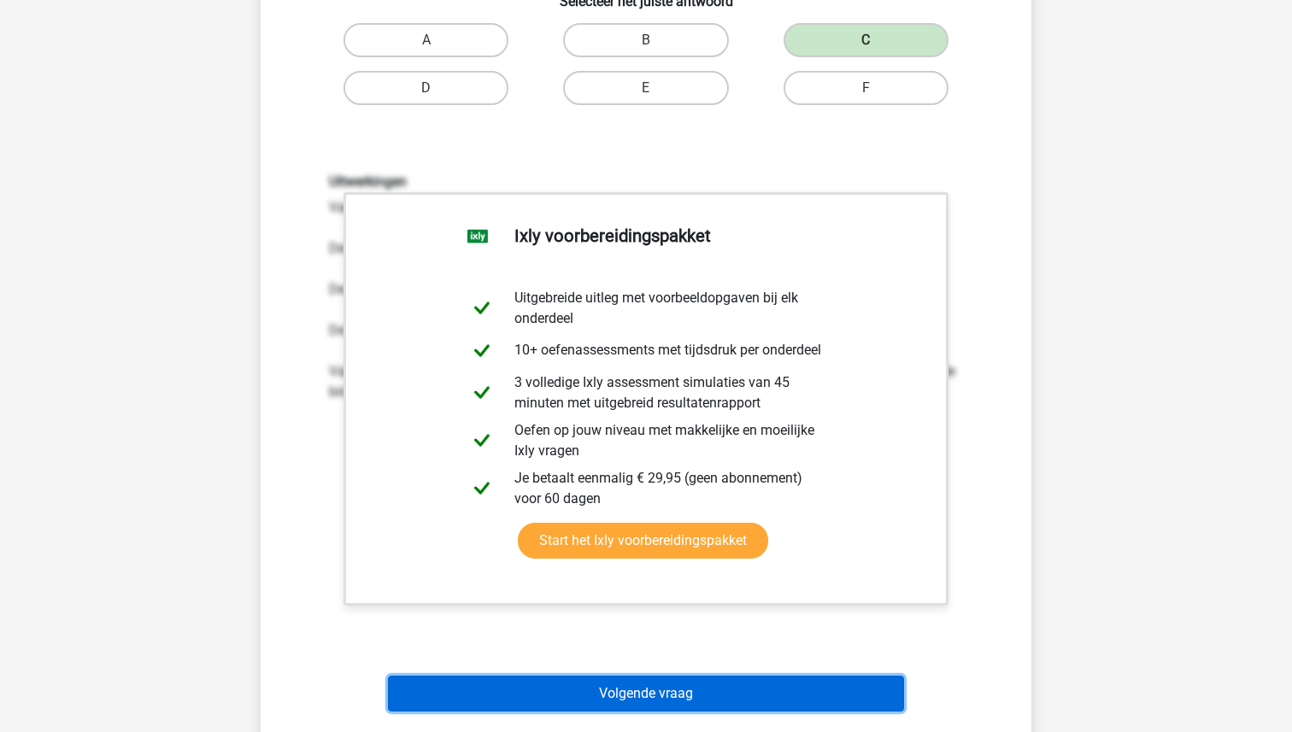
click at [657, 690] on button "Volgende vraag" at bounding box center [646, 694] width 517 height 36
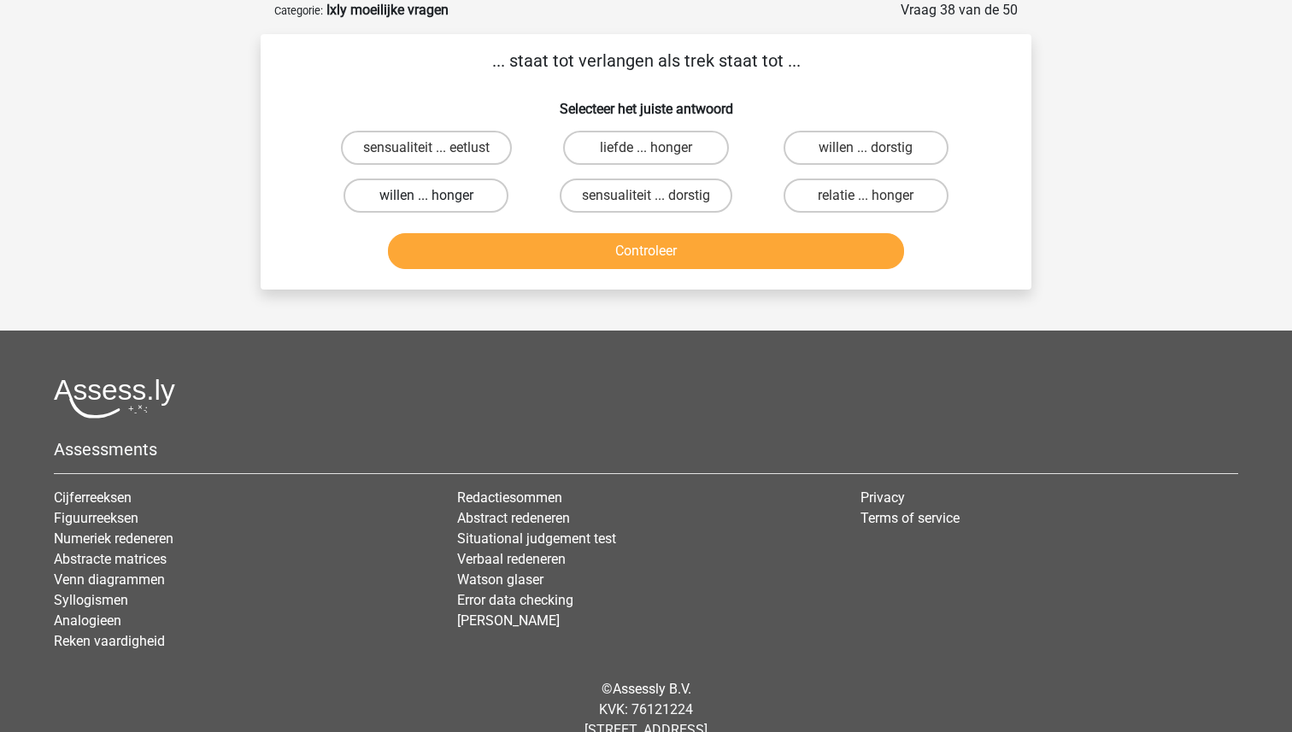
click at [424, 192] on label "willen ... honger" at bounding box center [425, 196] width 165 height 34
click at [426, 196] on input "willen ... honger" at bounding box center [431, 201] width 11 height 11
radio input "true"
click at [607, 269] on div "Controleer" at bounding box center [645, 254] width 659 height 43
click at [604, 249] on button "Controleer" at bounding box center [646, 251] width 517 height 36
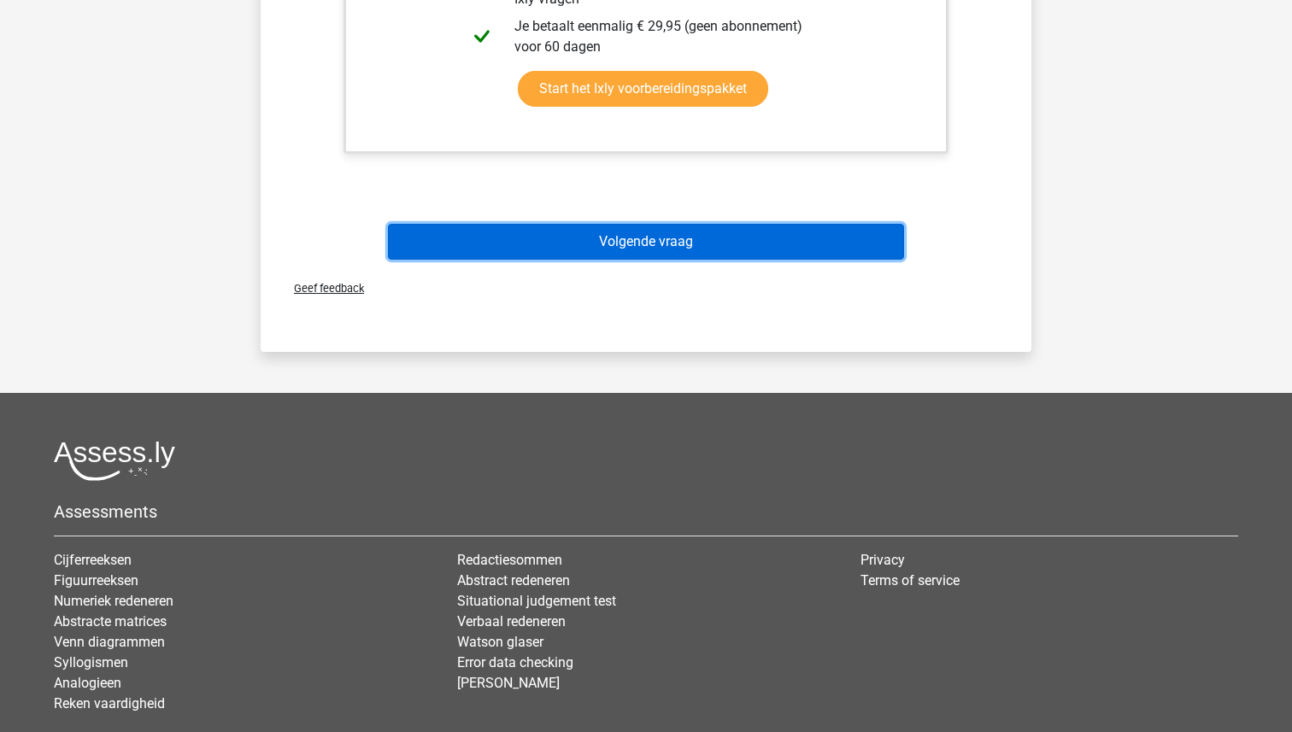
click at [599, 230] on button "Volgende vraag" at bounding box center [646, 242] width 517 height 36
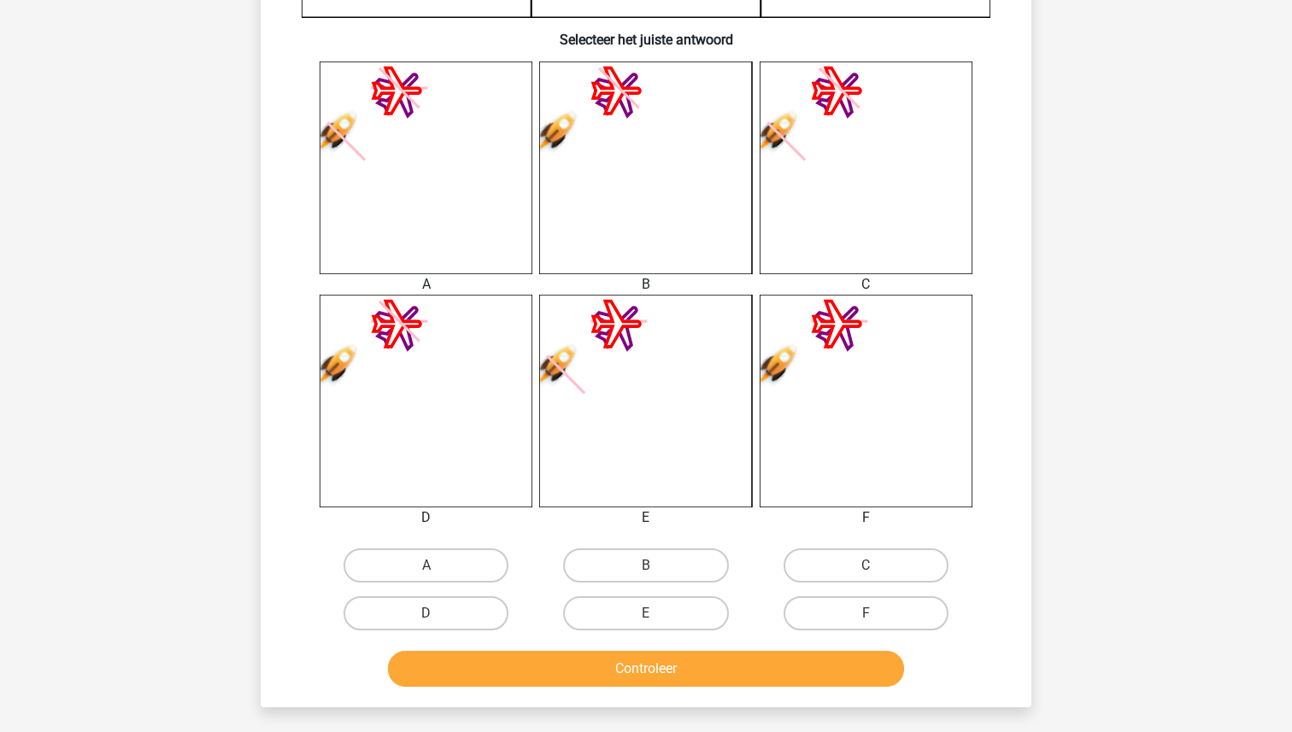
scroll to position [618, 0]
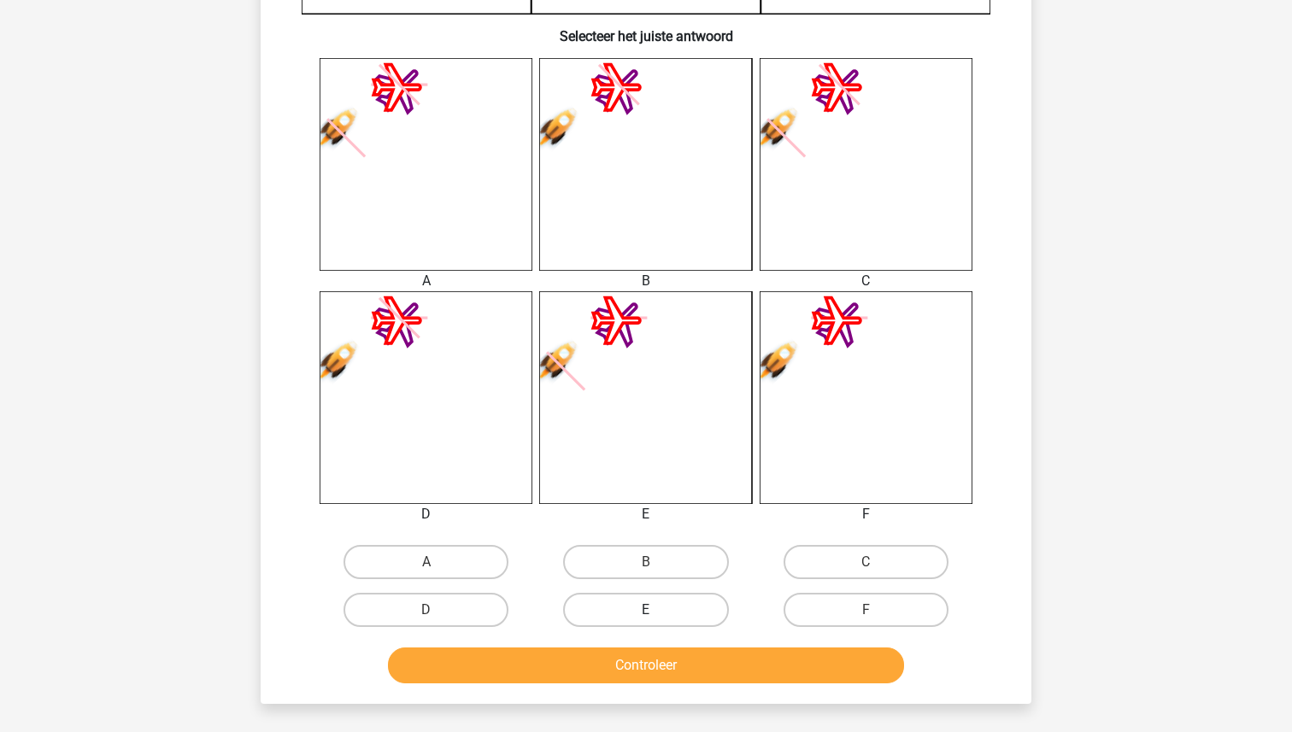
click at [623, 601] on label "E" at bounding box center [645, 610] width 165 height 34
click at [646, 610] on input "E" at bounding box center [651, 615] width 11 height 11
radio input "true"
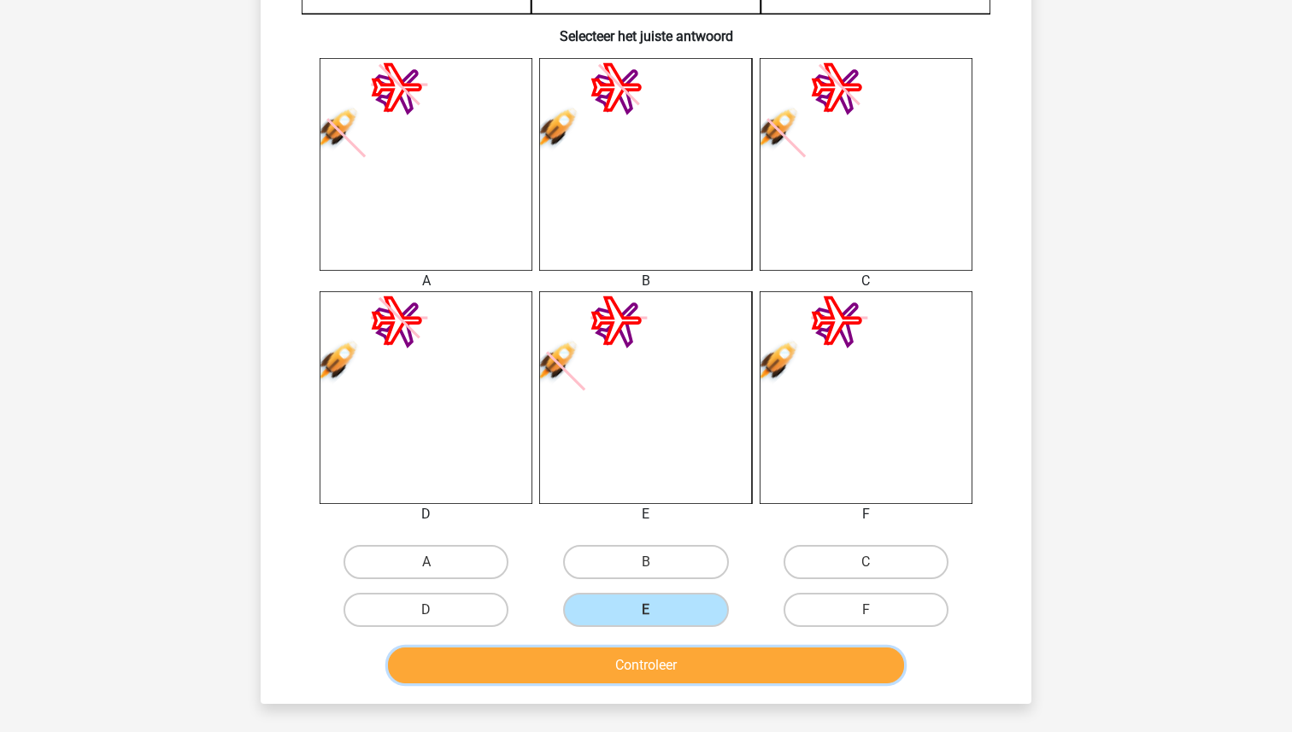
click at [635, 657] on button "Controleer" at bounding box center [646, 665] width 517 height 36
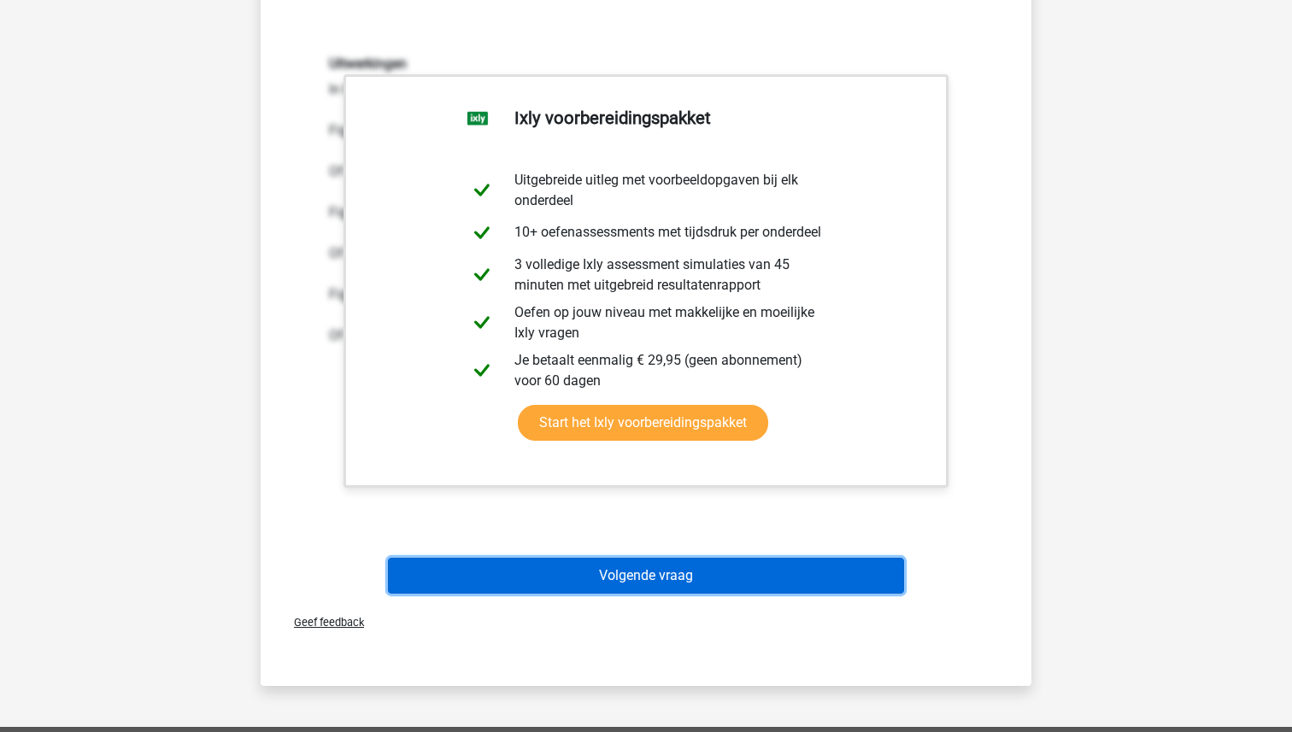
click at [635, 559] on button "Volgende vraag" at bounding box center [646, 576] width 517 height 36
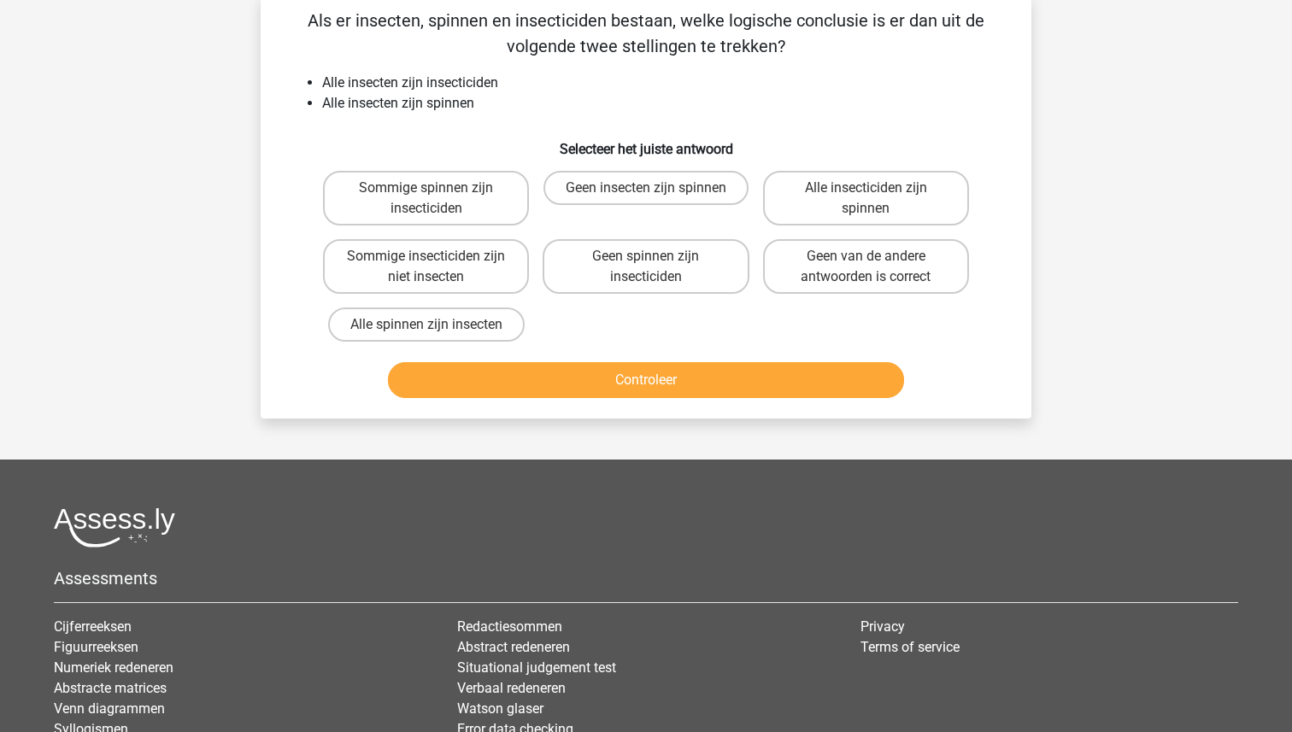
scroll to position [85, 0]
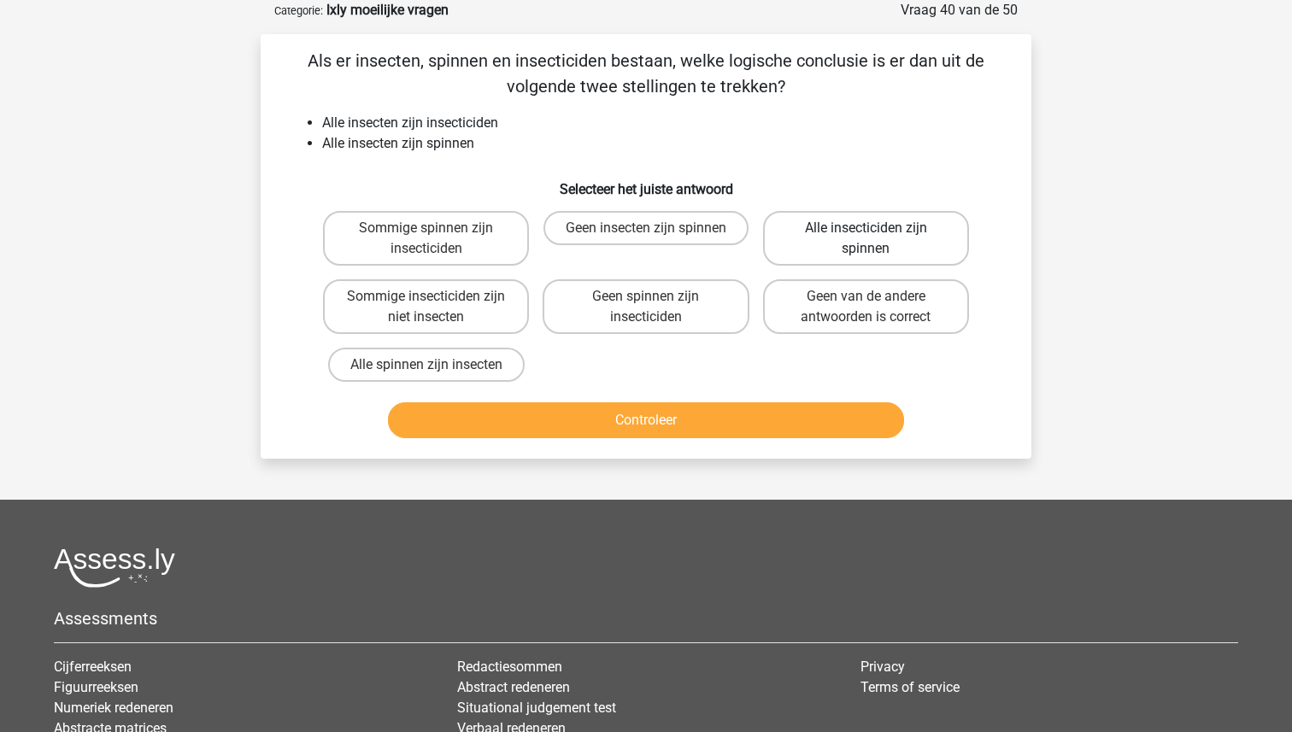
click at [842, 235] on label "Alle insecticiden zijn spinnen" at bounding box center [866, 238] width 206 height 55
click at [865, 235] on input "Alle insecticiden zijn spinnen" at bounding box center [870, 233] width 11 height 11
radio input "true"
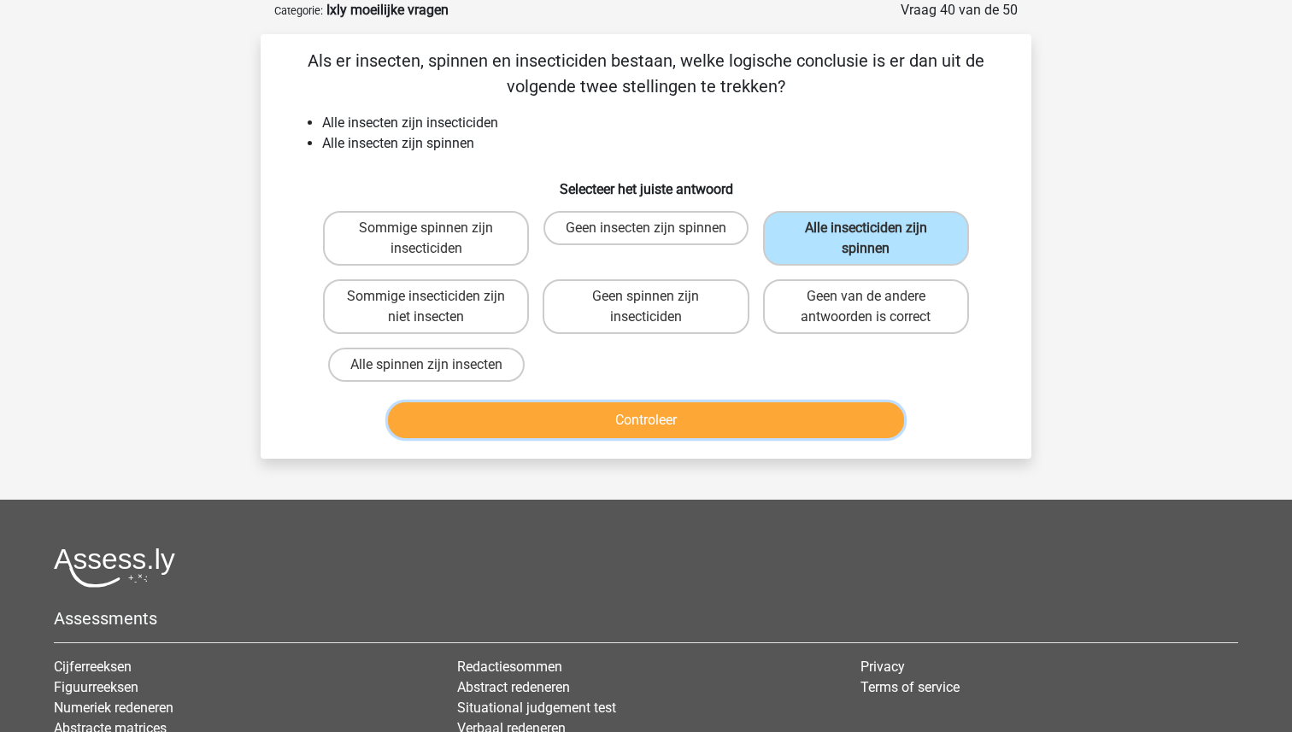
click at [678, 431] on button "Controleer" at bounding box center [646, 420] width 517 height 36
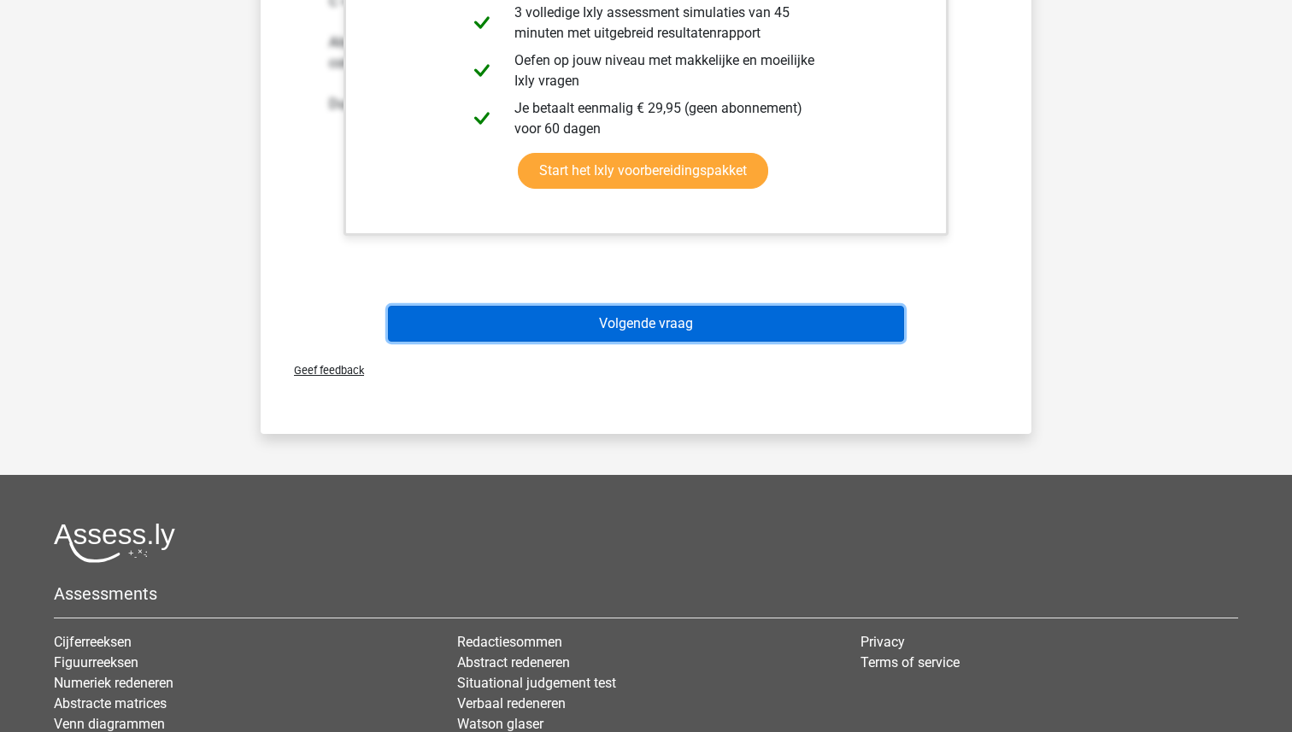
click at [667, 325] on button "Volgende vraag" at bounding box center [646, 324] width 517 height 36
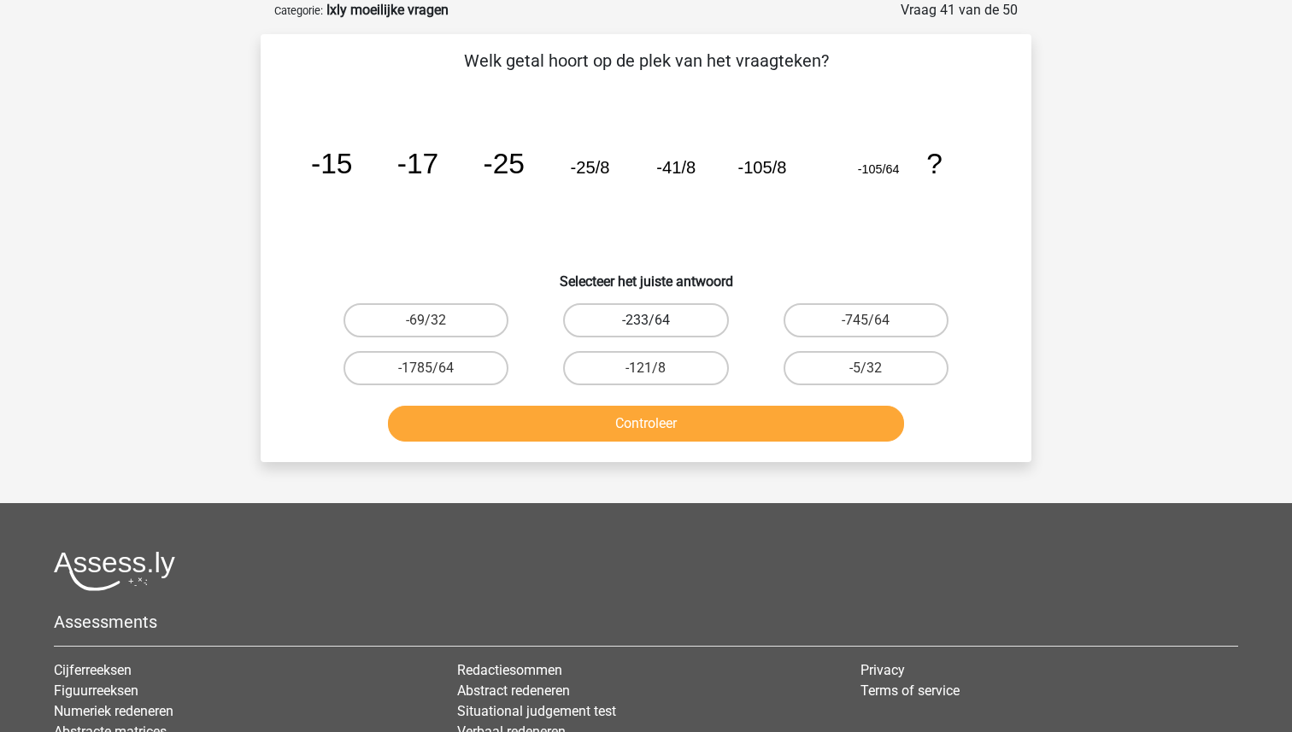
click at [679, 320] on label "-233/64" at bounding box center [645, 320] width 165 height 34
click at [657, 320] on input "-233/64" at bounding box center [651, 325] width 11 height 11
radio input "true"
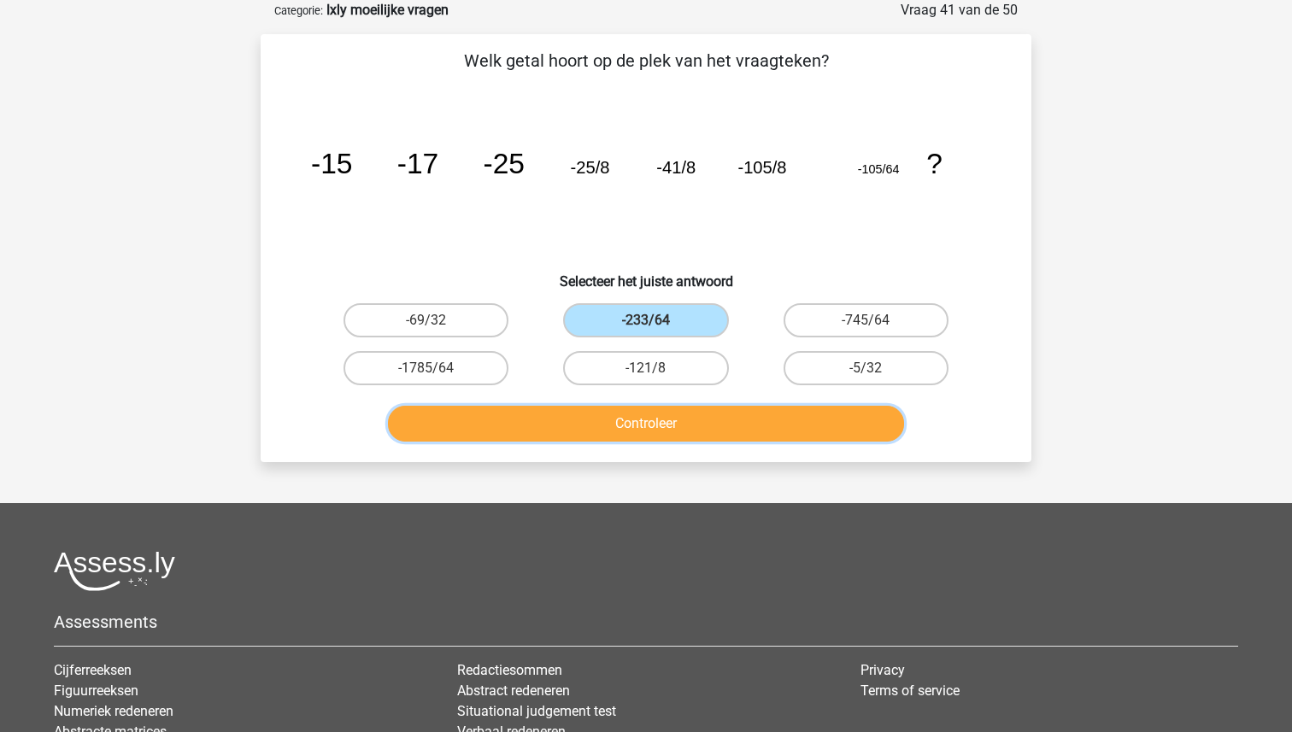
click at [665, 420] on button "Controleer" at bounding box center [646, 424] width 517 height 36
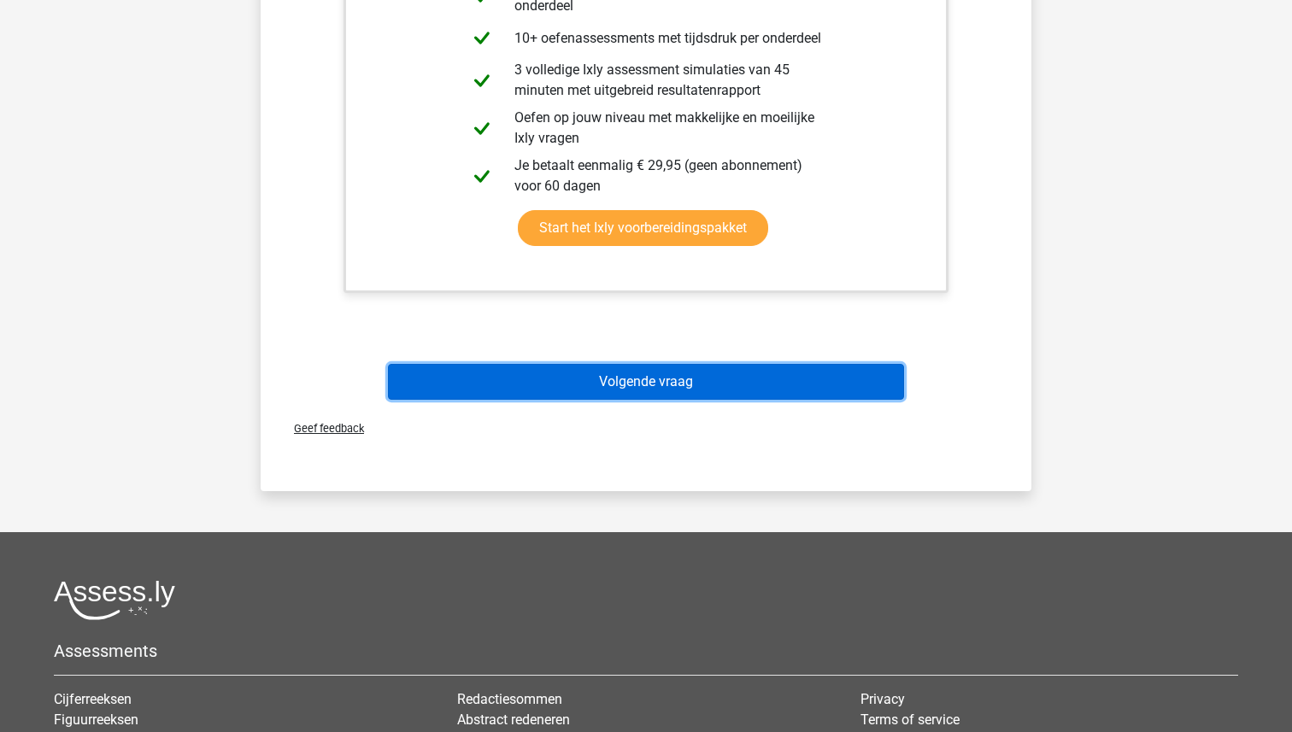
click at [653, 383] on button "Volgende vraag" at bounding box center [646, 382] width 517 height 36
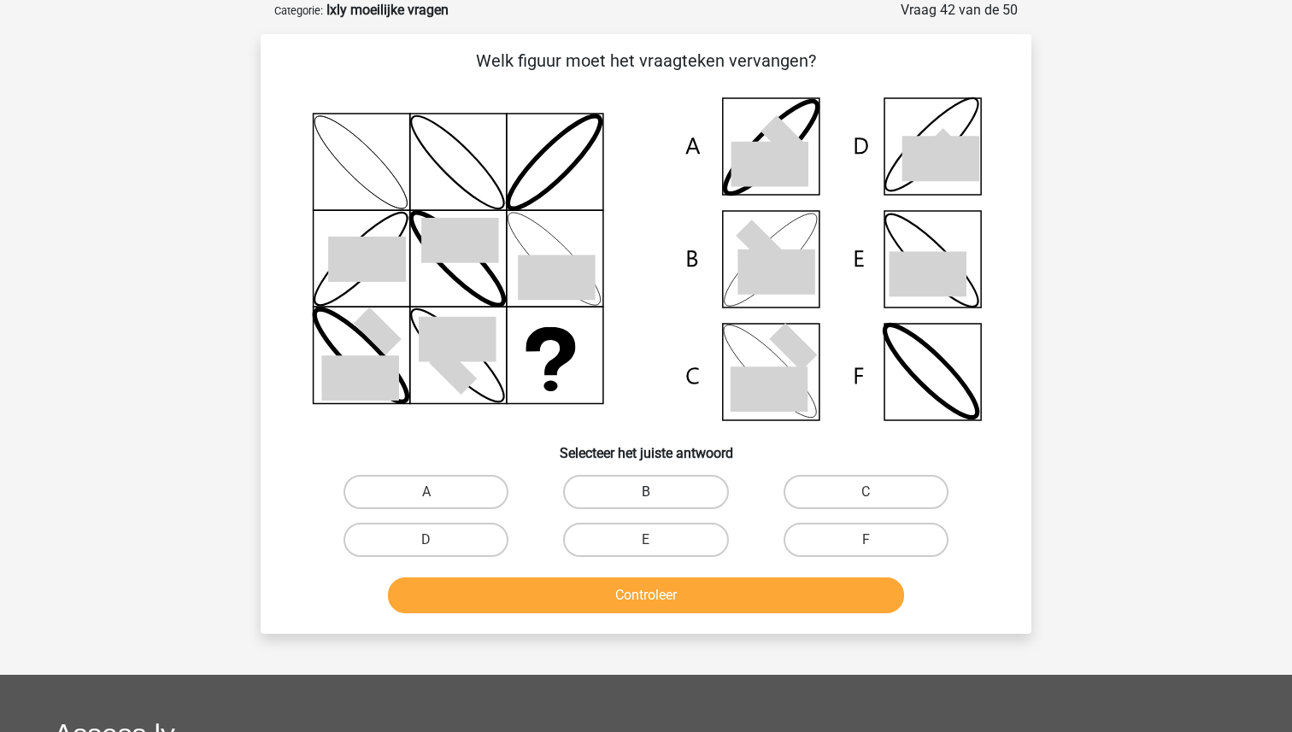
click at [655, 479] on label "B" at bounding box center [645, 492] width 165 height 34
click at [655, 492] on input "B" at bounding box center [651, 497] width 11 height 11
radio input "true"
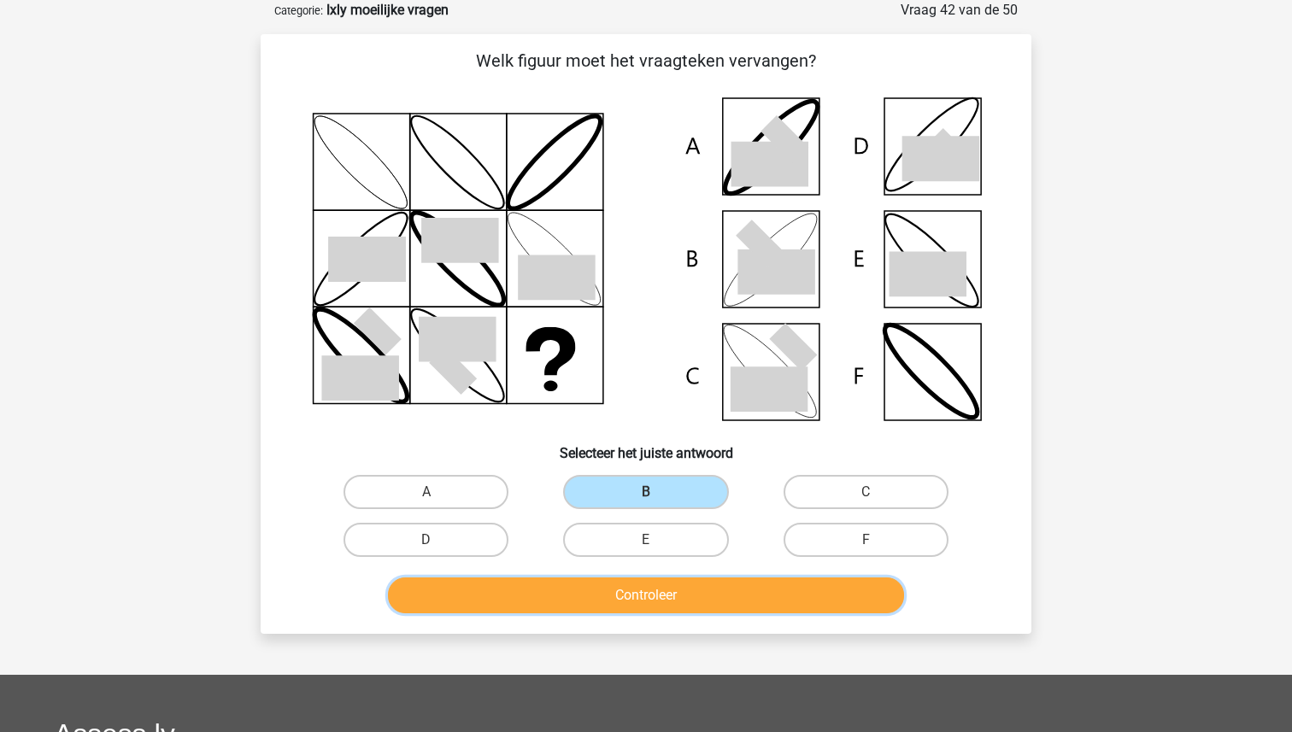
click at [640, 603] on button "Controleer" at bounding box center [646, 595] width 517 height 36
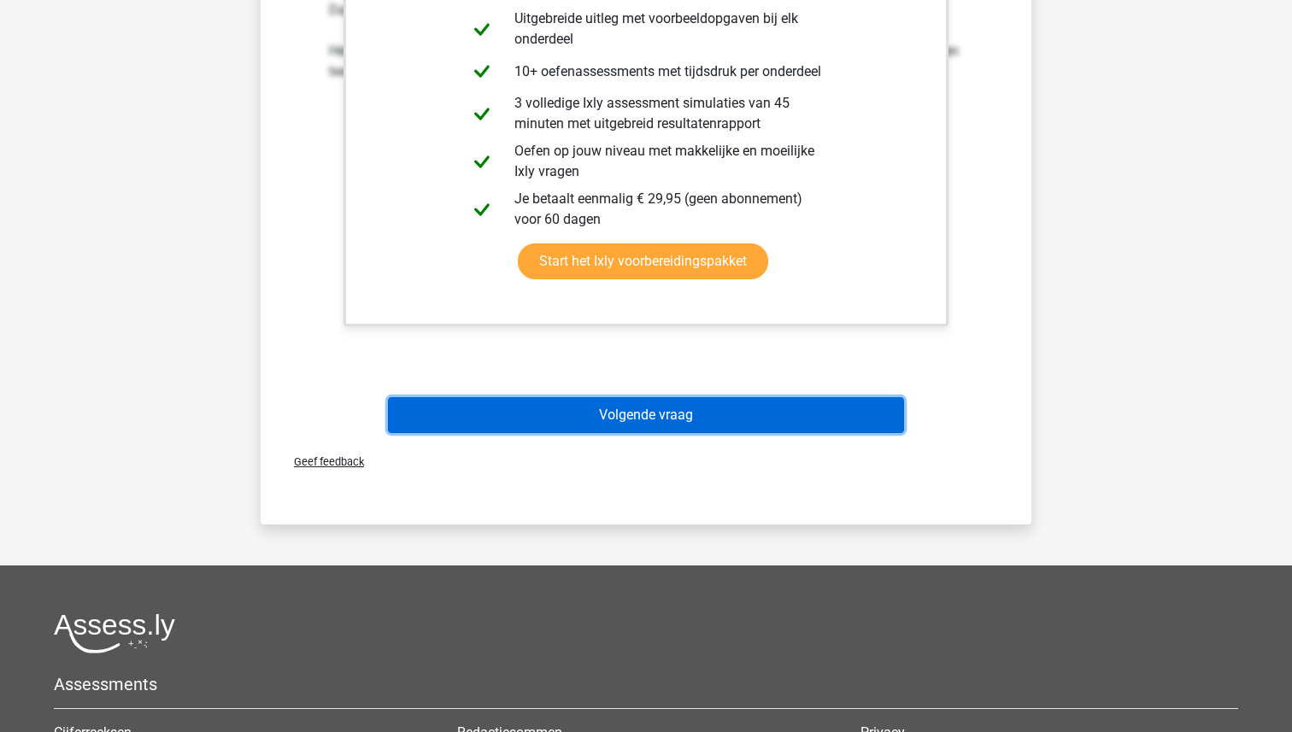
click at [653, 413] on button "Volgende vraag" at bounding box center [646, 415] width 517 height 36
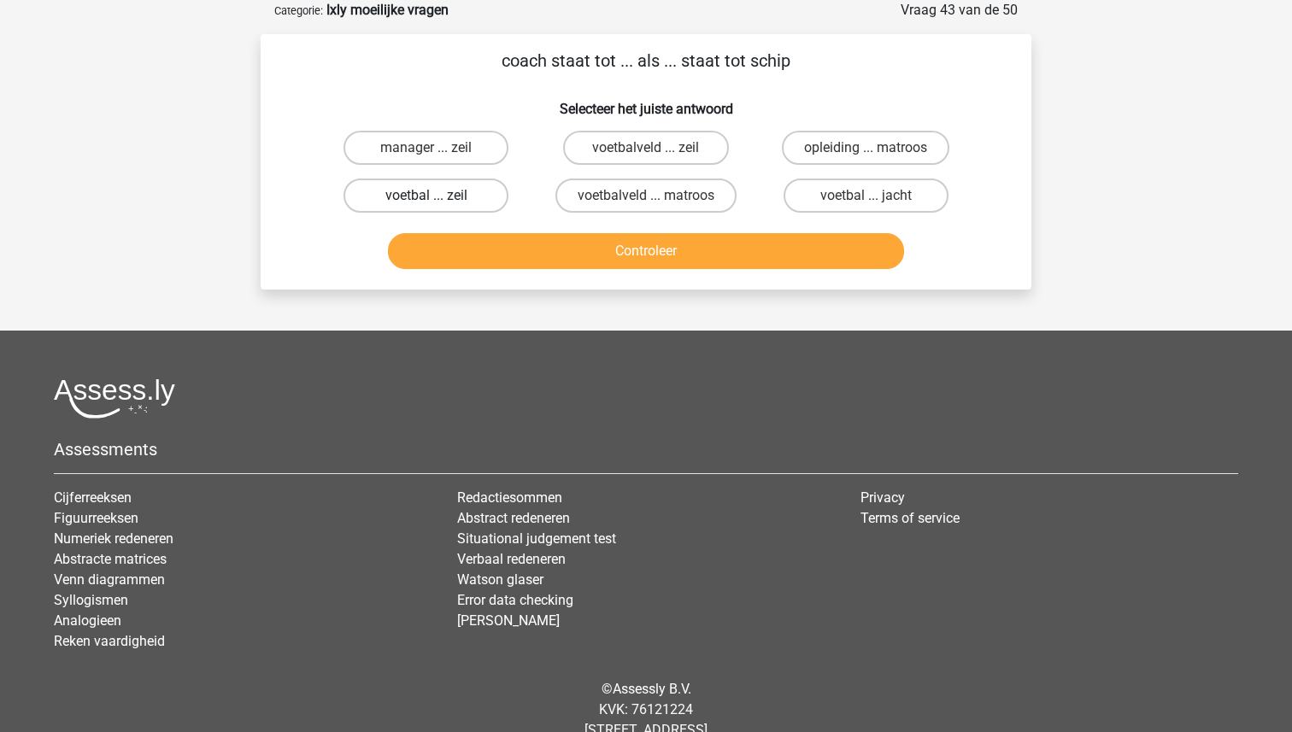
click at [468, 185] on label "voetbal ... zeil" at bounding box center [425, 196] width 165 height 34
click at [437, 196] on input "voetbal ... zeil" at bounding box center [431, 201] width 11 height 11
radio input "true"
click at [565, 265] on button "Controleer" at bounding box center [646, 251] width 517 height 36
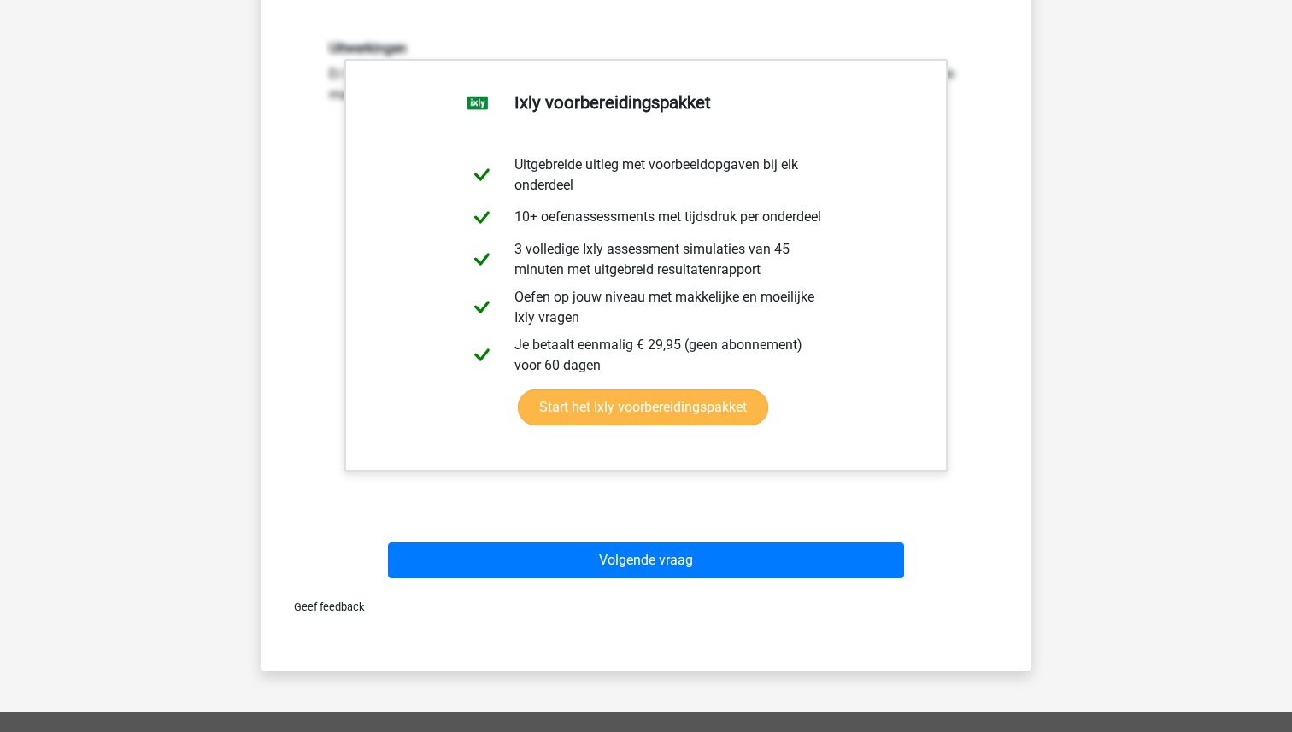
scroll to position [349, 0]
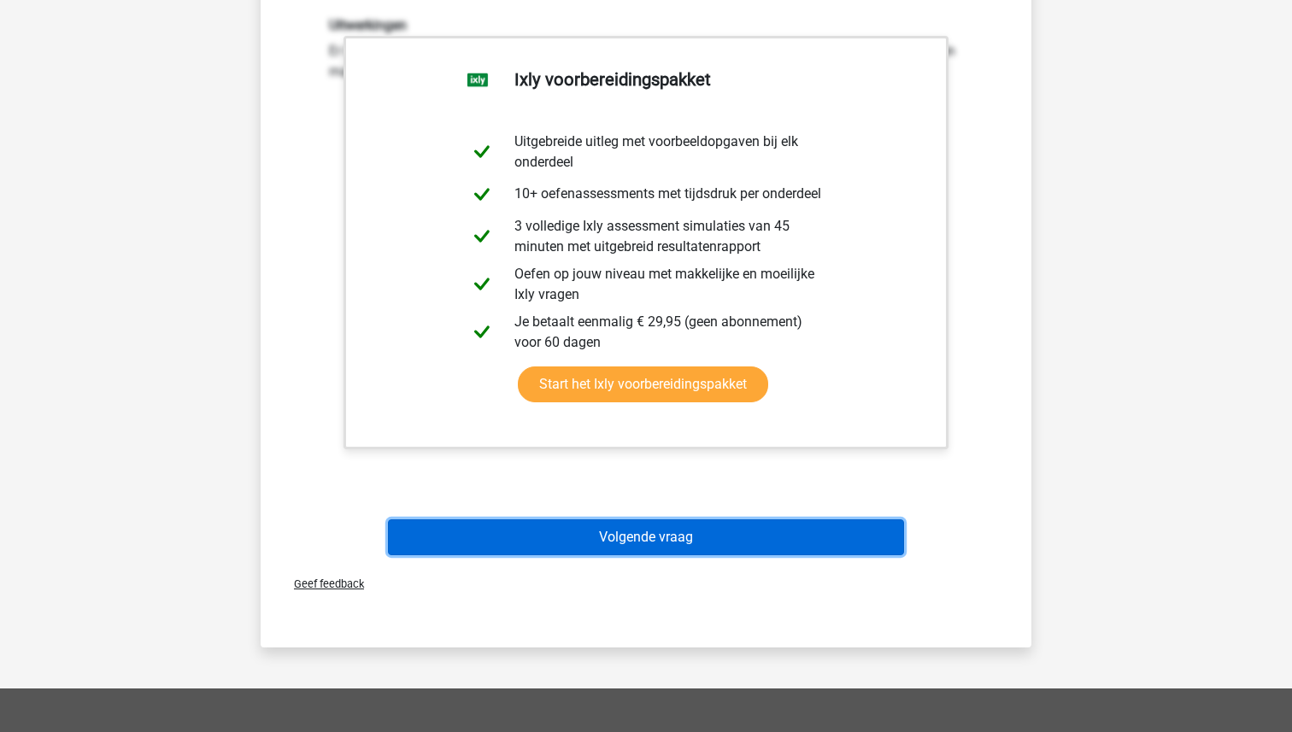
click at [661, 546] on button "Volgende vraag" at bounding box center [646, 537] width 517 height 36
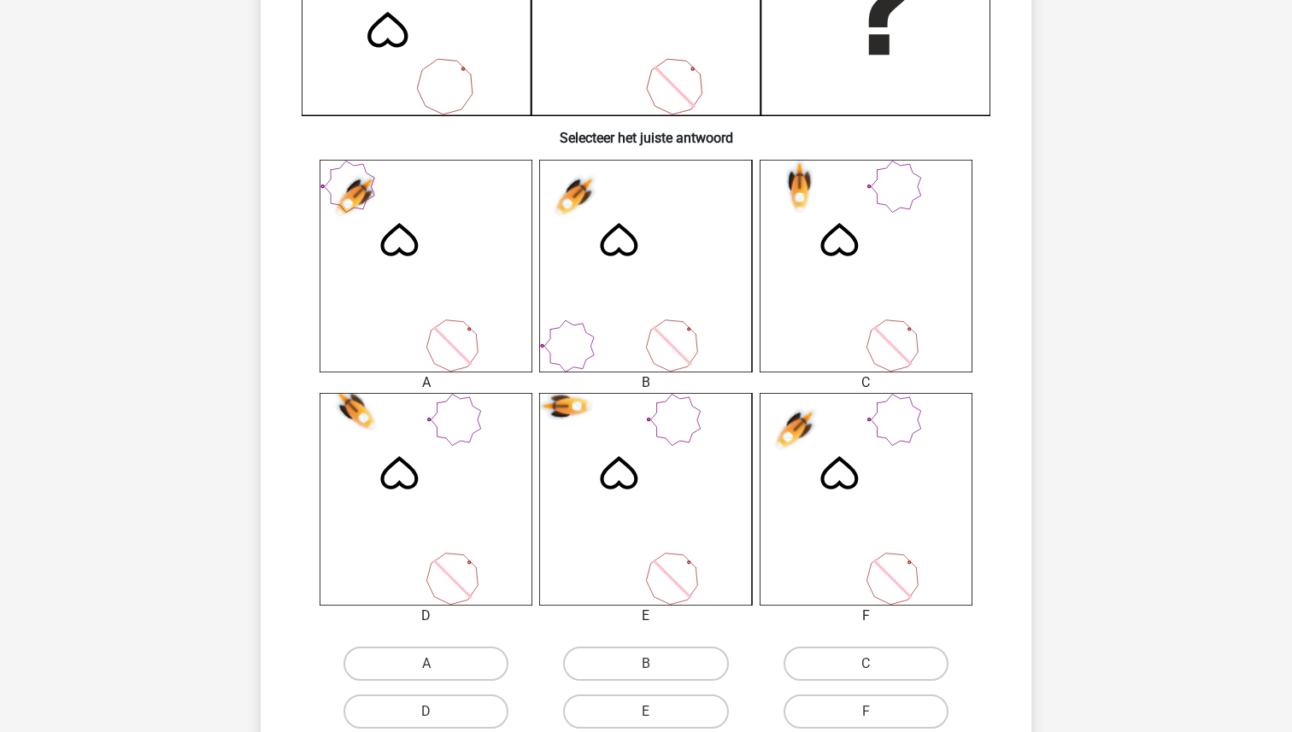
scroll to position [518, 0]
click at [856, 702] on label "F" at bounding box center [865, 710] width 165 height 34
click at [865, 710] on input "F" at bounding box center [870, 715] width 11 height 11
radio input "true"
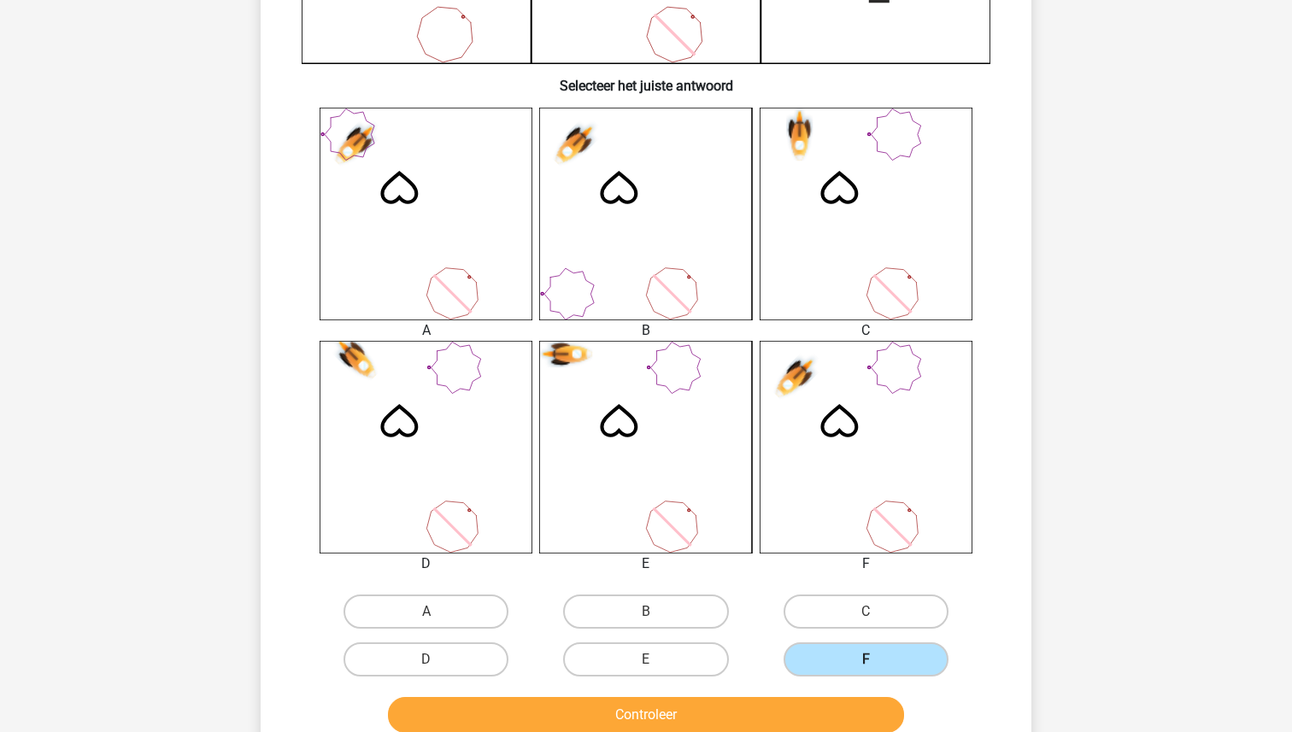
scroll to position [620, 0]
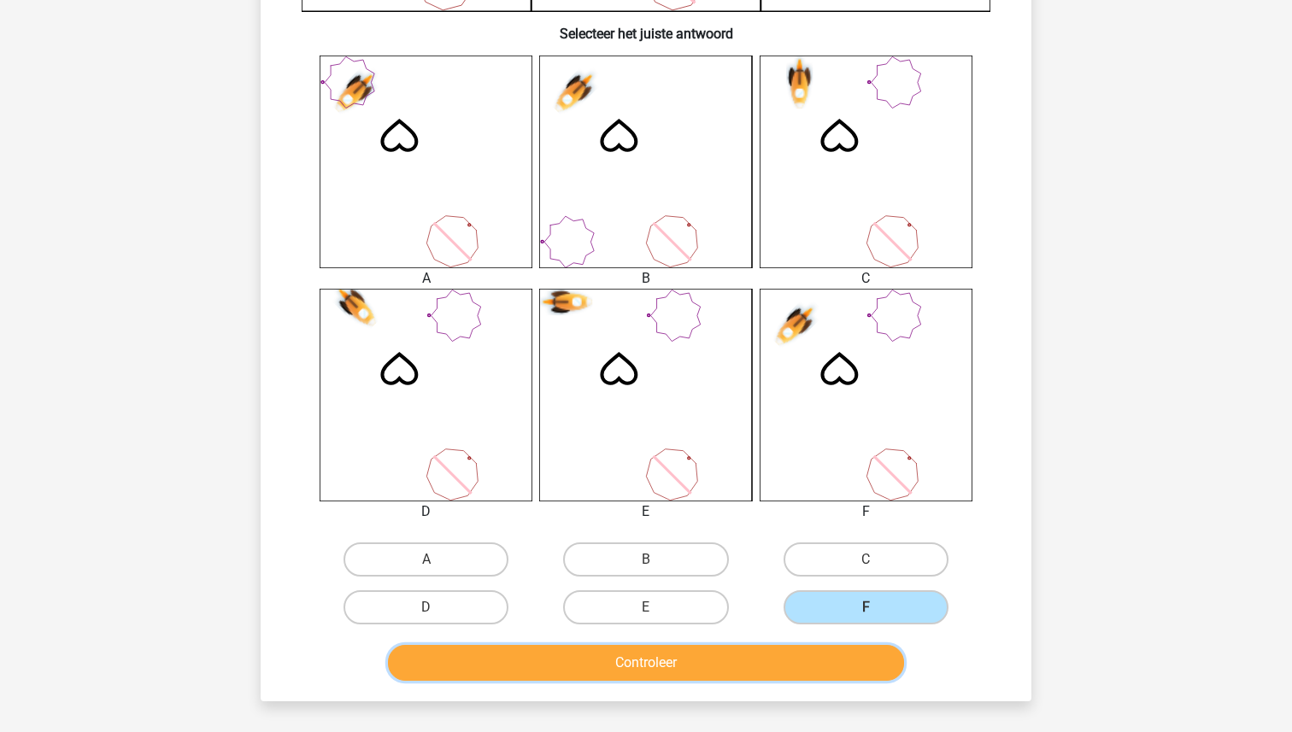
click at [752, 671] on button "Controleer" at bounding box center [646, 663] width 517 height 36
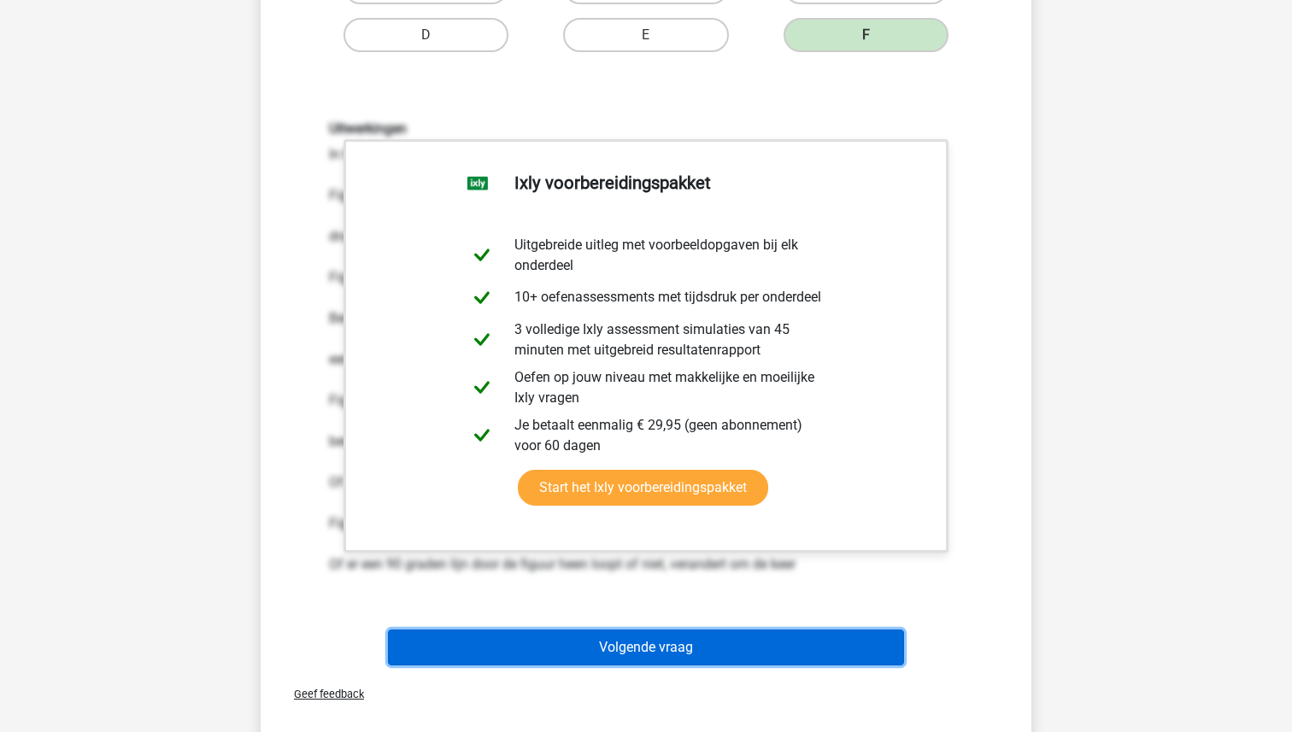
click at [649, 648] on button "Volgende vraag" at bounding box center [646, 648] width 517 height 36
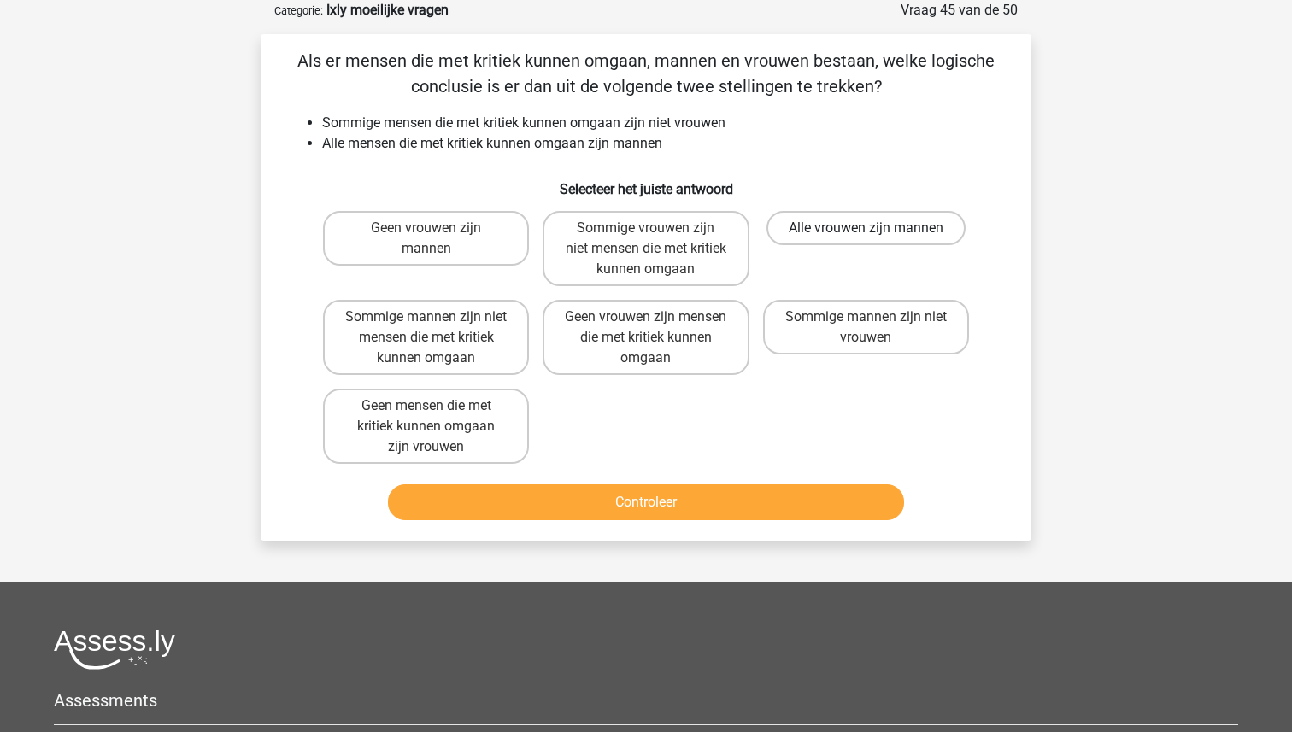
scroll to position [85, 0]
click at [644, 243] on label "Sommige vrouwen zijn niet mensen die met kritiek kunnen omgaan" at bounding box center [645, 248] width 206 height 75
click at [646, 239] on input "Sommige vrouwen zijn niet mensen die met kritiek kunnen omgaan" at bounding box center [651, 233] width 11 height 11
radio input "true"
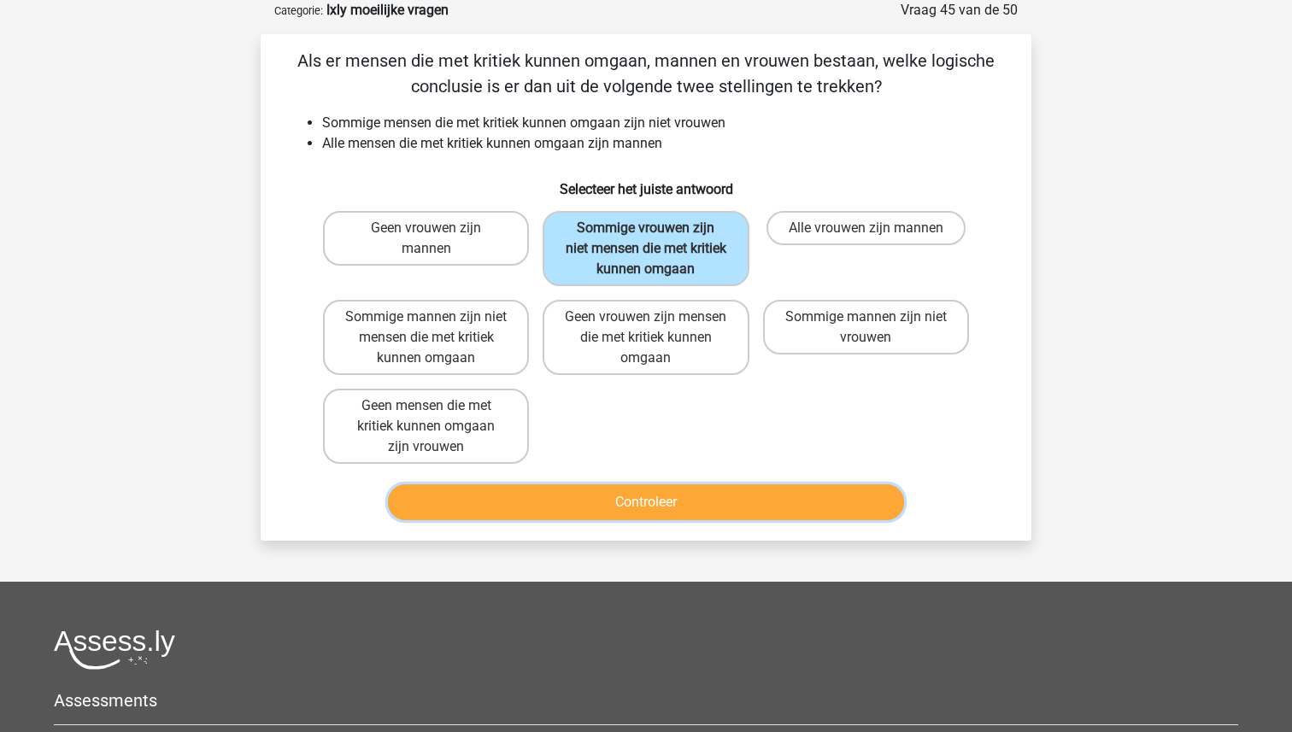
click at [659, 499] on button "Controleer" at bounding box center [646, 502] width 517 height 36
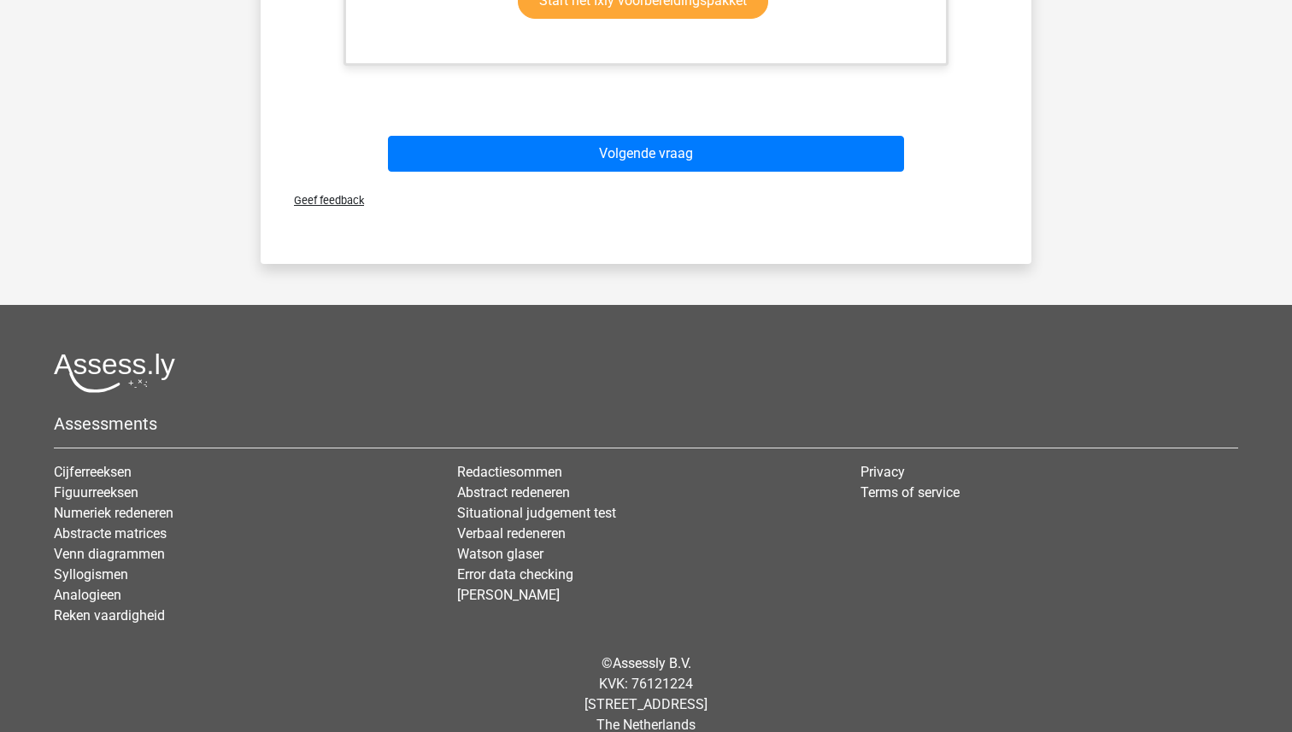
scroll to position [1000, 0]
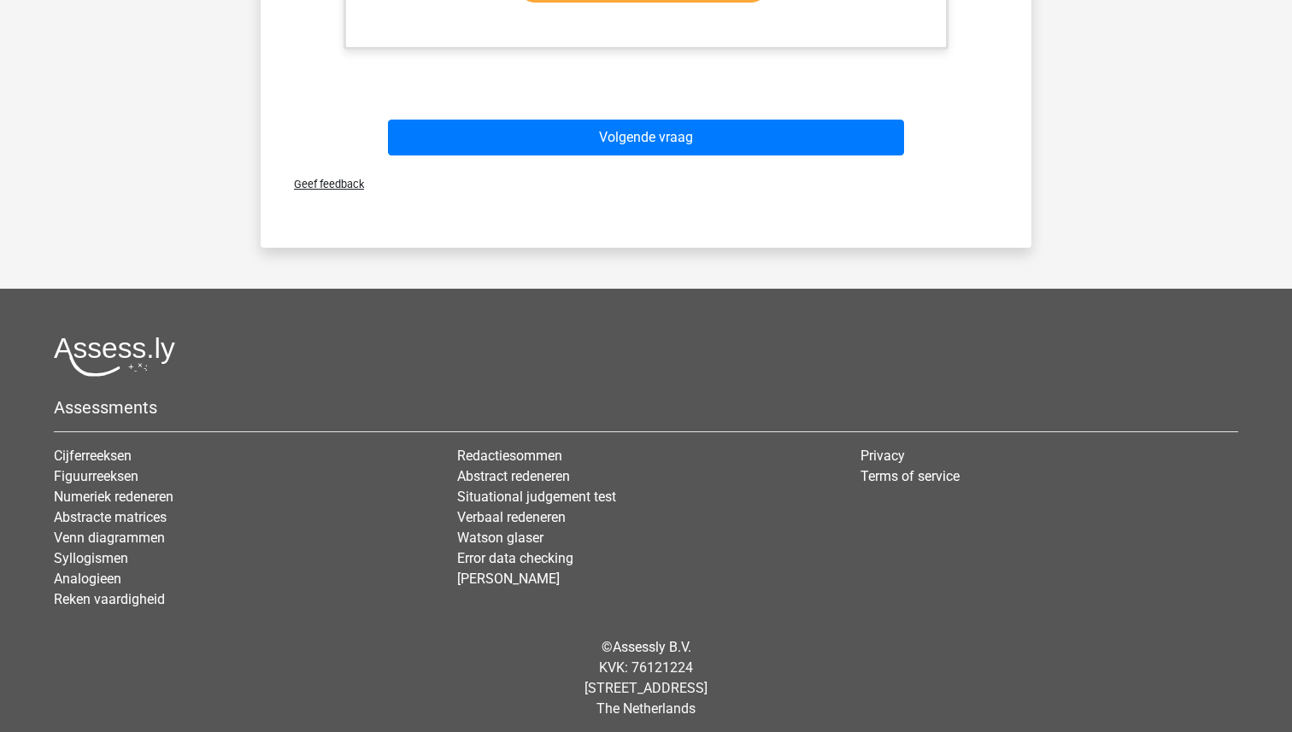
click at [629, 119] on div "Volgende vraag" at bounding box center [646, 134] width 716 height 56
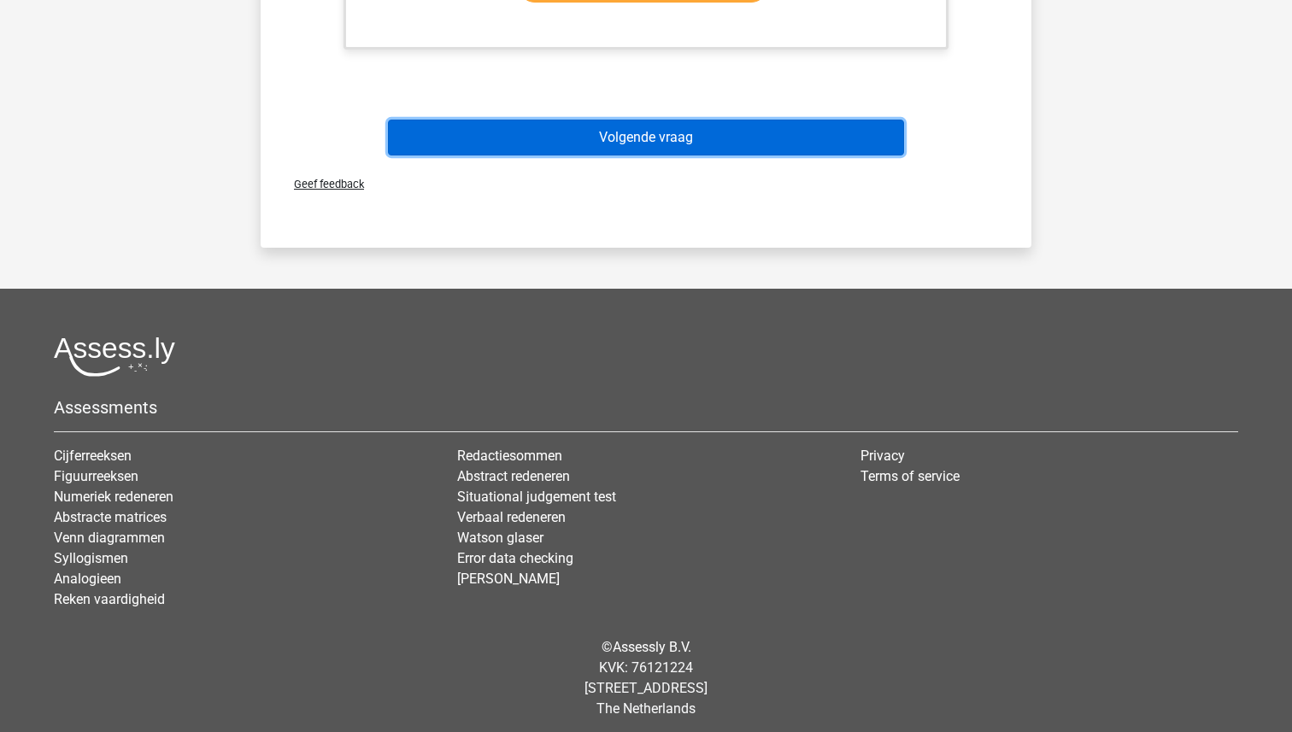
click at [630, 145] on button "Volgende vraag" at bounding box center [646, 138] width 517 height 36
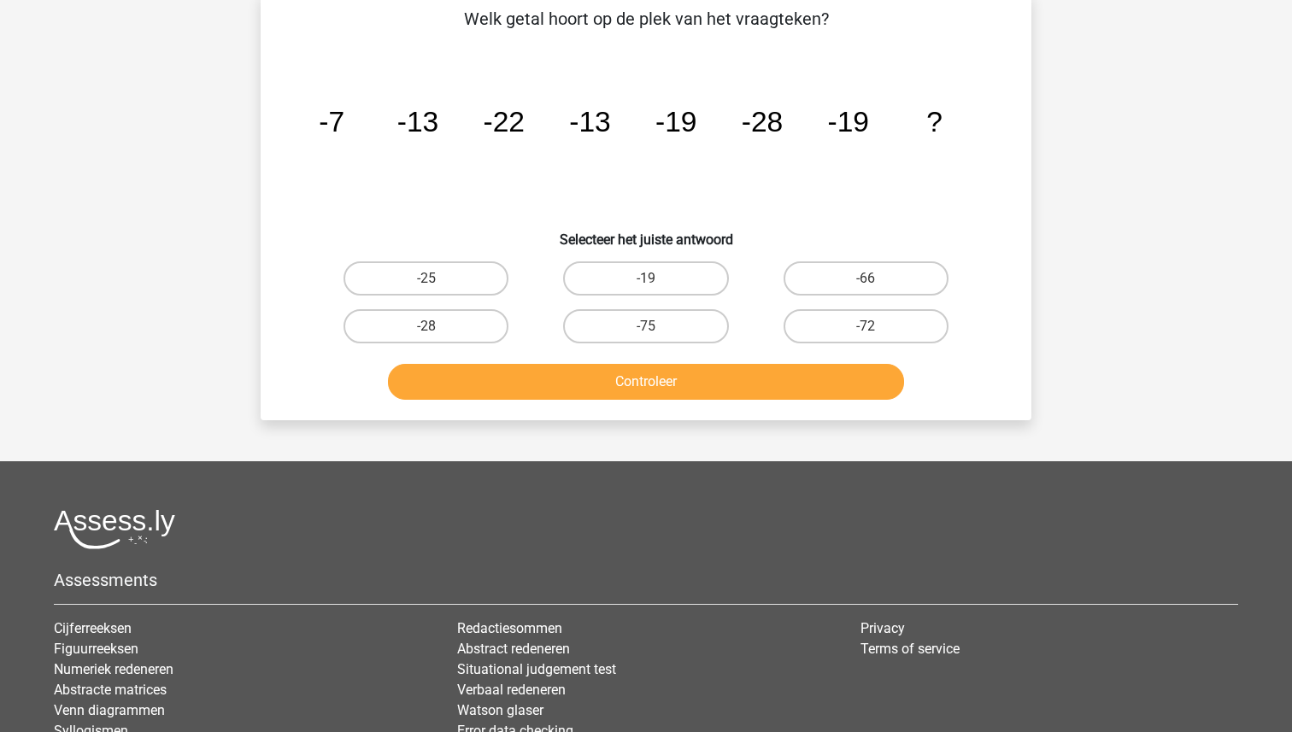
scroll to position [85, 0]
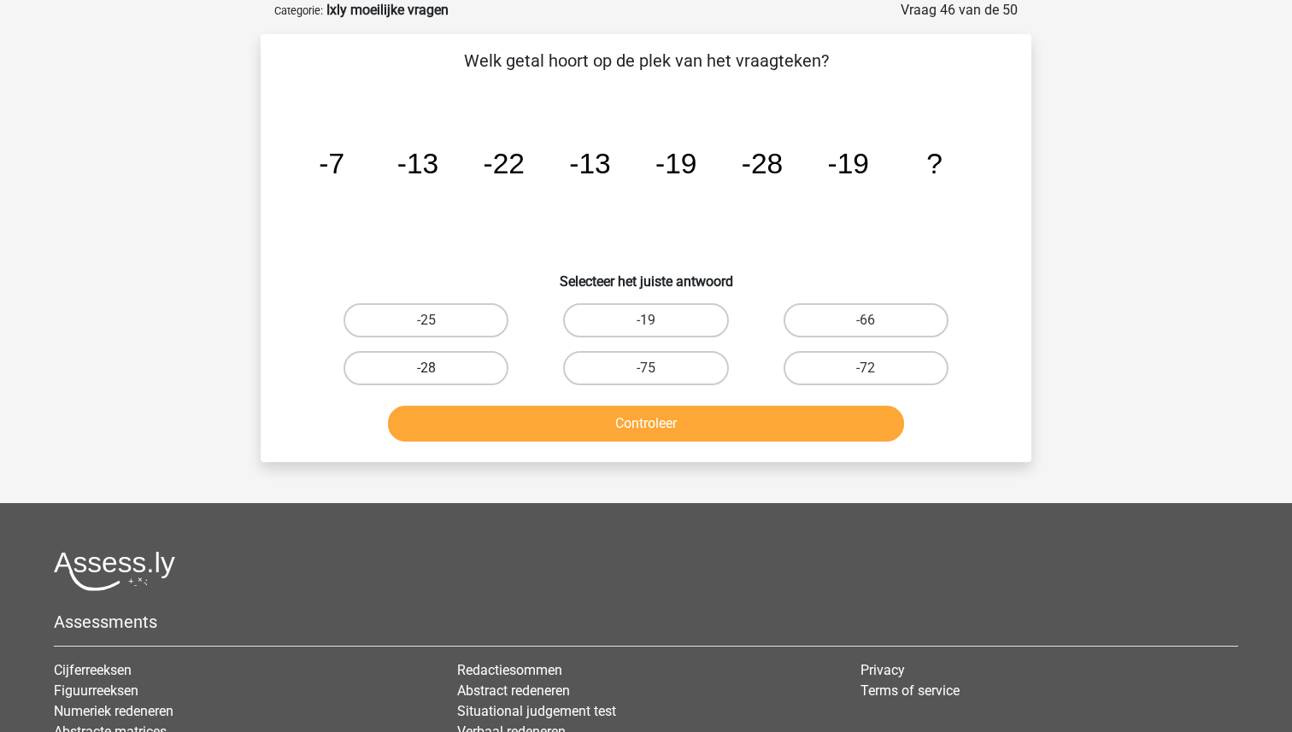
click at [440, 366] on label "-28" at bounding box center [425, 368] width 165 height 34
click at [437, 368] on input "-28" at bounding box center [431, 373] width 11 height 11
radio input "true"
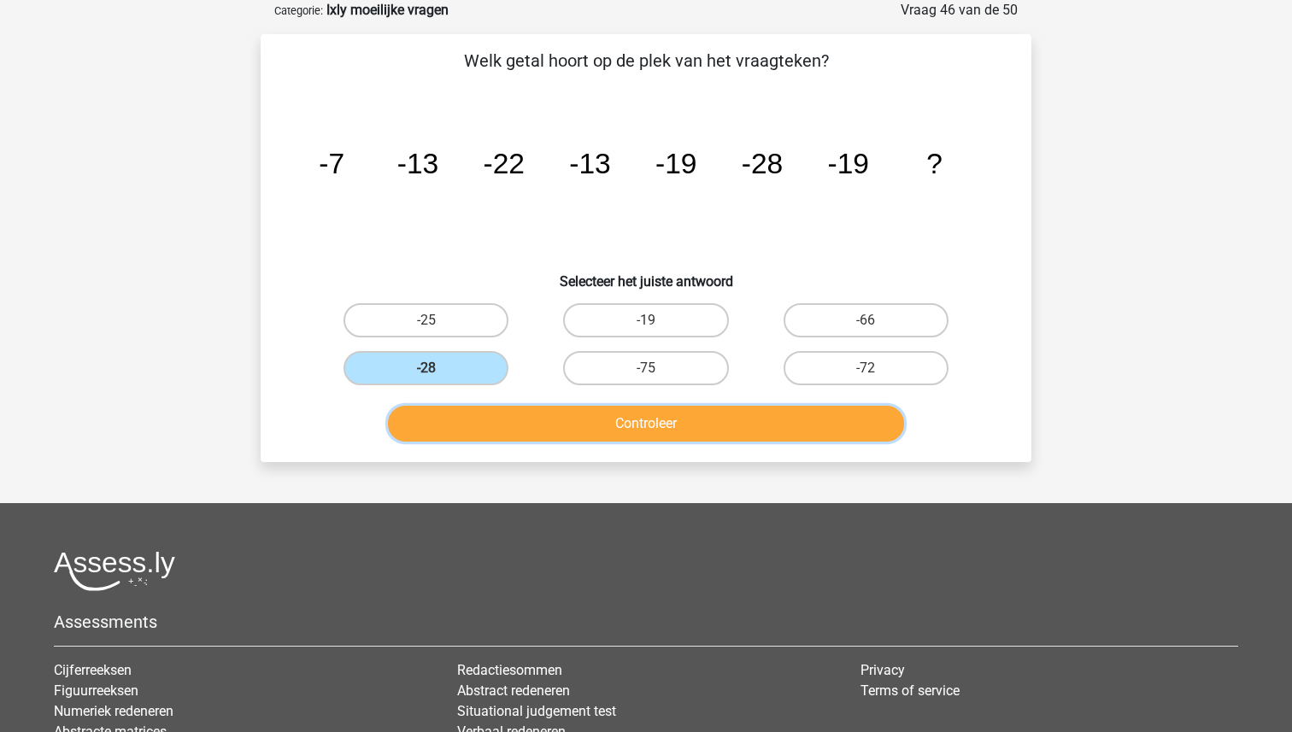
click at [640, 429] on button "Controleer" at bounding box center [646, 424] width 517 height 36
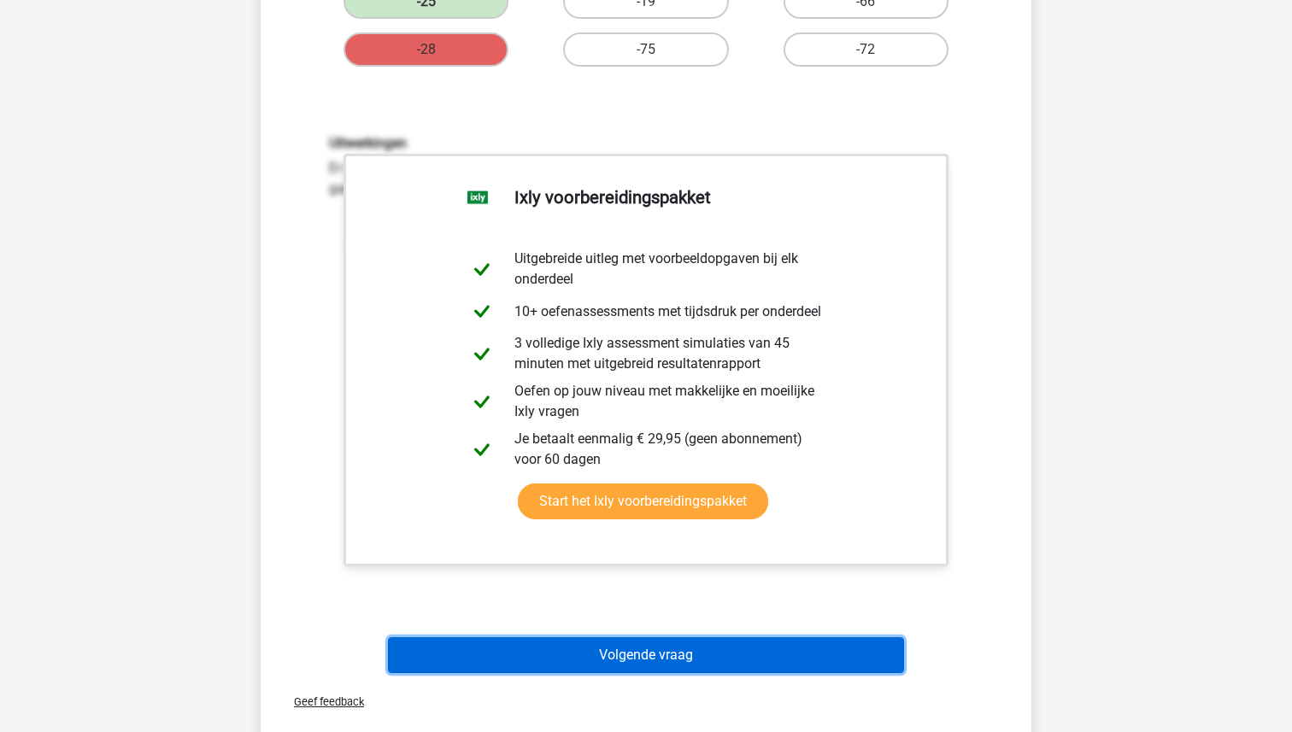
click at [650, 653] on button "Volgende vraag" at bounding box center [646, 655] width 517 height 36
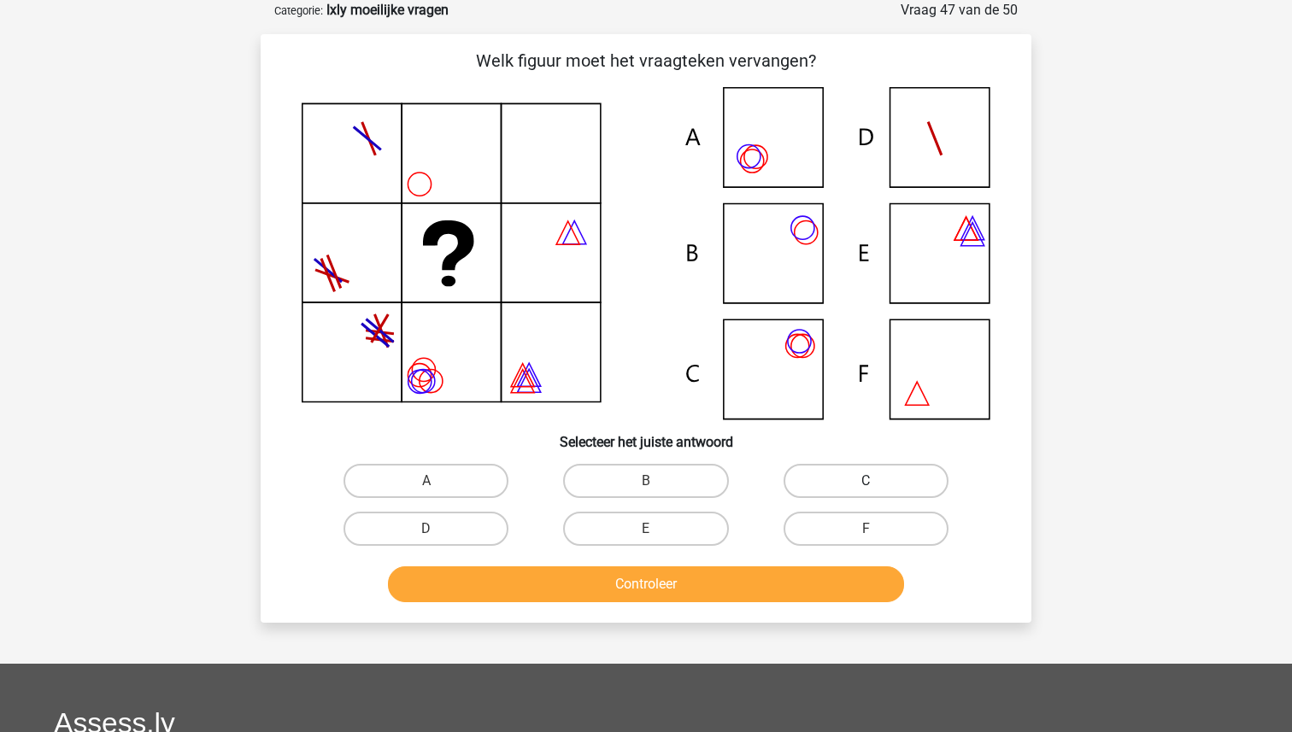
click at [823, 471] on label "C" at bounding box center [865, 481] width 165 height 34
click at [865, 481] on input "C" at bounding box center [870, 486] width 11 height 11
radio input "true"
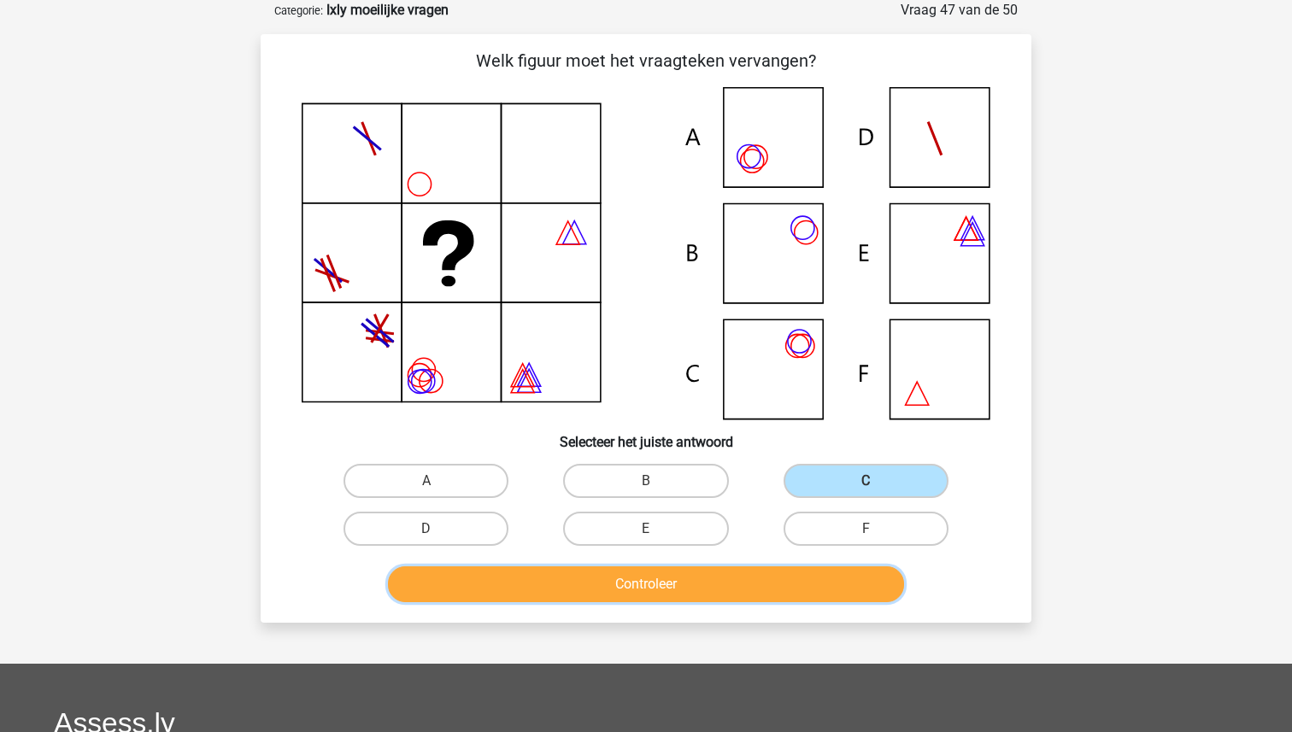
click at [734, 575] on button "Controleer" at bounding box center [646, 584] width 517 height 36
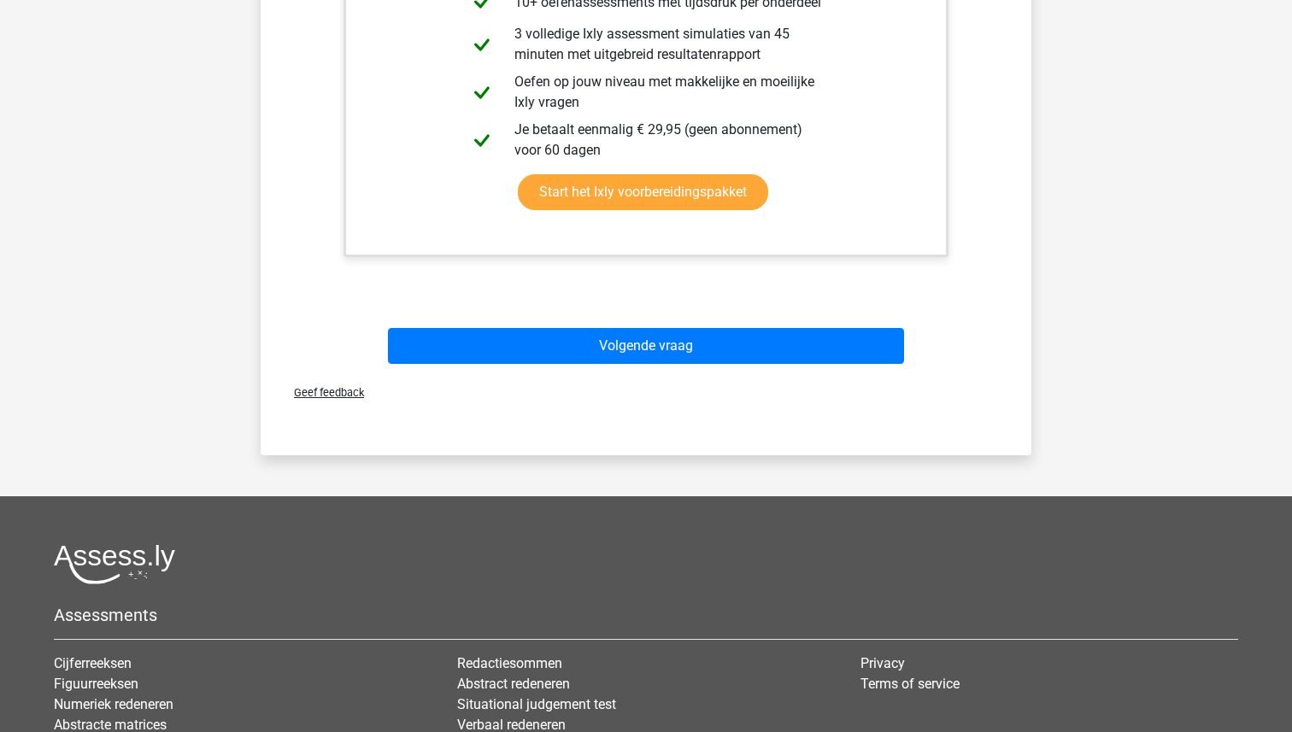
click at [681, 321] on div "Volgende vraag" at bounding box center [646, 342] width 716 height 56
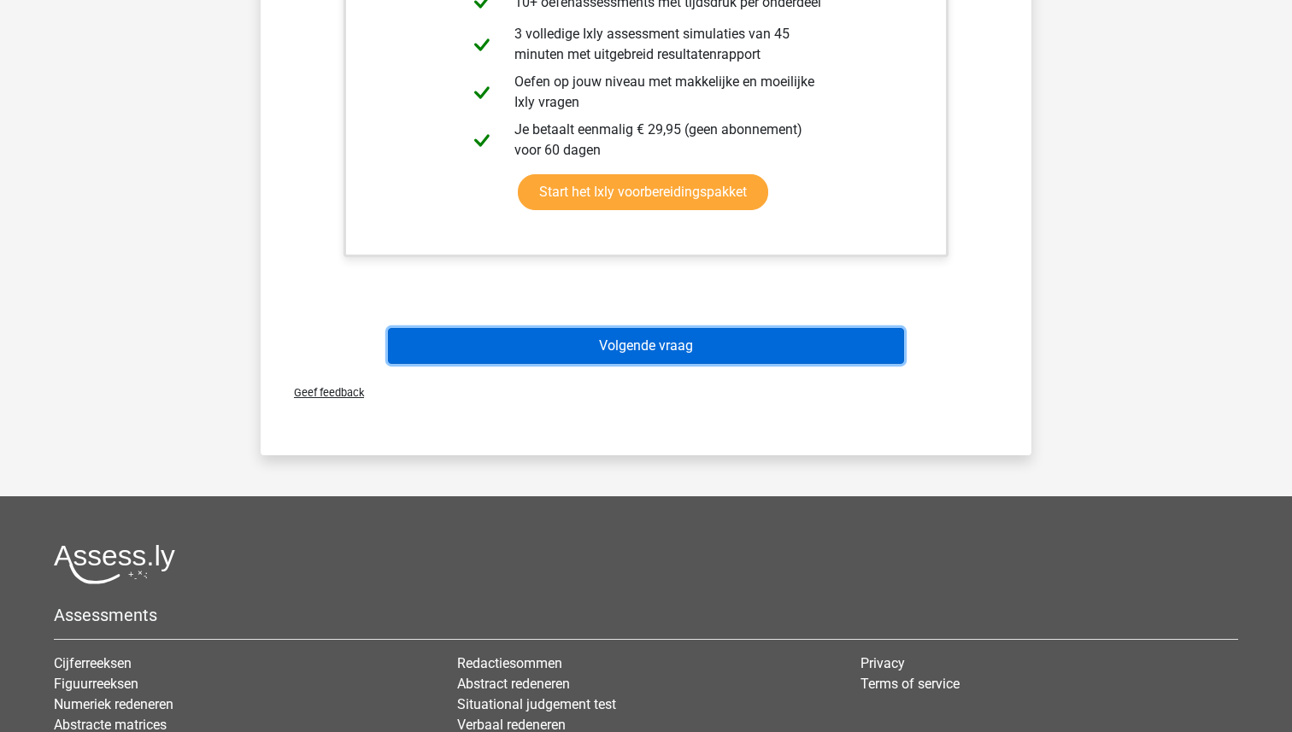
click at [683, 343] on button "Volgende vraag" at bounding box center [646, 346] width 517 height 36
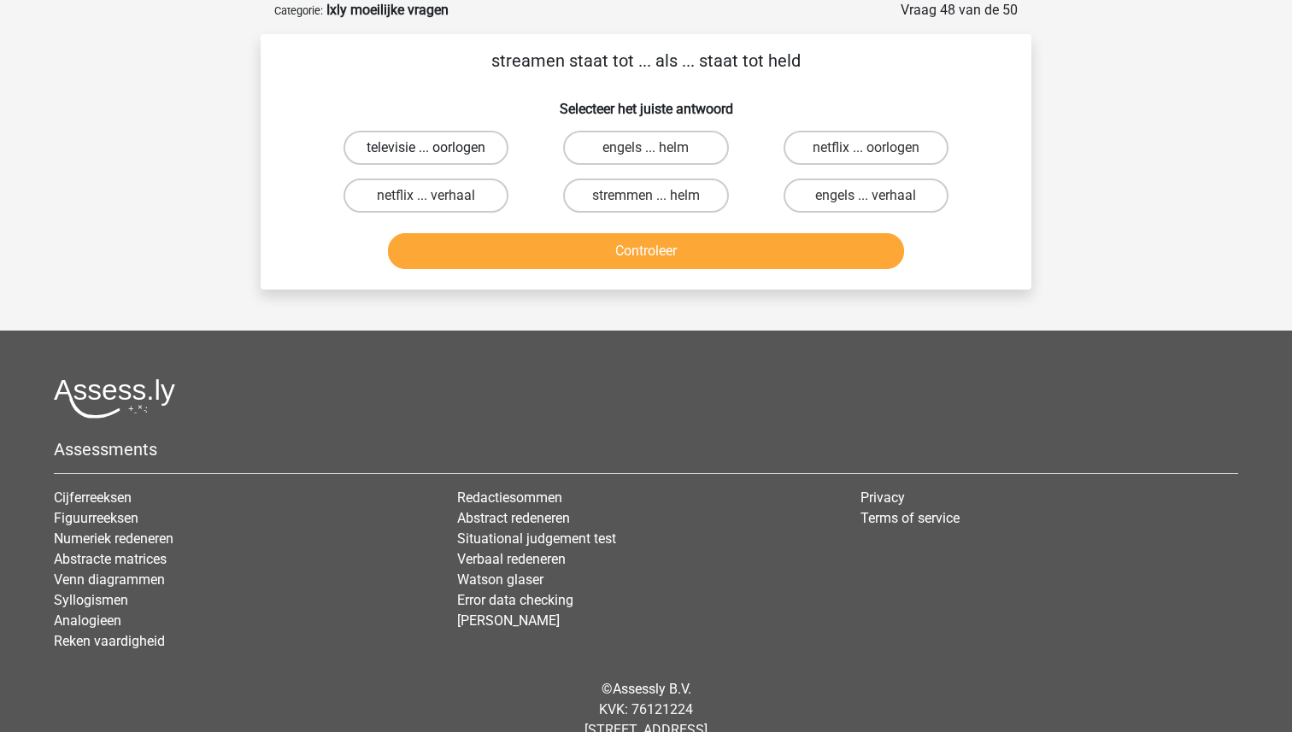
click at [431, 146] on label "televisie ... oorlogen" at bounding box center [425, 148] width 165 height 34
click at [431, 148] on input "televisie ... oorlogen" at bounding box center [431, 153] width 11 height 11
radio input "true"
click at [591, 245] on button "Controleer" at bounding box center [646, 251] width 517 height 36
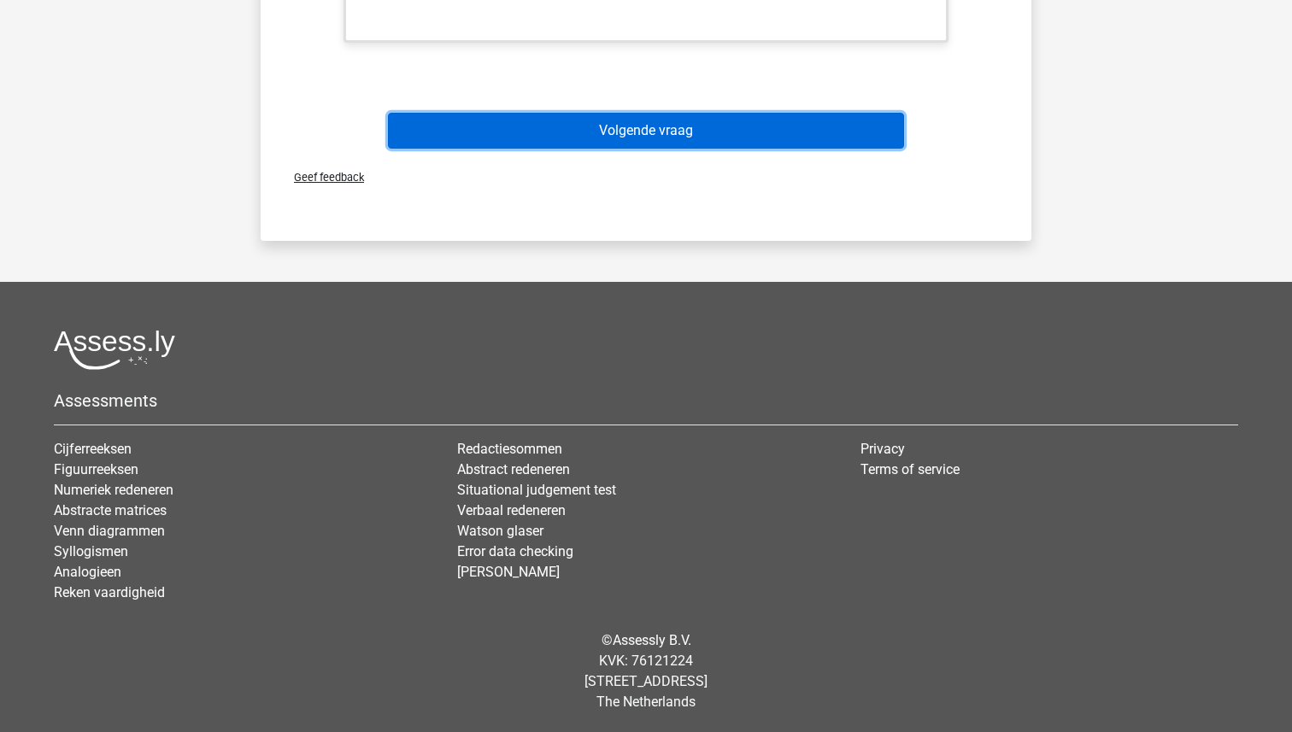
click at [658, 118] on button "Volgende vraag" at bounding box center [646, 131] width 517 height 36
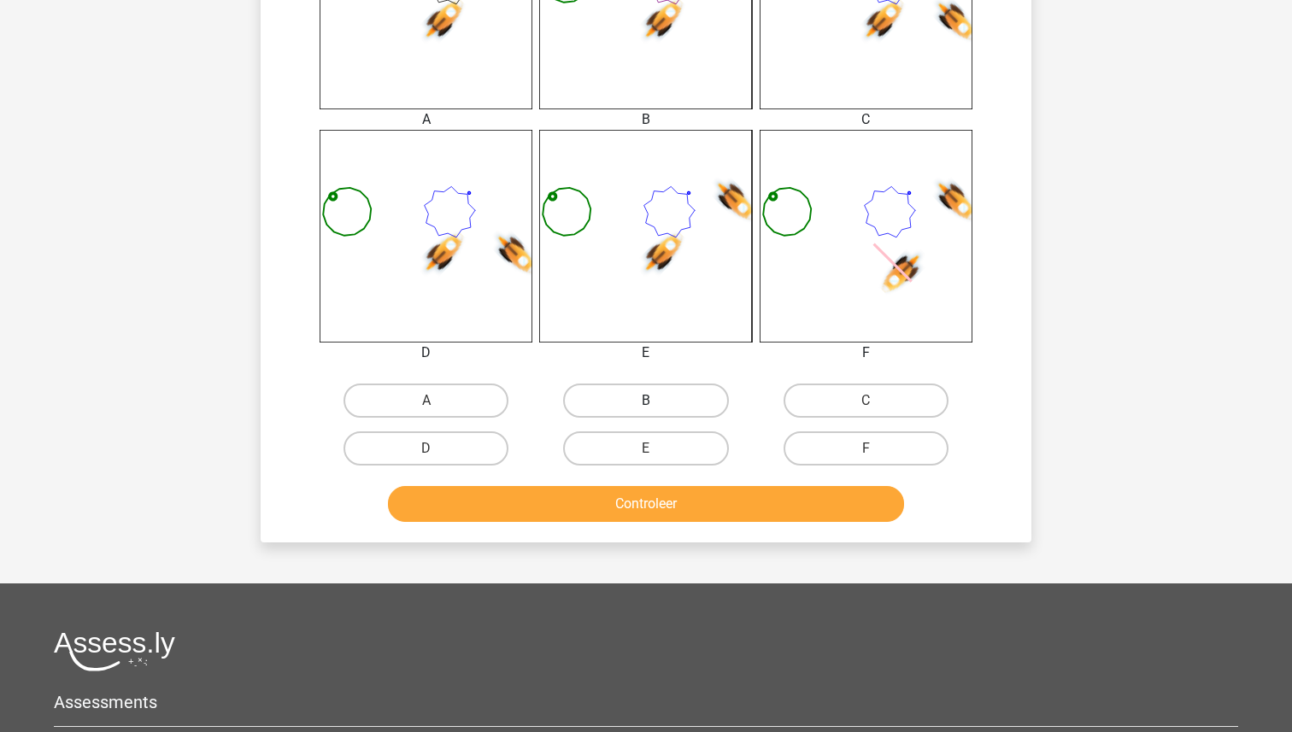
scroll to position [780, 0]
click at [650, 397] on label "B" at bounding box center [645, 400] width 165 height 34
click at [650, 400] on input "B" at bounding box center [651, 405] width 11 height 11
radio input "true"
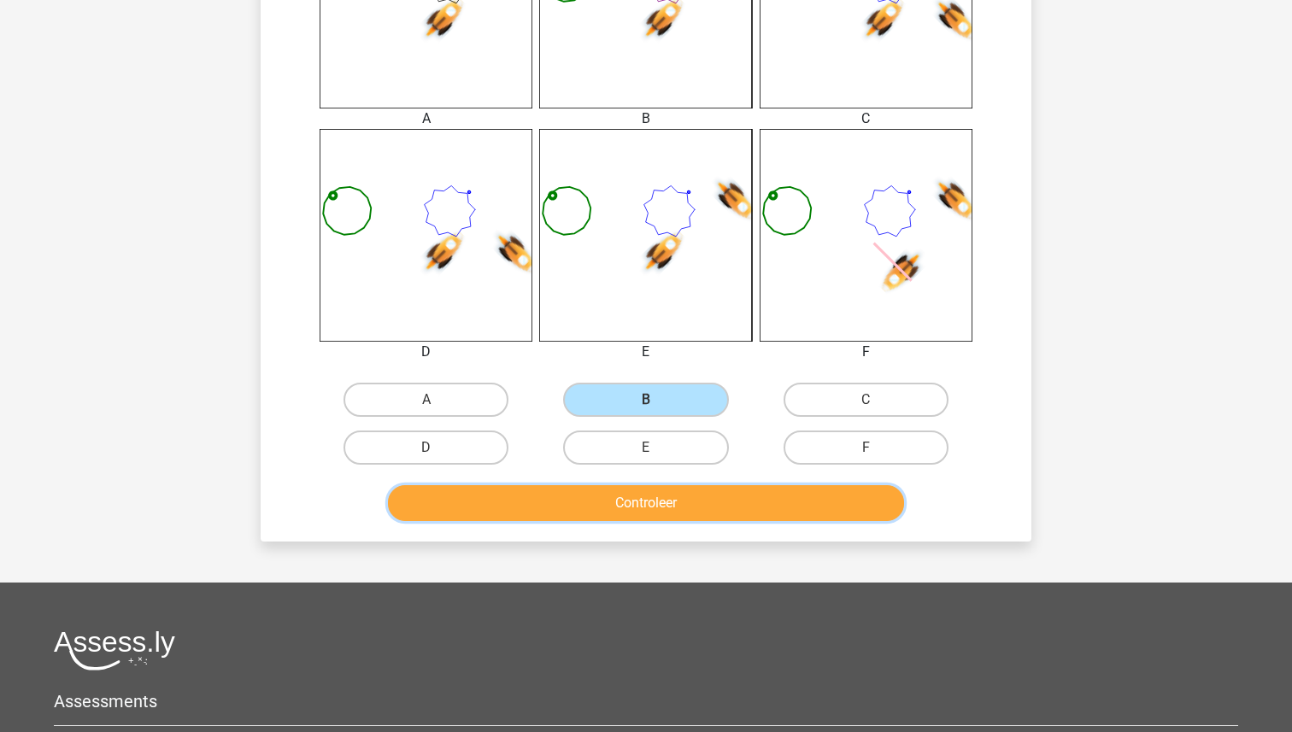
click at [653, 504] on button "Controleer" at bounding box center [646, 503] width 517 height 36
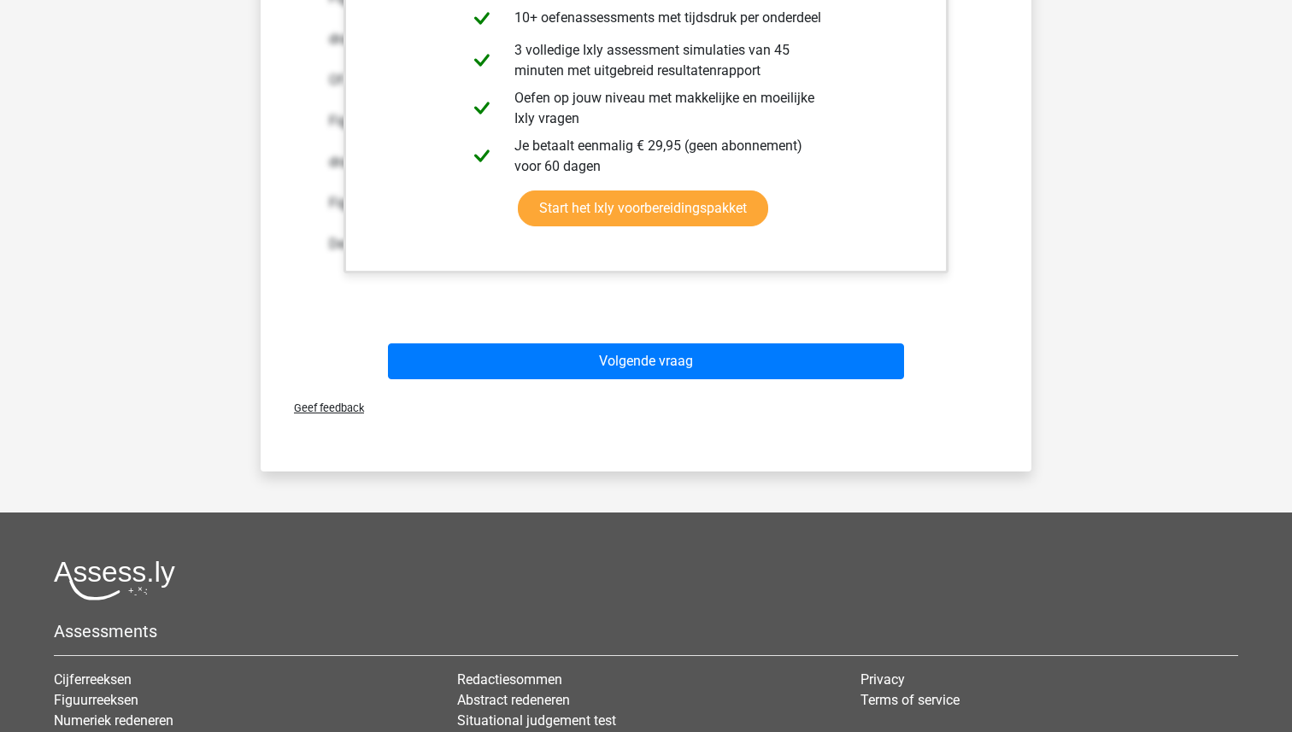
scroll to position [1702, 0]
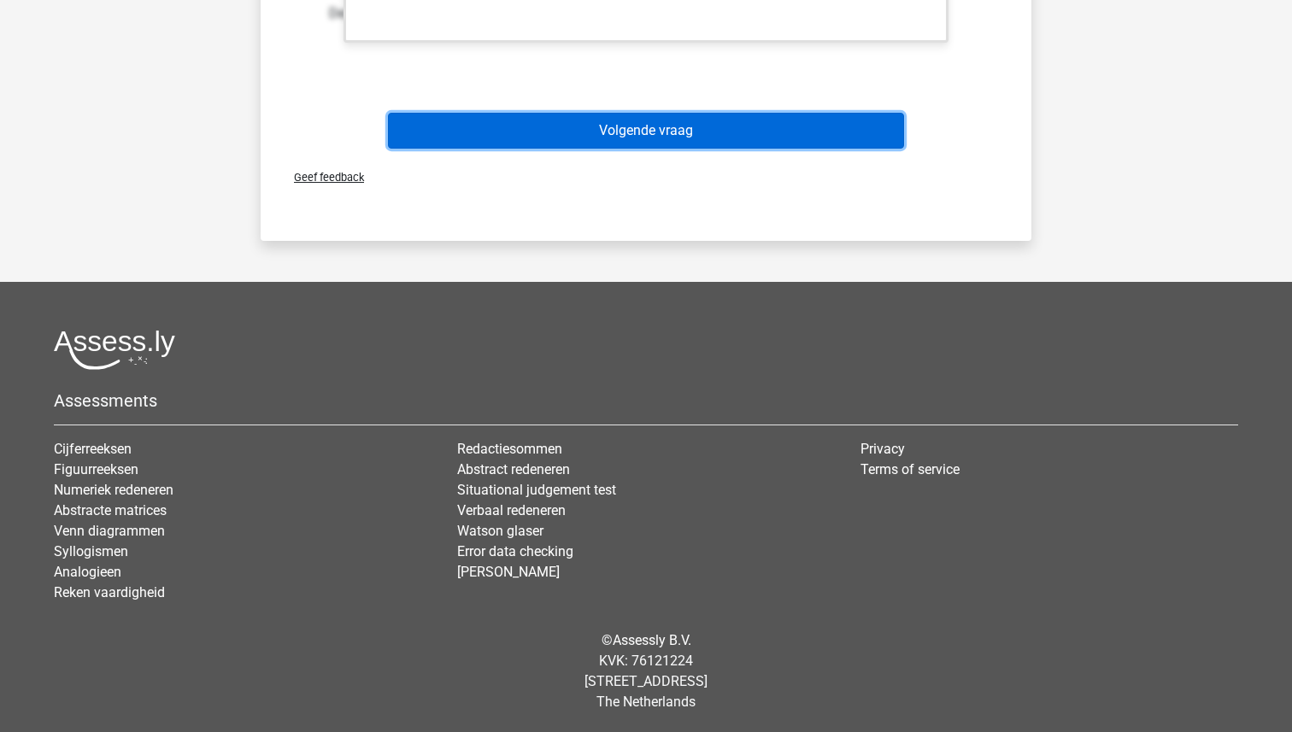
click at [684, 143] on button "Volgende vraag" at bounding box center [646, 131] width 517 height 36
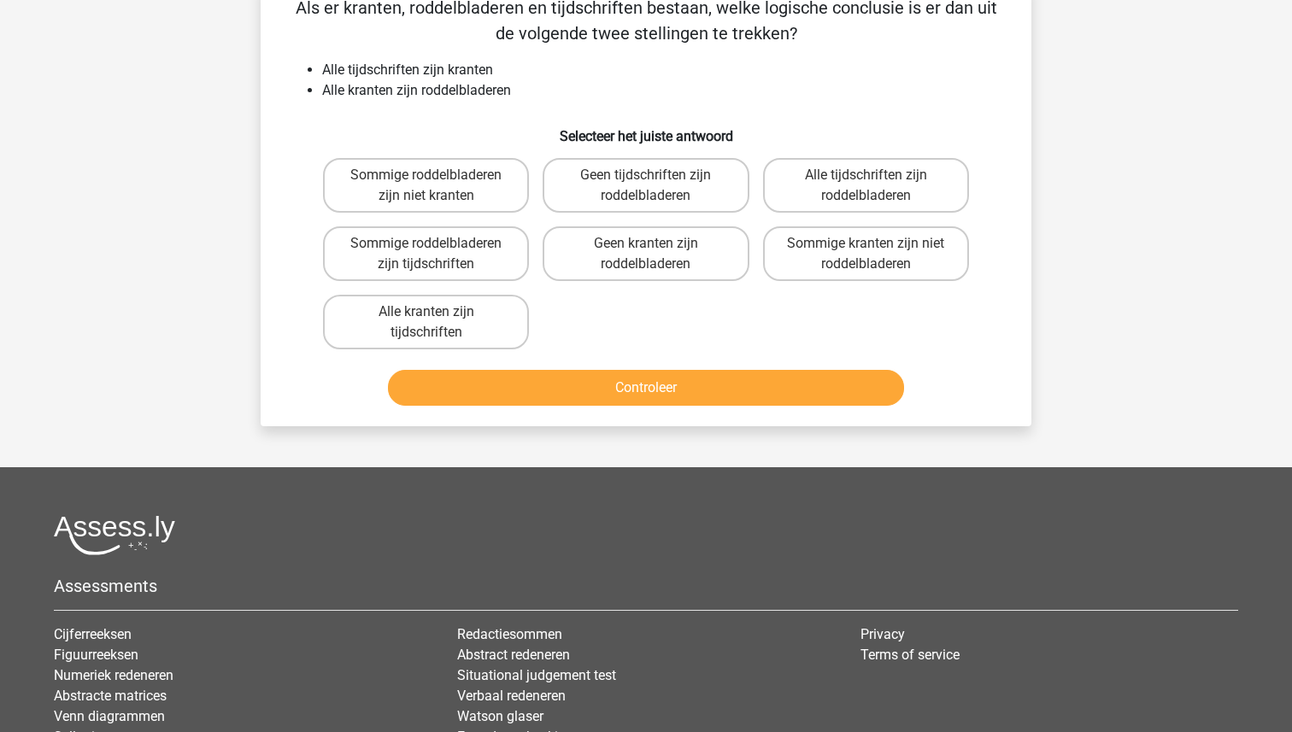
scroll to position [85, 0]
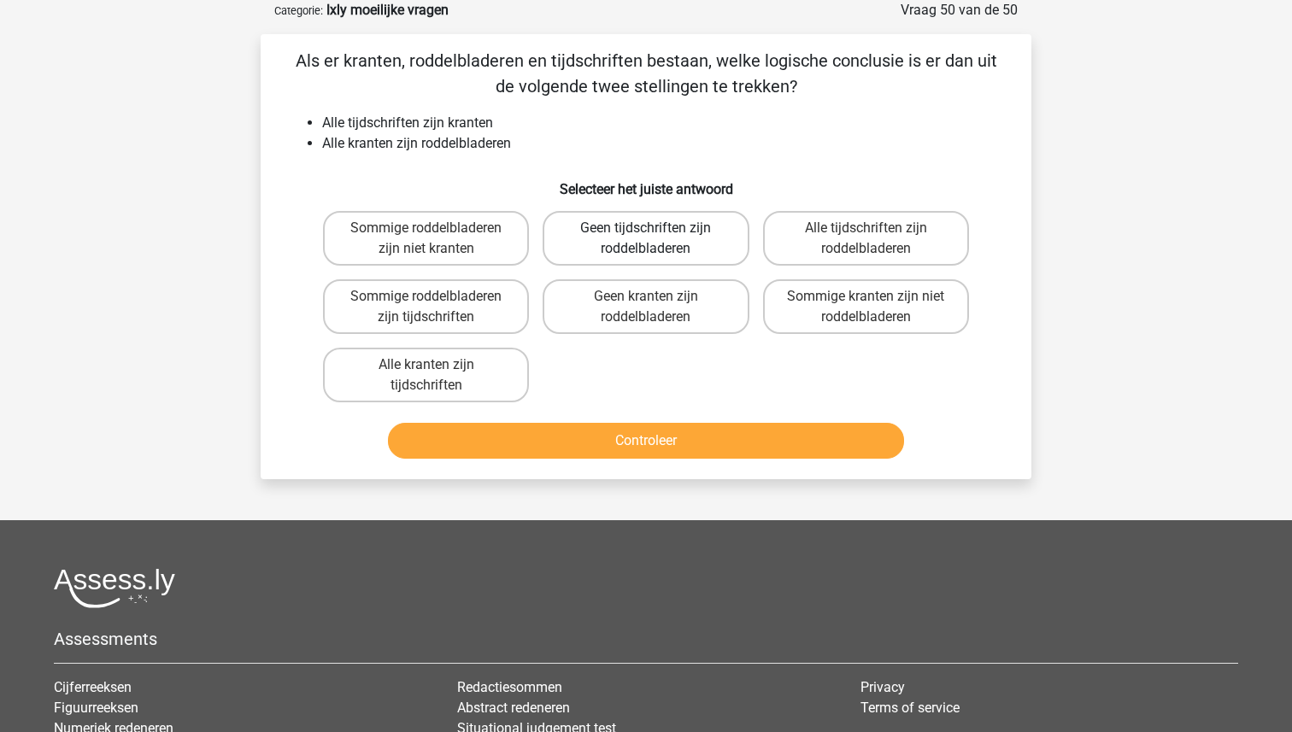
click at [659, 237] on label "Geen tijdschriften zijn roddelbladeren" at bounding box center [645, 238] width 206 height 55
click at [657, 237] on input "Geen tijdschriften zijn roddelbladeren" at bounding box center [651, 233] width 11 height 11
radio input "true"
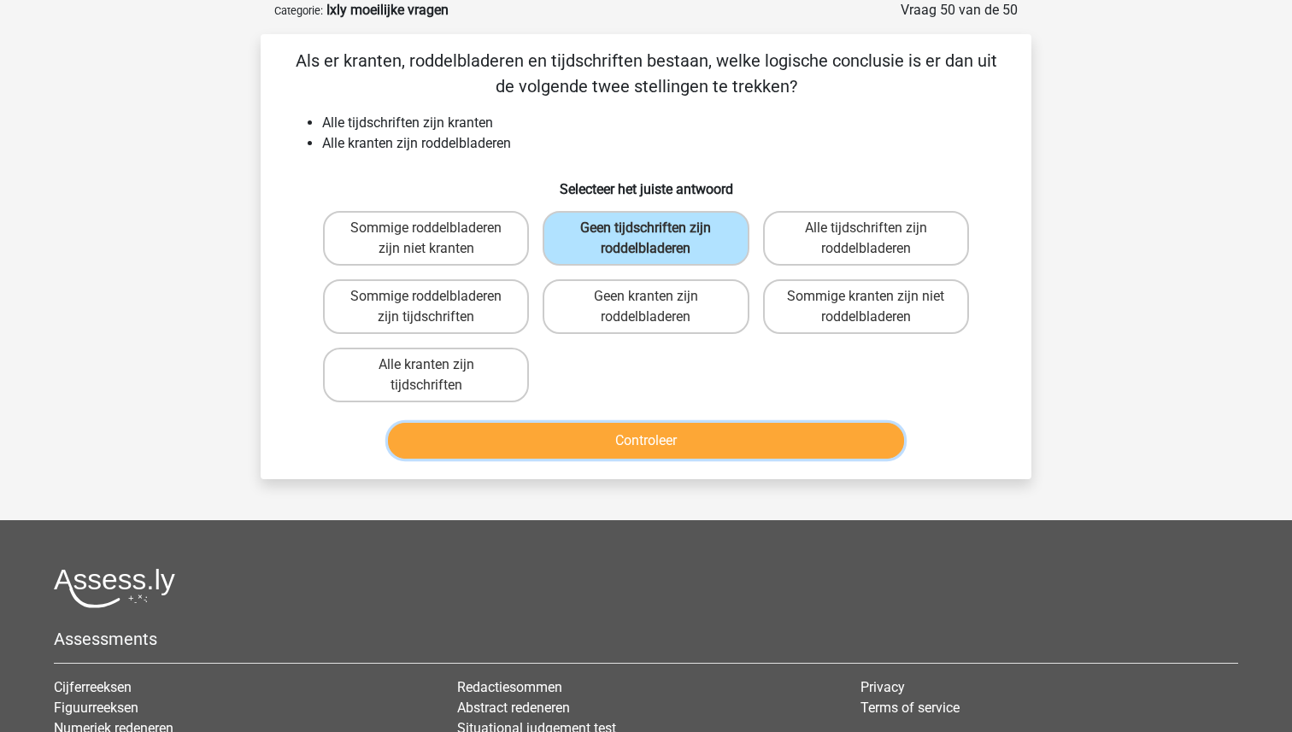
click at [646, 448] on button "Controleer" at bounding box center [646, 441] width 517 height 36
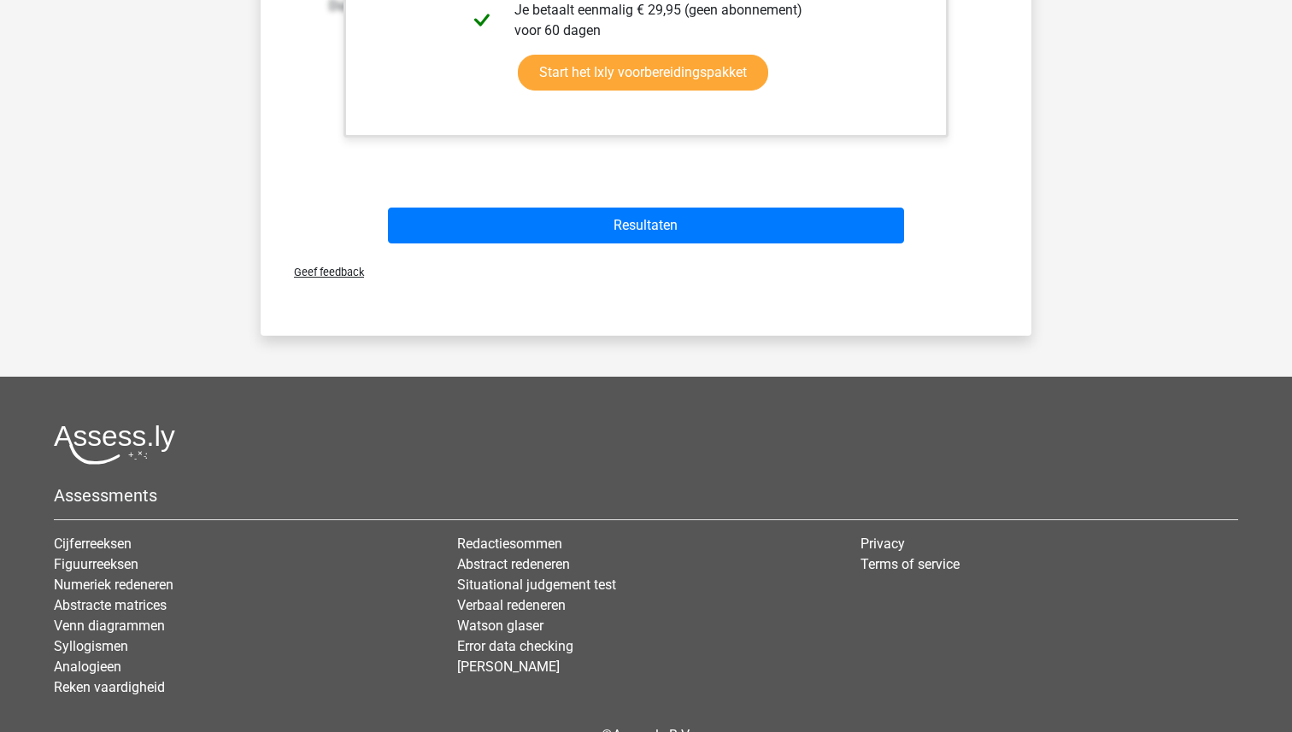
scroll to position [904, 0]
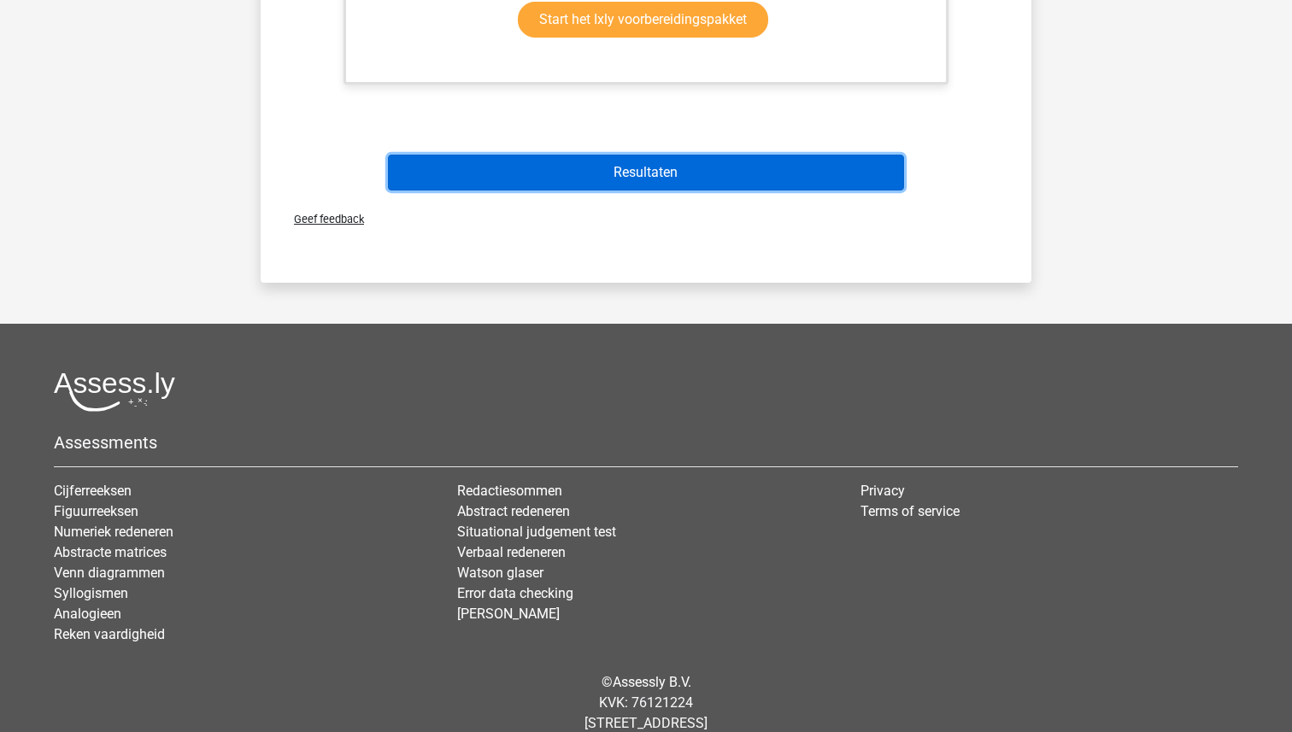
click at [645, 185] on button "Resultaten" at bounding box center [646, 173] width 517 height 36
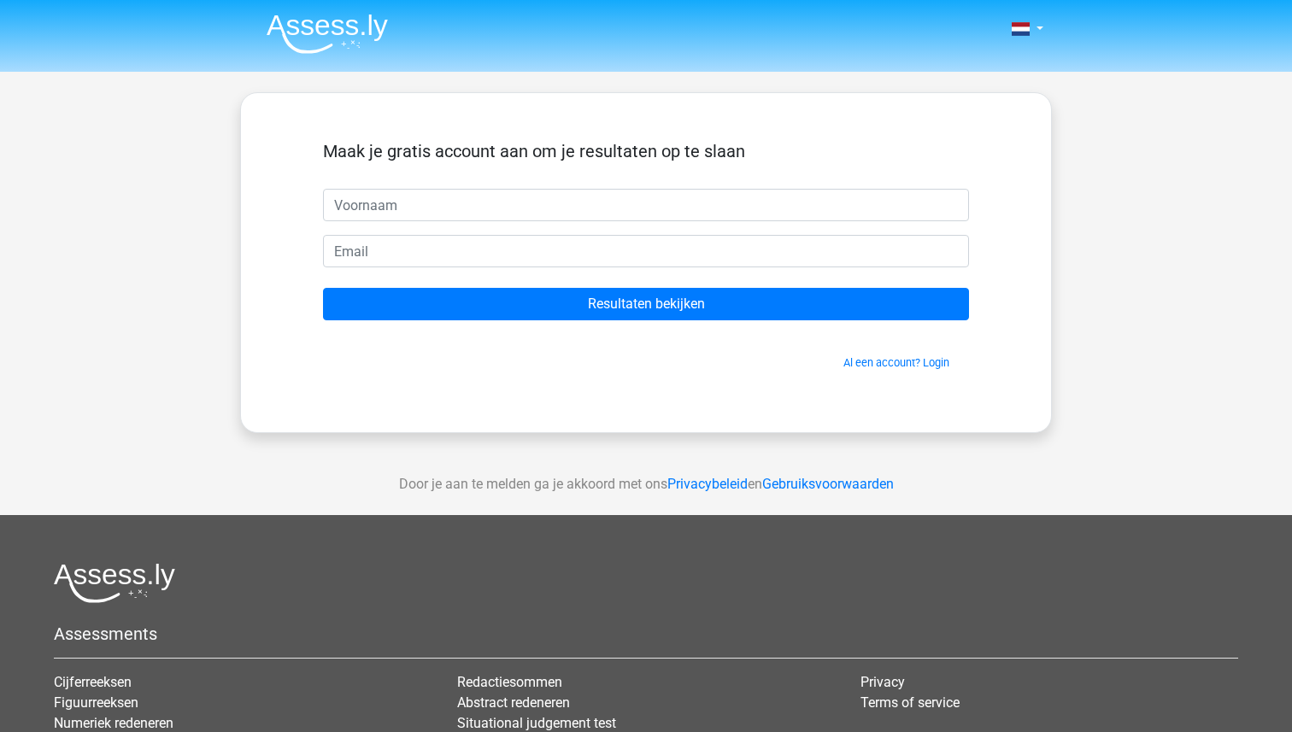
click at [637, 199] on input "text" at bounding box center [646, 205] width 646 height 32
type input "Ilse"
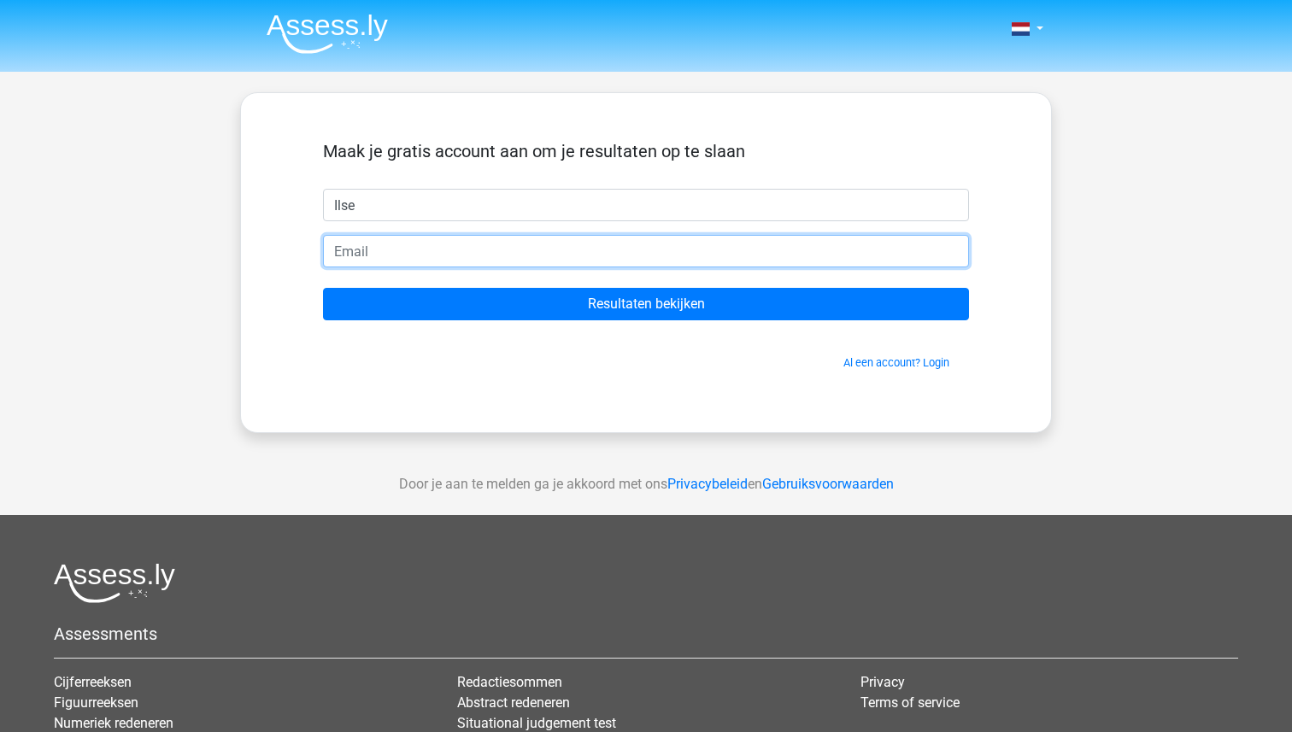
click at [481, 255] on input "email" at bounding box center [646, 251] width 646 height 32
type input "iiilsekater@hotmail.com"
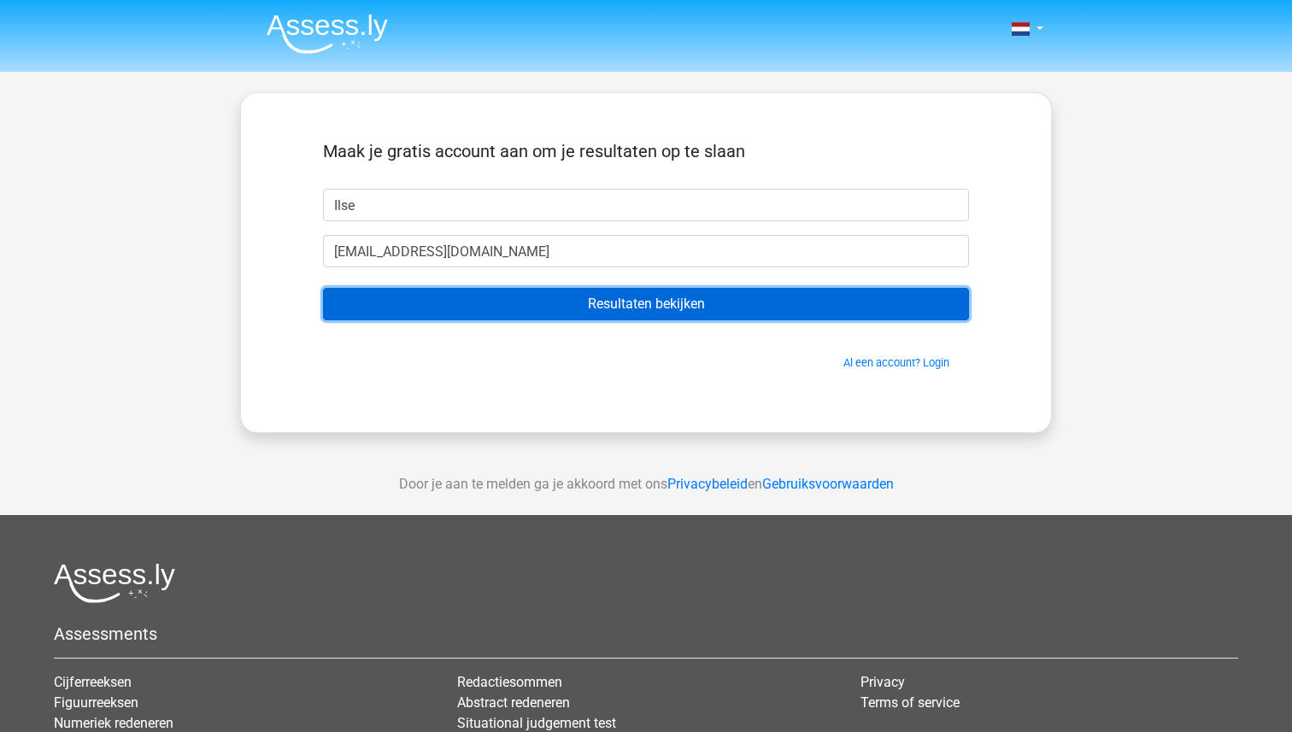
click at [551, 309] on input "Resultaten bekijken" at bounding box center [646, 304] width 646 height 32
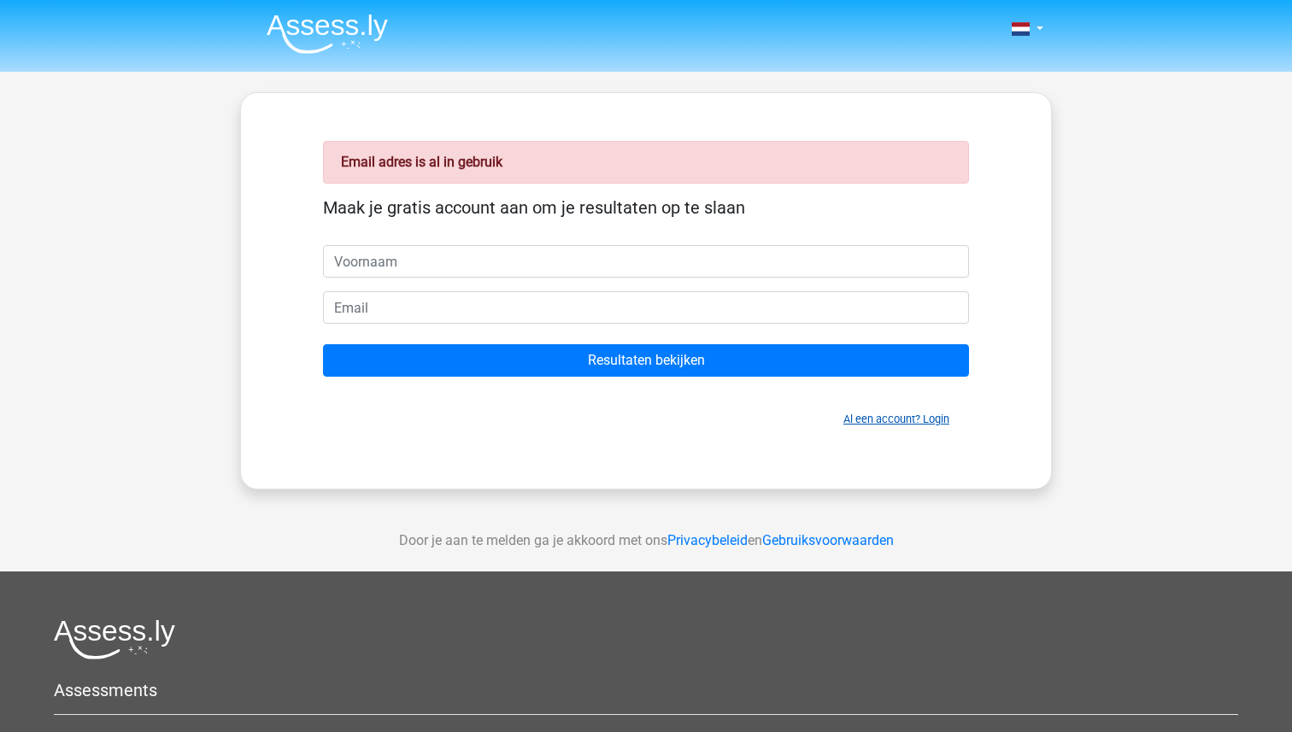
click at [899, 423] on link "Al een account? Login" at bounding box center [896, 419] width 106 height 13
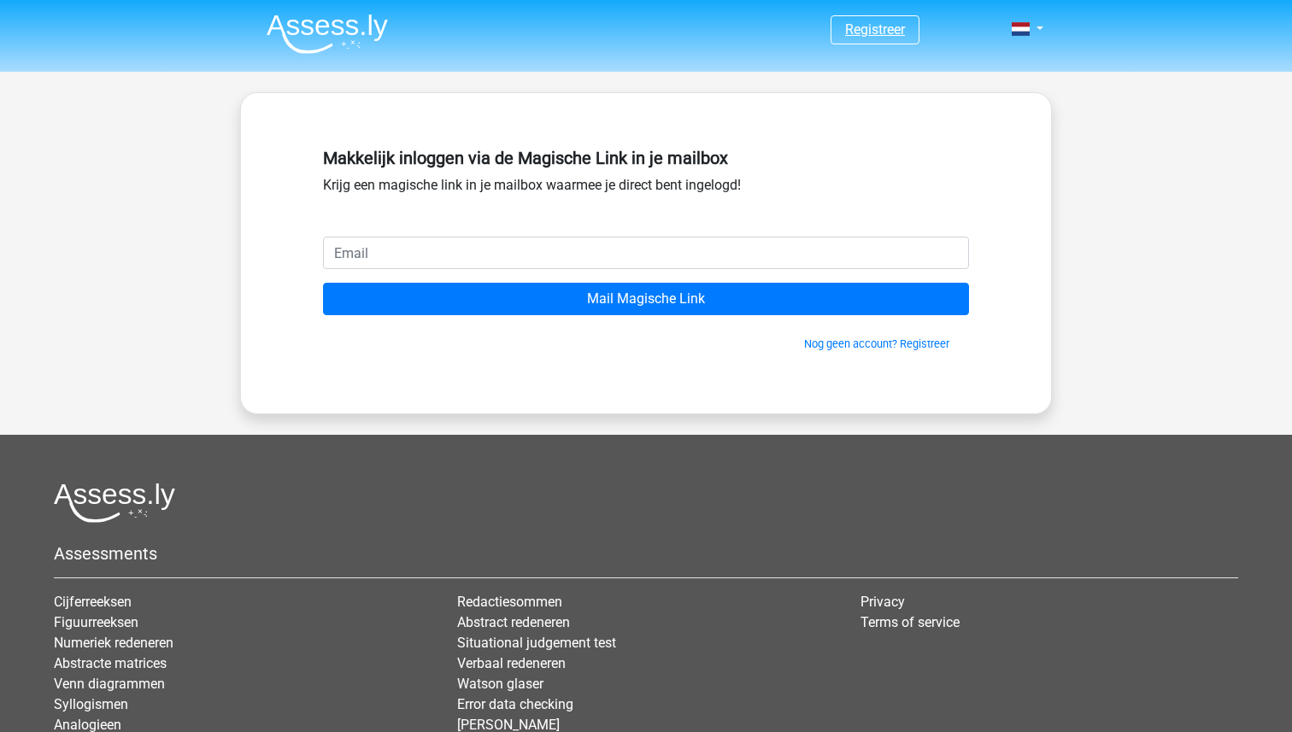
click at [889, 22] on link "Registreer" at bounding box center [875, 29] width 60 height 16
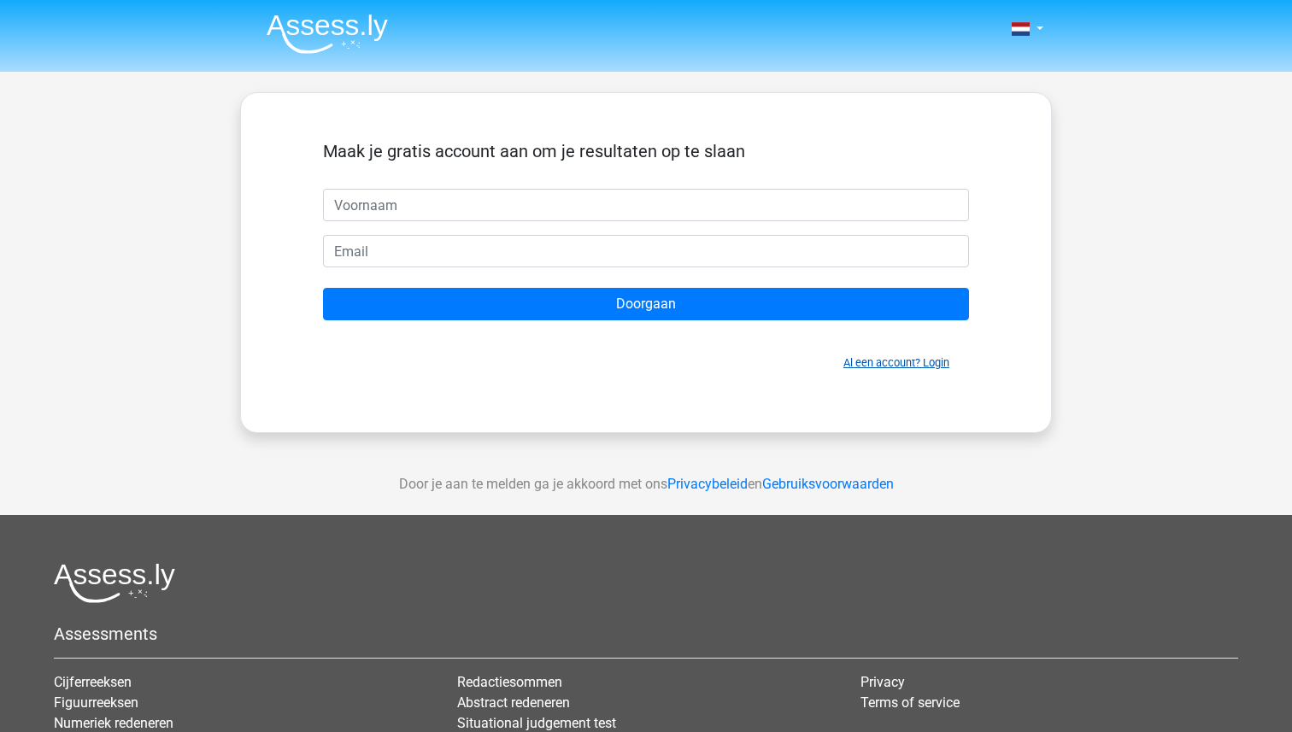
click at [941, 360] on link "Al een account? Login" at bounding box center [896, 362] width 106 height 13
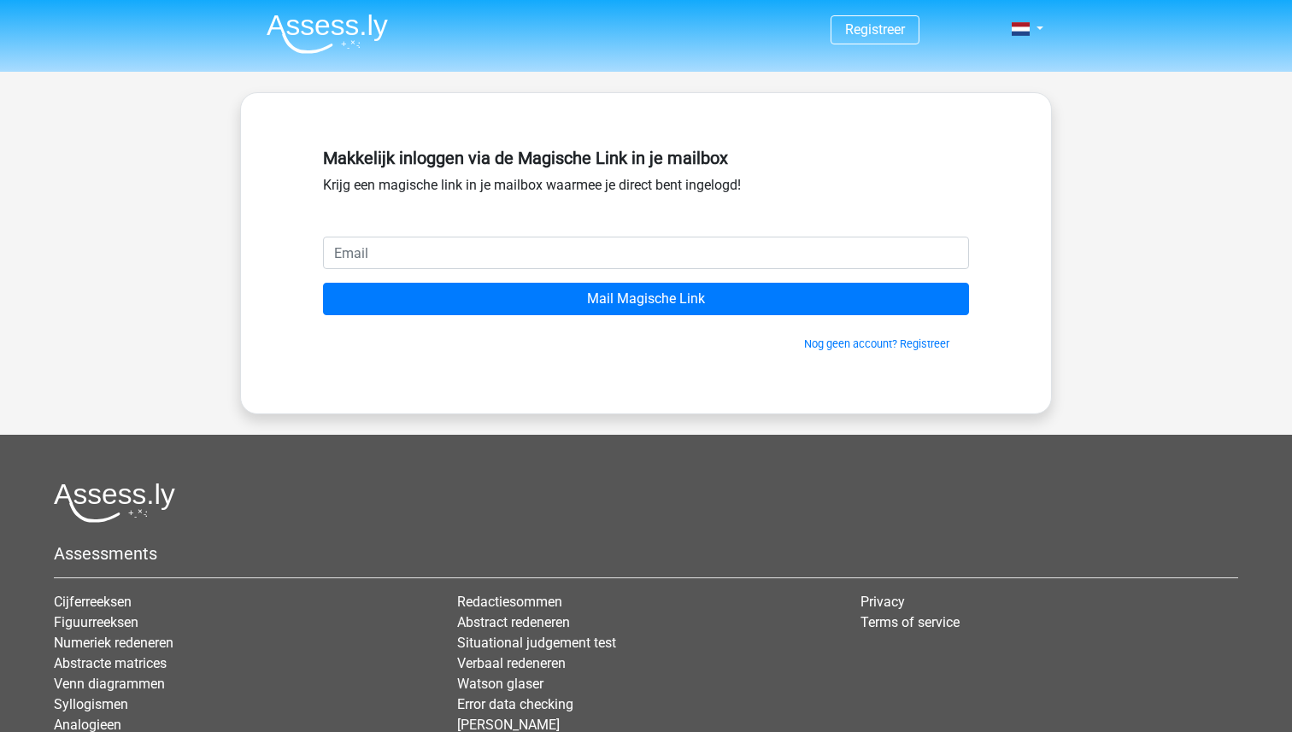
click at [728, 245] on input "email" at bounding box center [646, 253] width 646 height 32
click at [566, 257] on input "email" at bounding box center [646, 253] width 646 height 32
type input "iiilsekater@hotmail.com"
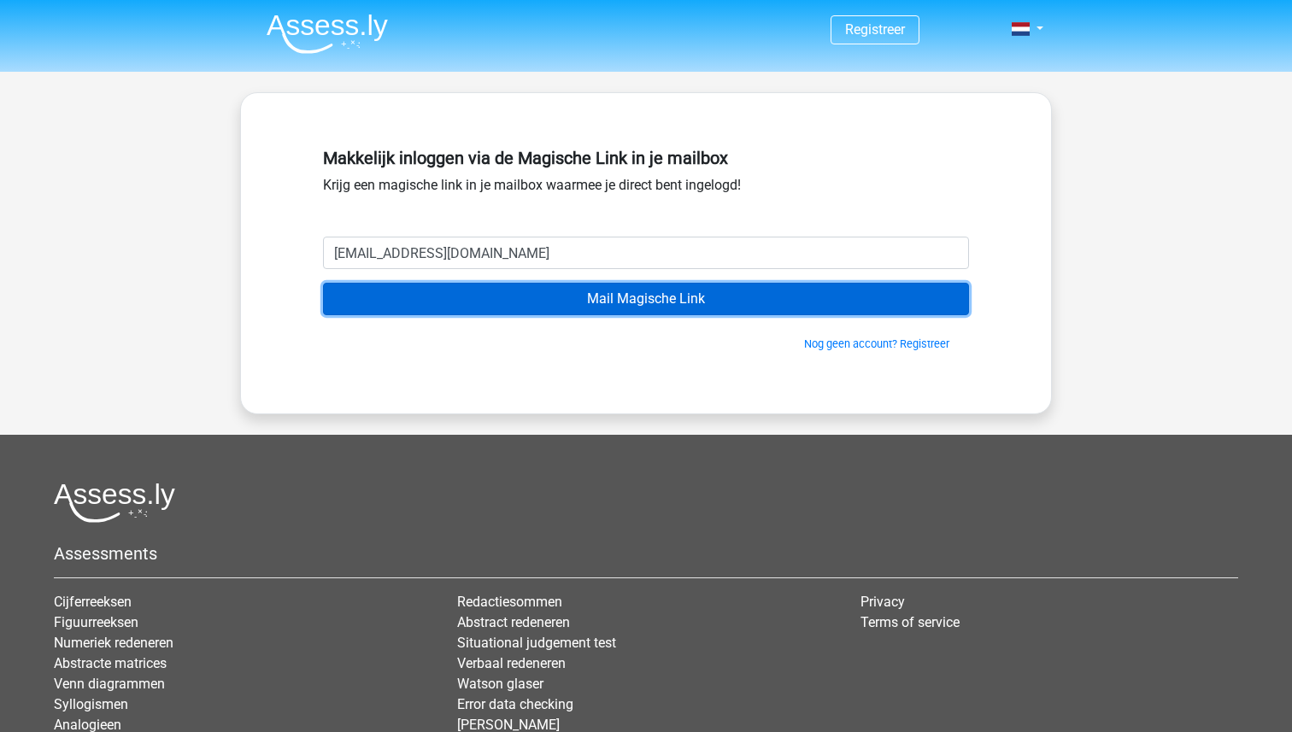
click at [612, 308] on input "Mail Magische Link" at bounding box center [646, 299] width 646 height 32
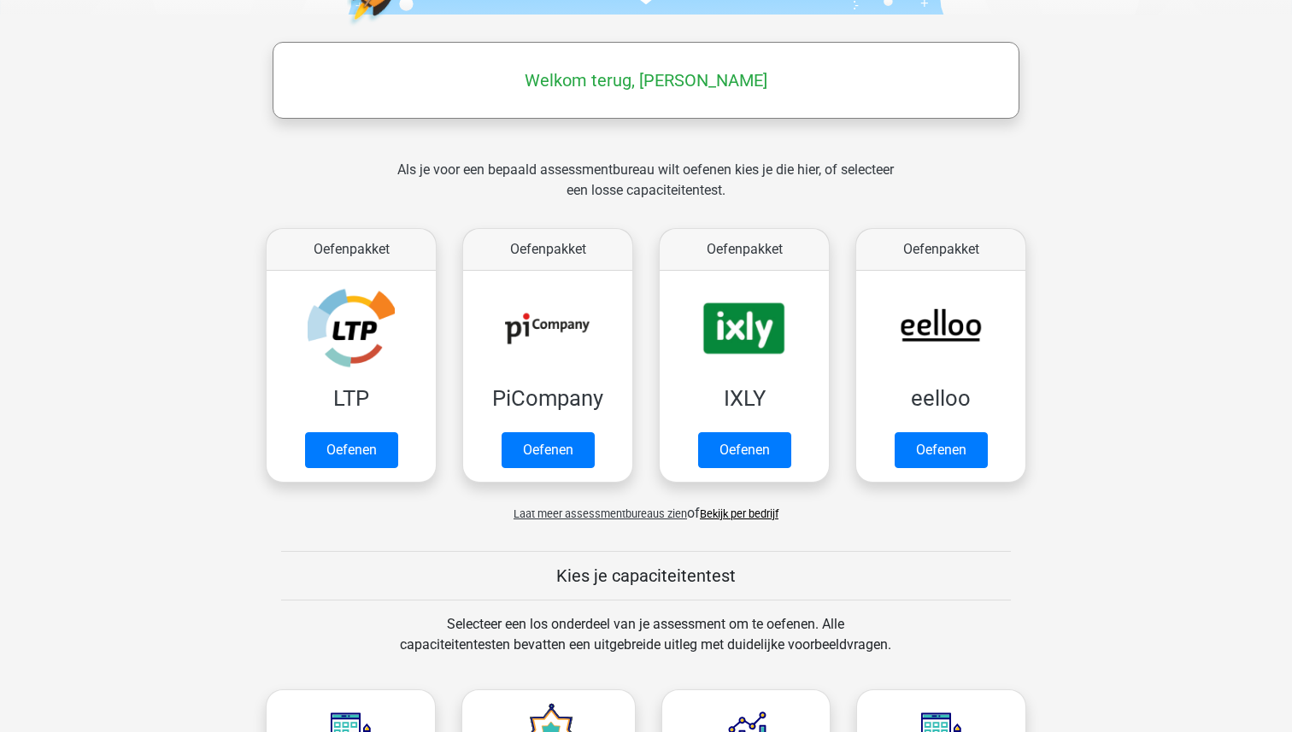
scroll to position [236, 0]
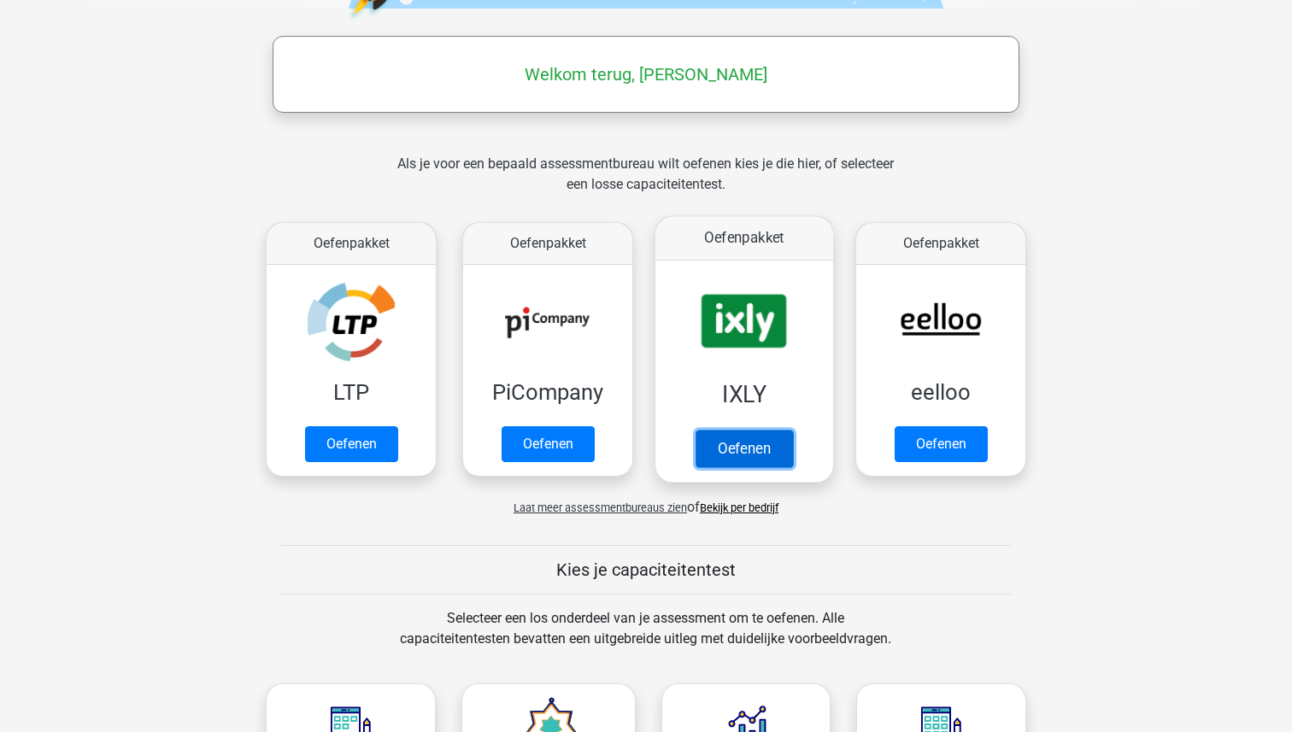
click at [748, 442] on link "Oefenen" at bounding box center [743, 449] width 97 height 38
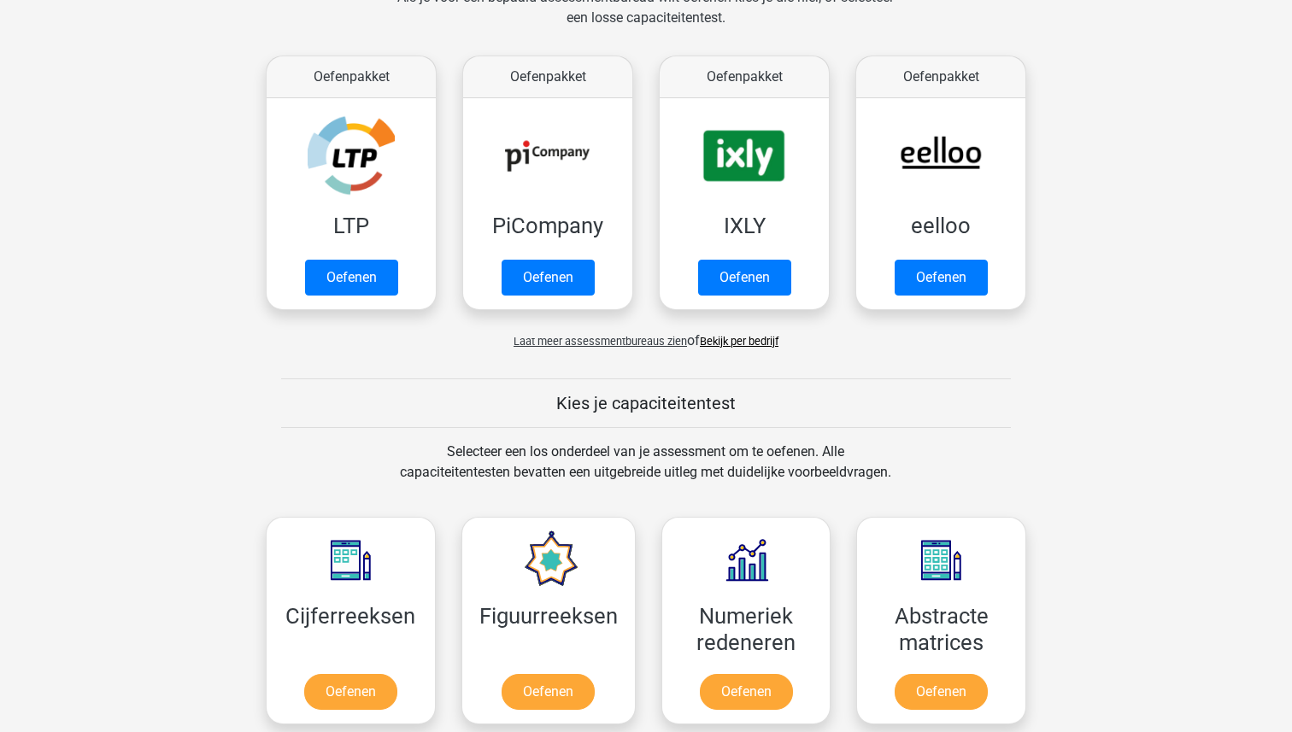
scroll to position [0, 0]
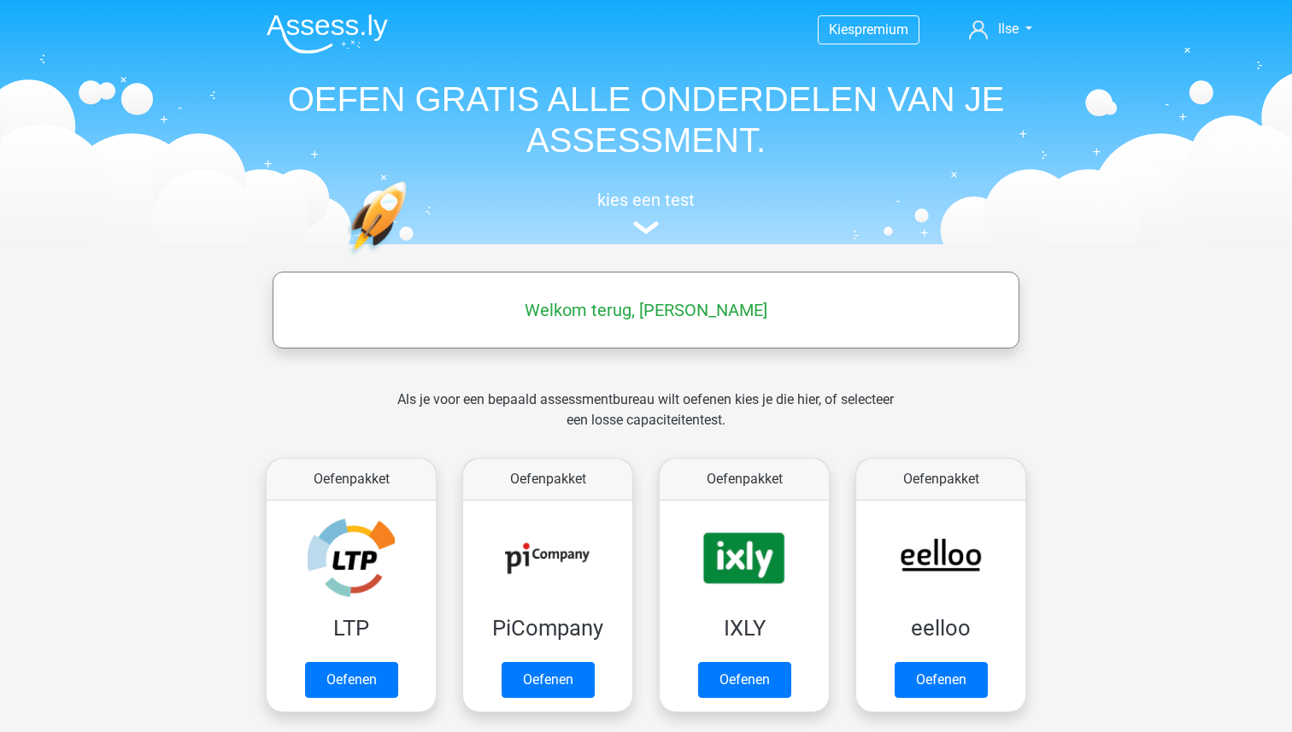
click at [296, 26] on img at bounding box center [327, 34] width 121 height 40
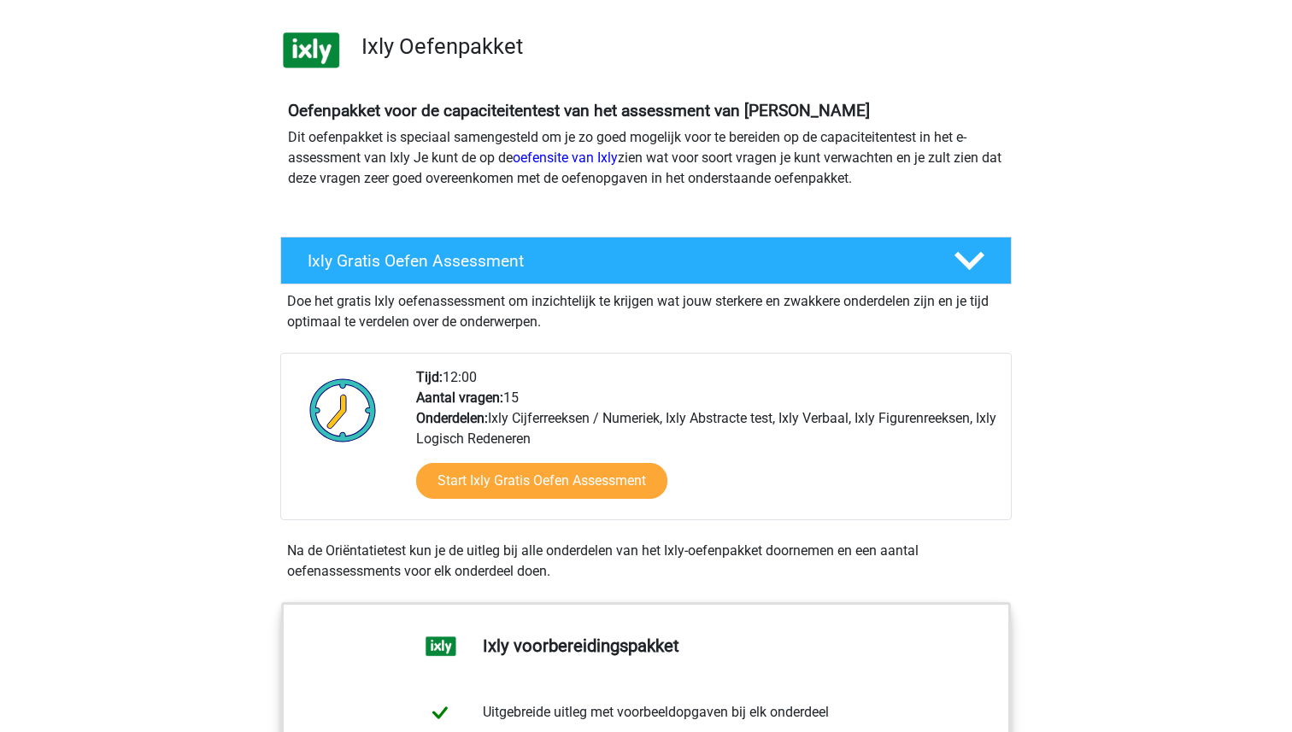
scroll to position [110, 0]
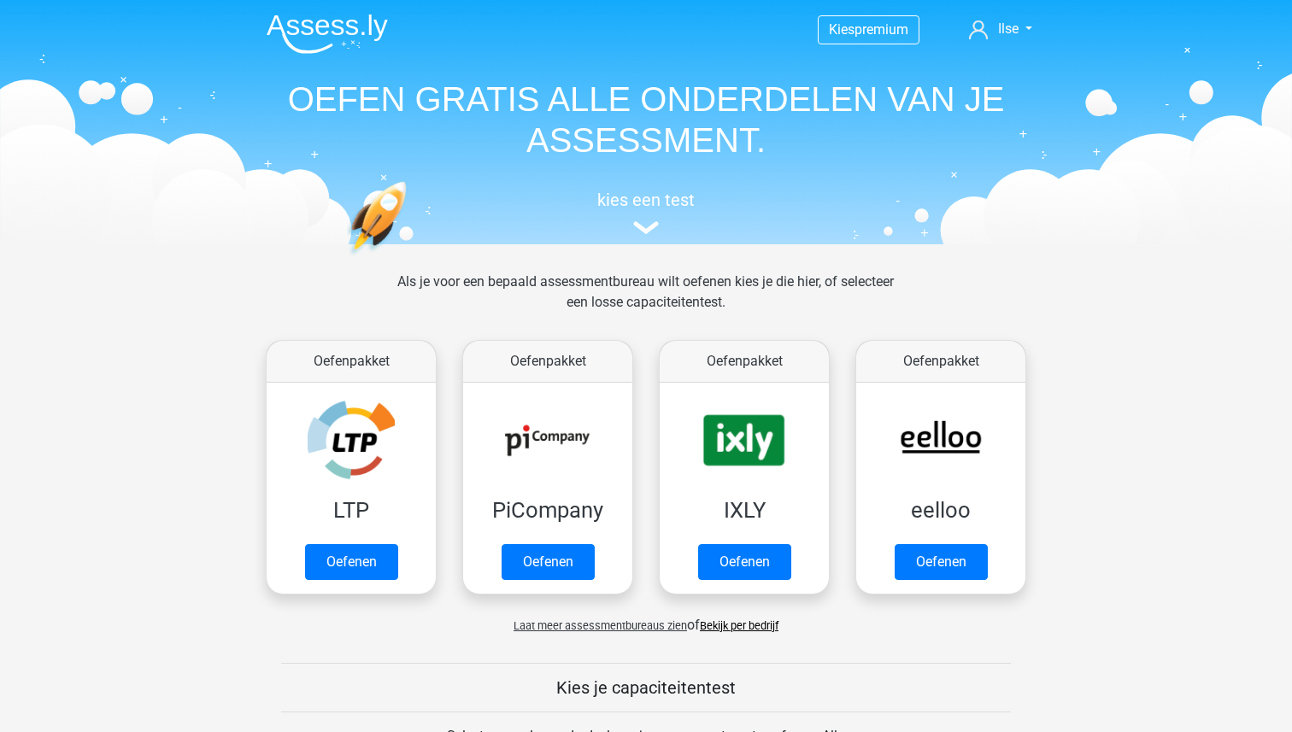
click at [296, 26] on img at bounding box center [327, 34] width 121 height 40
click at [326, 25] on img at bounding box center [327, 34] width 121 height 40
